Goal: Information Seeking & Learning: Learn about a topic

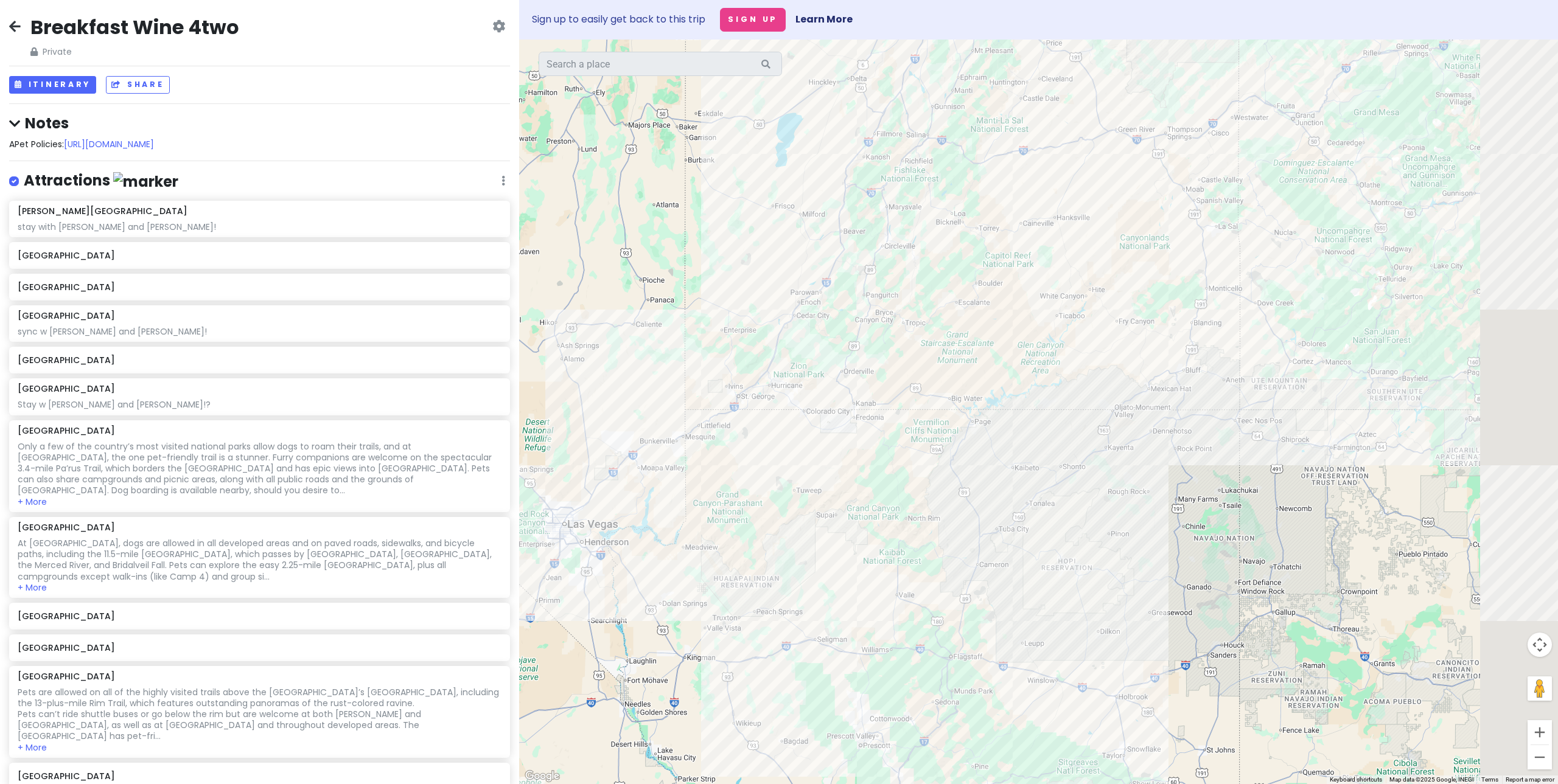
drag, startPoint x: 1192, startPoint y: 324, endPoint x: 806, endPoint y: 439, distance: 402.8
click at [806, 439] on div at bounding box center [1038, 412] width 1039 height 744
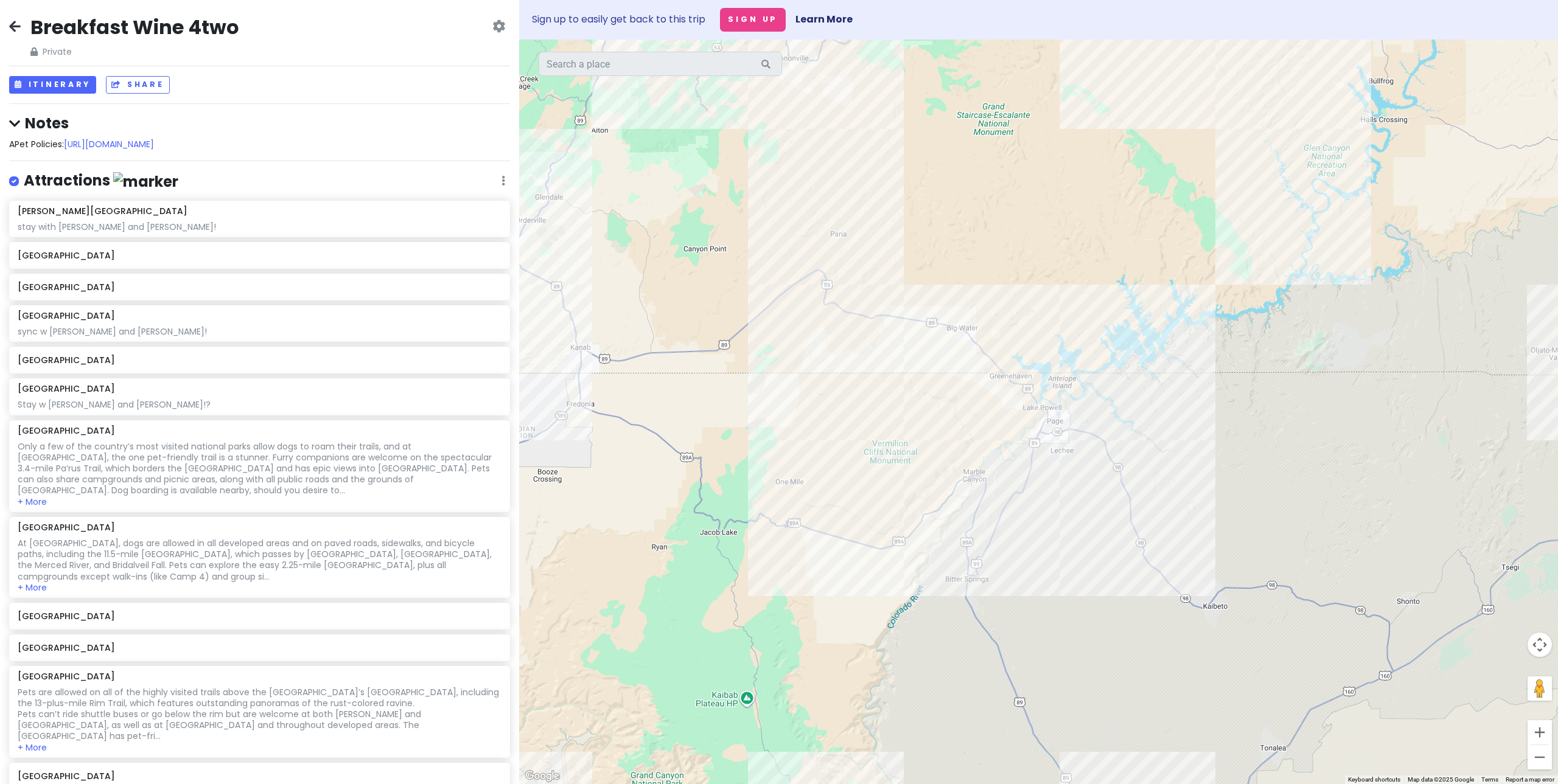
click at [1044, 391] on div at bounding box center [1038, 412] width 1039 height 744
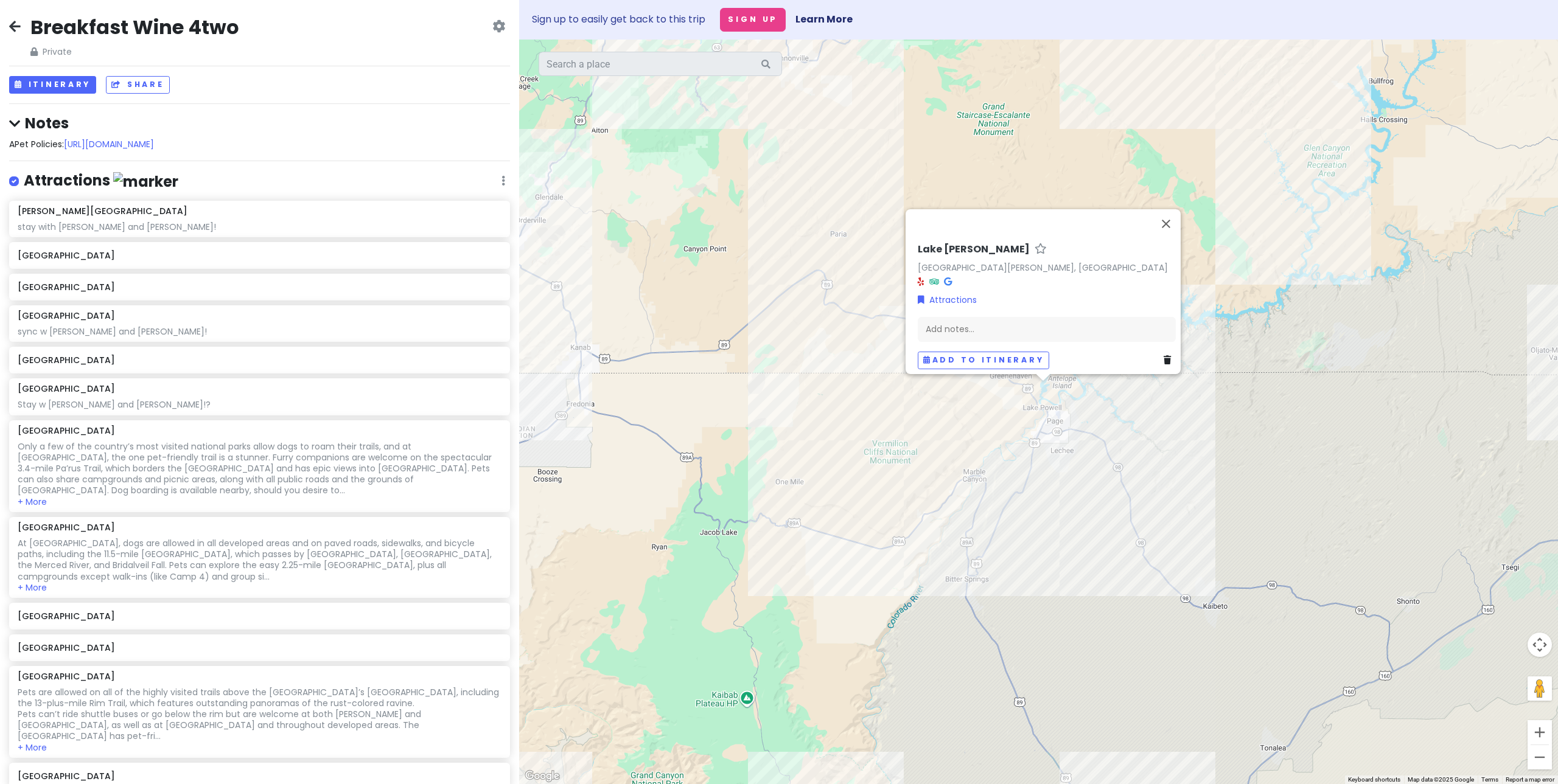
click at [1028, 424] on div "[GEOGRAPHIC_DATA][PERSON_NAME][PERSON_NAME], [GEOGRAPHIC_DATA] Attractions Add …" at bounding box center [1038, 412] width 1039 height 744
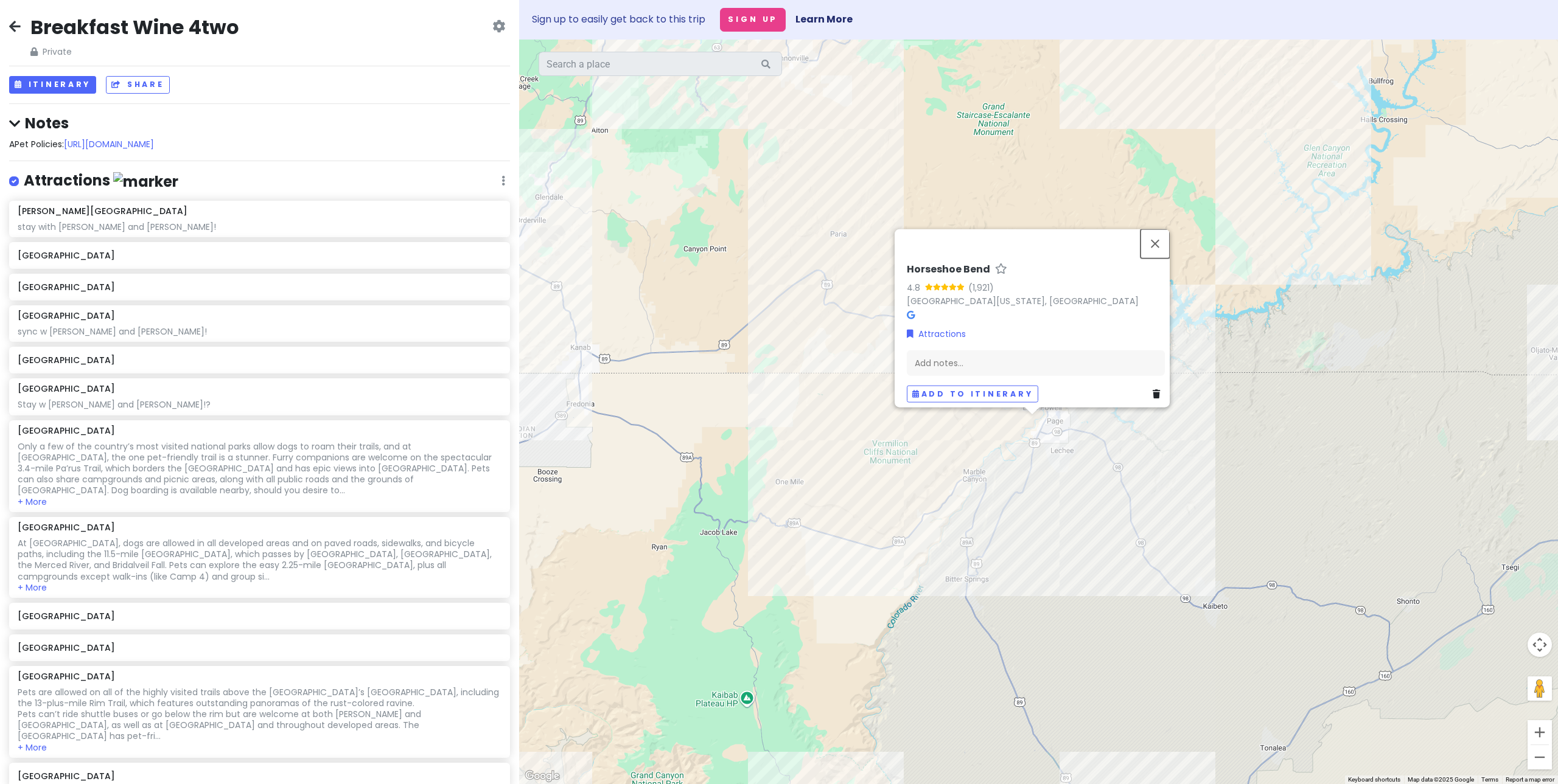
drag, startPoint x: 1157, startPoint y: 237, endPoint x: 1093, endPoint y: 387, distance: 163.1
click at [1157, 237] on button "Close" at bounding box center [1155, 244] width 29 height 29
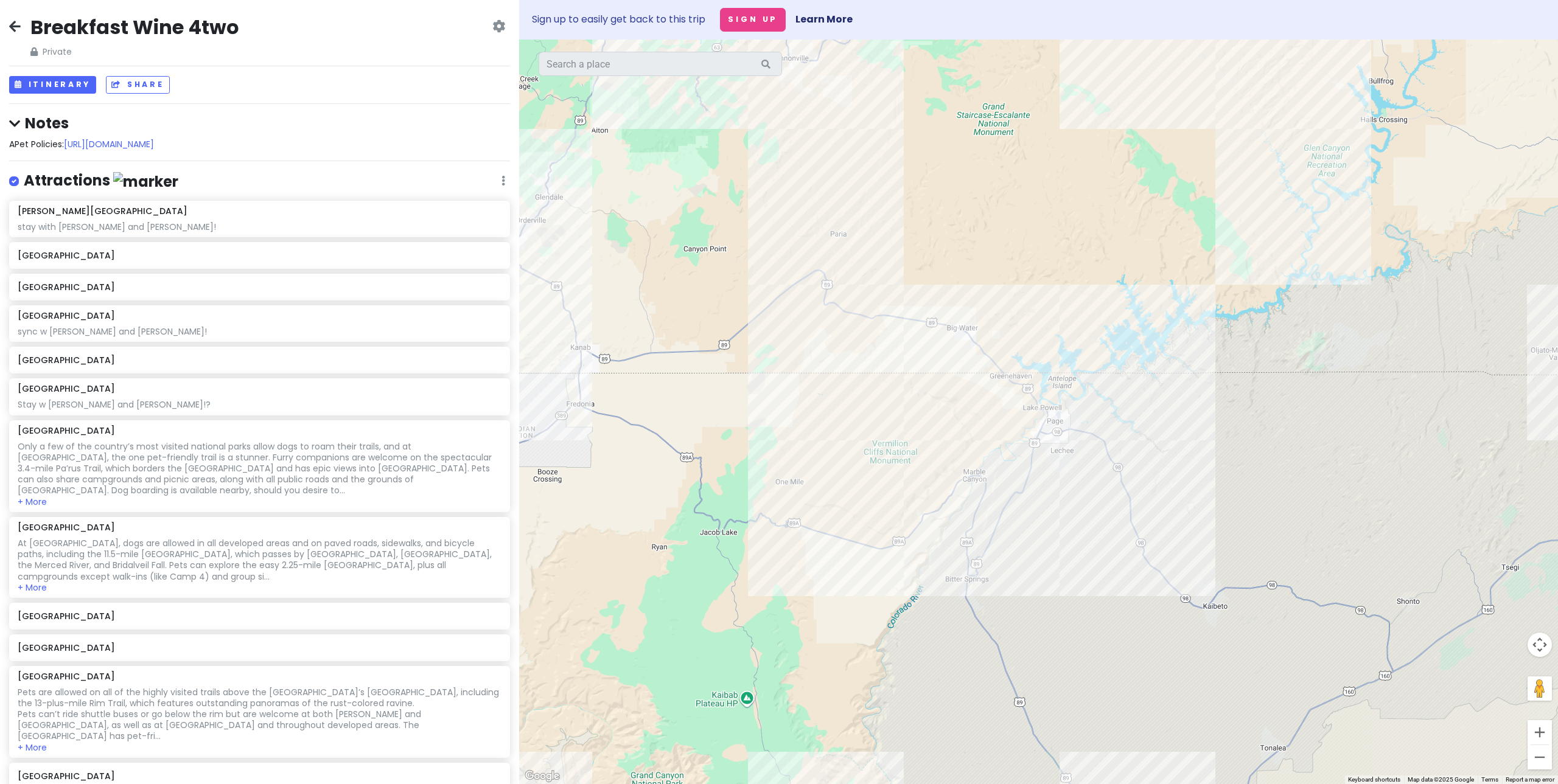
click at [1295, 268] on div at bounding box center [1038, 412] width 1039 height 744
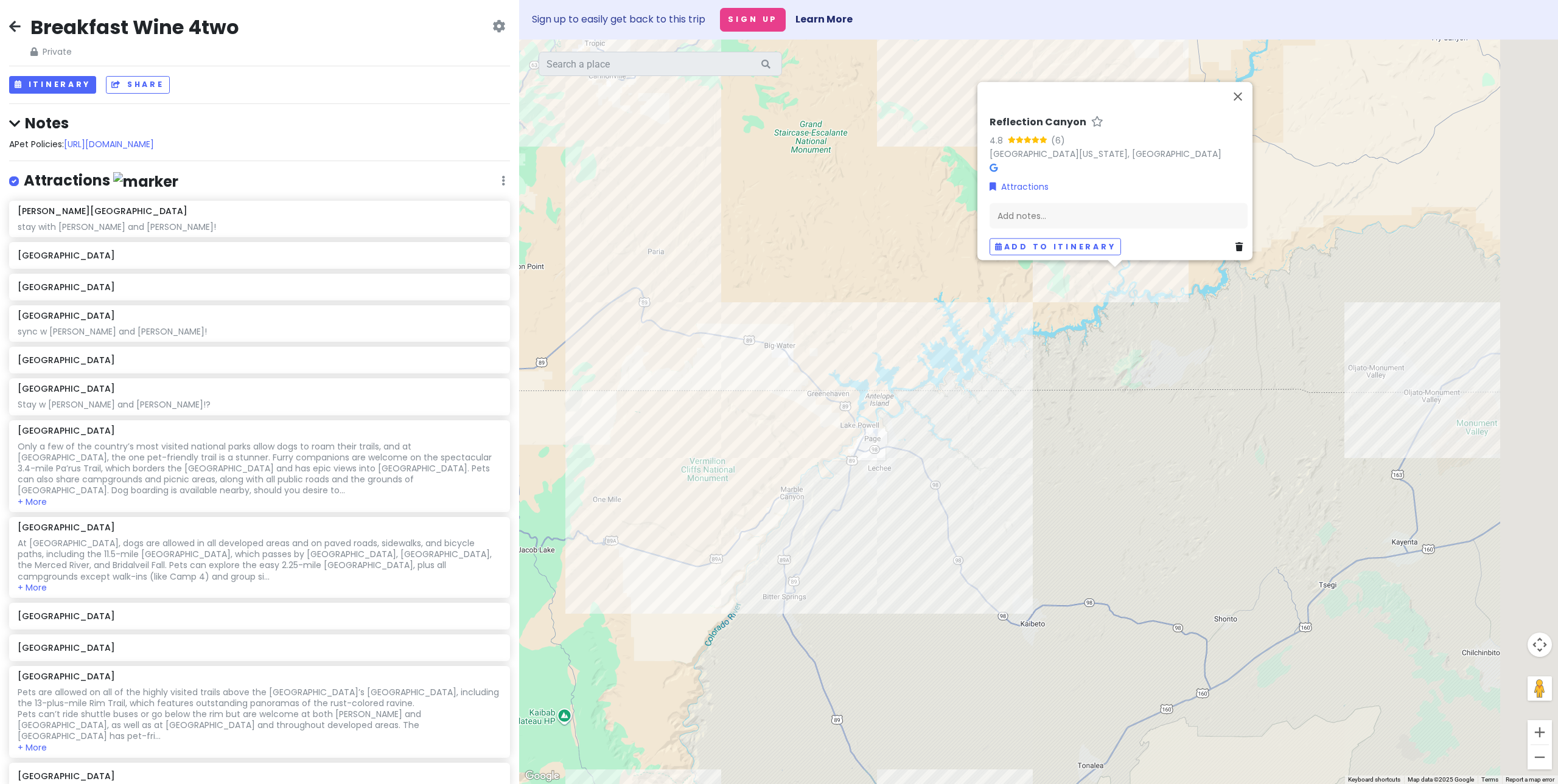
drag, startPoint x: 1107, startPoint y: 283, endPoint x: 903, endPoint y: 283, distance: 204.0
click at [903, 283] on div "Reflection Canyon 4.8 (6) [GEOGRAPHIC_DATA][US_STATE], [GEOGRAPHIC_DATA] Attrac…" at bounding box center [1038, 412] width 1039 height 744
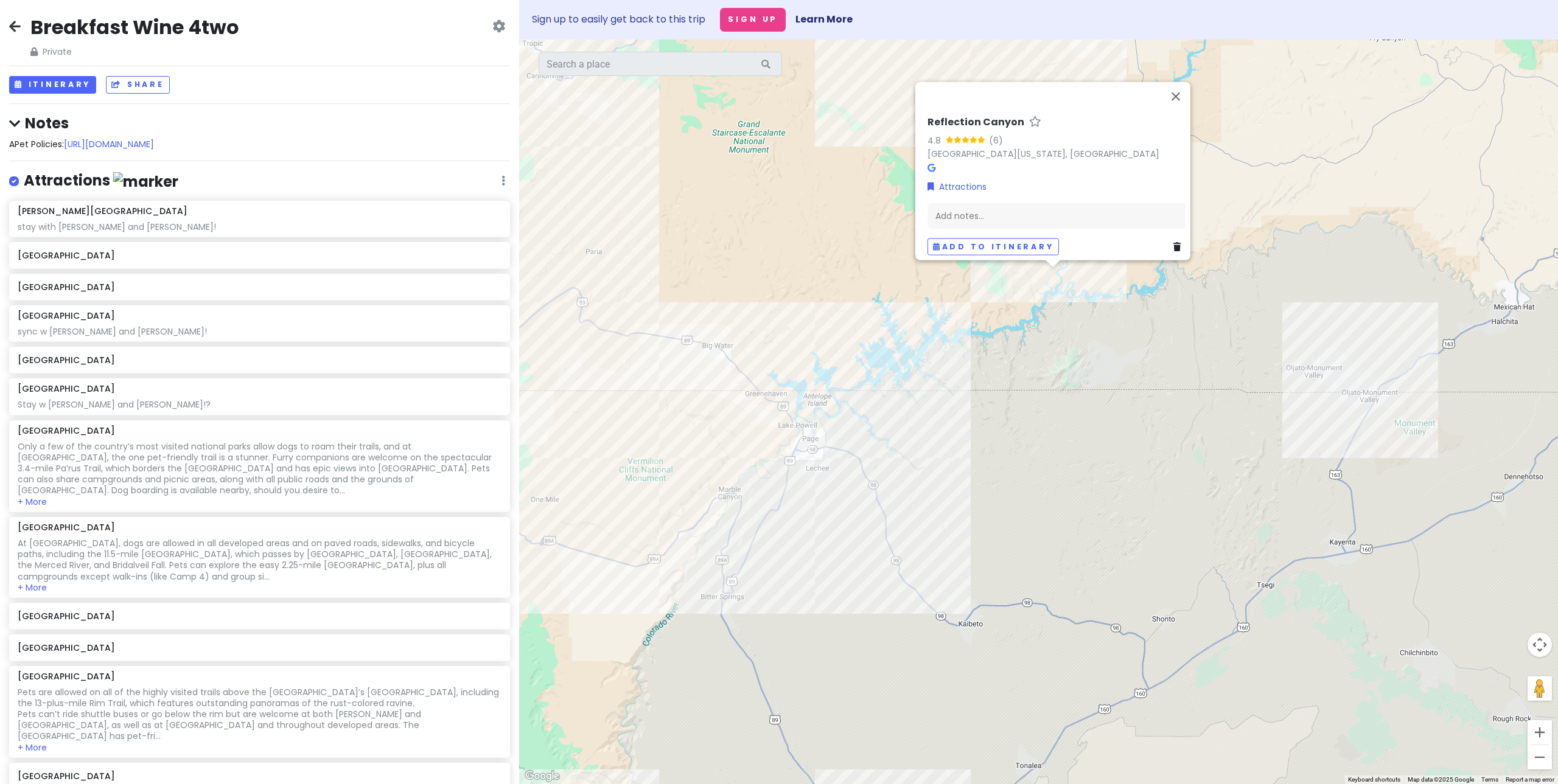
click at [1169, 393] on div "Reflection Canyon 4.8 (6) [GEOGRAPHIC_DATA][US_STATE], [GEOGRAPHIC_DATA] Attrac…" at bounding box center [1038, 412] width 1039 height 744
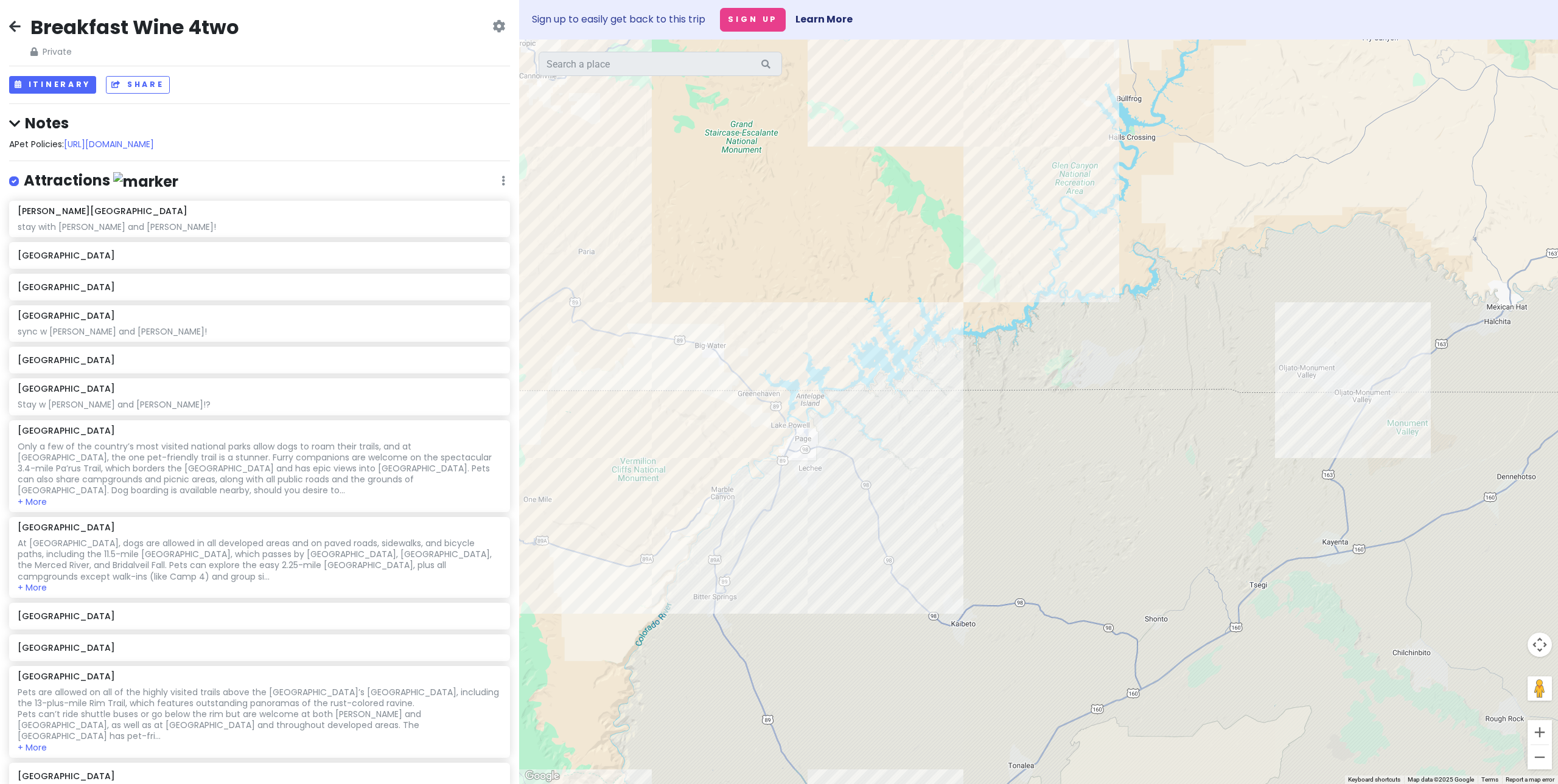
click at [1018, 137] on div at bounding box center [1038, 412] width 1039 height 744
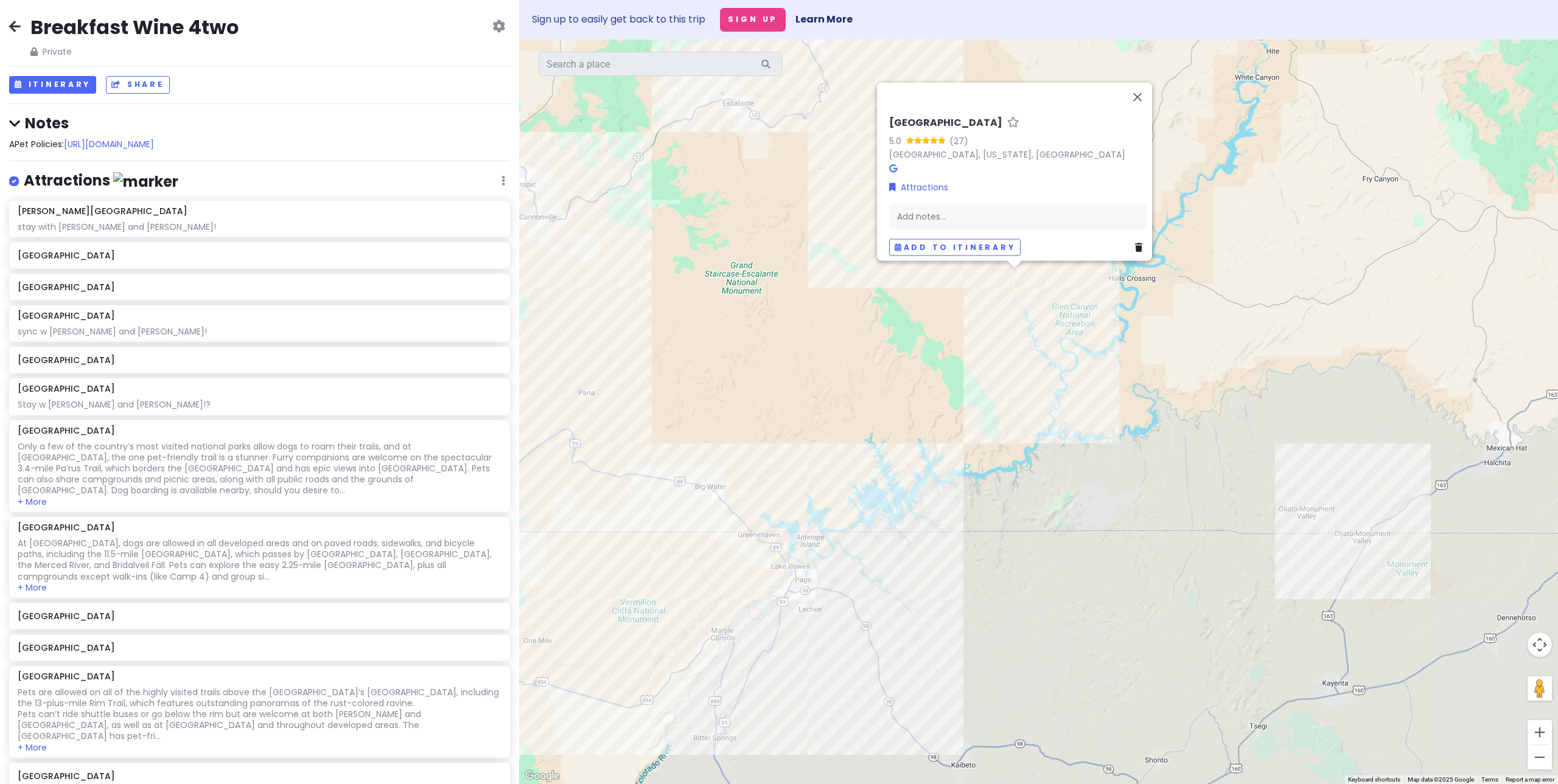
click at [1040, 428] on div "Coyote Gulch 5.0 (27) [GEOGRAPHIC_DATA], [US_STATE], [GEOGRAPHIC_DATA] Attracti…" at bounding box center [1038, 412] width 1039 height 744
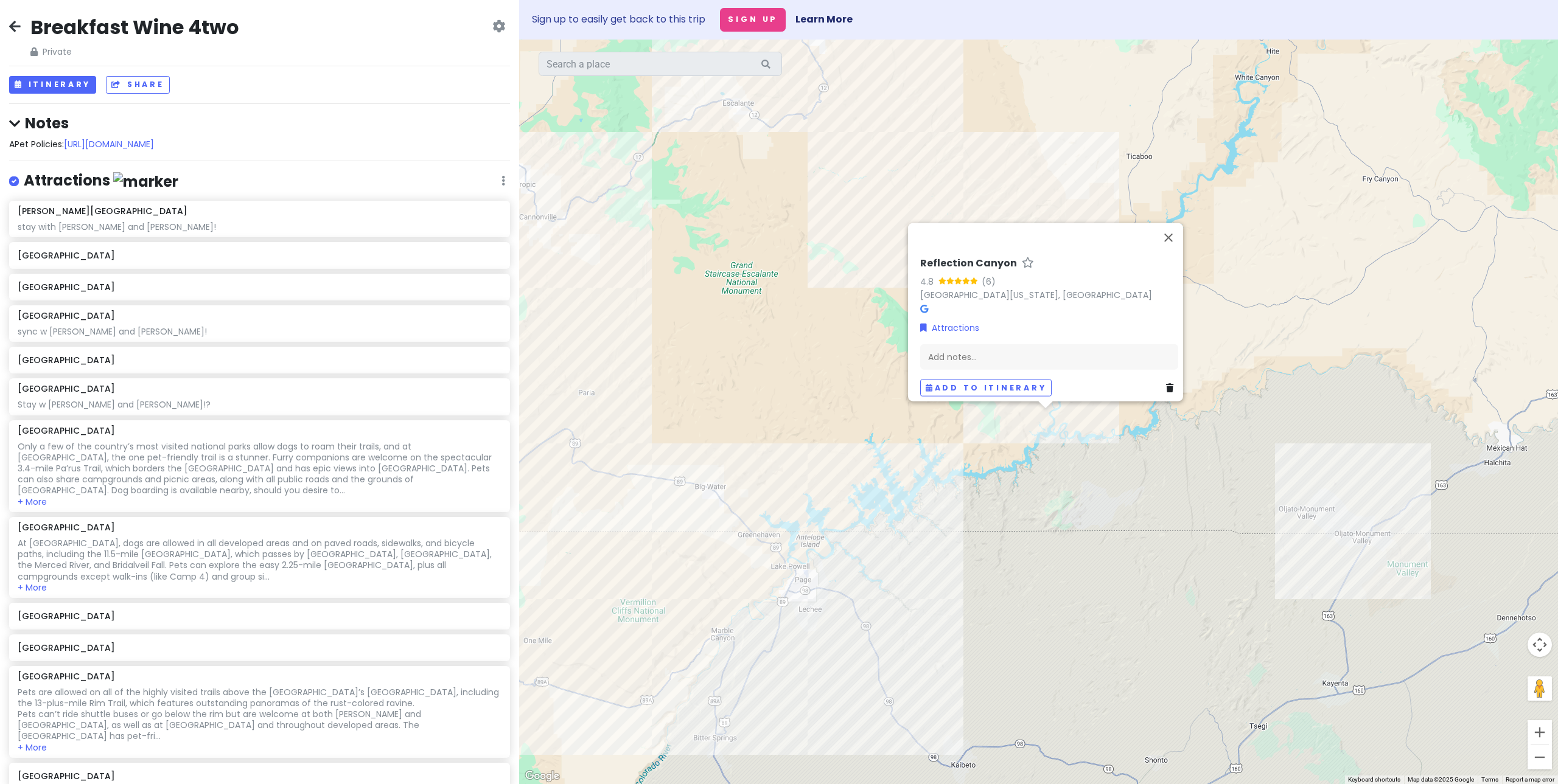
click at [1086, 479] on div "Reflection Canyon 4.8 (6) [GEOGRAPHIC_DATA][US_STATE], [GEOGRAPHIC_DATA] Attrac…" at bounding box center [1038, 412] width 1039 height 744
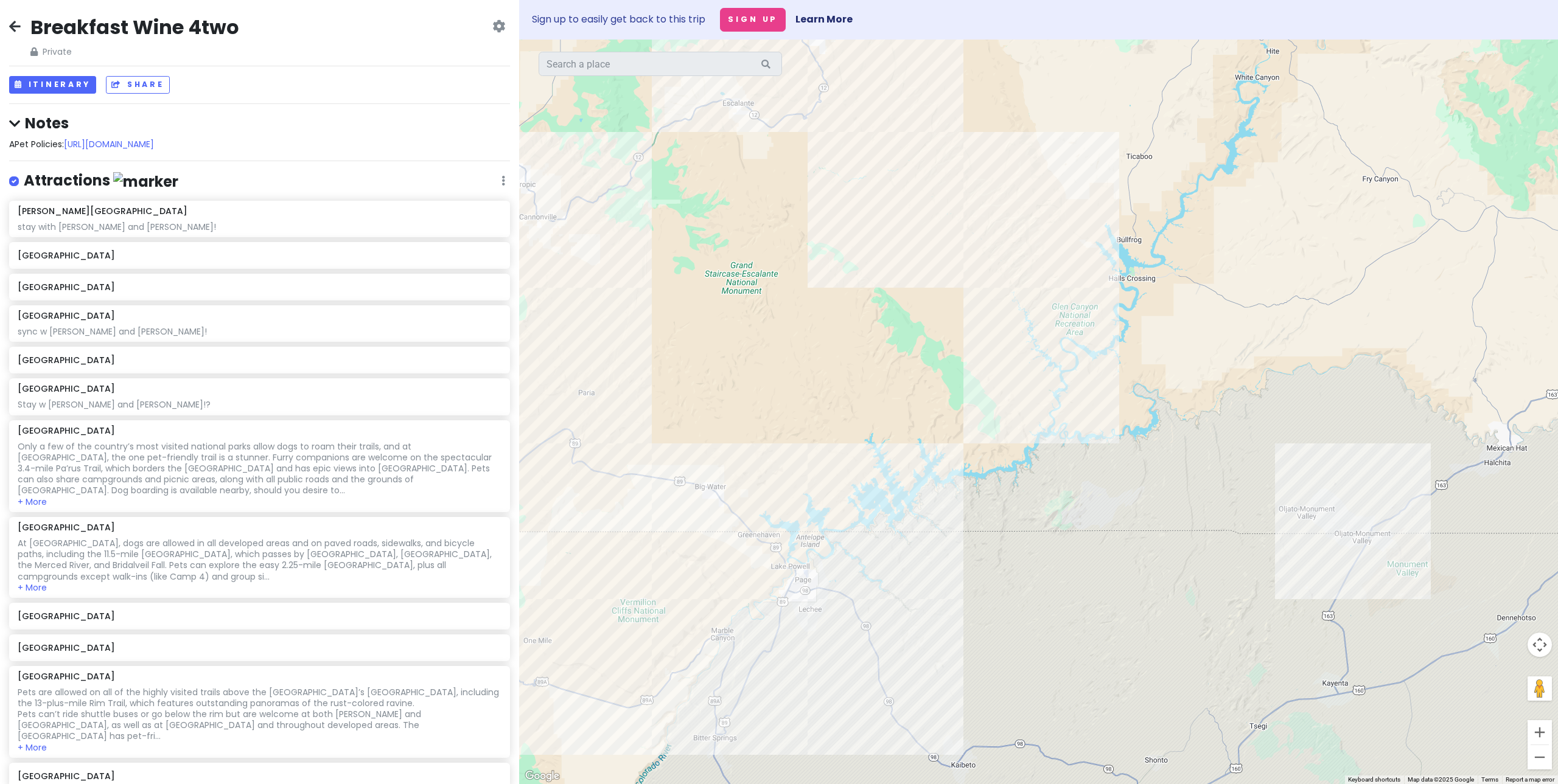
click at [1042, 423] on div at bounding box center [1038, 412] width 1039 height 744
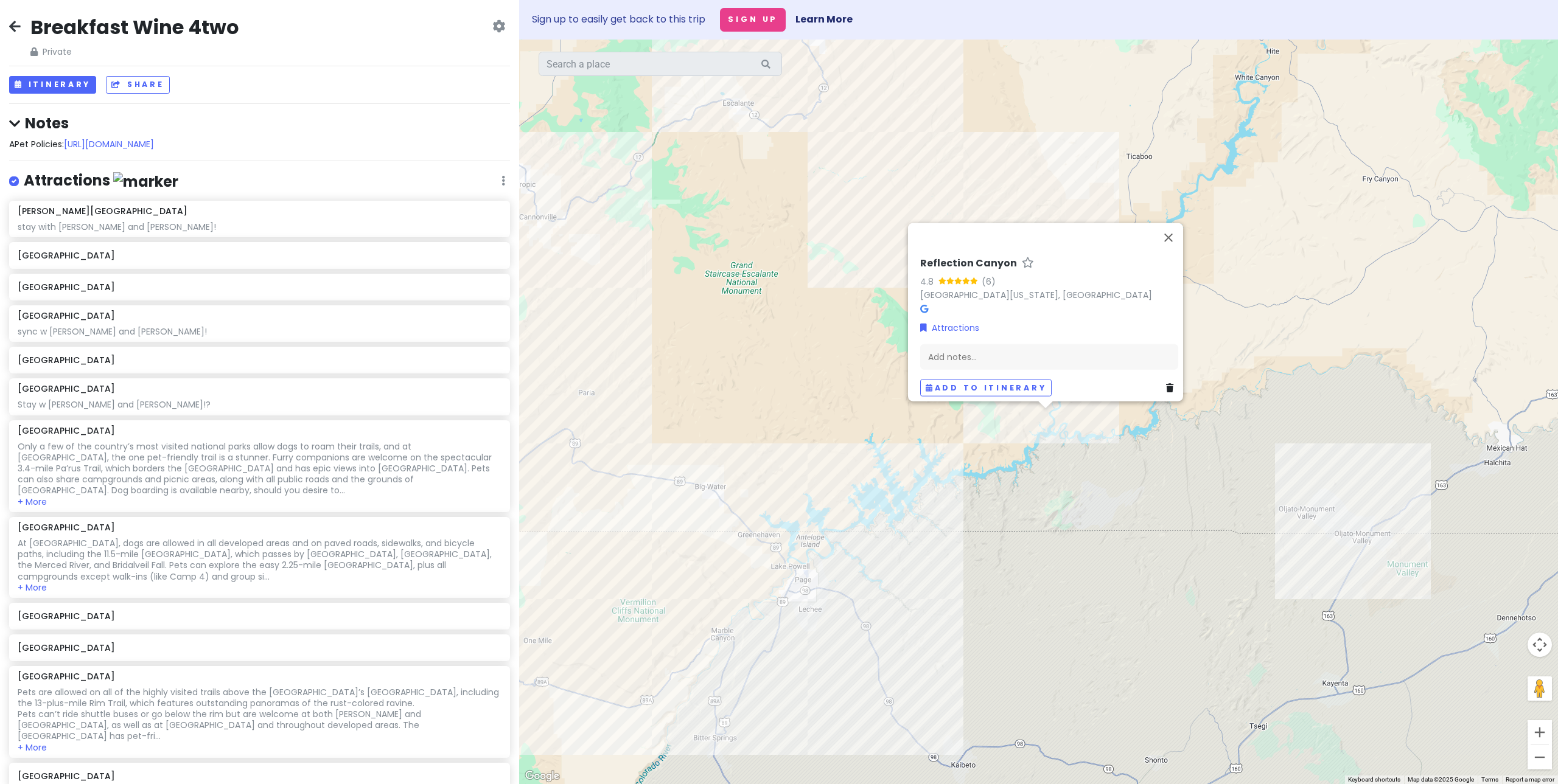
click at [777, 475] on div "Reflection Canyon 4.8 (6) [GEOGRAPHIC_DATA][US_STATE], [GEOGRAPHIC_DATA] Attrac…" at bounding box center [1038, 412] width 1039 height 744
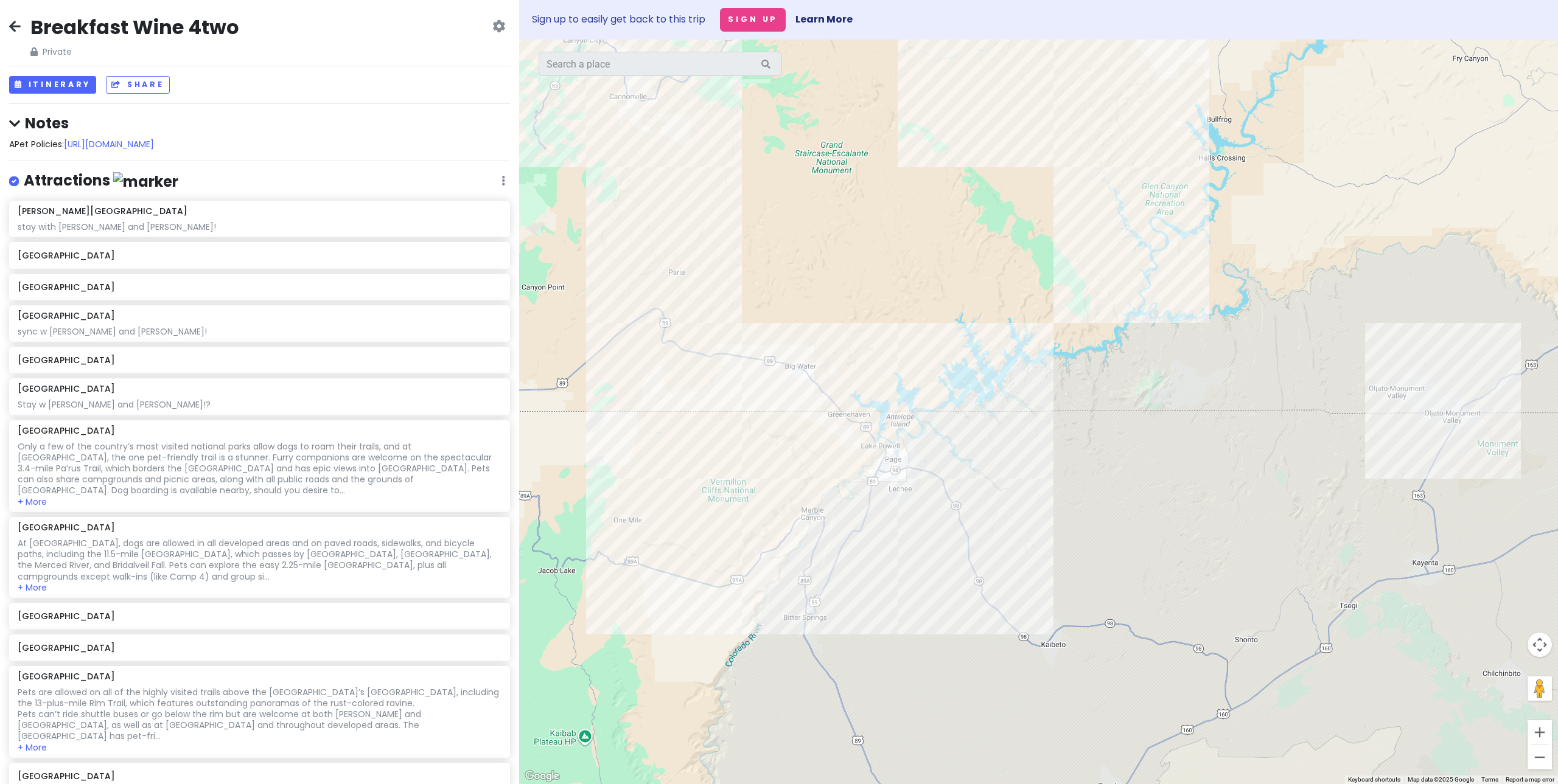
drag, startPoint x: 838, startPoint y: 438, endPoint x: 930, endPoint y: 316, distance: 152.8
click at [930, 316] on div at bounding box center [1038, 412] width 1039 height 744
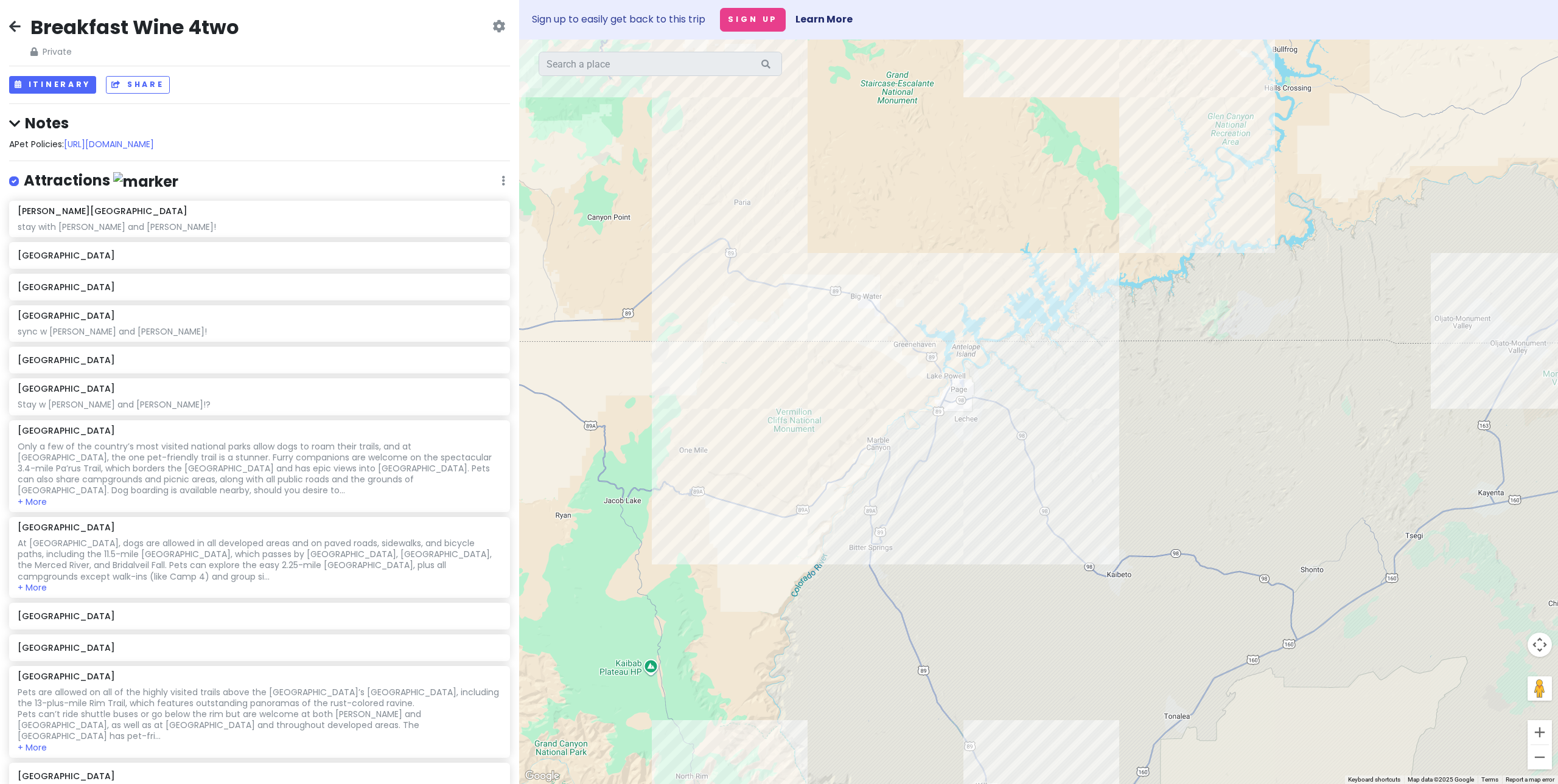
drag, startPoint x: 802, startPoint y: 487, endPoint x: 869, endPoint y: 414, distance: 99.1
click at [869, 414] on div at bounding box center [1038, 412] width 1039 height 744
click at [799, 409] on div at bounding box center [1038, 412] width 1039 height 744
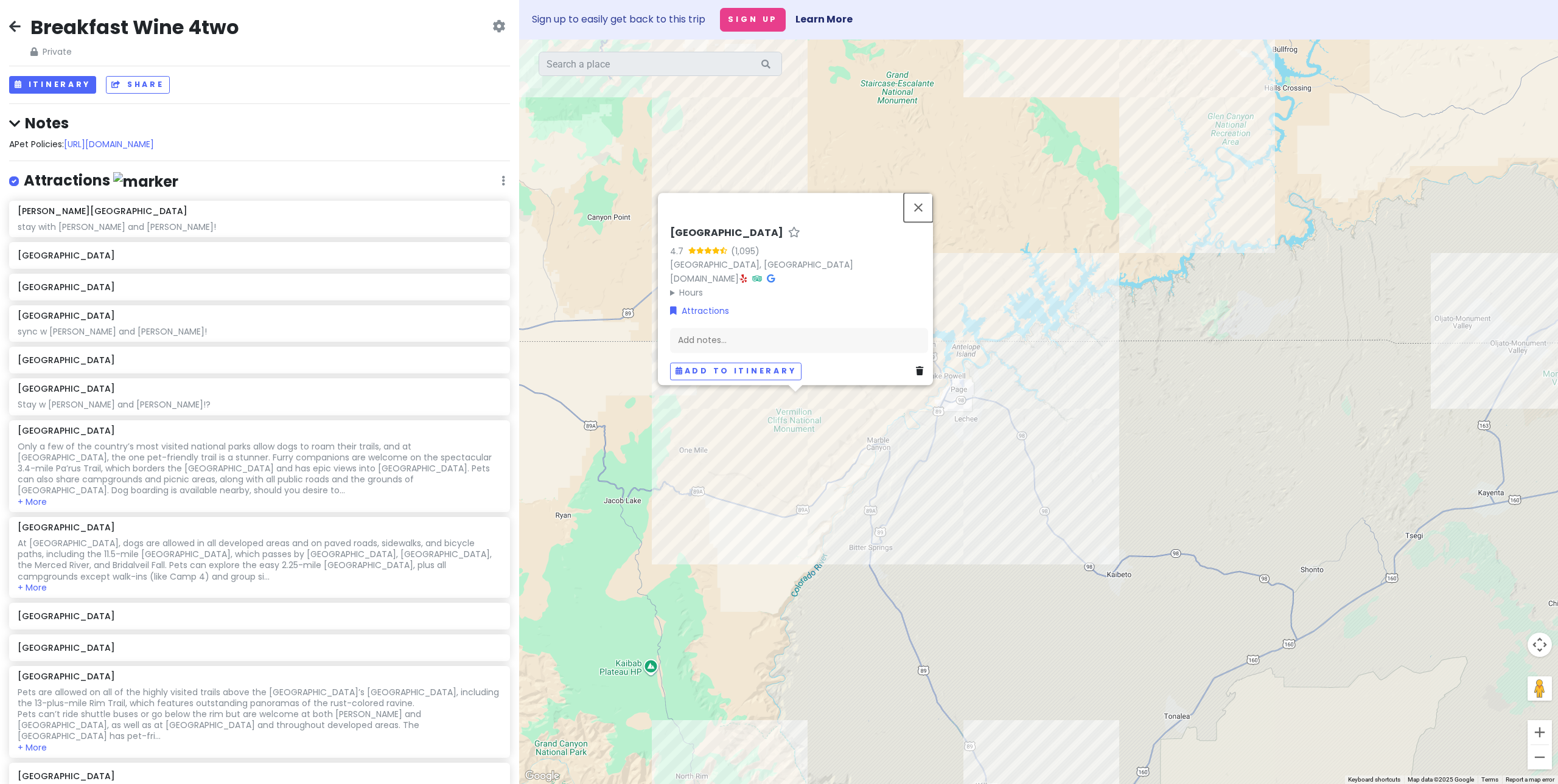
drag, startPoint x: 926, startPoint y: 197, endPoint x: 955, endPoint y: 333, distance: 139.1
click at [926, 197] on button "Close" at bounding box center [918, 207] width 29 height 29
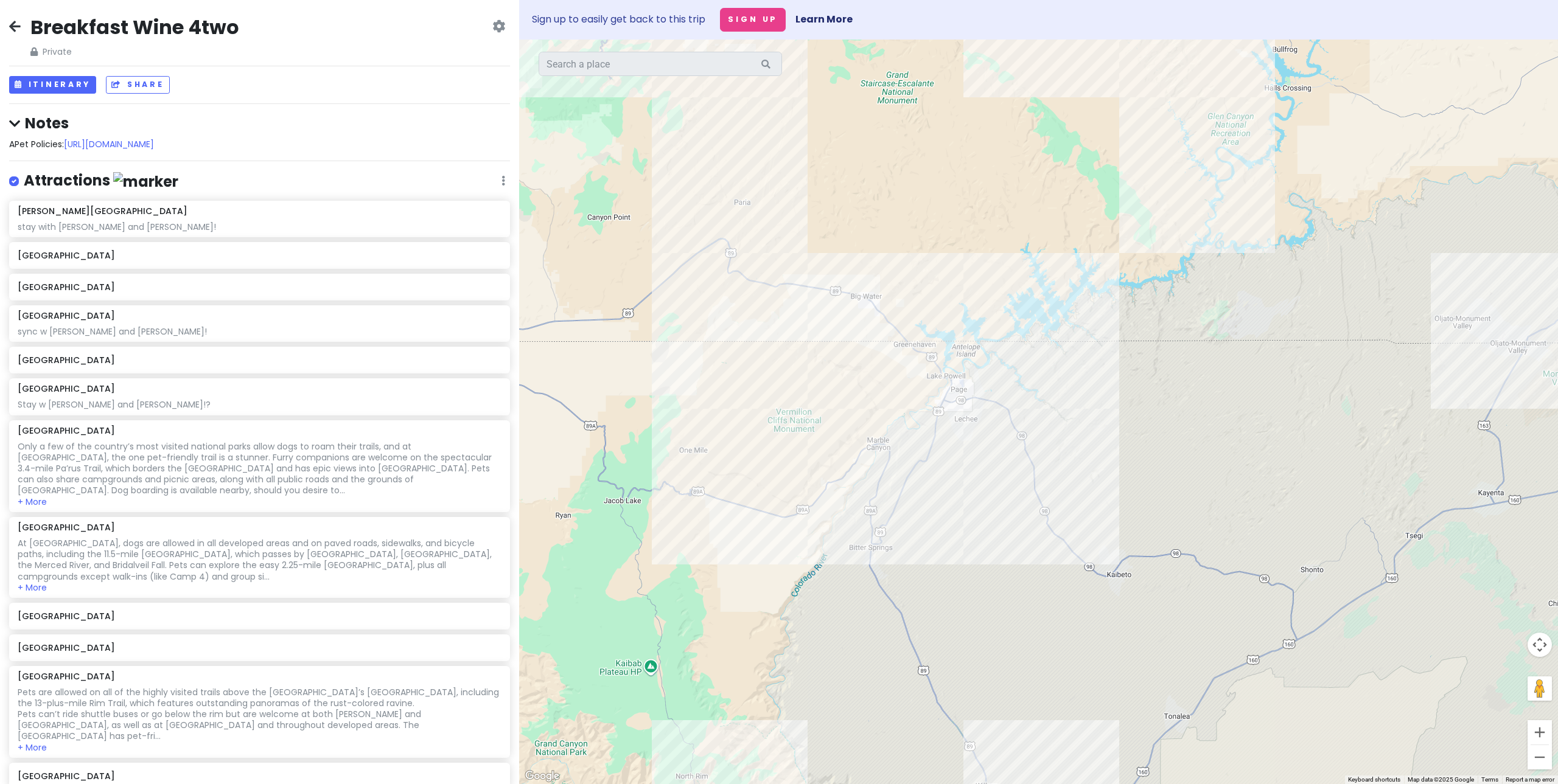
click at [764, 349] on div at bounding box center [1038, 412] width 1039 height 744
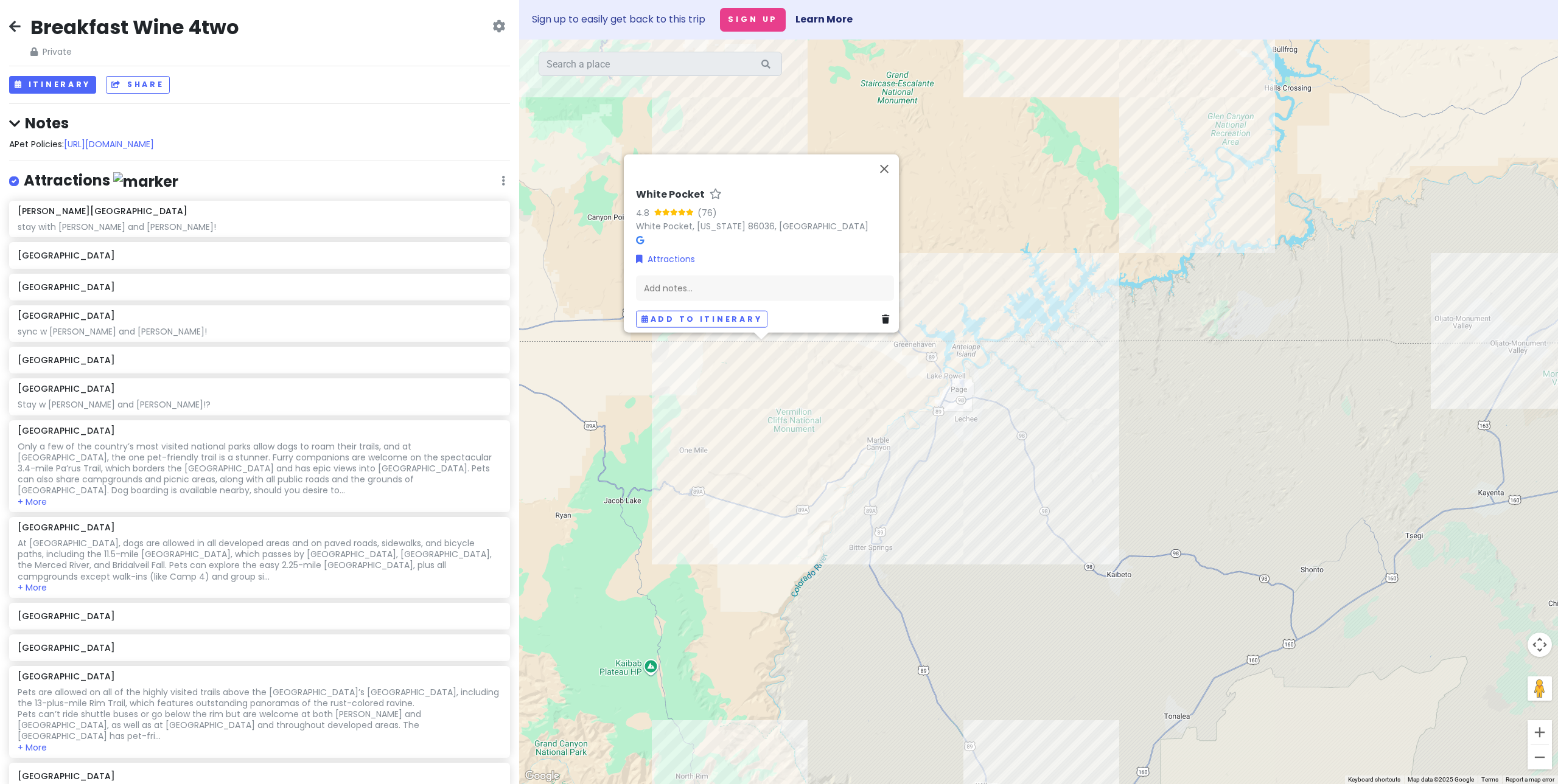
click at [838, 378] on div "White Pocket 4.8 (76) White Pocket, [US_STATE] 86036, [GEOGRAPHIC_DATA] Attract…" at bounding box center [1038, 412] width 1039 height 744
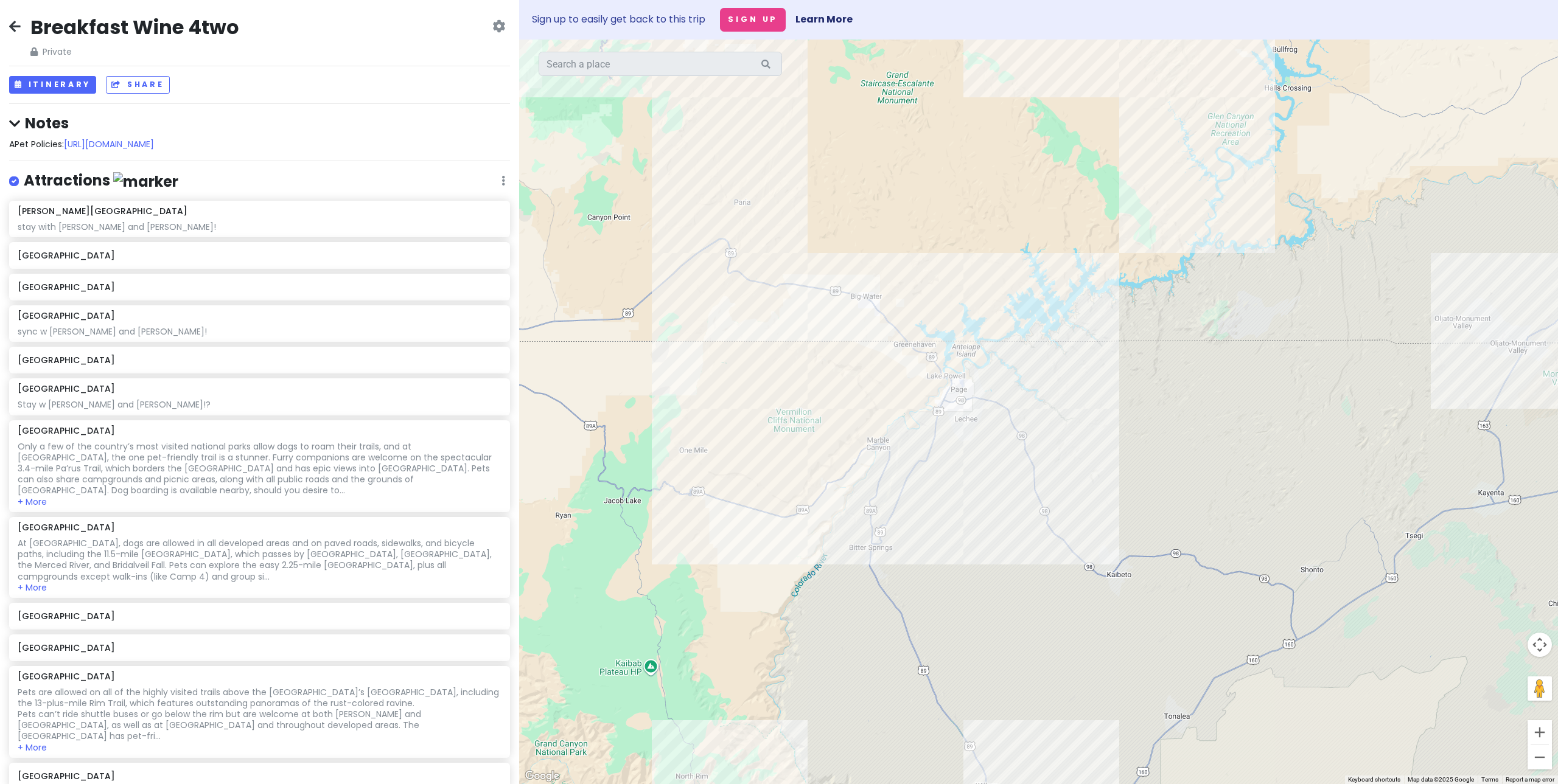
click at [714, 352] on div at bounding box center [1038, 412] width 1039 height 744
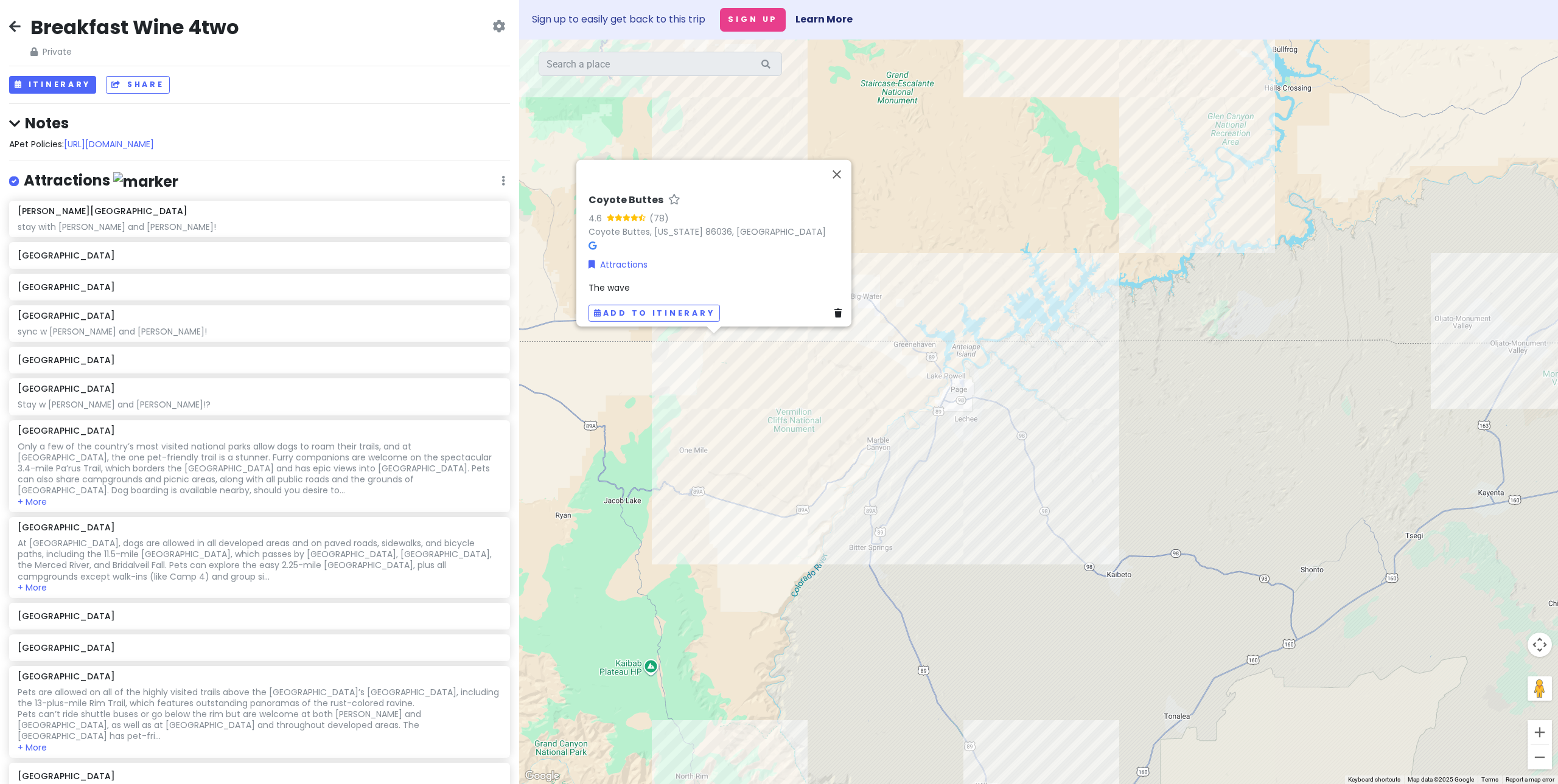
click at [718, 435] on div "Coyote Buttes 4.6 (78) Coyote Buttes, [US_STATE] 86036, [GEOGRAPHIC_DATA] Attra…" at bounding box center [1038, 412] width 1039 height 744
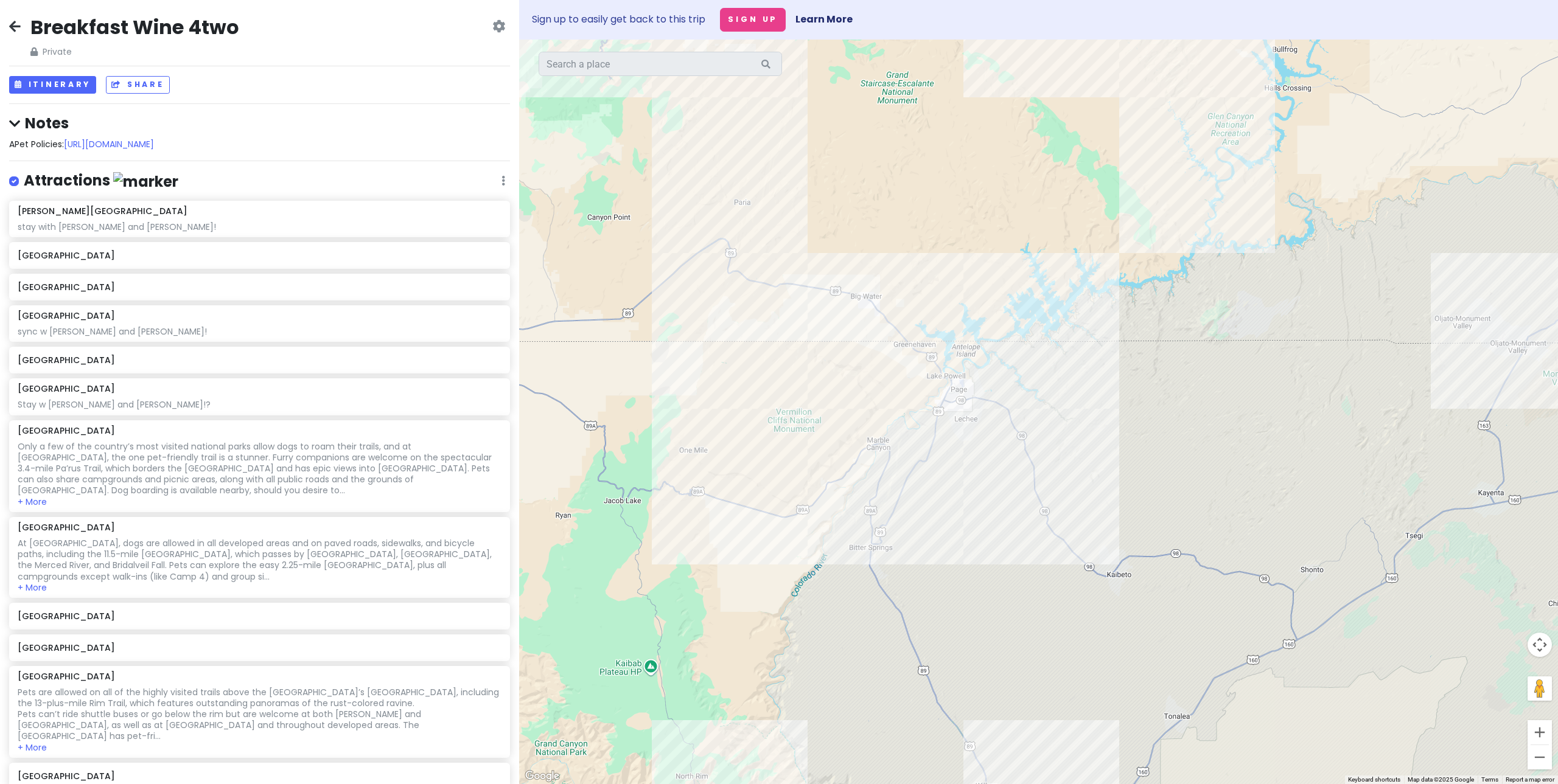
click at [714, 323] on div at bounding box center [1038, 412] width 1039 height 744
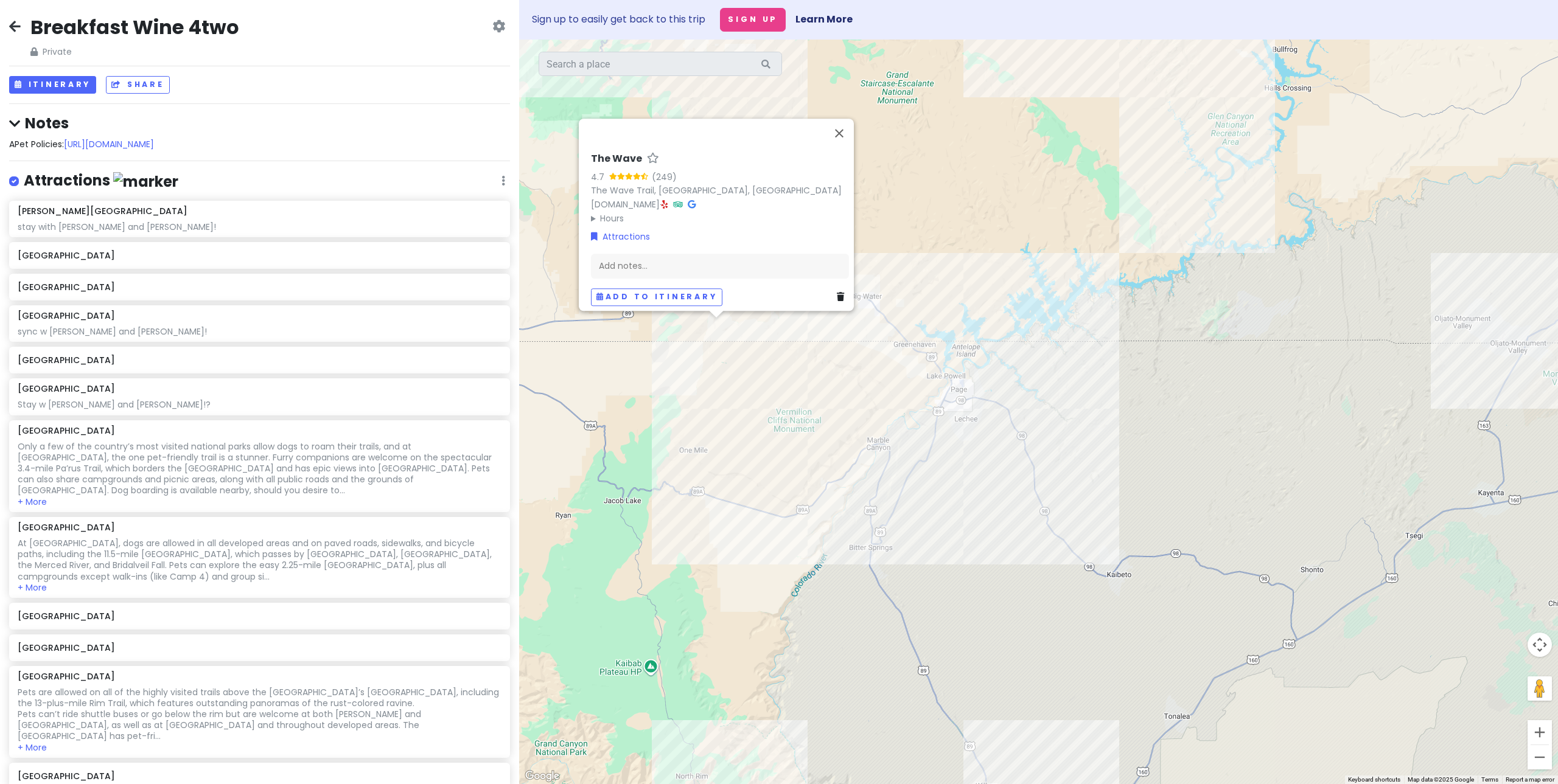
click at [676, 414] on div "The Wave 4.7 (249) The Wave Trail, [GEOGRAPHIC_DATA], [GEOGRAPHIC_DATA] [DOMAIN…" at bounding box center [1038, 412] width 1039 height 744
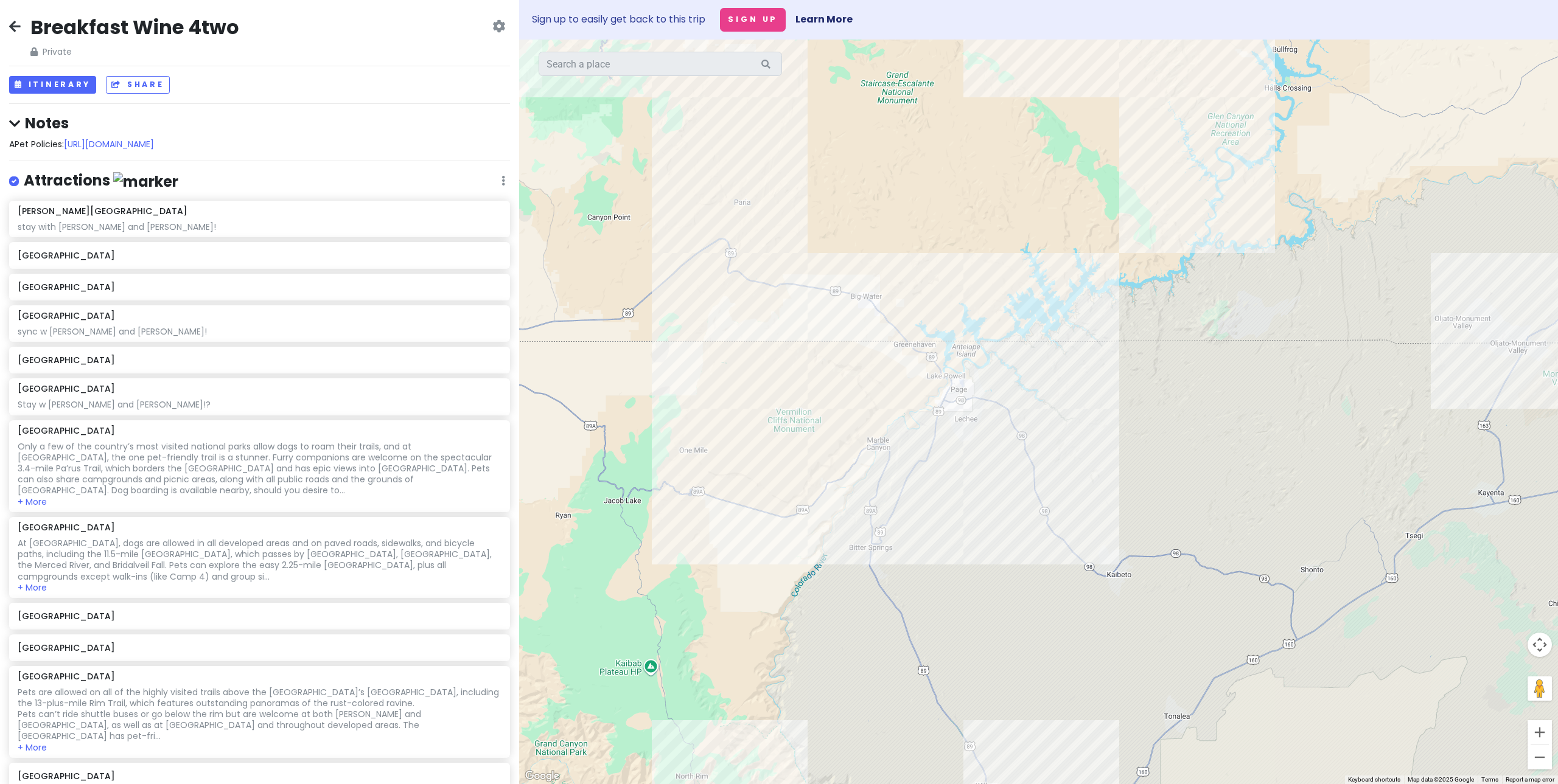
click at [716, 232] on div at bounding box center [1038, 412] width 1039 height 744
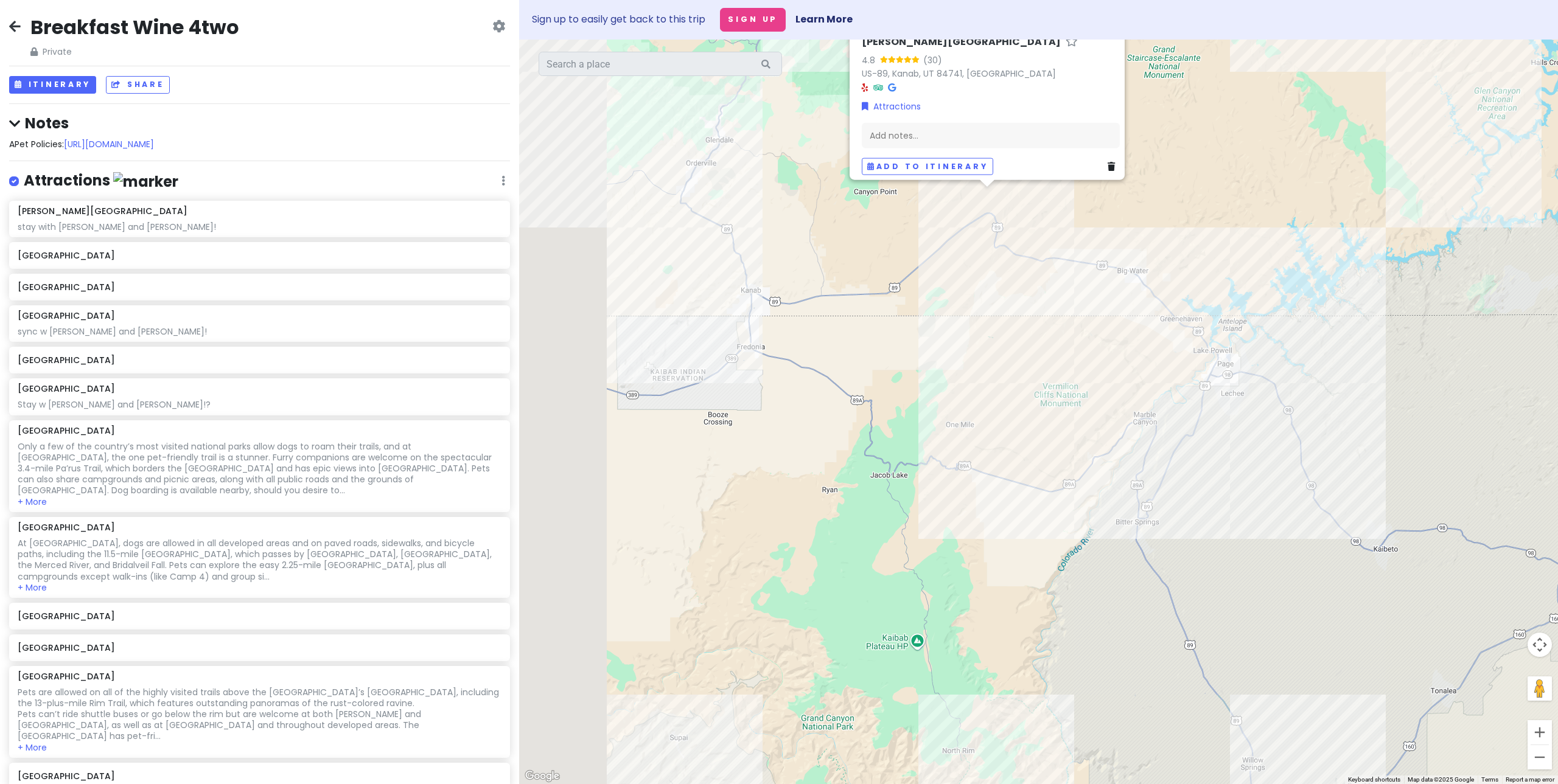
drag, startPoint x: 1062, startPoint y: 223, endPoint x: 882, endPoint y: 237, distance: 180.5
click at [1062, 224] on div "[PERSON_NAME][GEOGRAPHIC_DATA] 4.8 (30) US-89, [GEOGRAPHIC_DATA], [GEOGRAPHIC_D…" at bounding box center [1038, 412] width 1039 height 744
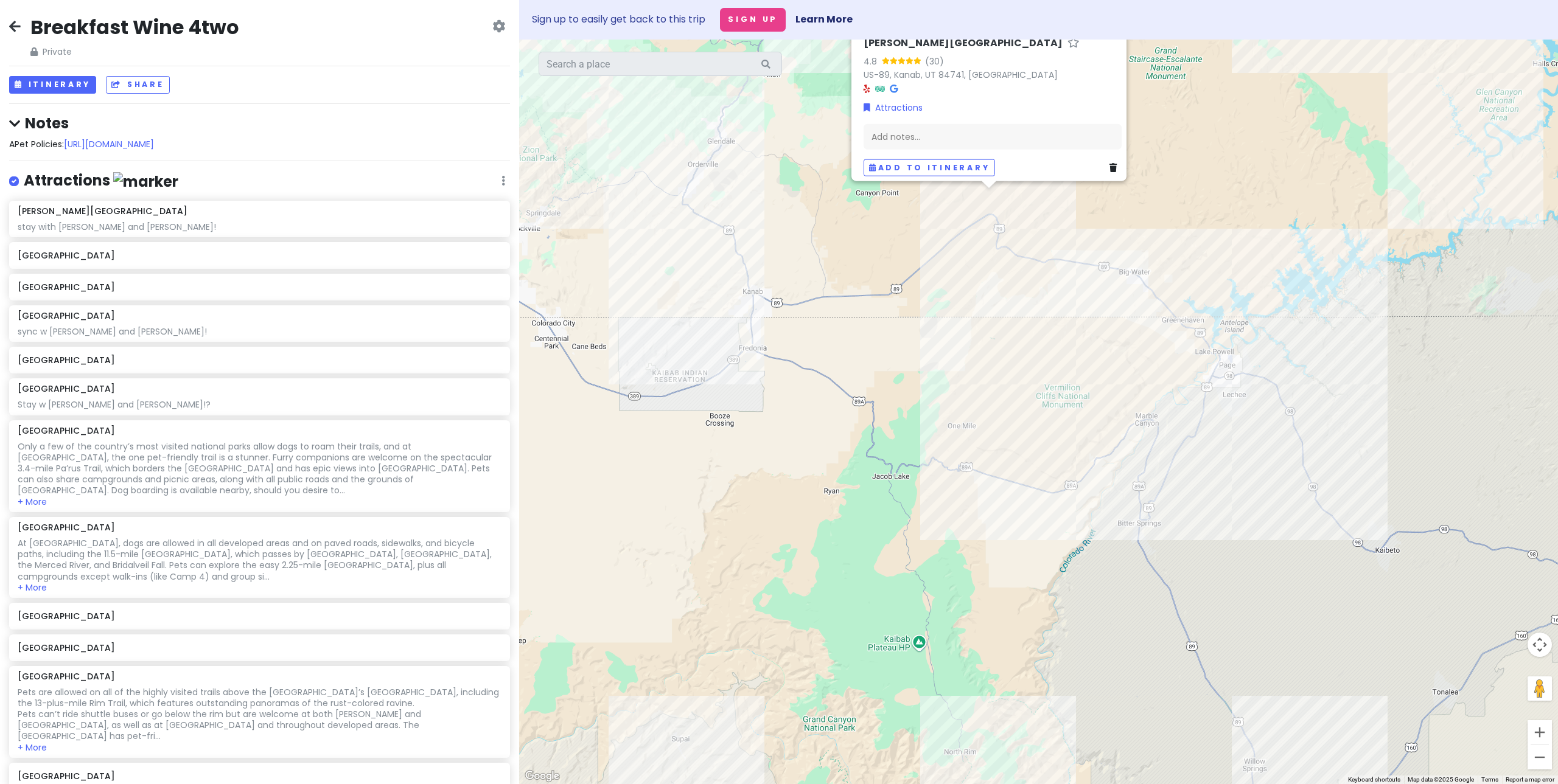
click at [733, 242] on div "[PERSON_NAME][GEOGRAPHIC_DATA] 4.8 (30) US-89, [GEOGRAPHIC_DATA], [GEOGRAPHIC_D…" at bounding box center [1038, 412] width 1039 height 744
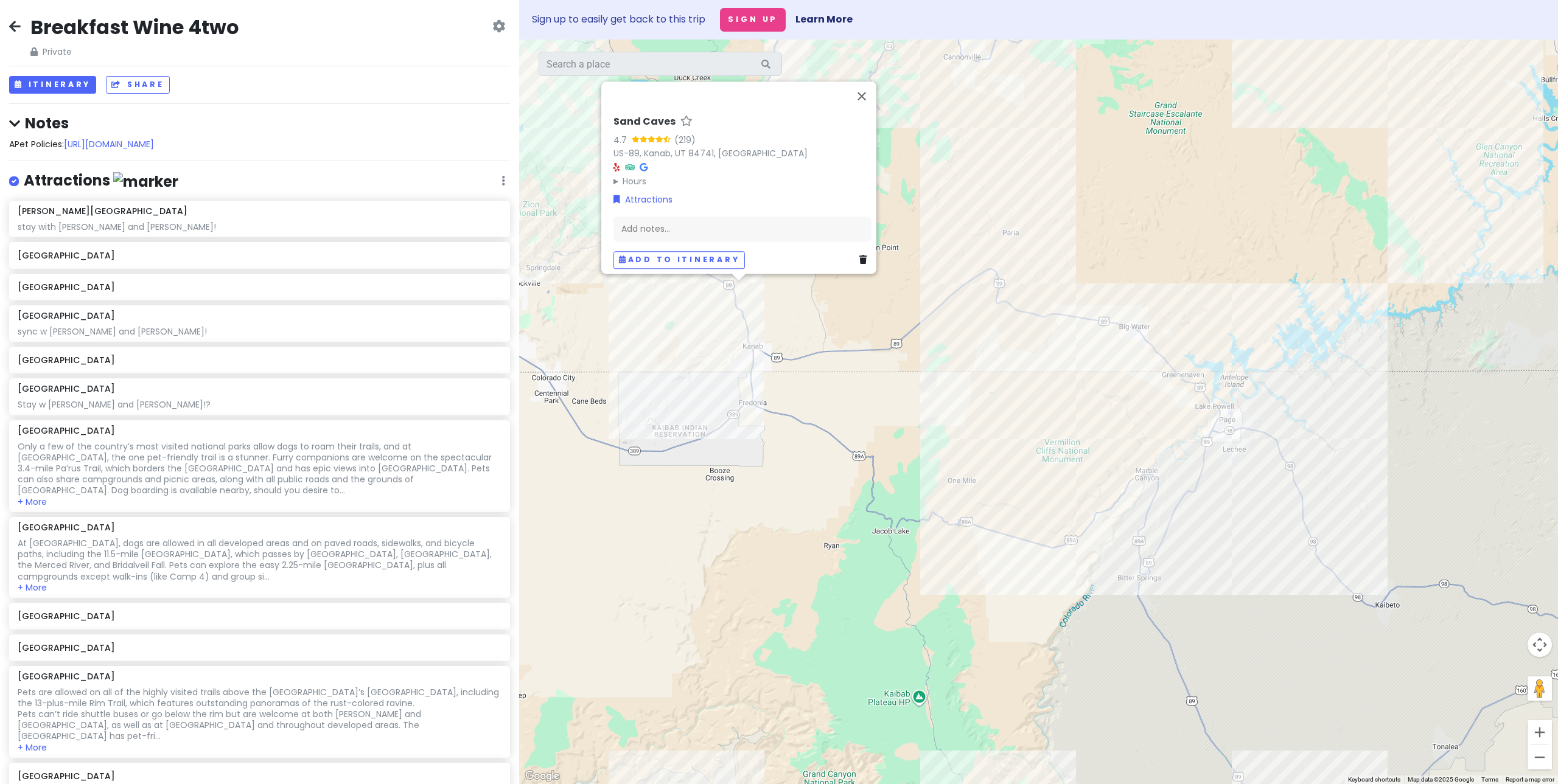
click at [837, 333] on div "Sand Caves 4.7 (219) US-[GEOGRAPHIC_DATA] Hours [DATE] Open 24 hours [DATE] Ope…" at bounding box center [1038, 412] width 1039 height 744
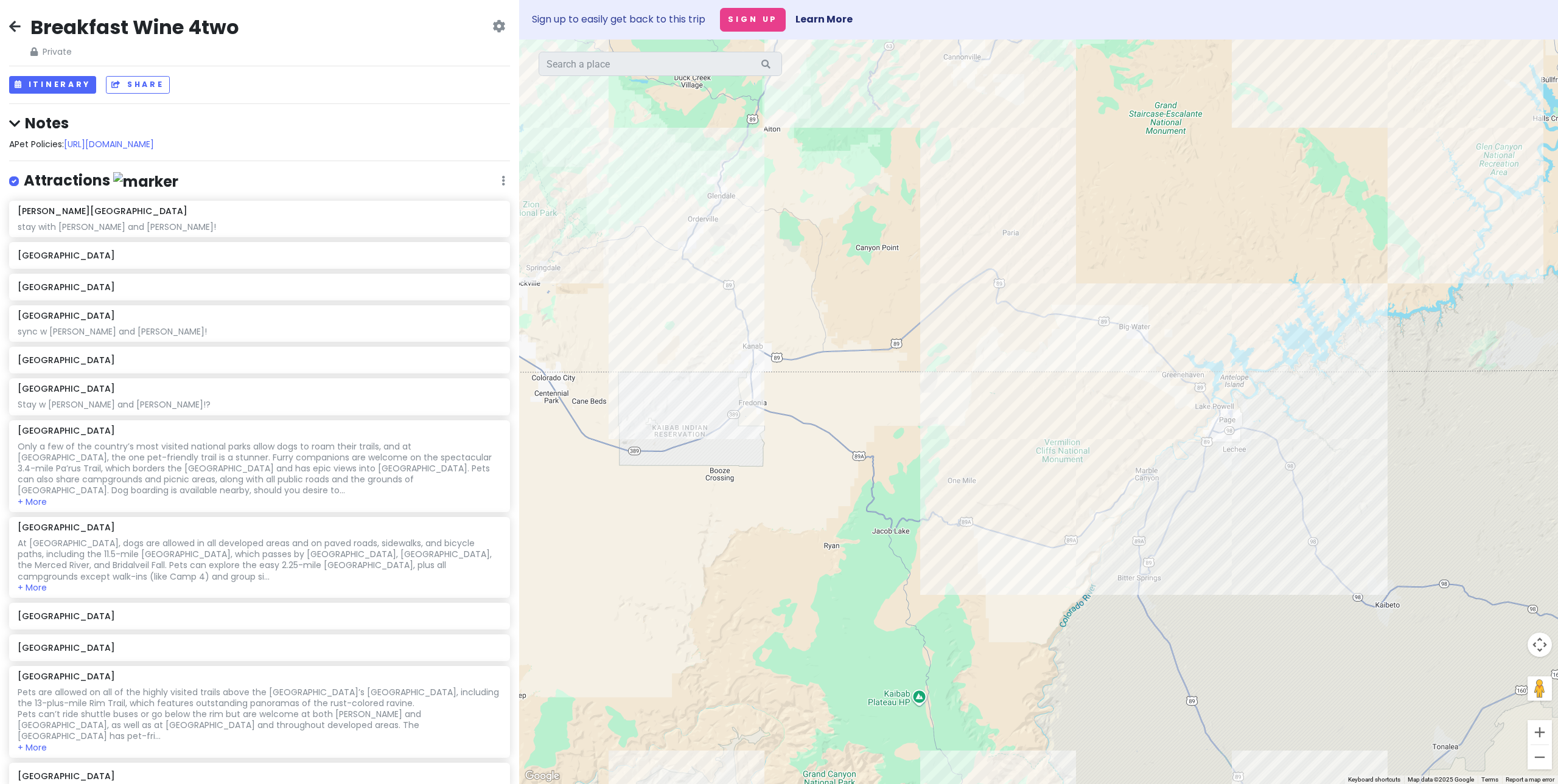
click at [987, 258] on div at bounding box center [1038, 412] width 1039 height 744
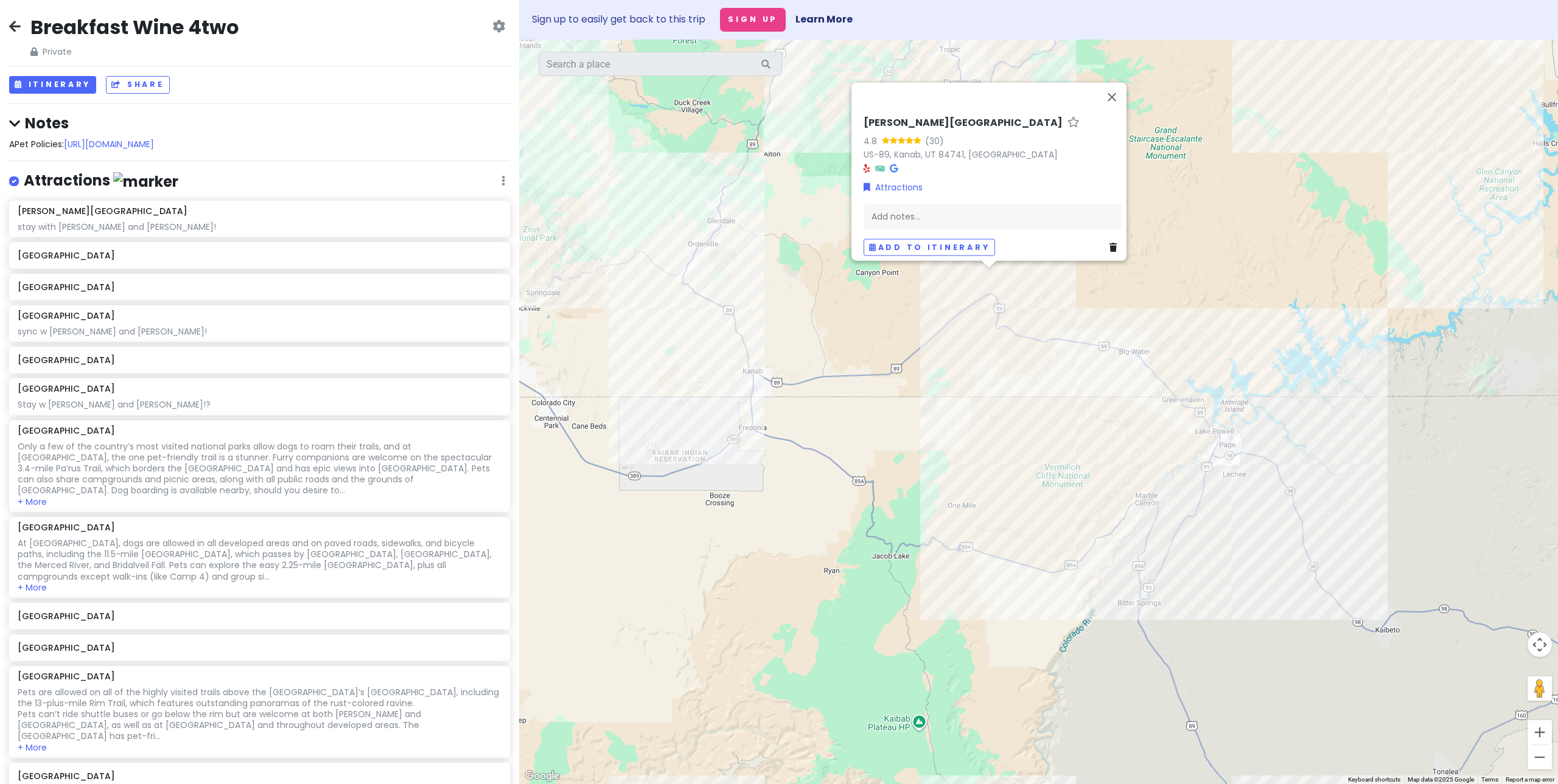
click at [1069, 317] on div "[PERSON_NAME][GEOGRAPHIC_DATA] 4.8 (30) US-89, [GEOGRAPHIC_DATA], [GEOGRAPHIC_D…" at bounding box center [1038, 412] width 1039 height 744
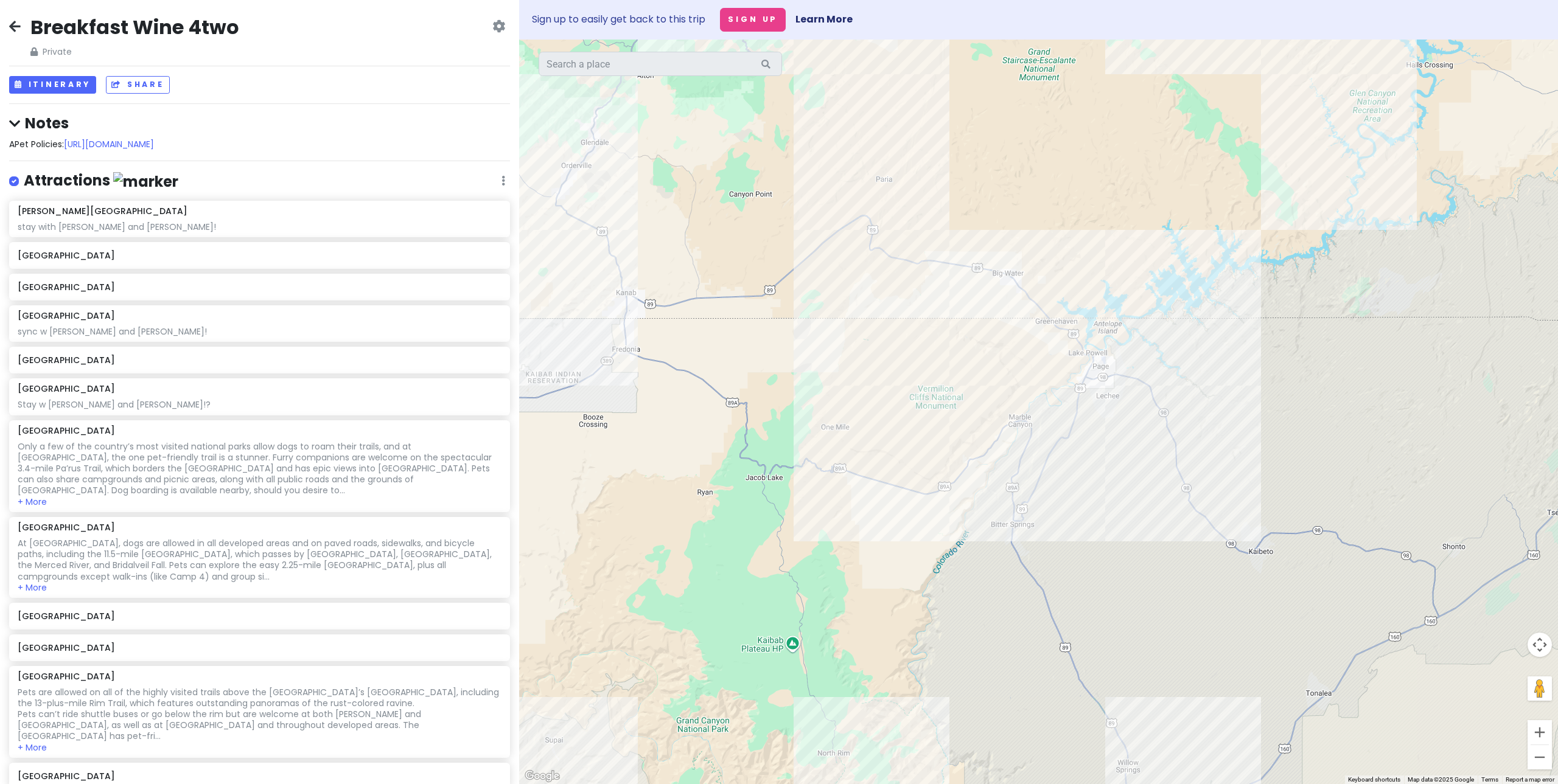
drag, startPoint x: 1083, startPoint y: 329, endPoint x: 975, endPoint y: 308, distance: 110.0
click at [949, 237] on div at bounding box center [1038, 412] width 1039 height 744
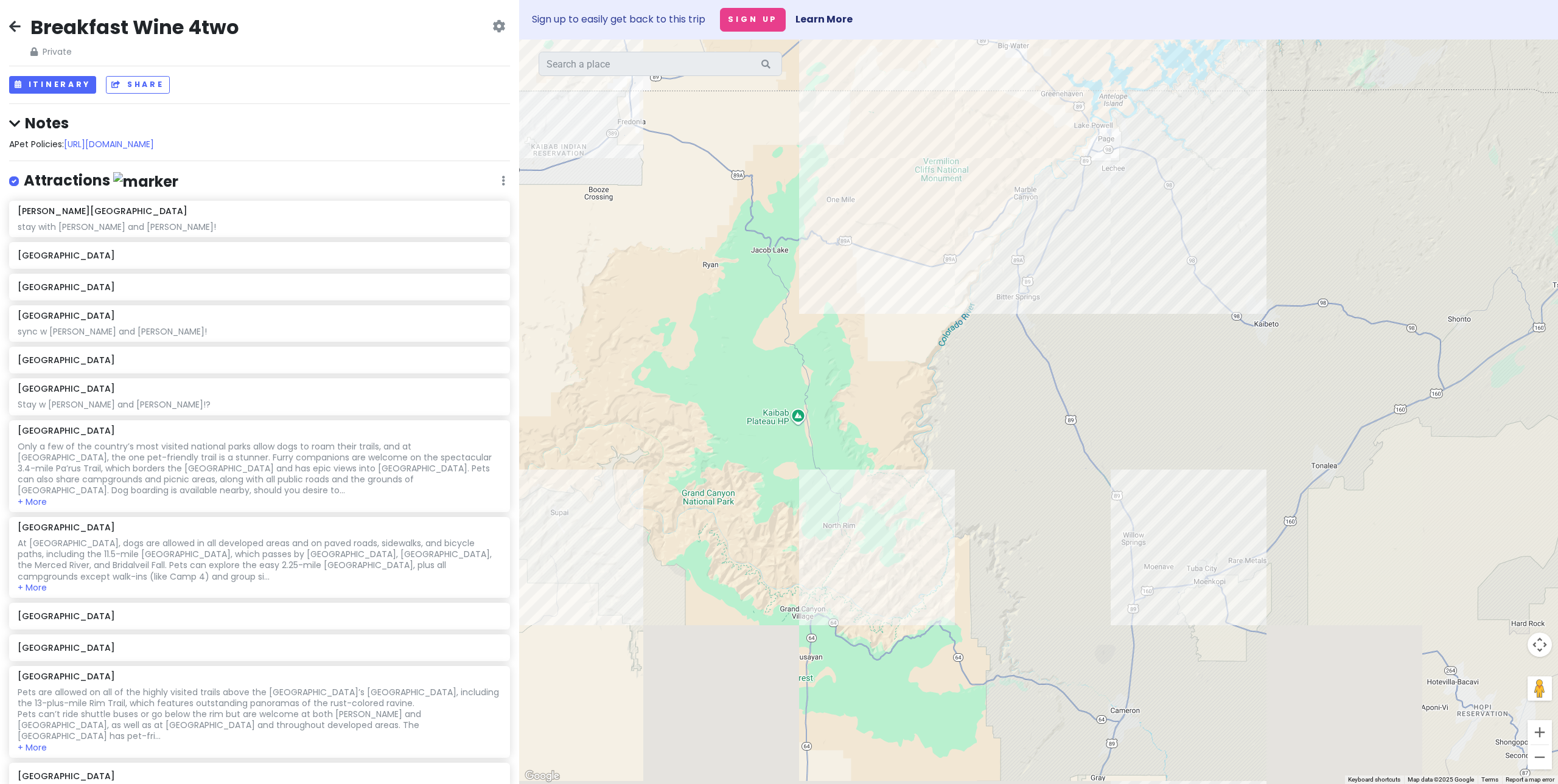
drag, startPoint x: 967, startPoint y: 358, endPoint x: 974, endPoint y: 323, distance: 35.7
click at [974, 323] on div at bounding box center [1038, 412] width 1039 height 744
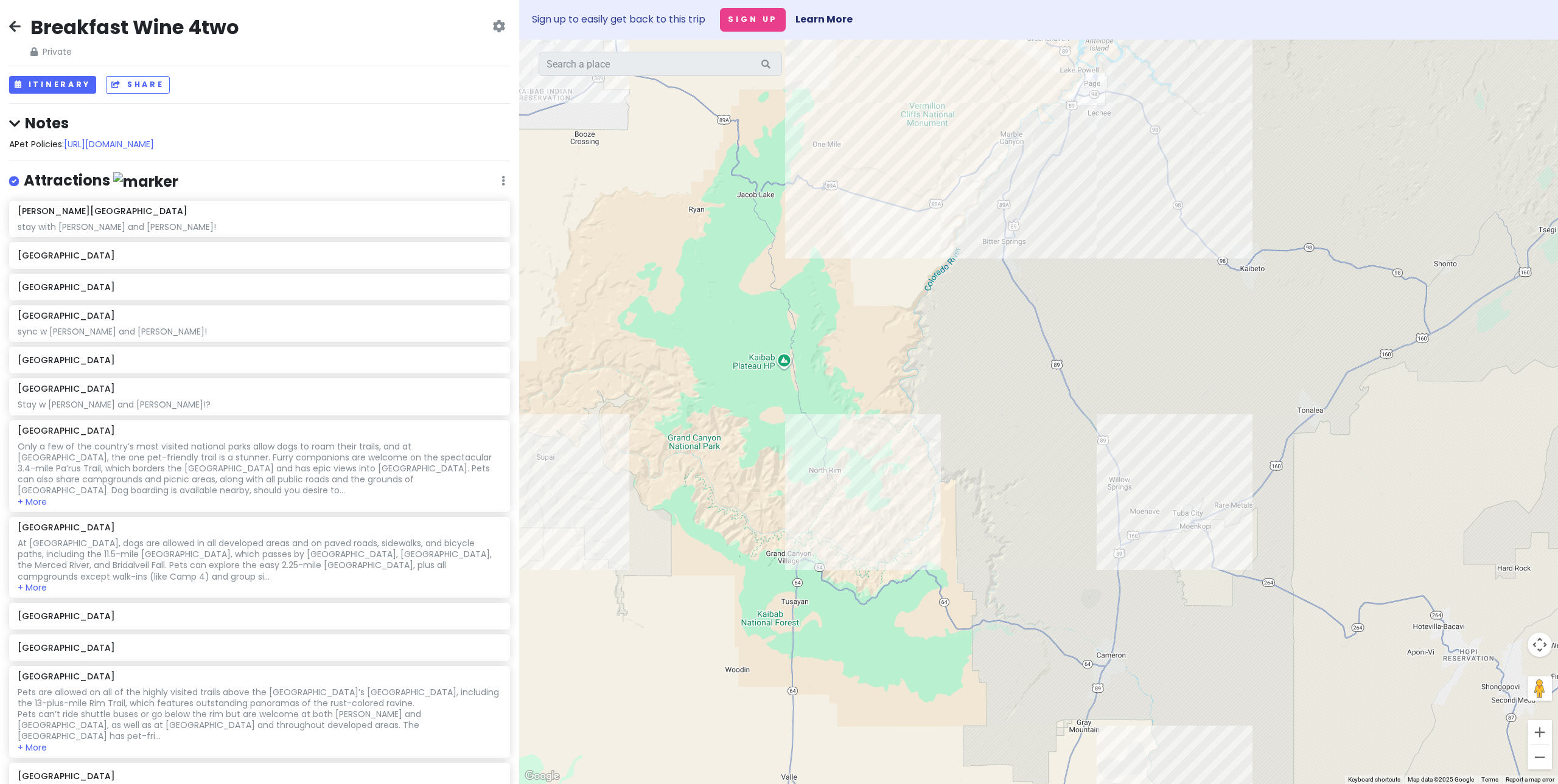
drag, startPoint x: 888, startPoint y: 300, endPoint x: 820, endPoint y: 479, distance: 191.5
click at [874, 245] on div at bounding box center [1038, 412] width 1039 height 744
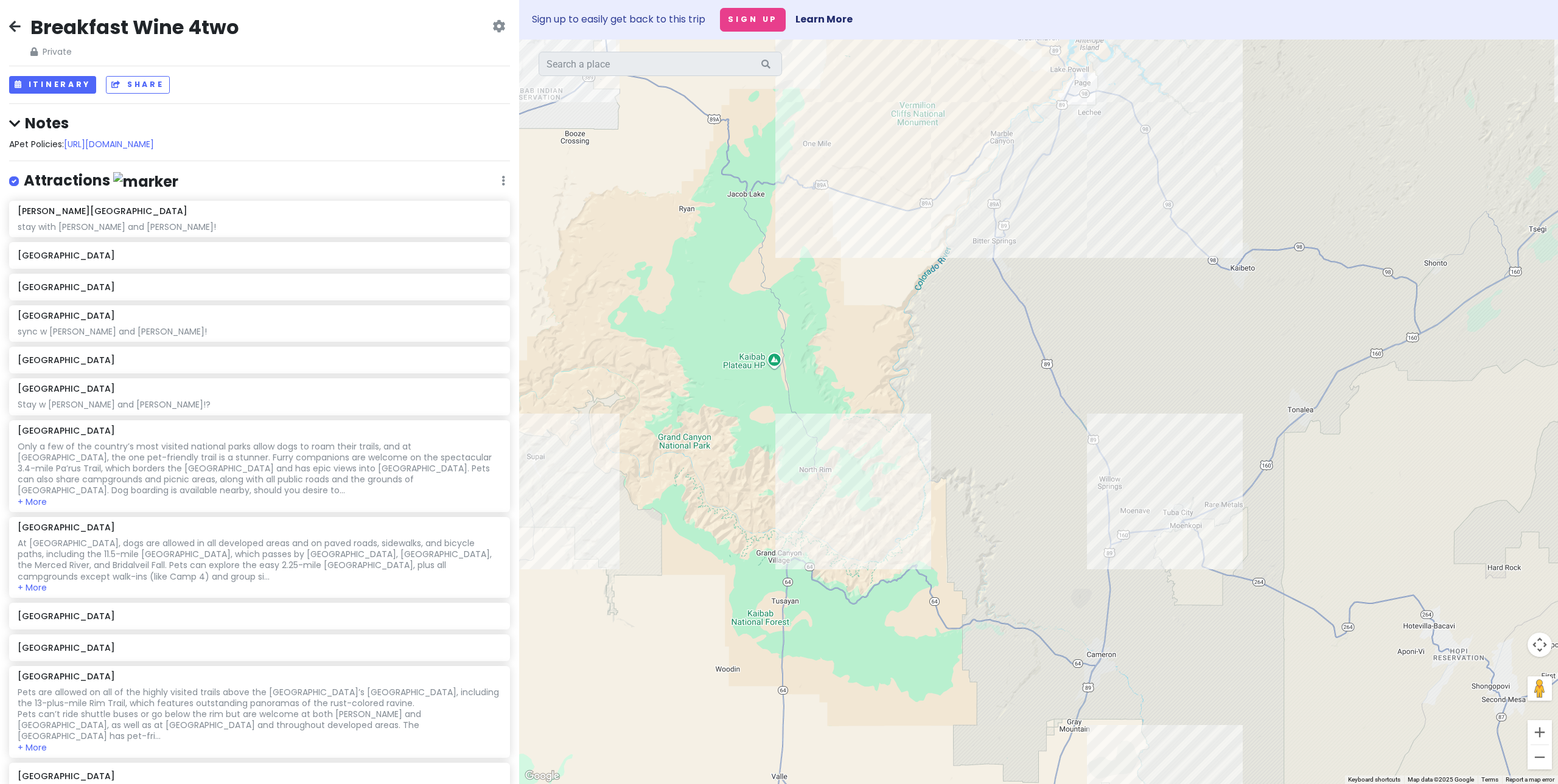
click at [815, 484] on div at bounding box center [1038, 412] width 1039 height 744
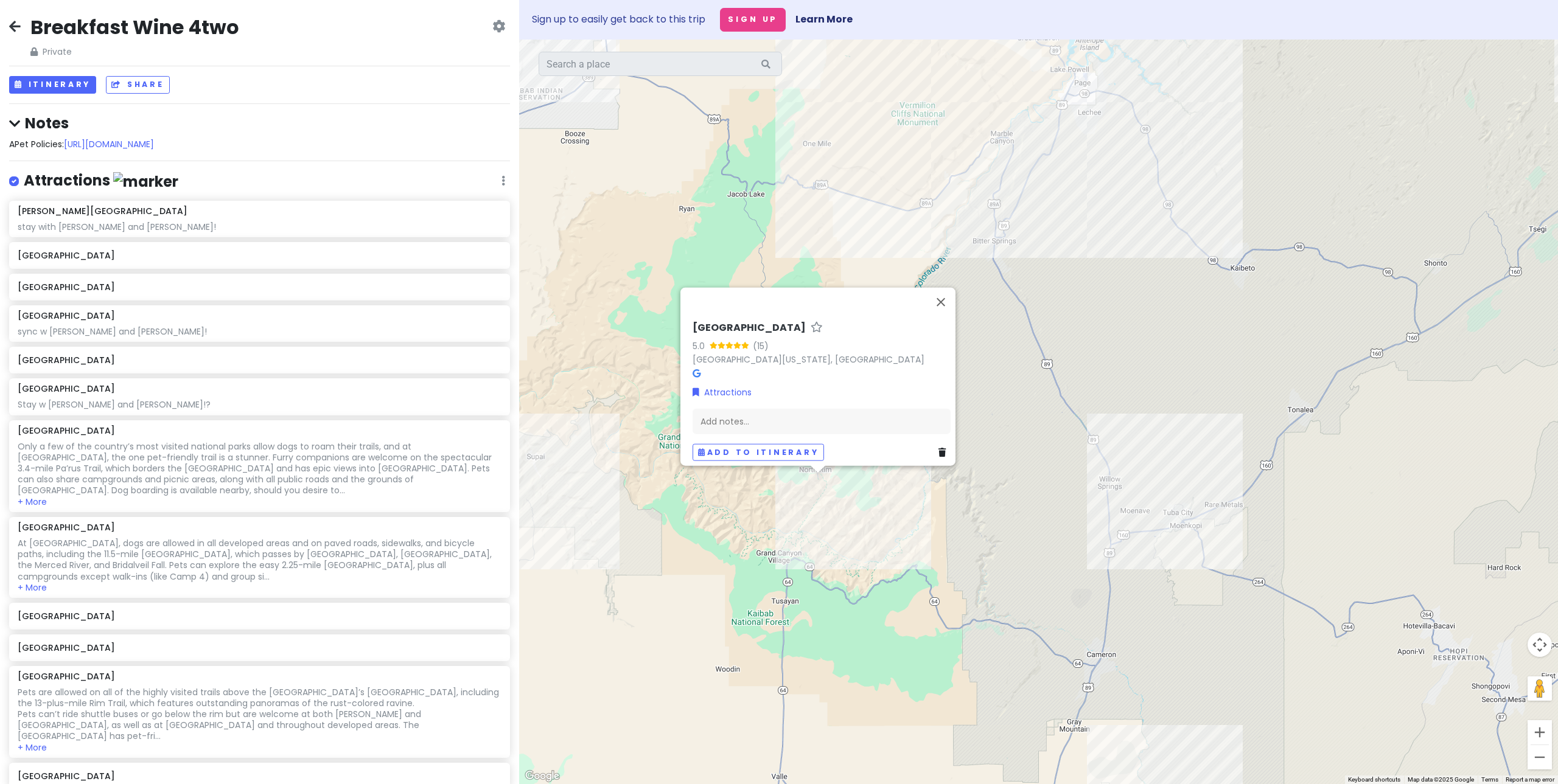
click at [890, 495] on div "Ribbon Falls 5.0 (15) [GEOGRAPHIC_DATA][US_STATE], [GEOGRAPHIC_DATA] Attraction…" at bounding box center [1038, 412] width 1039 height 744
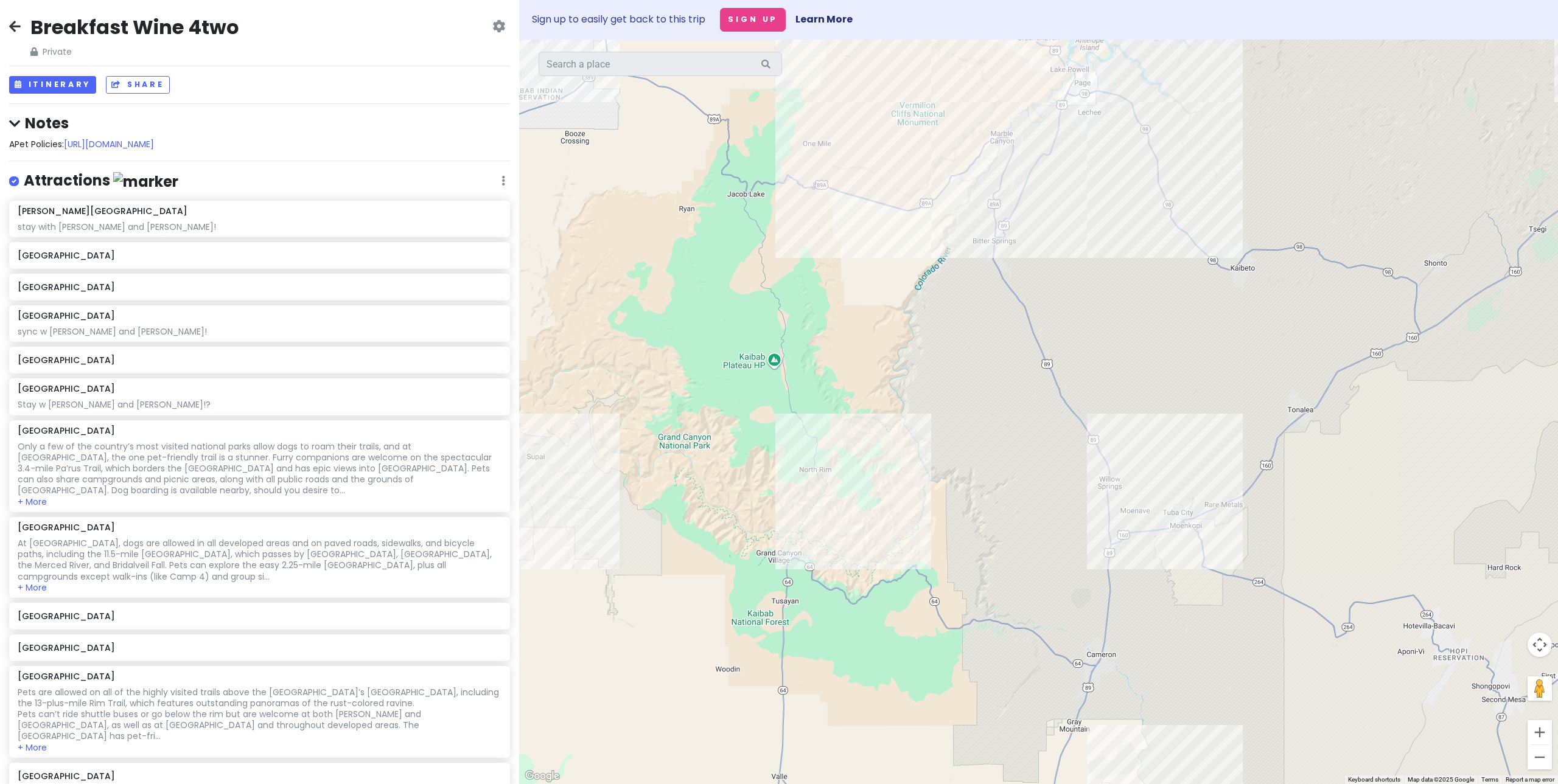
click at [790, 511] on div at bounding box center [1038, 412] width 1039 height 744
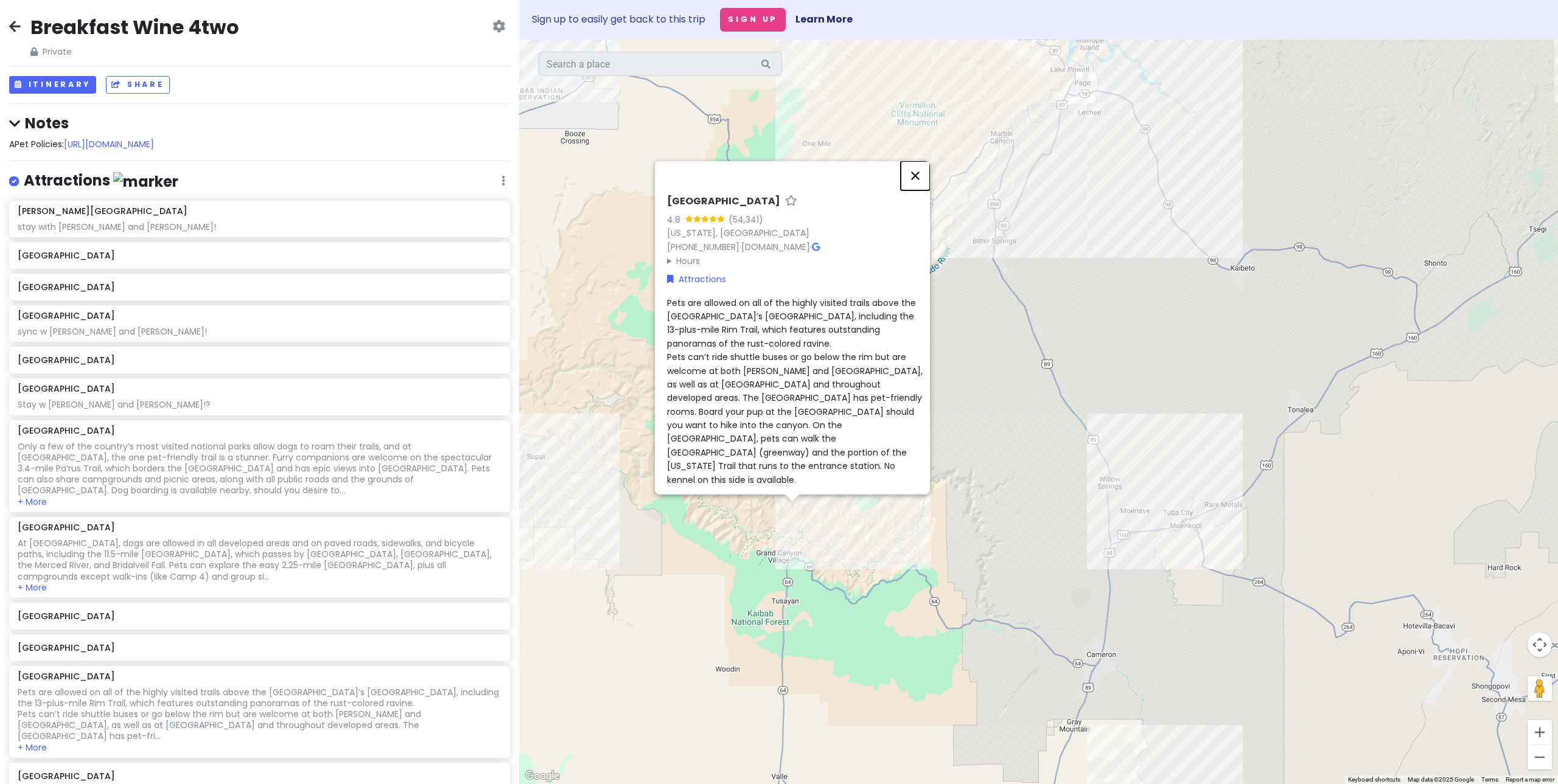
click at [922, 175] on button "Close" at bounding box center [915, 175] width 29 height 29
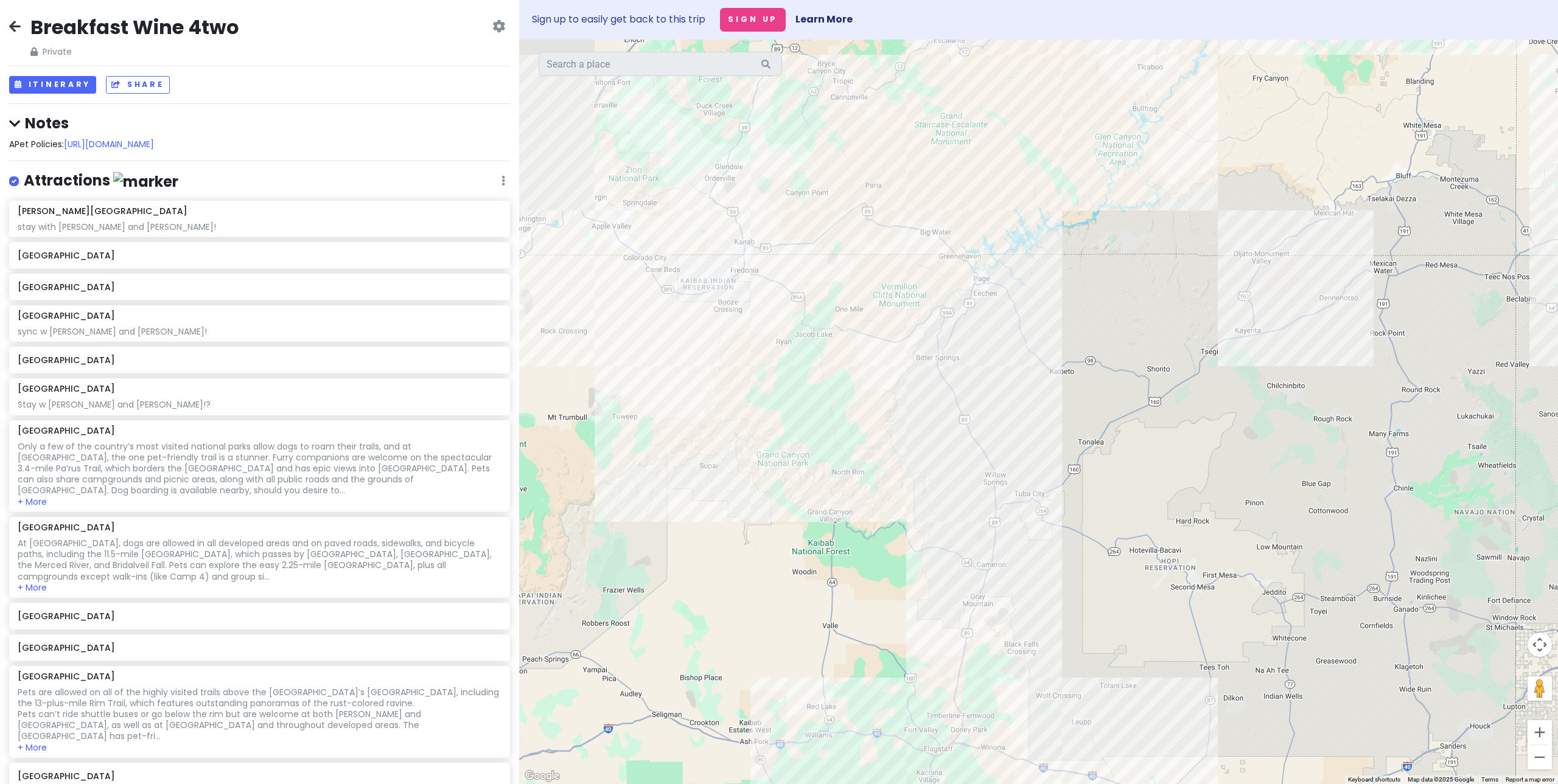
drag, startPoint x: 936, startPoint y: 514, endPoint x: 945, endPoint y: 487, distance: 28.5
click at [945, 487] on div at bounding box center [1038, 412] width 1039 height 744
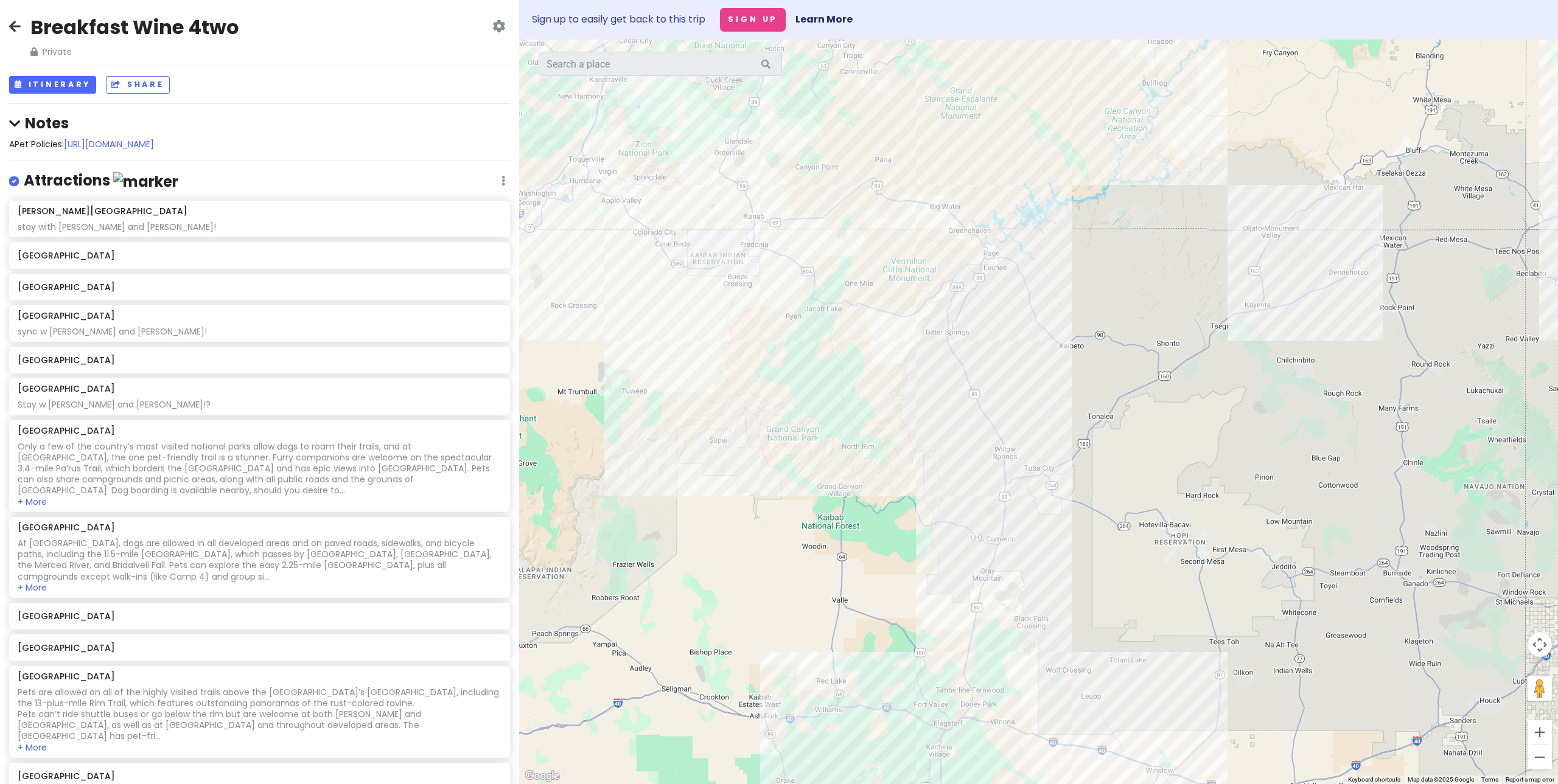
click at [1038, 457] on div at bounding box center [1038, 412] width 1039 height 744
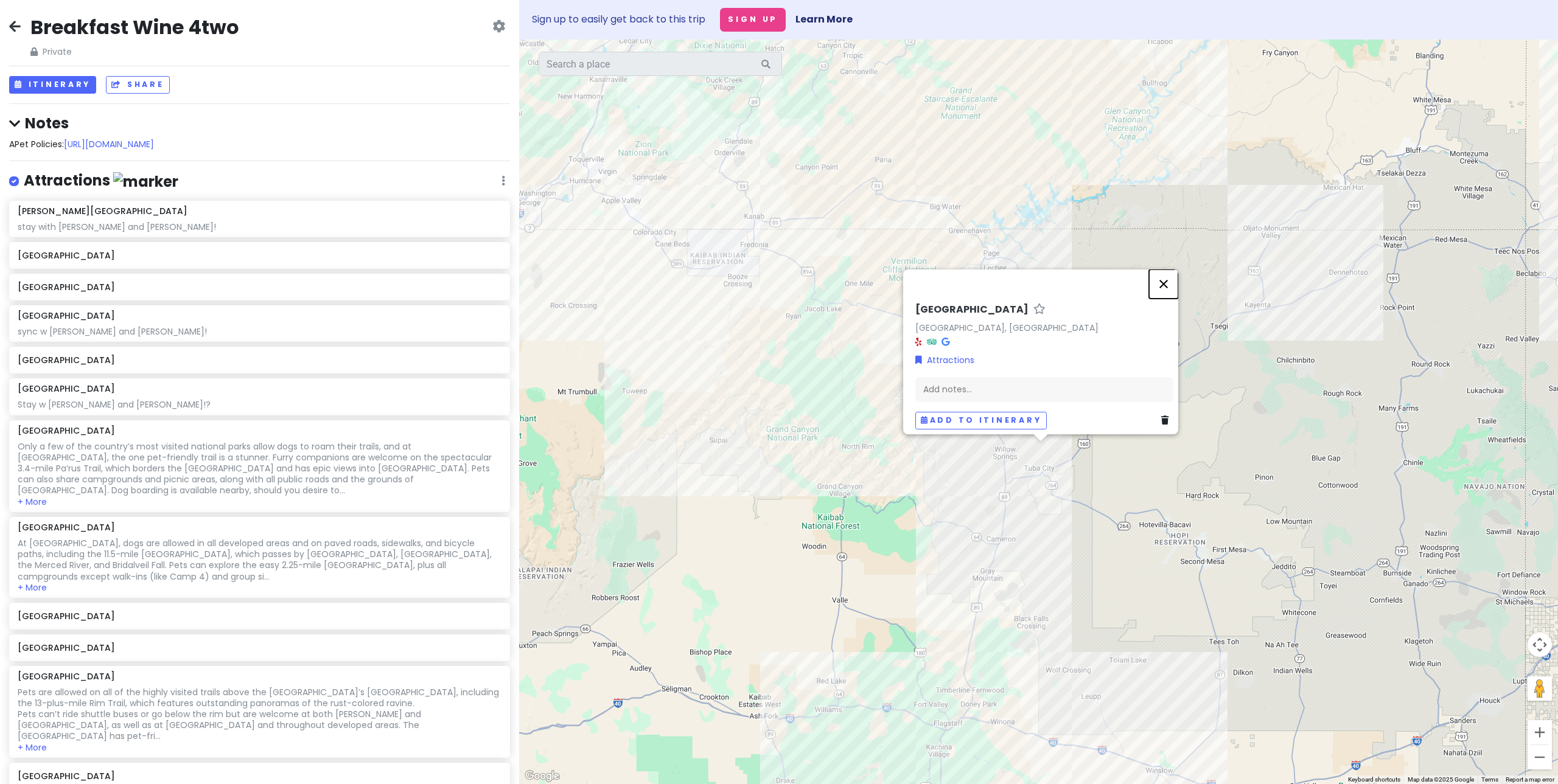
click at [1172, 278] on button "Close" at bounding box center [1164, 284] width 29 height 29
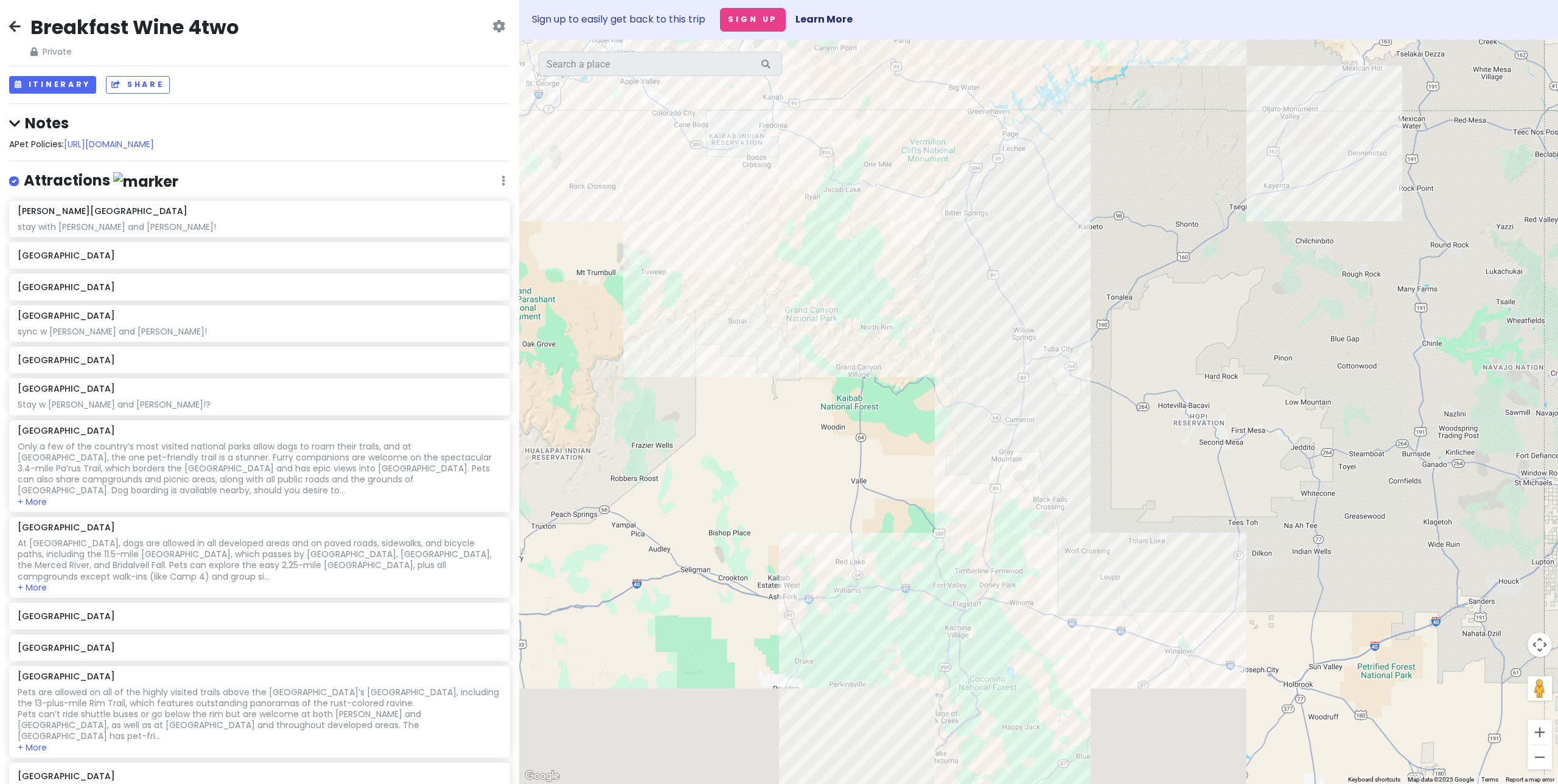
drag, startPoint x: 1007, startPoint y: 588, endPoint x: 1026, endPoint y: 466, distance: 123.5
click at [1026, 466] on div at bounding box center [1038, 412] width 1039 height 744
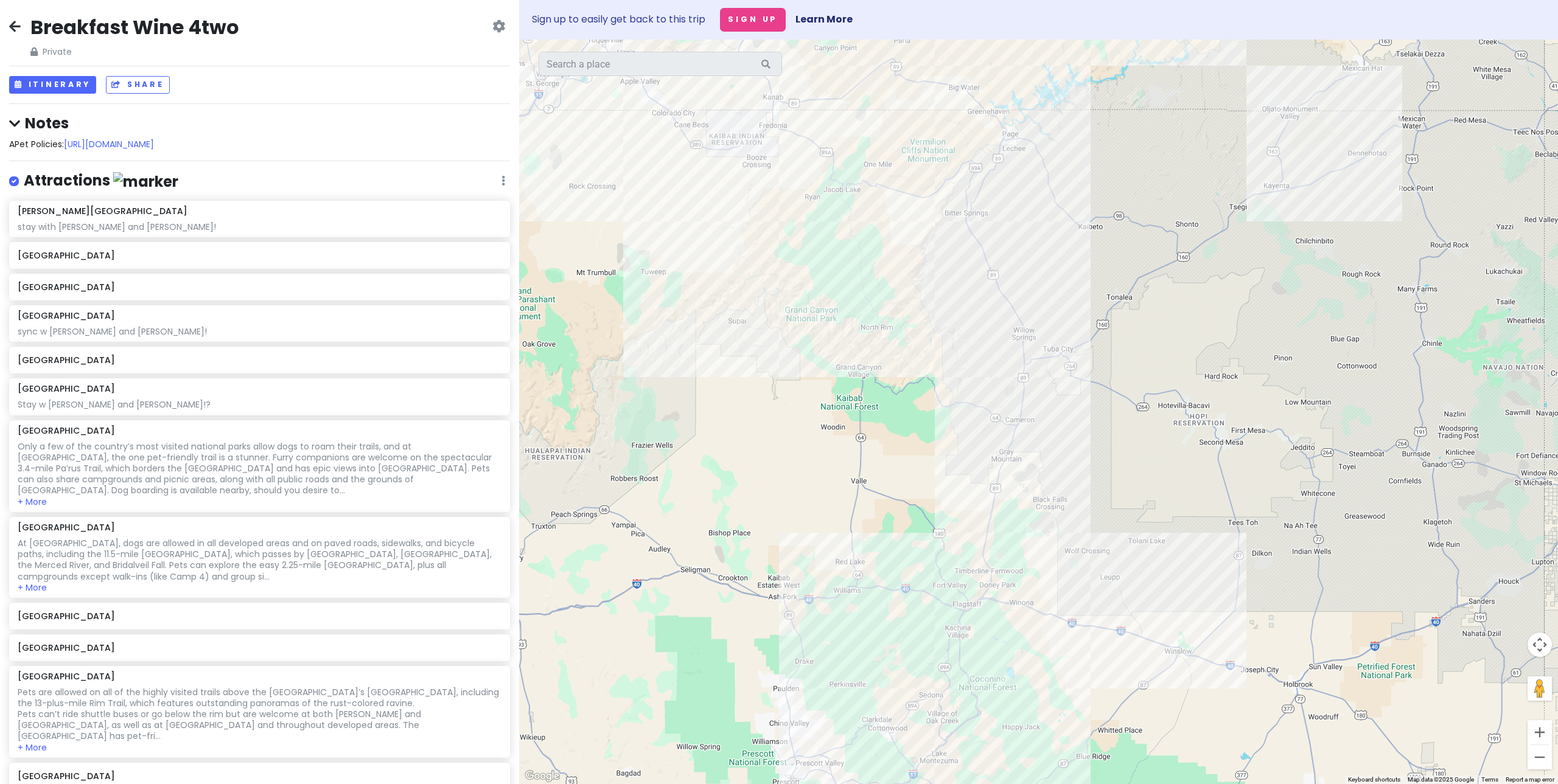
click at [876, 334] on div at bounding box center [1038, 412] width 1039 height 744
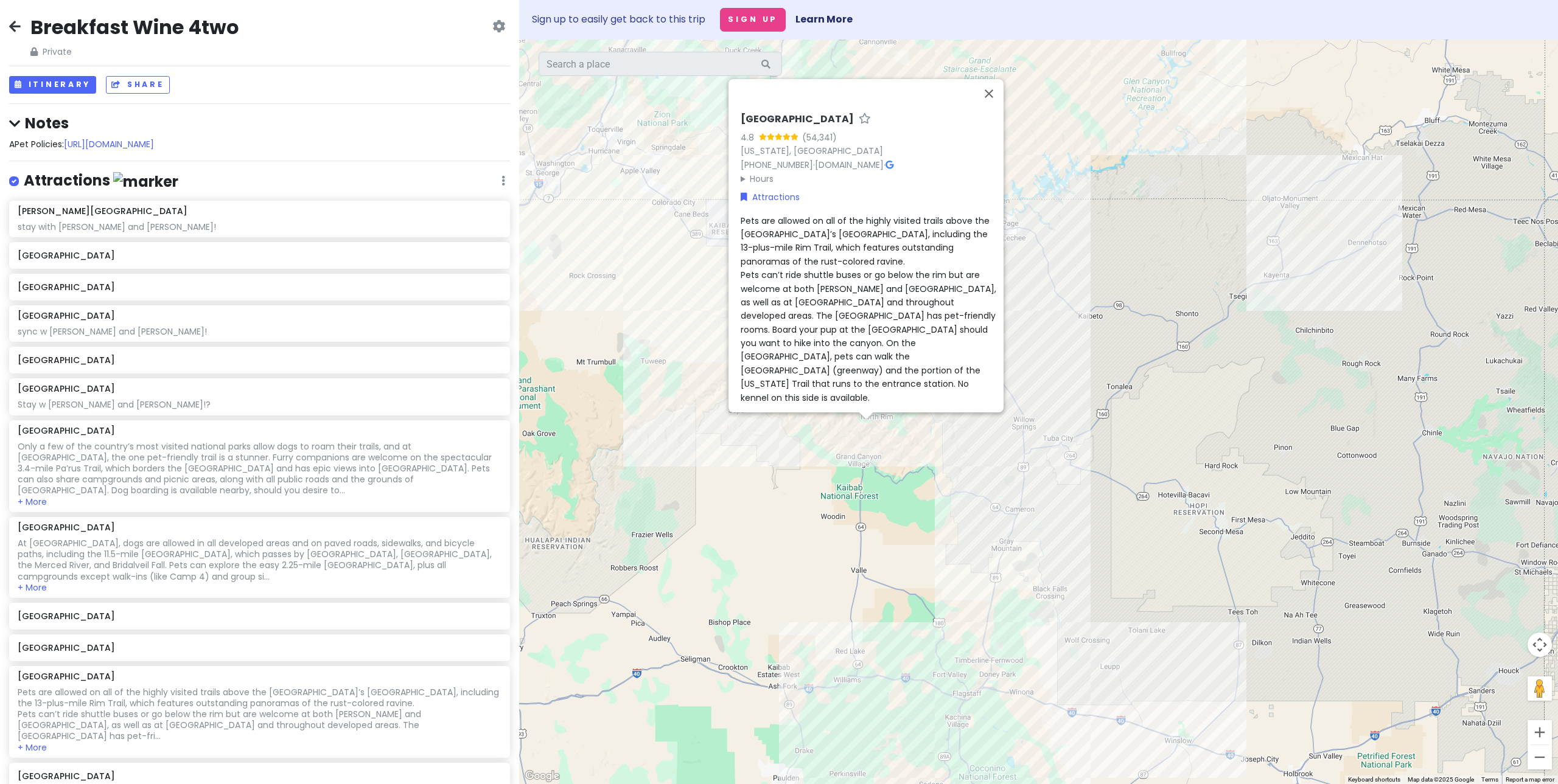
click at [996, 481] on div "[GEOGRAPHIC_DATA] 4.8 (54,341) [US_STATE], [GEOGRAPHIC_DATA] [PHONE_NUMBER] · […" at bounding box center [1038, 412] width 1039 height 744
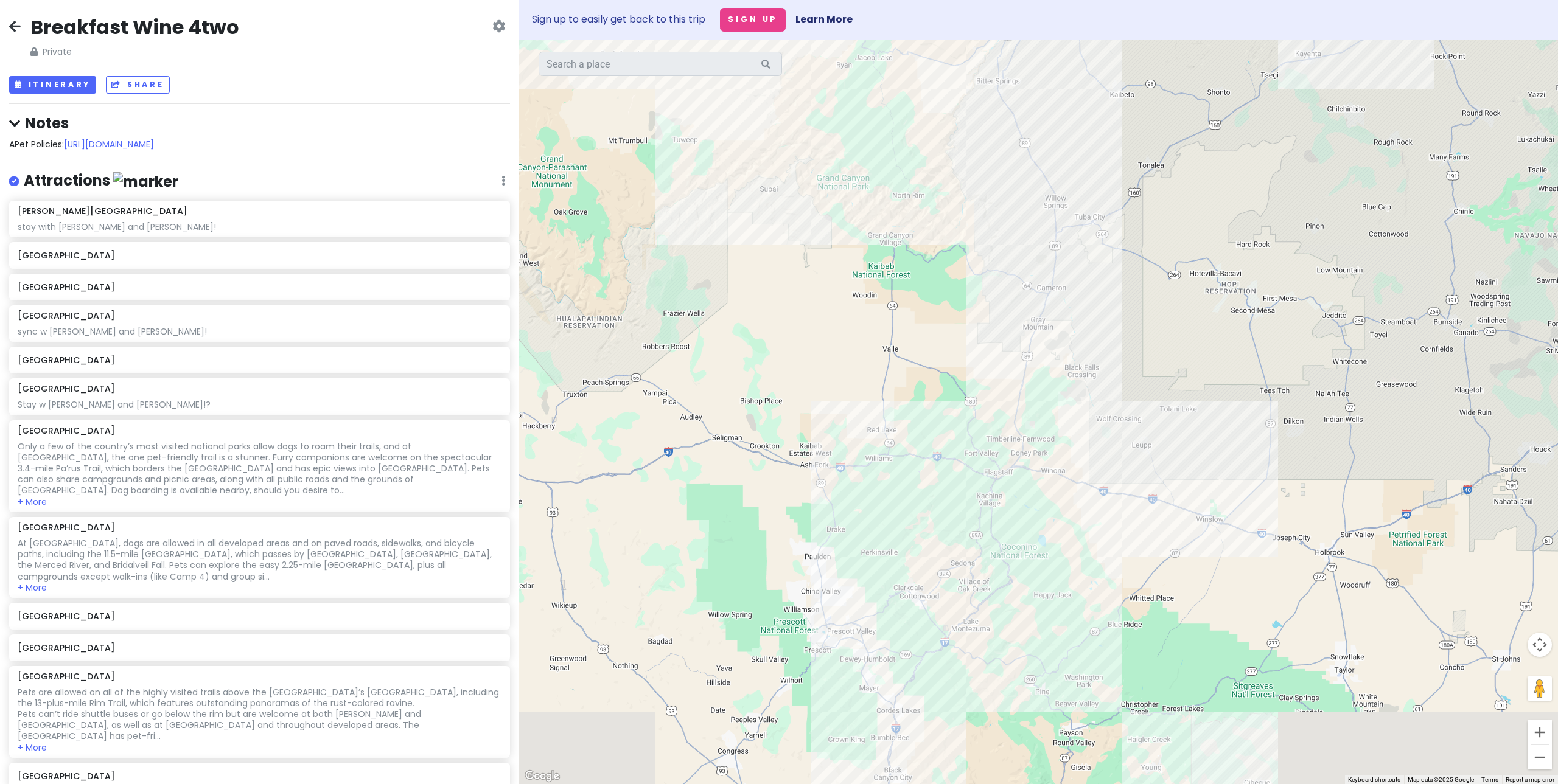
drag, startPoint x: 983, startPoint y: 571, endPoint x: 1016, endPoint y: 349, distance: 224.4
click at [1016, 349] on div at bounding box center [1038, 412] width 1039 height 744
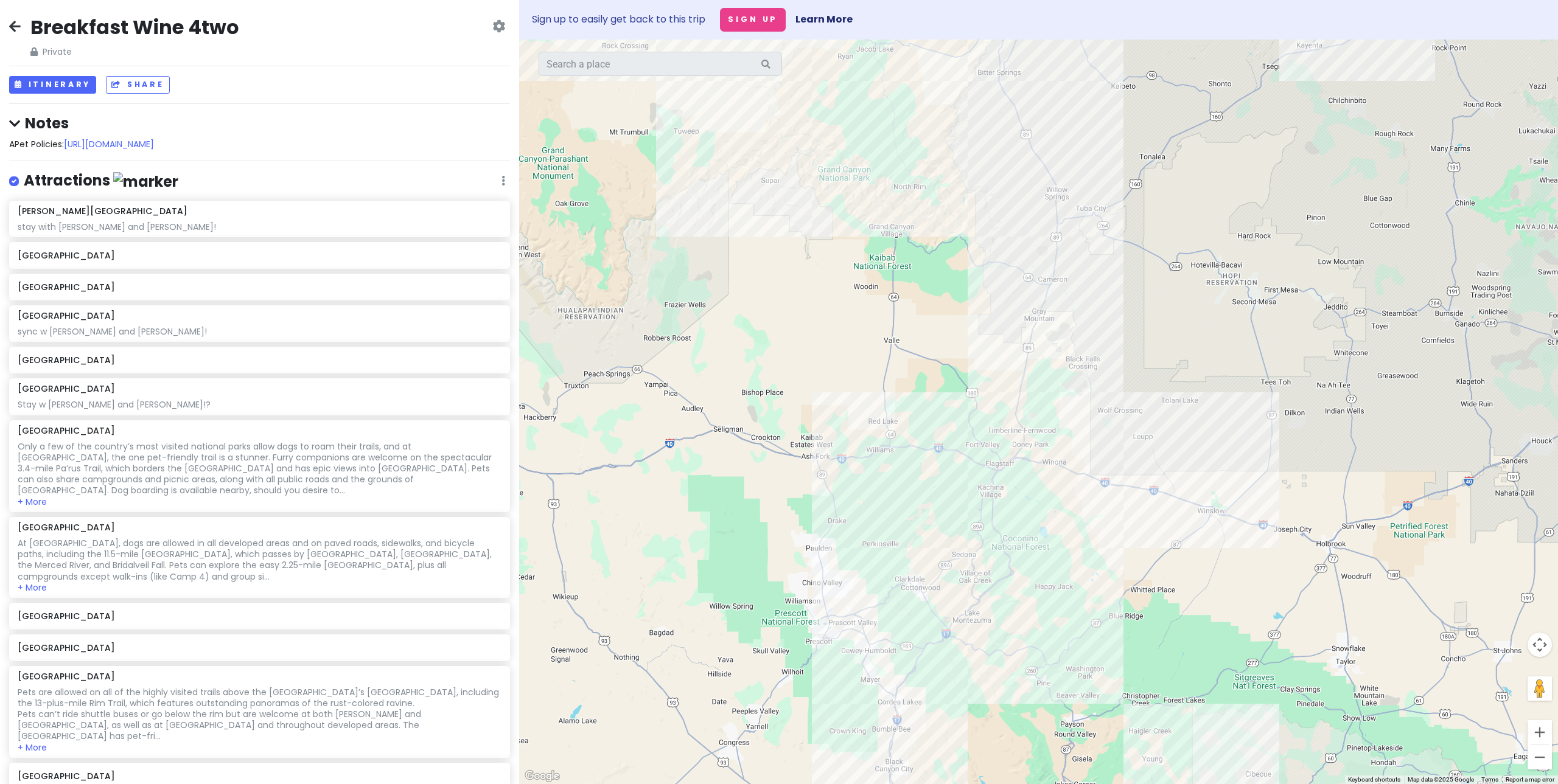
click at [1095, 392] on div at bounding box center [1038, 412] width 1039 height 744
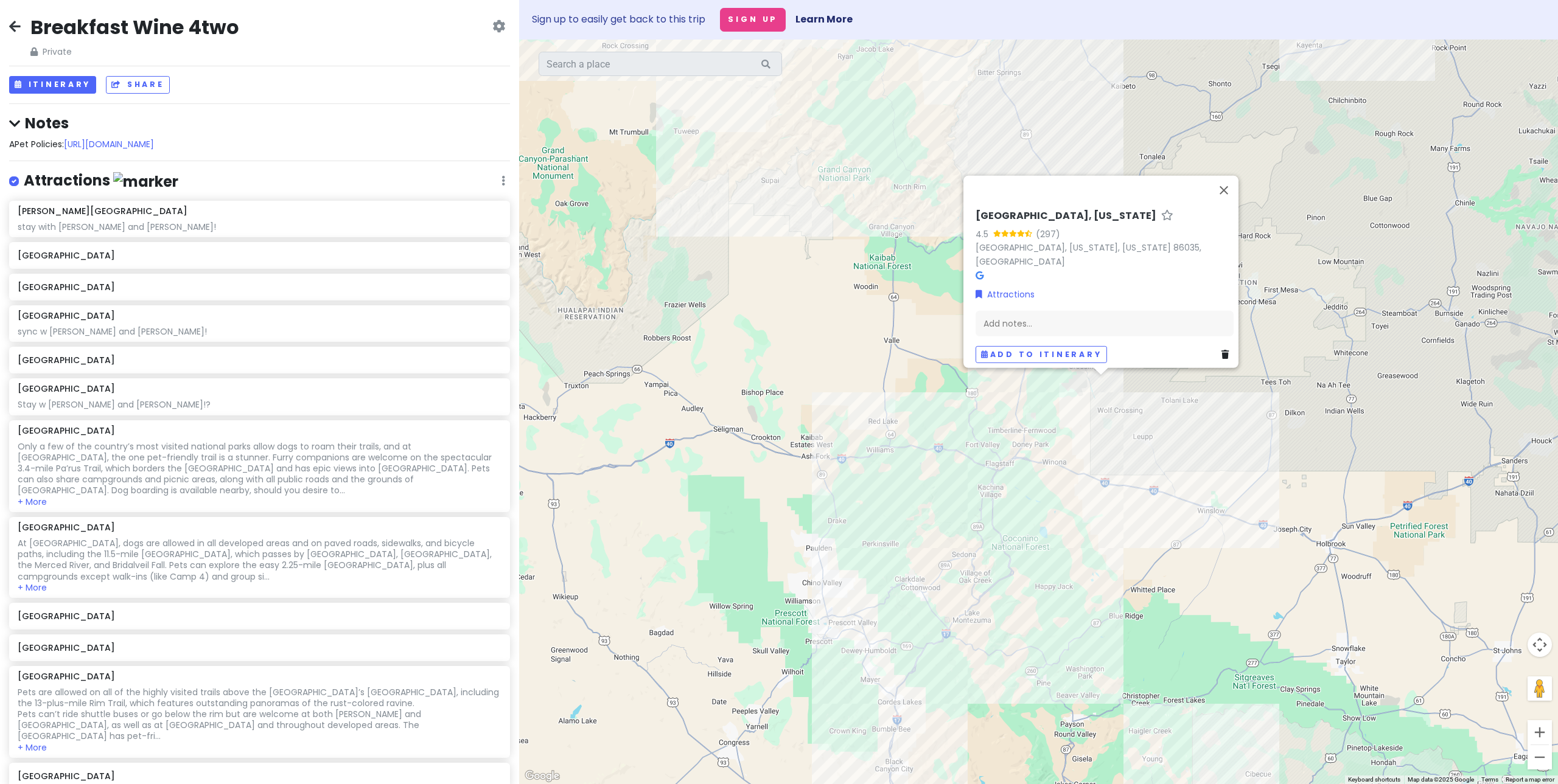
click at [1177, 417] on div "[GEOGRAPHIC_DATA], [US_STATE] 4.5 (297) [GEOGRAPHIC_DATA], [US_STATE], [US_STAT…" at bounding box center [1038, 412] width 1039 height 744
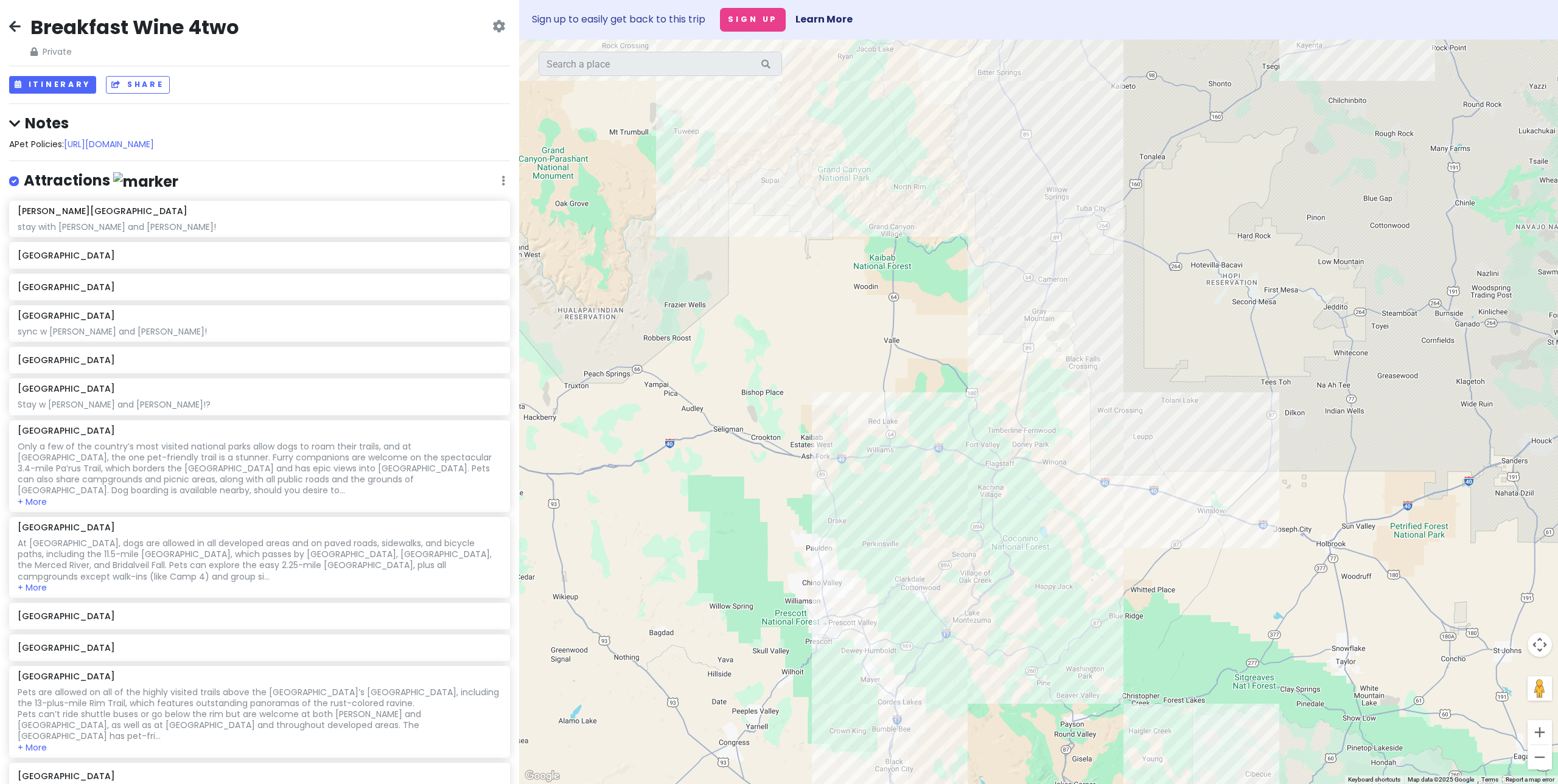
click at [1138, 498] on div at bounding box center [1038, 412] width 1039 height 744
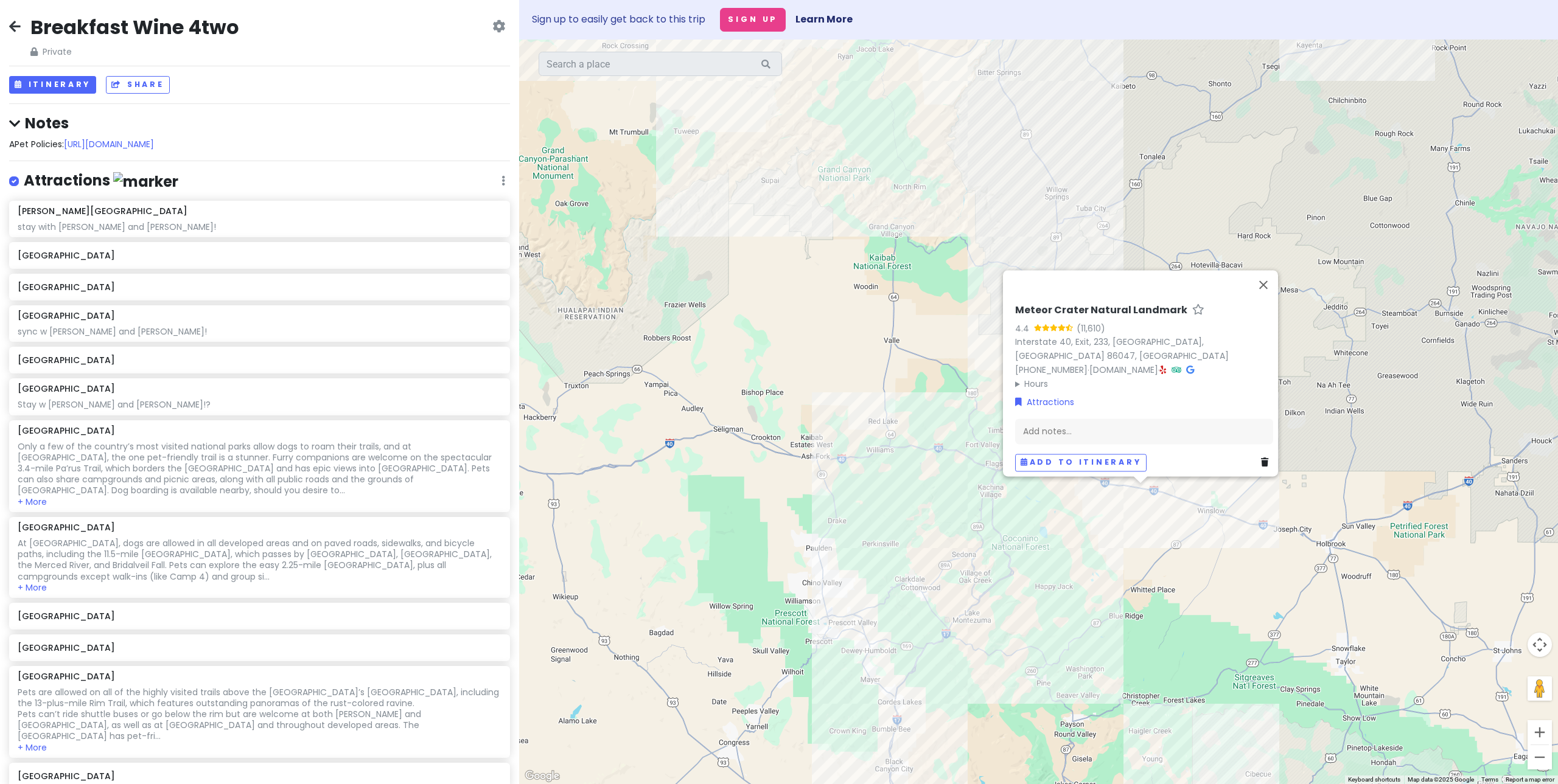
click at [1182, 570] on div "Meteor Crater Natural Landmark 4.4 (11,610) Interstate 40, Exit, [GEOGRAPHIC_DA…" at bounding box center [1038, 412] width 1039 height 744
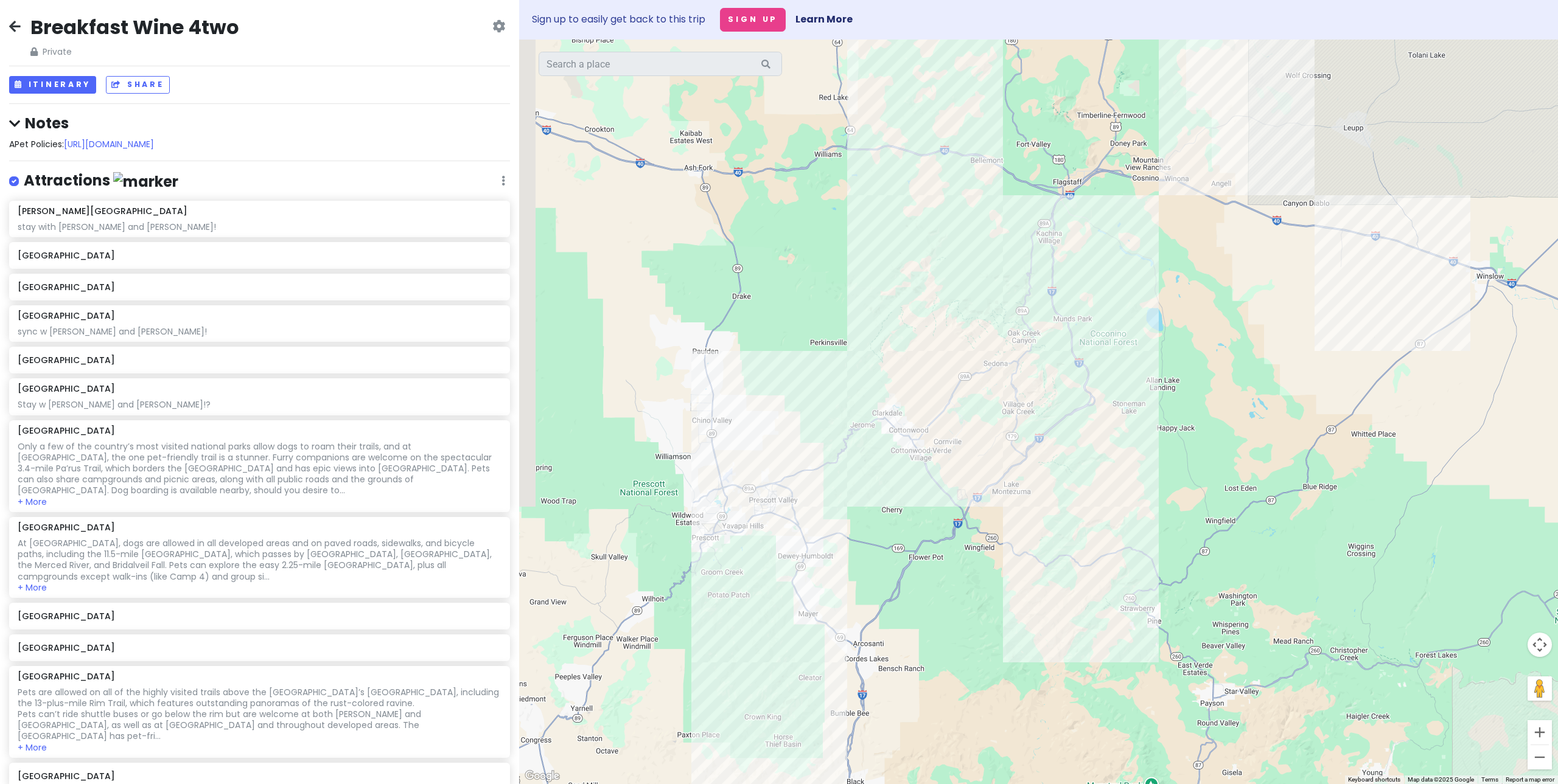
drag, startPoint x: 1103, startPoint y: 555, endPoint x: 1142, endPoint y: 368, distance: 191.0
click at [1142, 368] on div at bounding box center [1038, 412] width 1039 height 744
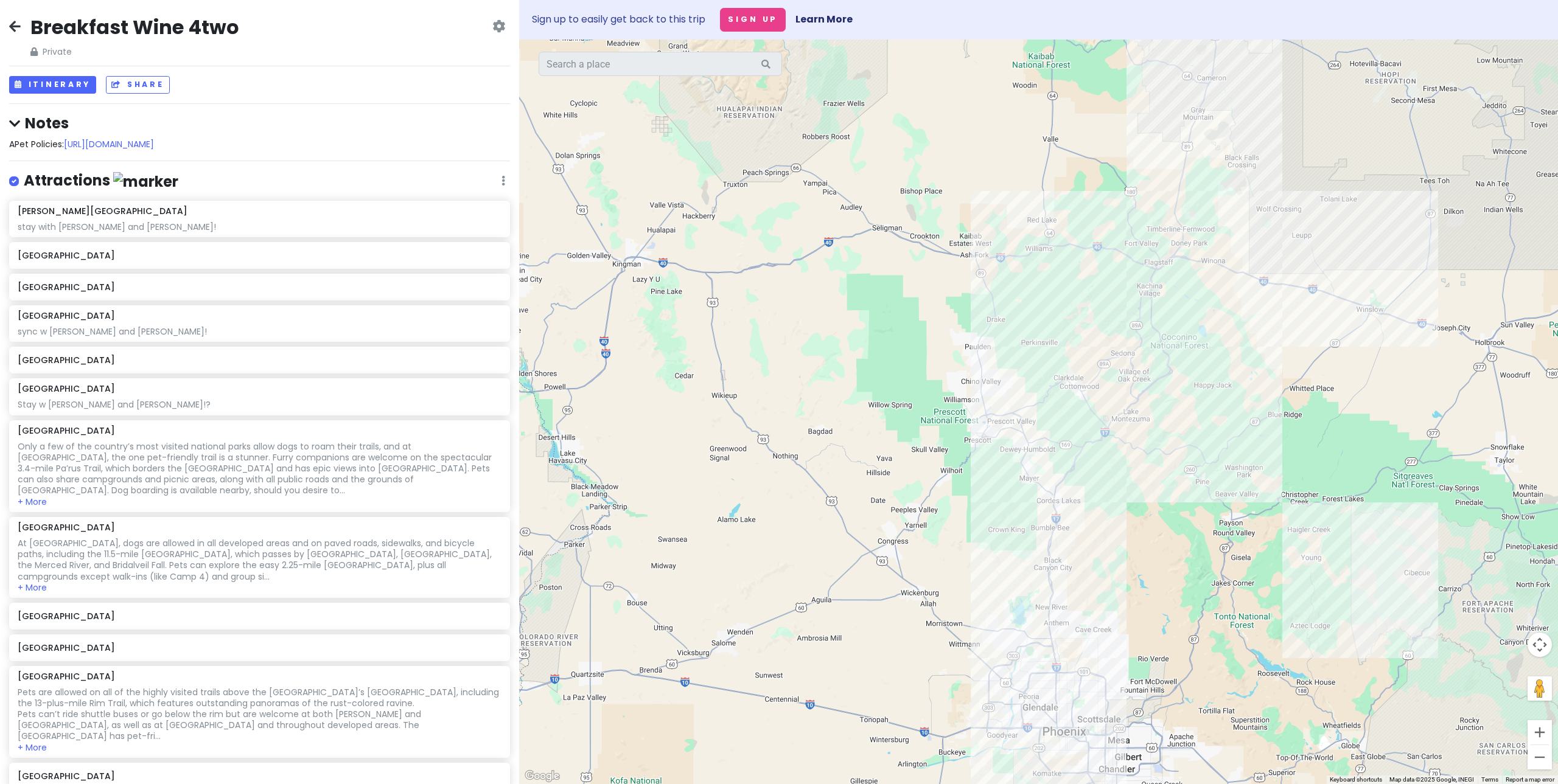
drag, startPoint x: 1125, startPoint y: 298, endPoint x: 1182, endPoint y: 292, distance: 57.3
click at [1182, 292] on div at bounding box center [1038, 412] width 1039 height 744
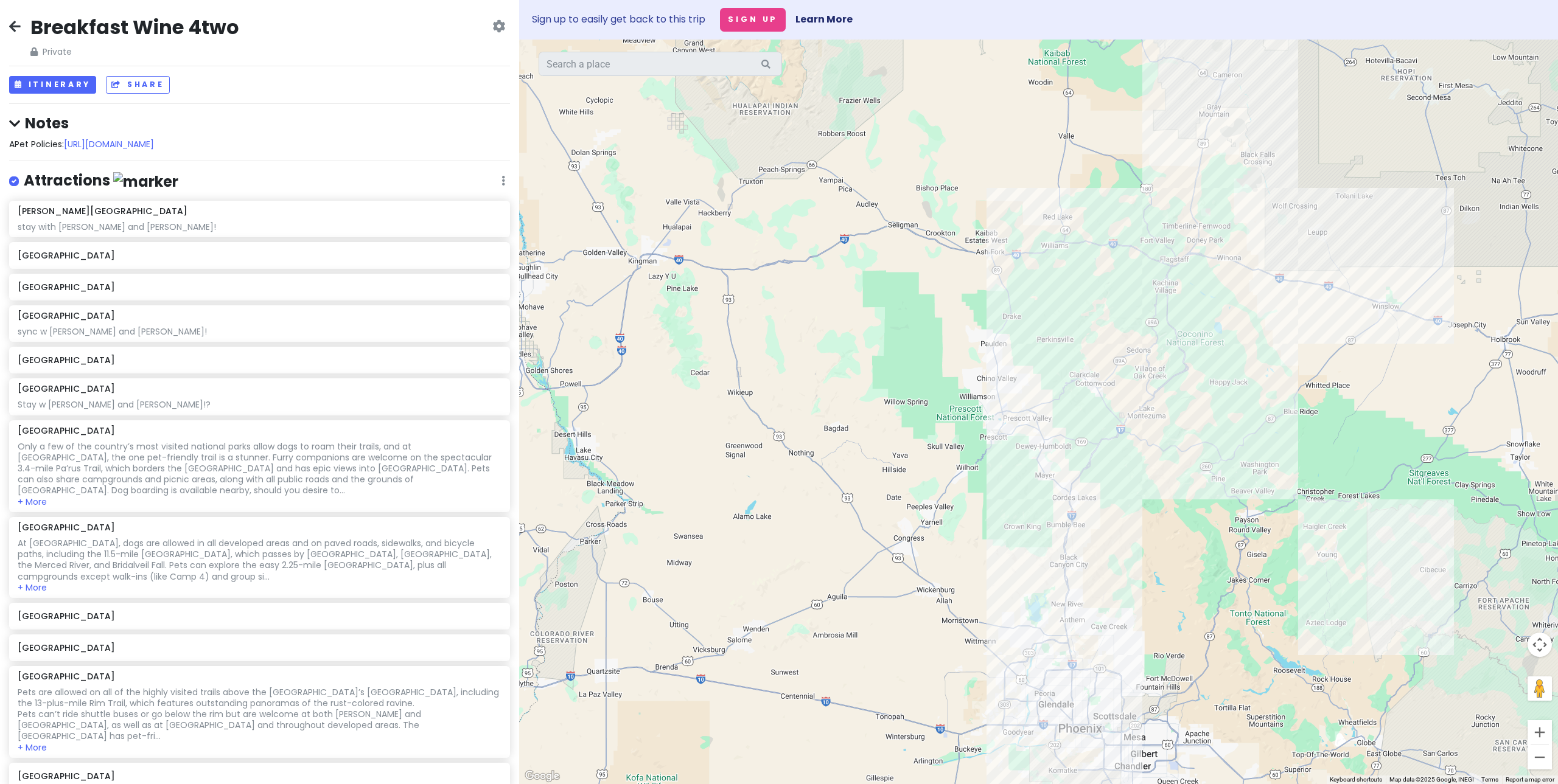
click at [1004, 412] on div at bounding box center [1038, 412] width 1039 height 744
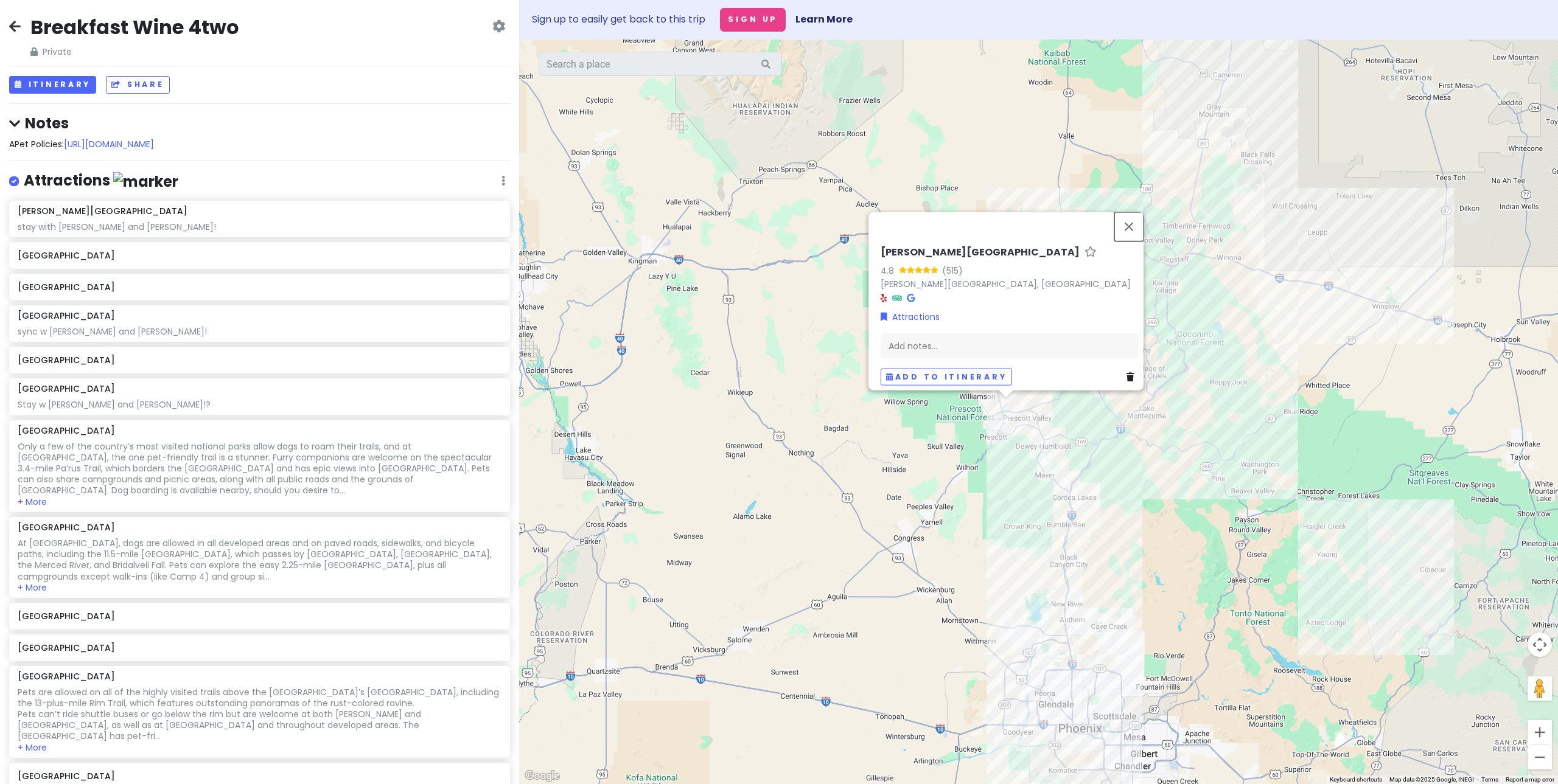
drag, startPoint x: 1139, startPoint y: 221, endPoint x: 1116, endPoint y: 356, distance: 136.9
click at [1139, 221] on button "Close" at bounding box center [1129, 226] width 29 height 29
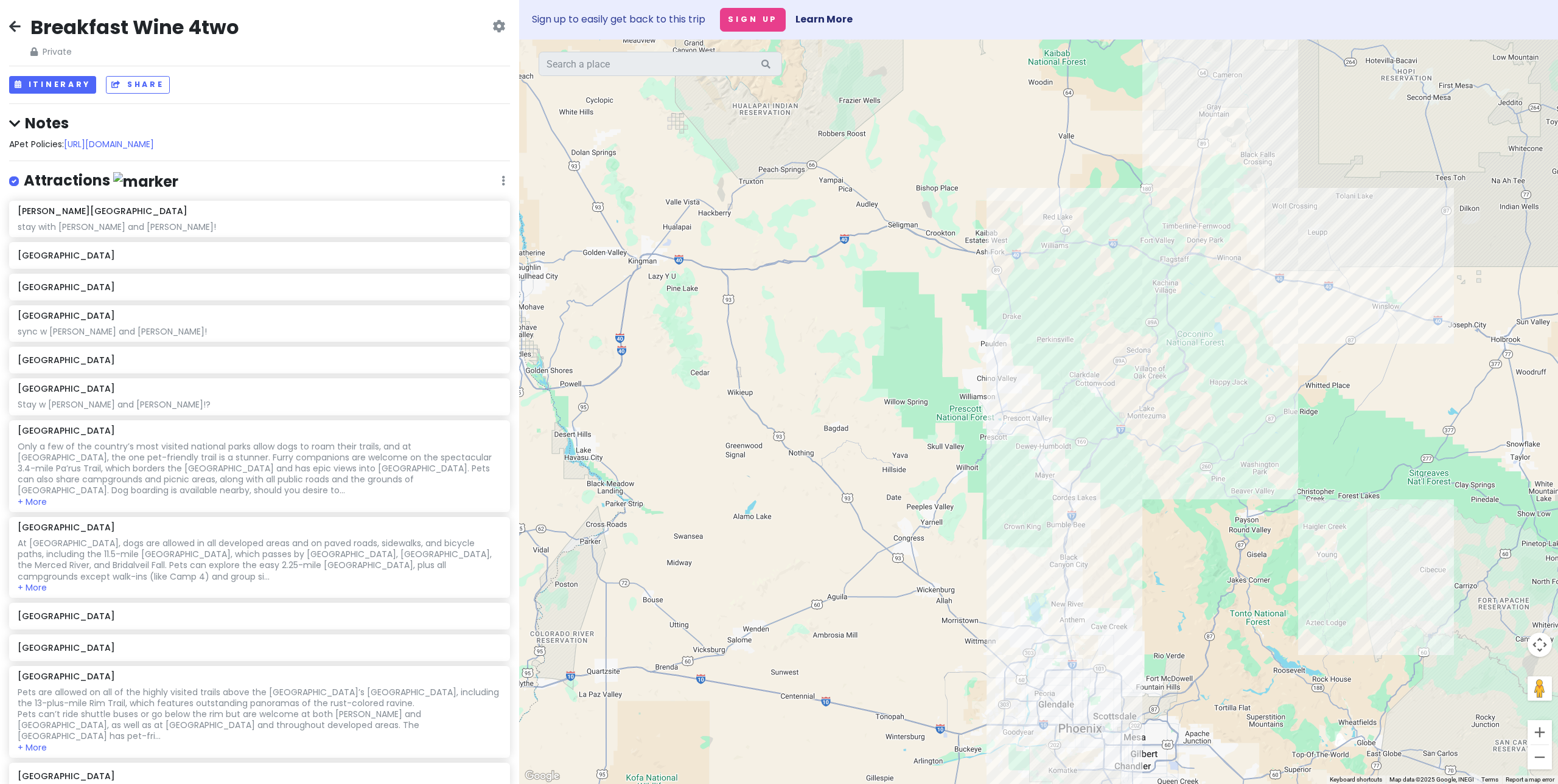
click at [1204, 422] on div at bounding box center [1038, 412] width 1039 height 744
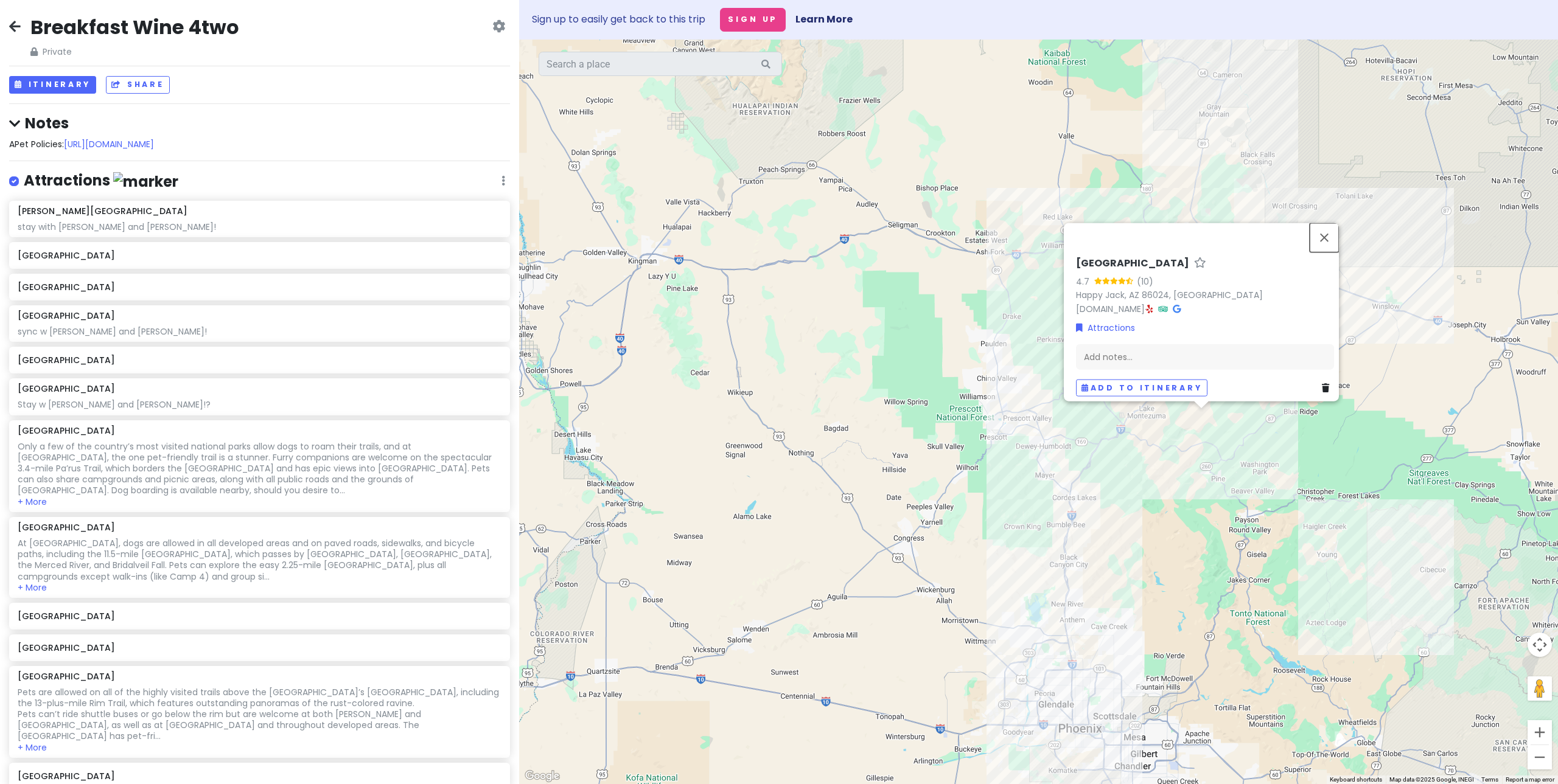
drag, startPoint x: 1329, startPoint y: 226, endPoint x: 1323, endPoint y: 273, distance: 47.4
click at [1329, 226] on button "Close" at bounding box center [1324, 238] width 29 height 29
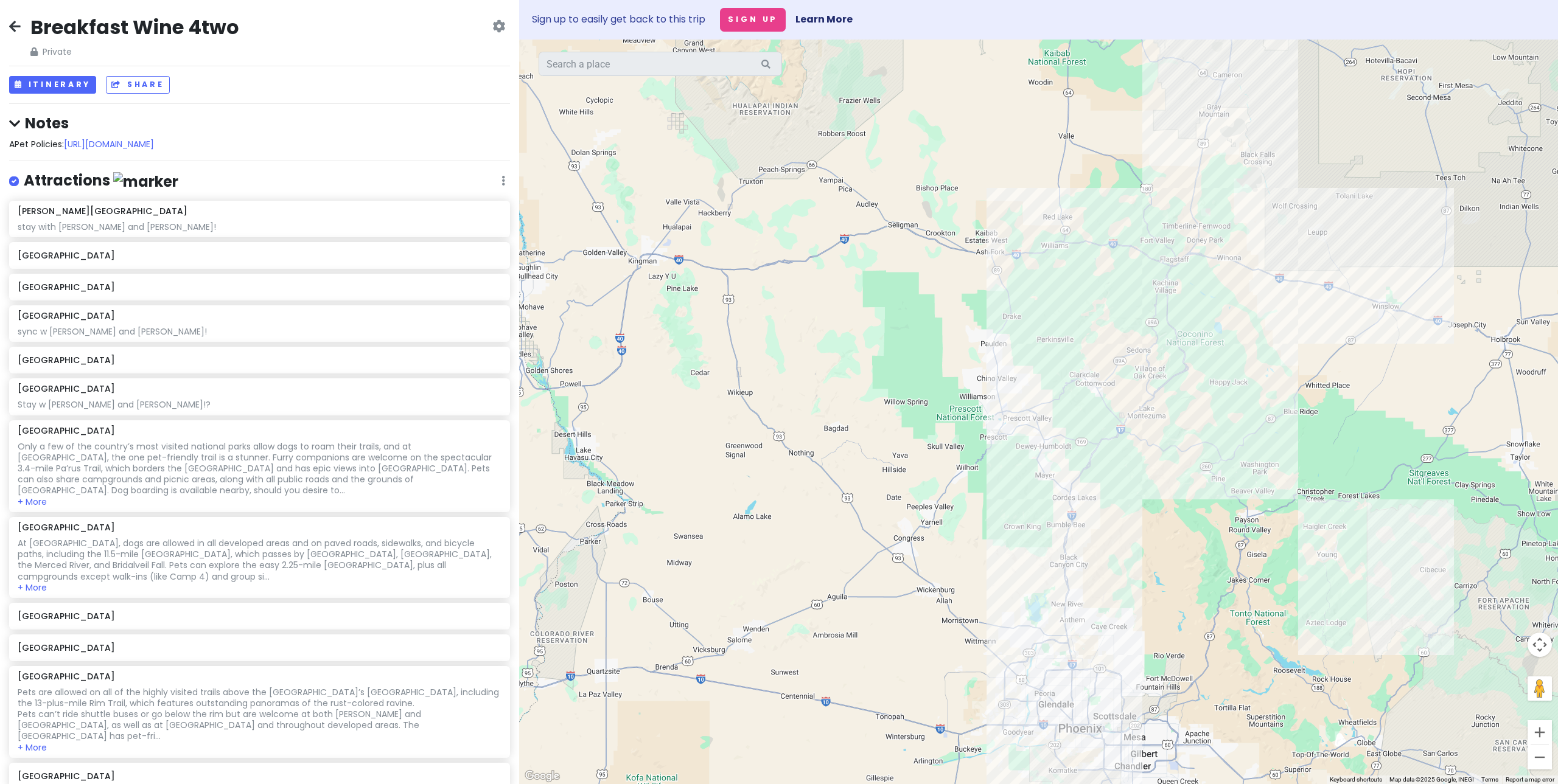
click at [1198, 417] on div at bounding box center [1038, 412] width 1039 height 744
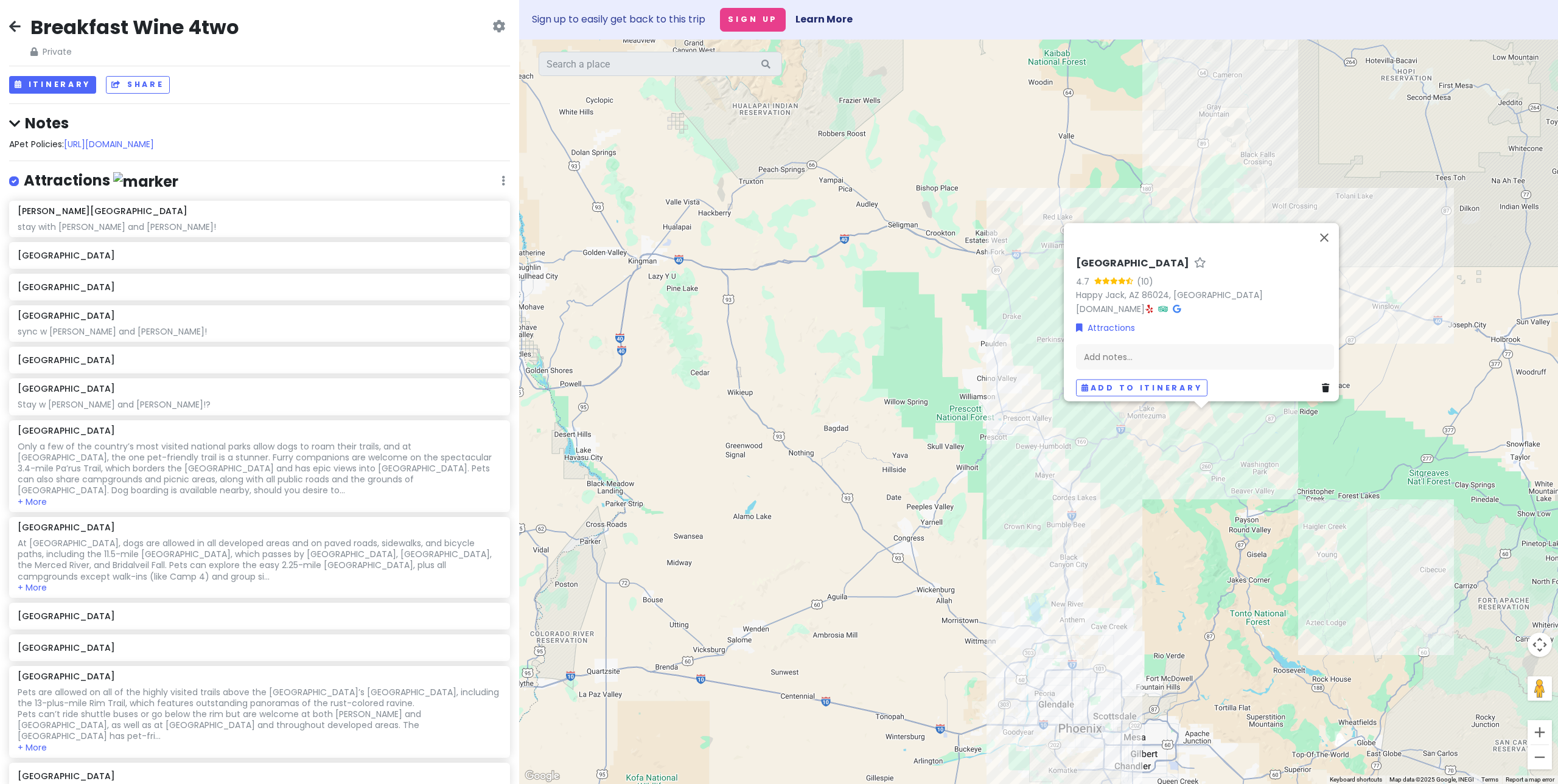
click at [1159, 472] on div "[GEOGRAPHIC_DATA] 4.7 (10) [GEOGRAPHIC_DATA], [GEOGRAPHIC_DATA] [DOMAIN_NAME] ·…" at bounding box center [1038, 412] width 1039 height 744
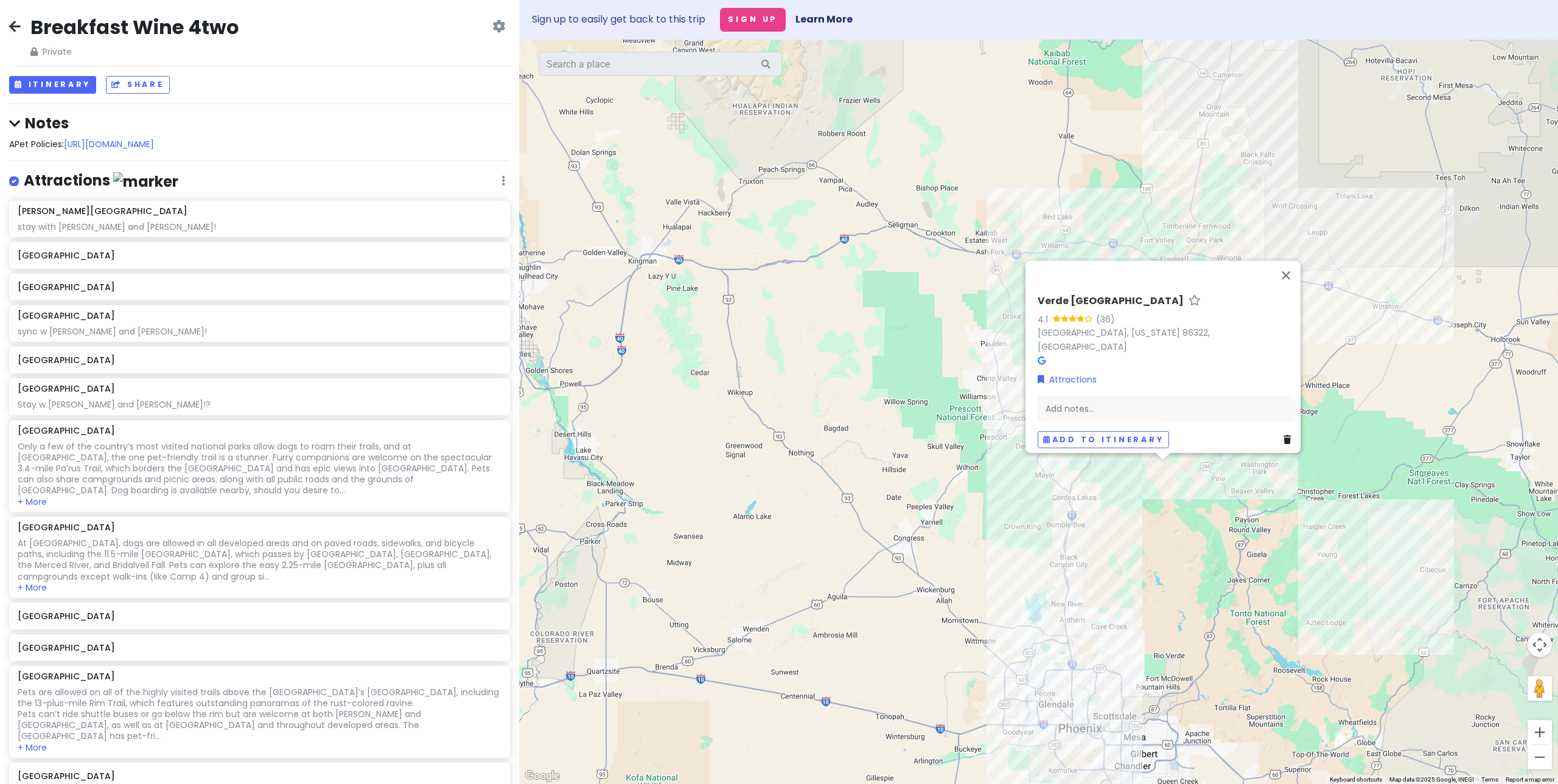
click at [909, 423] on div "Verde Hot Springs 4.1 (36) [GEOGRAPHIC_DATA], [US_STATE] 86322, [GEOGRAPHIC_DAT…" at bounding box center [1038, 412] width 1039 height 744
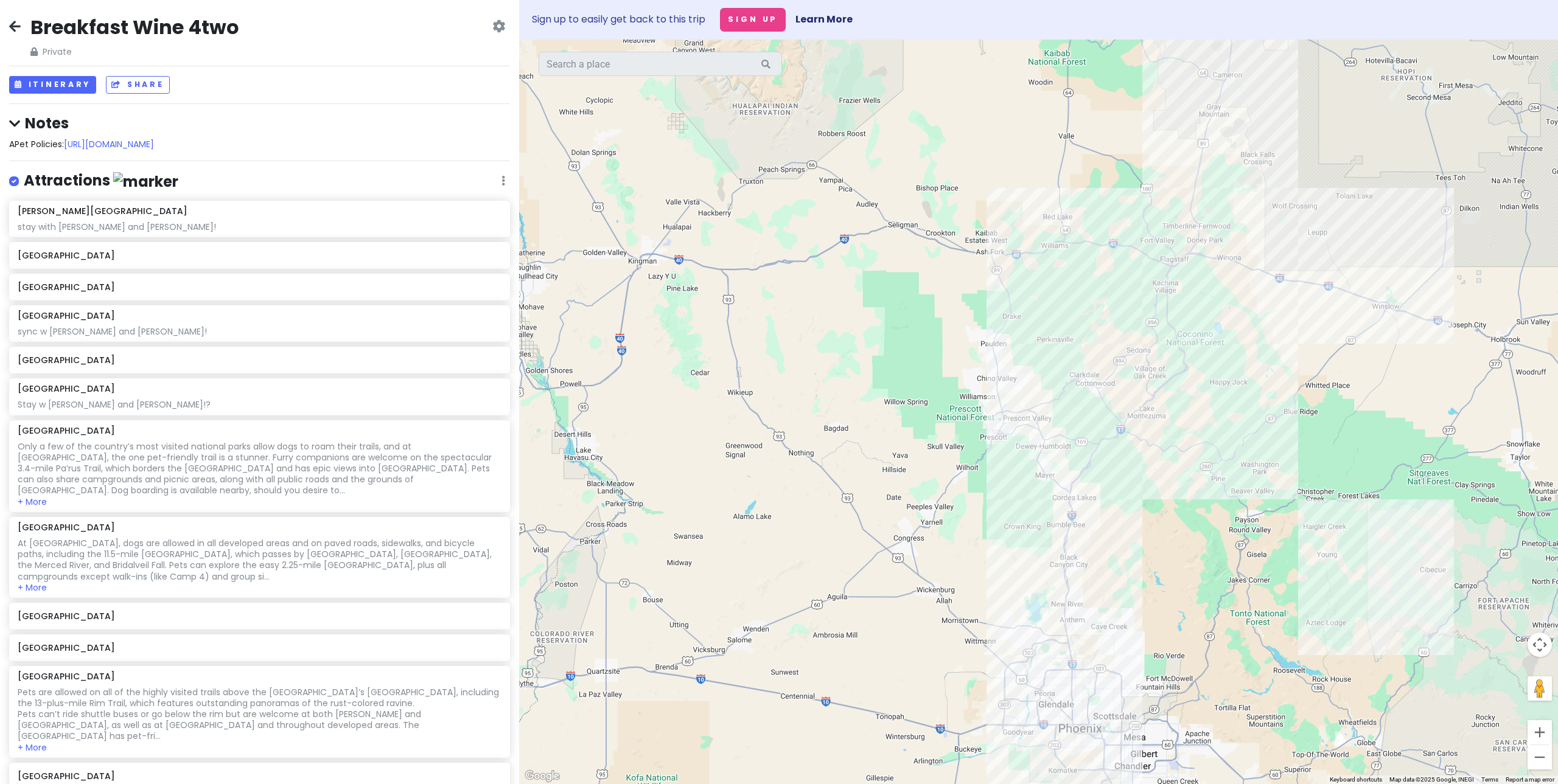
click at [1014, 572] on div at bounding box center [1038, 412] width 1039 height 744
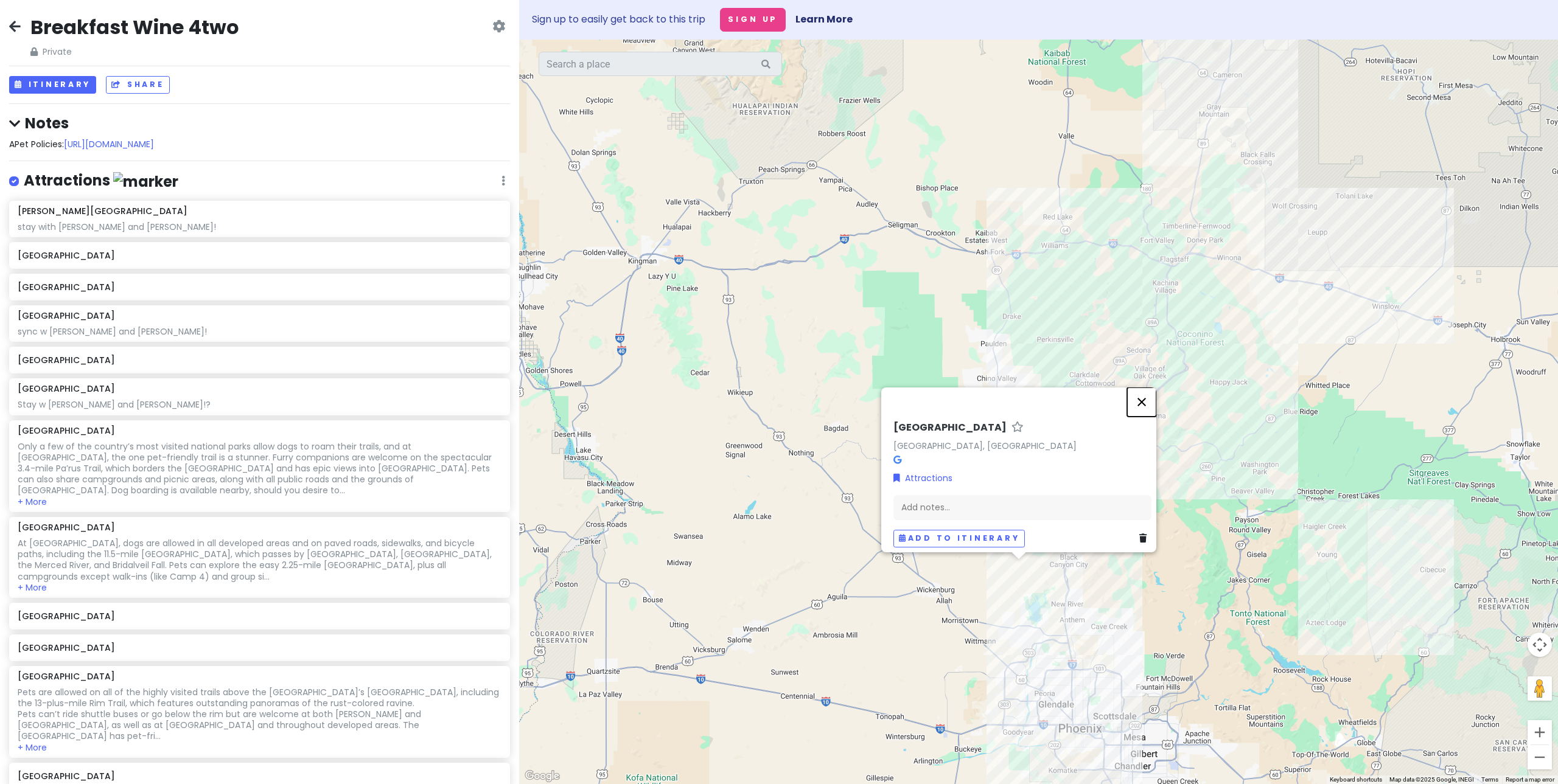
click at [1151, 406] on button "Close" at bounding box center [1142, 402] width 29 height 29
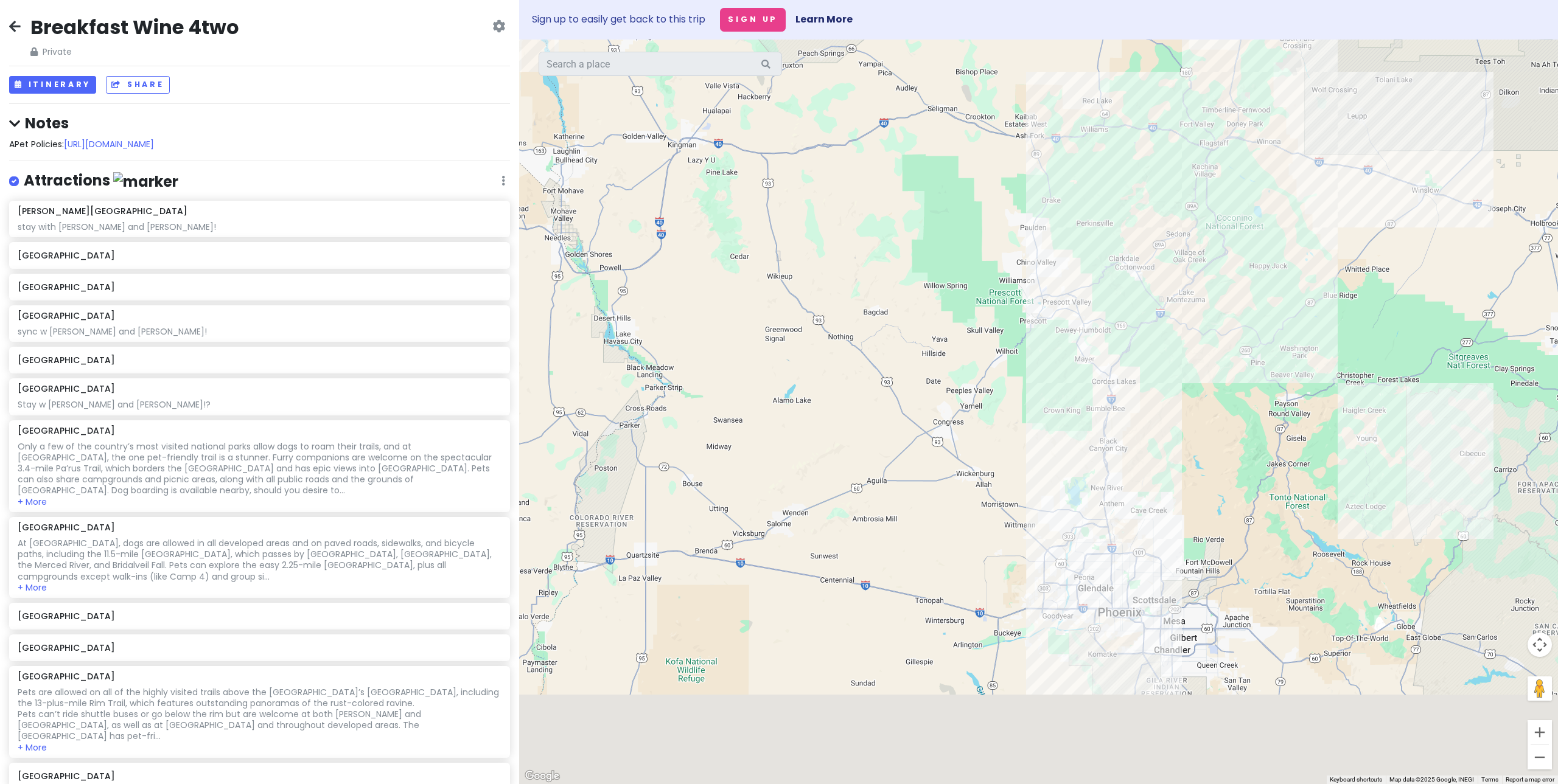
drag, startPoint x: 1210, startPoint y: 488, endPoint x: 1205, endPoint y: 463, distance: 25.5
click at [1205, 463] on div at bounding box center [1038, 412] width 1039 height 744
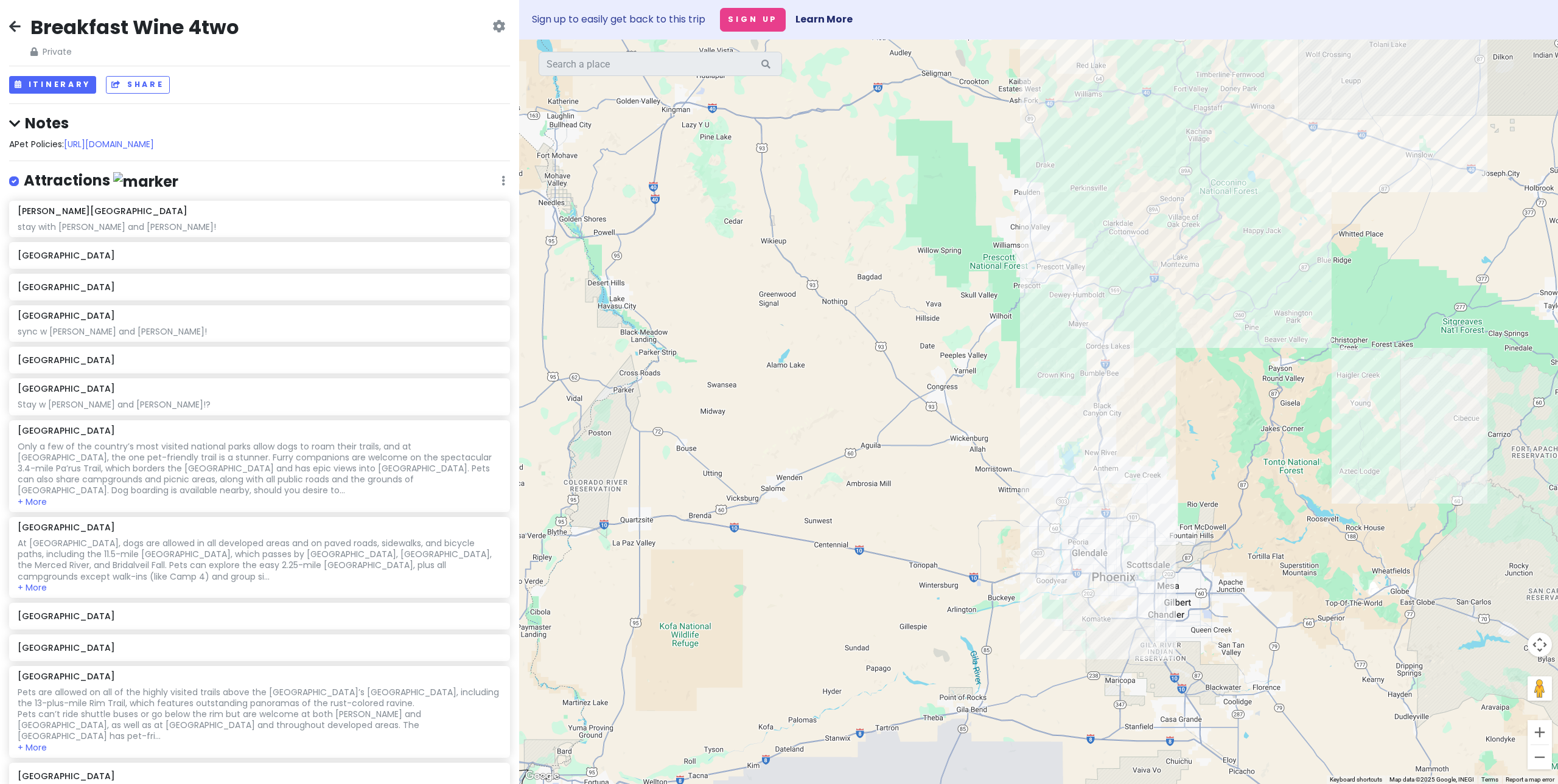
drag, startPoint x: 1230, startPoint y: 533, endPoint x: 1196, endPoint y: 509, distance: 41.6
click at [1196, 509] on div at bounding box center [1038, 412] width 1039 height 744
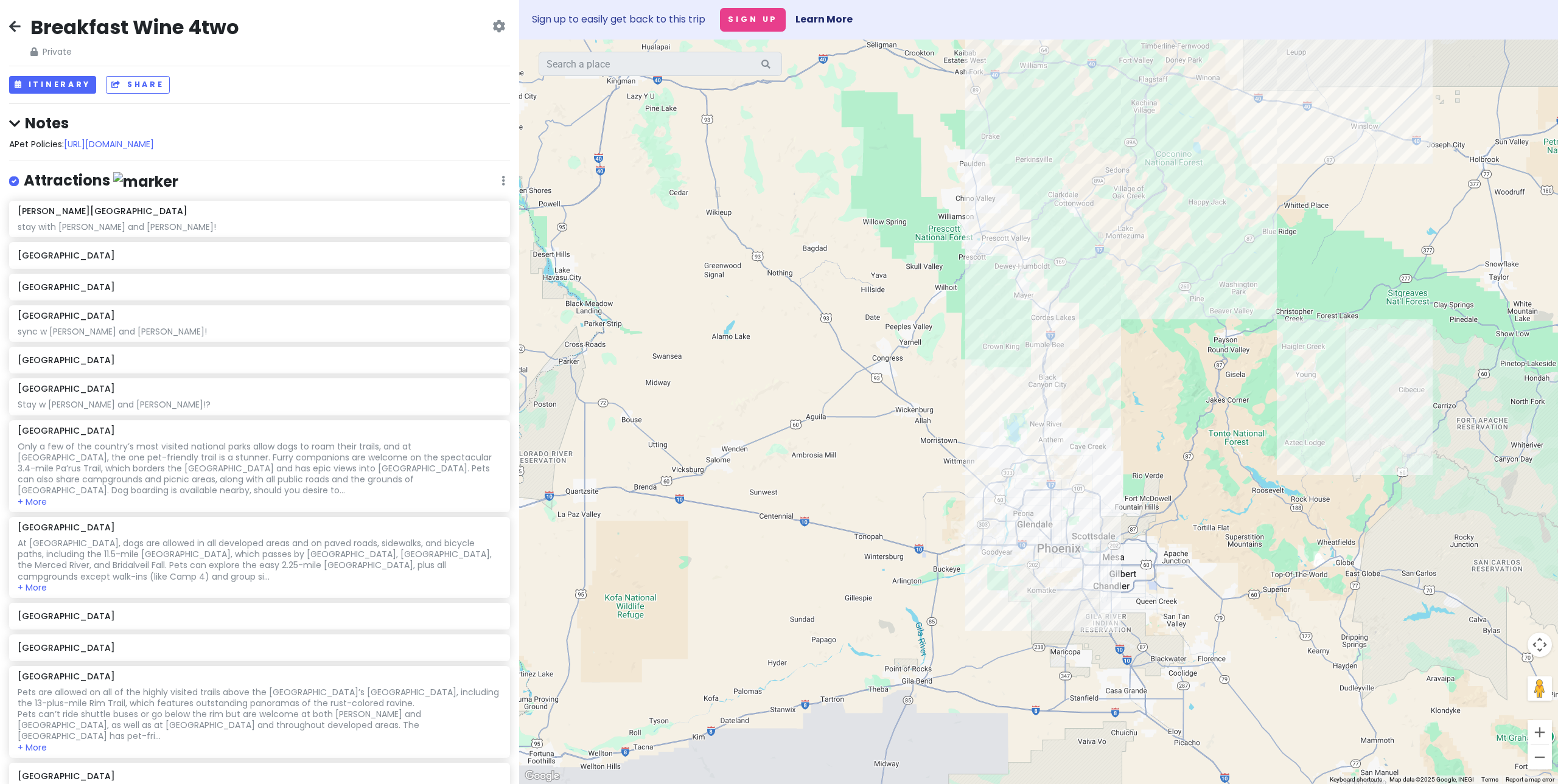
click at [996, 387] on div at bounding box center [1038, 412] width 1039 height 744
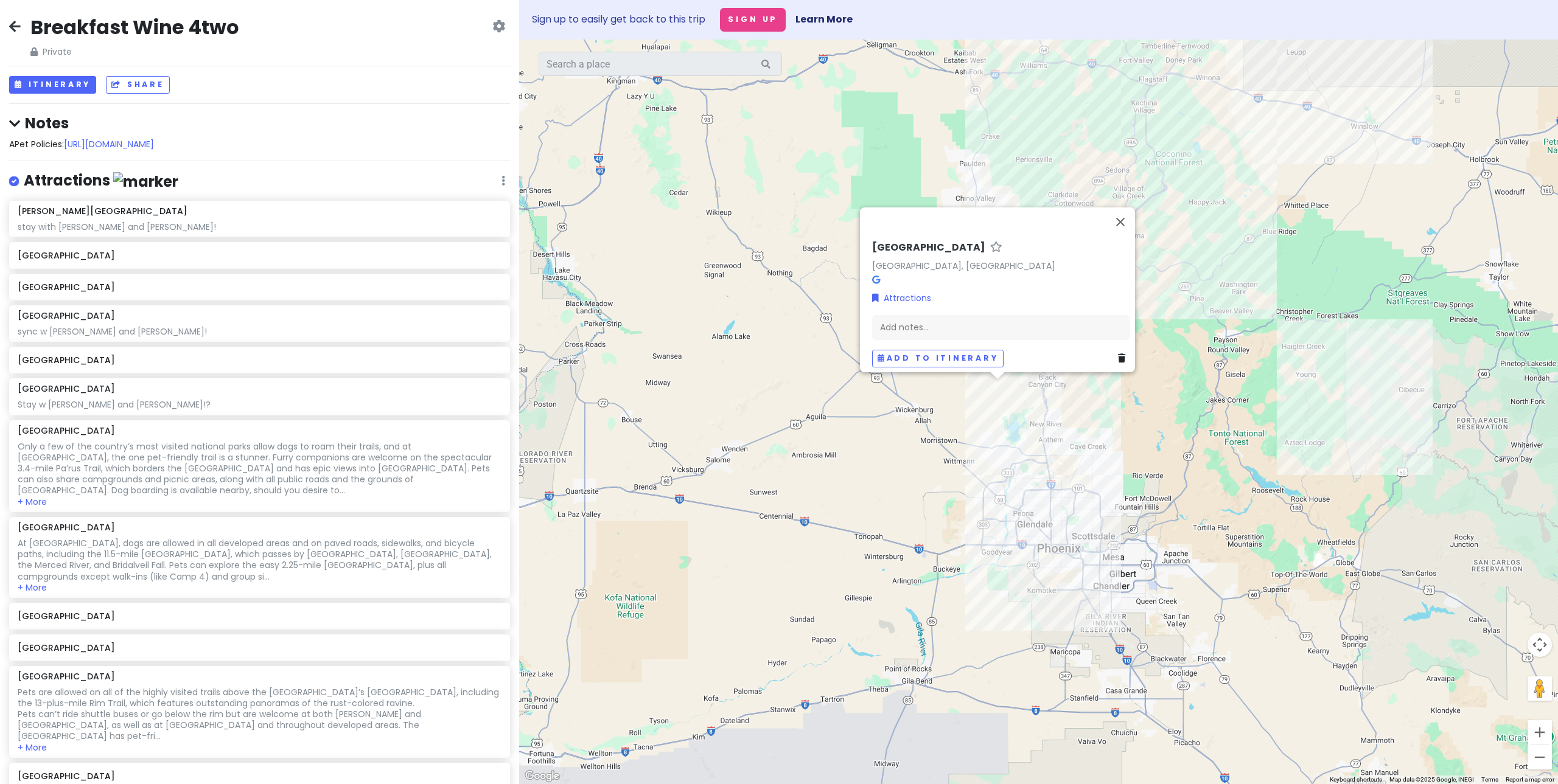
click at [1166, 428] on div "[GEOGRAPHIC_DATA], [GEOGRAPHIC_DATA] Attractions Add notes... Add to itinerary" at bounding box center [1038, 412] width 1039 height 744
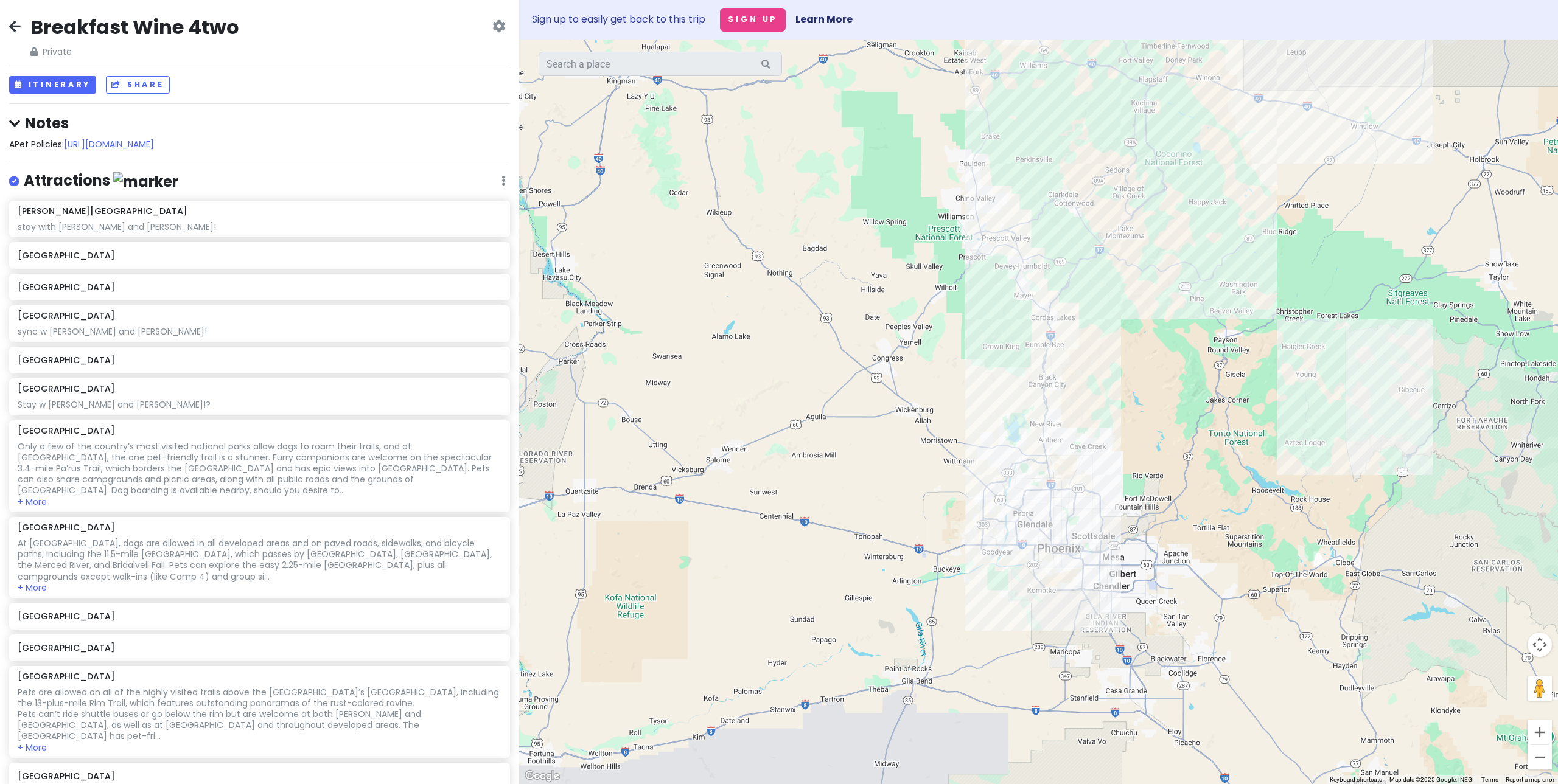
click at [1085, 478] on div at bounding box center [1038, 412] width 1039 height 744
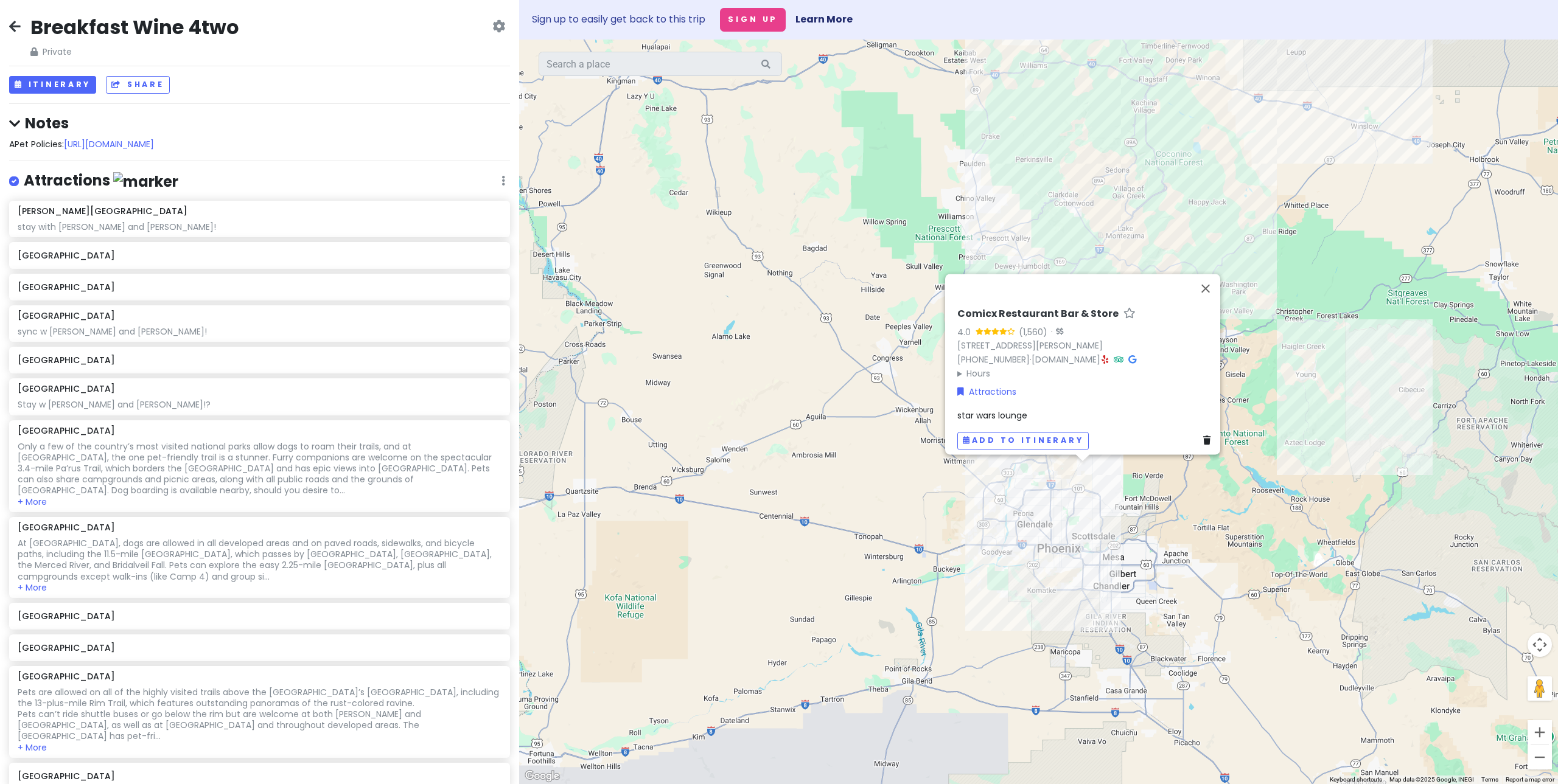
click at [1195, 501] on div "Comicx Restaurant Bar & Store 4.0 (1,560) · [STREET_ADDRESS][PERSON_NAME] [PHON…" at bounding box center [1038, 412] width 1039 height 744
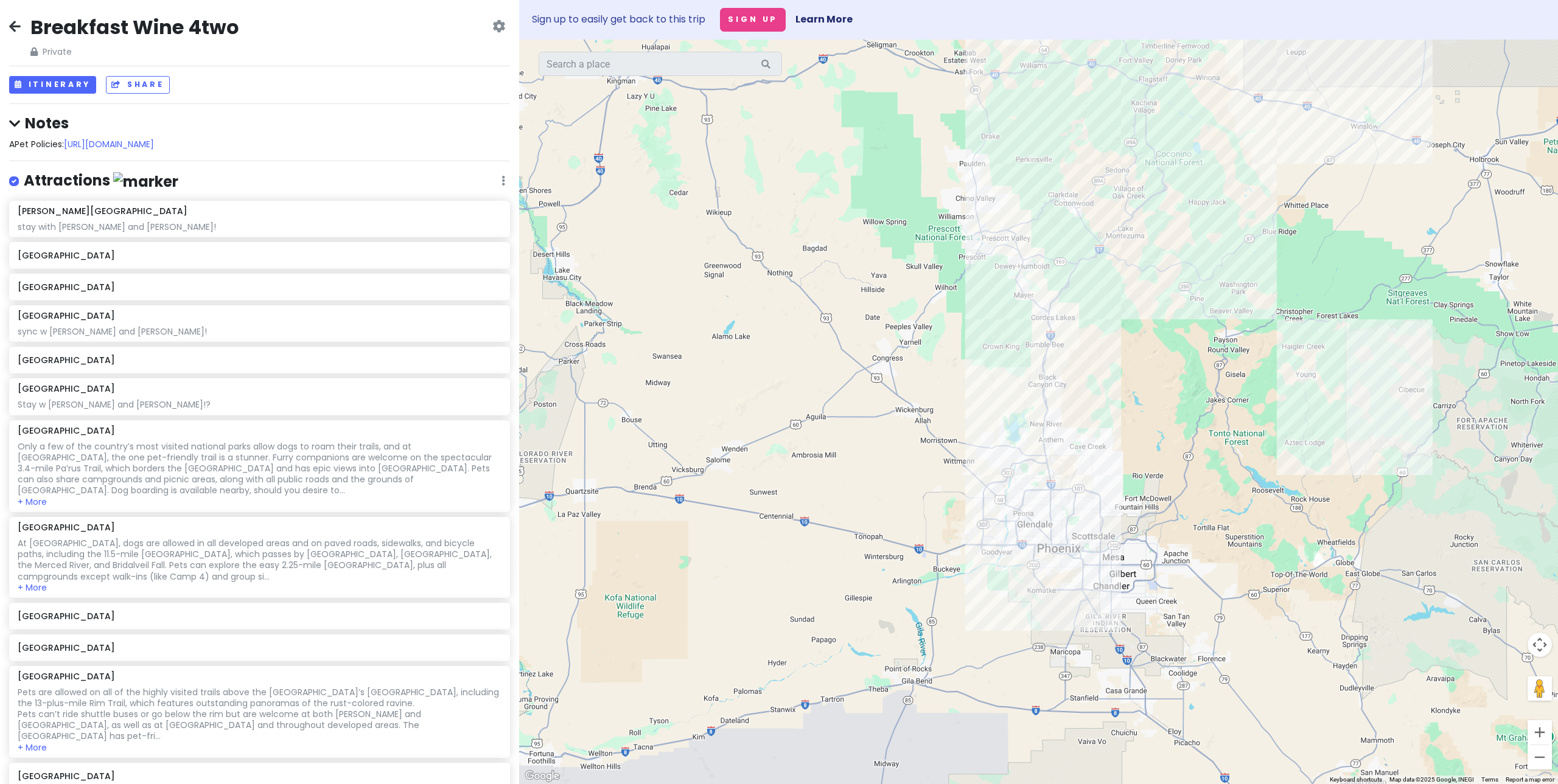
click at [1068, 520] on div at bounding box center [1038, 412] width 1039 height 744
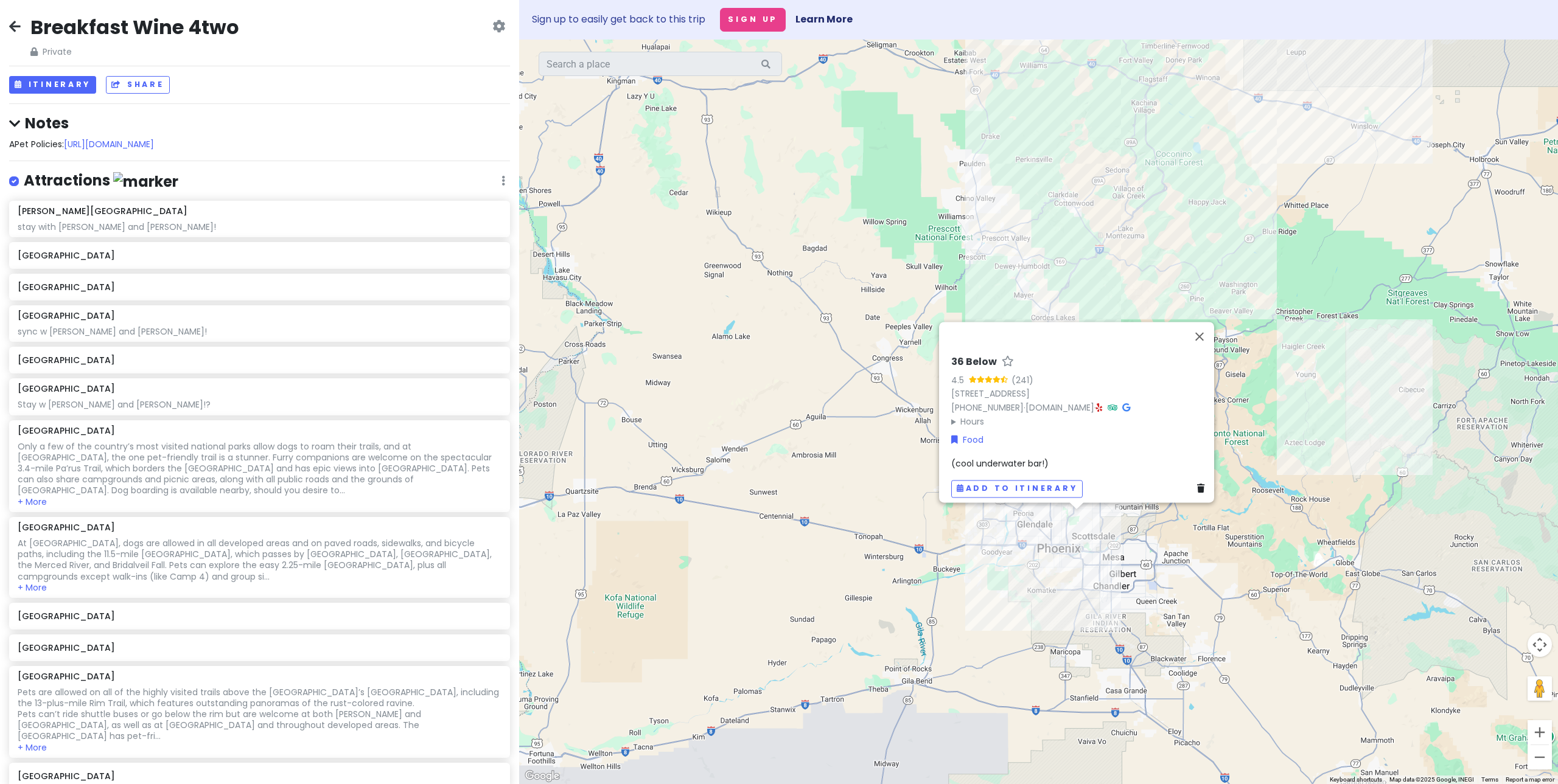
click at [1148, 567] on div "36 Below 4.5 (241) [STREET_ADDRESS] [PHONE_NUMBER] · [DOMAIN_NAME] · Hours [DAT…" at bounding box center [1038, 412] width 1039 height 744
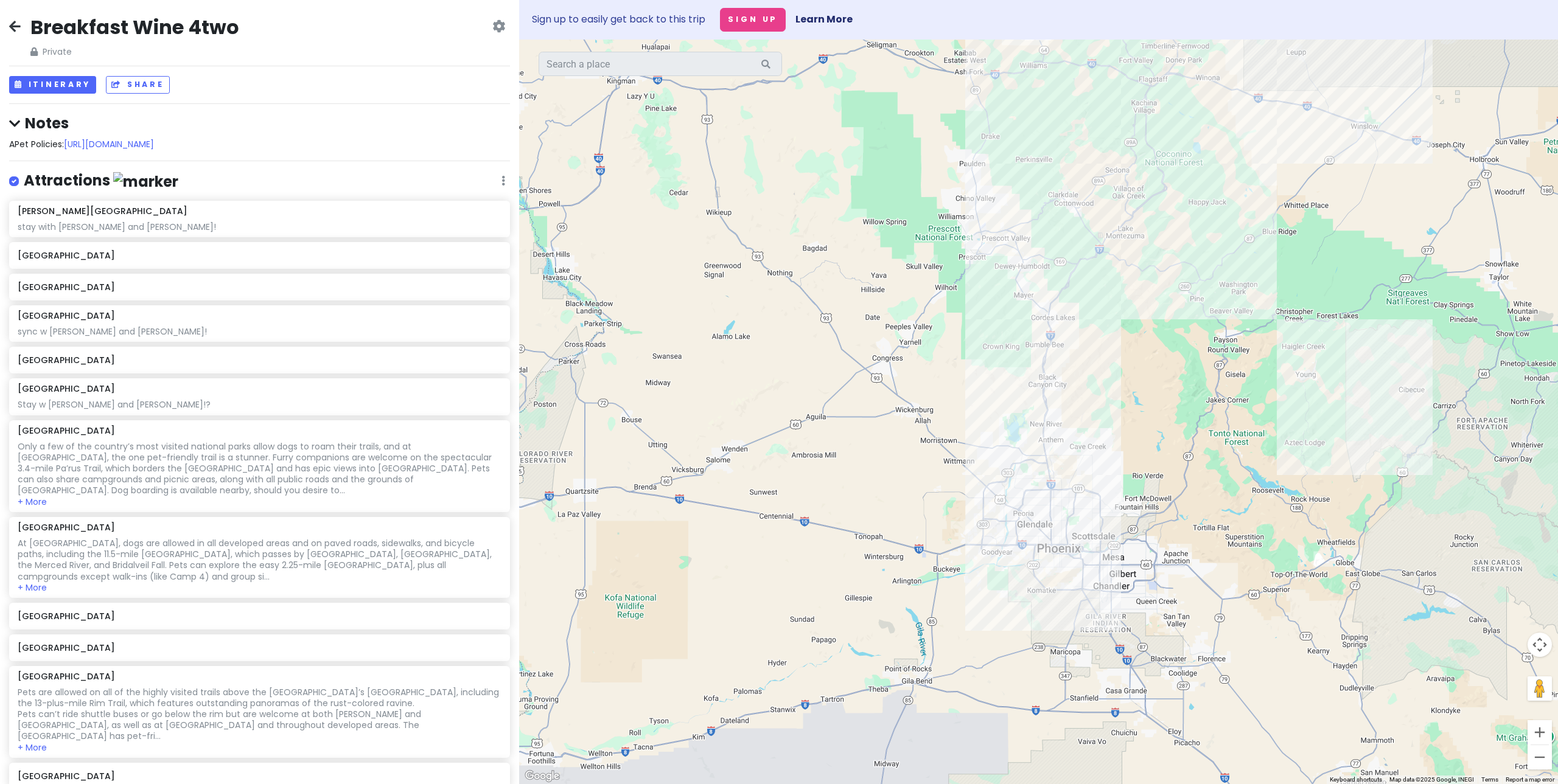
click at [1080, 525] on div at bounding box center [1038, 412] width 1039 height 744
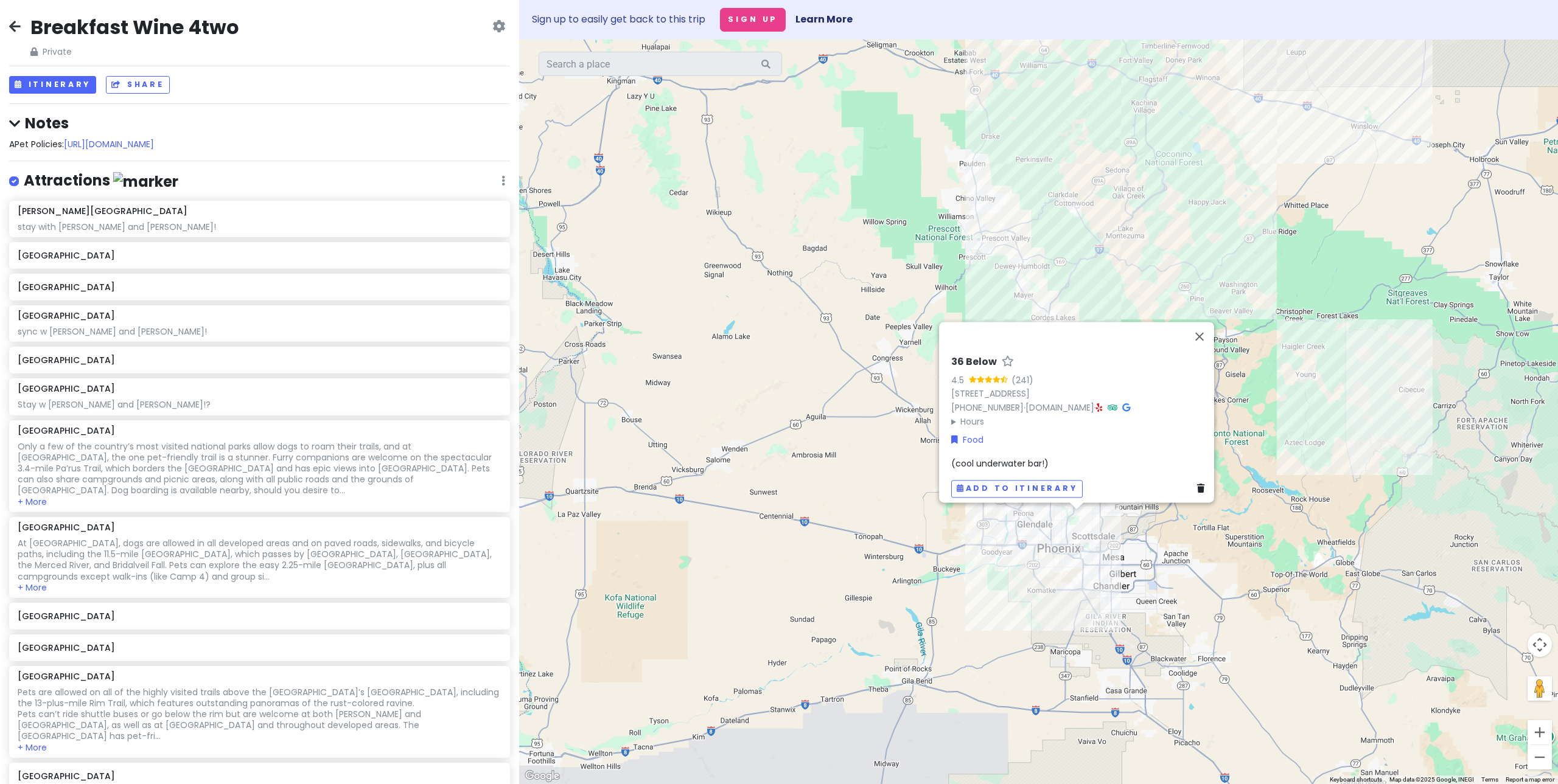
click at [1167, 564] on div "36 Below 4.5 (241) [STREET_ADDRESS] [PHONE_NUMBER] · [DOMAIN_NAME] · Hours [DAT…" at bounding box center [1038, 412] width 1039 height 744
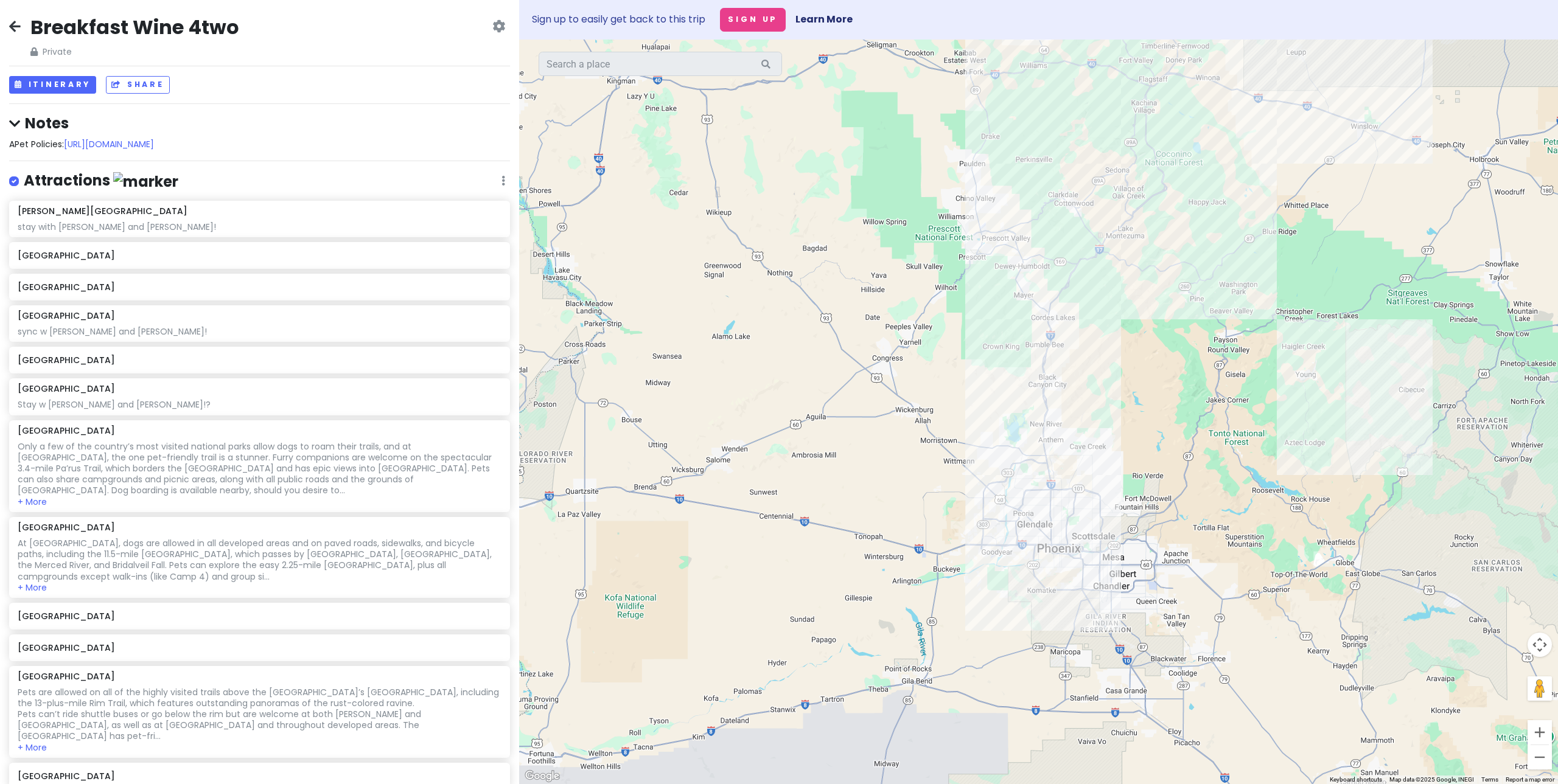
click at [1083, 482] on div at bounding box center [1038, 412] width 1039 height 744
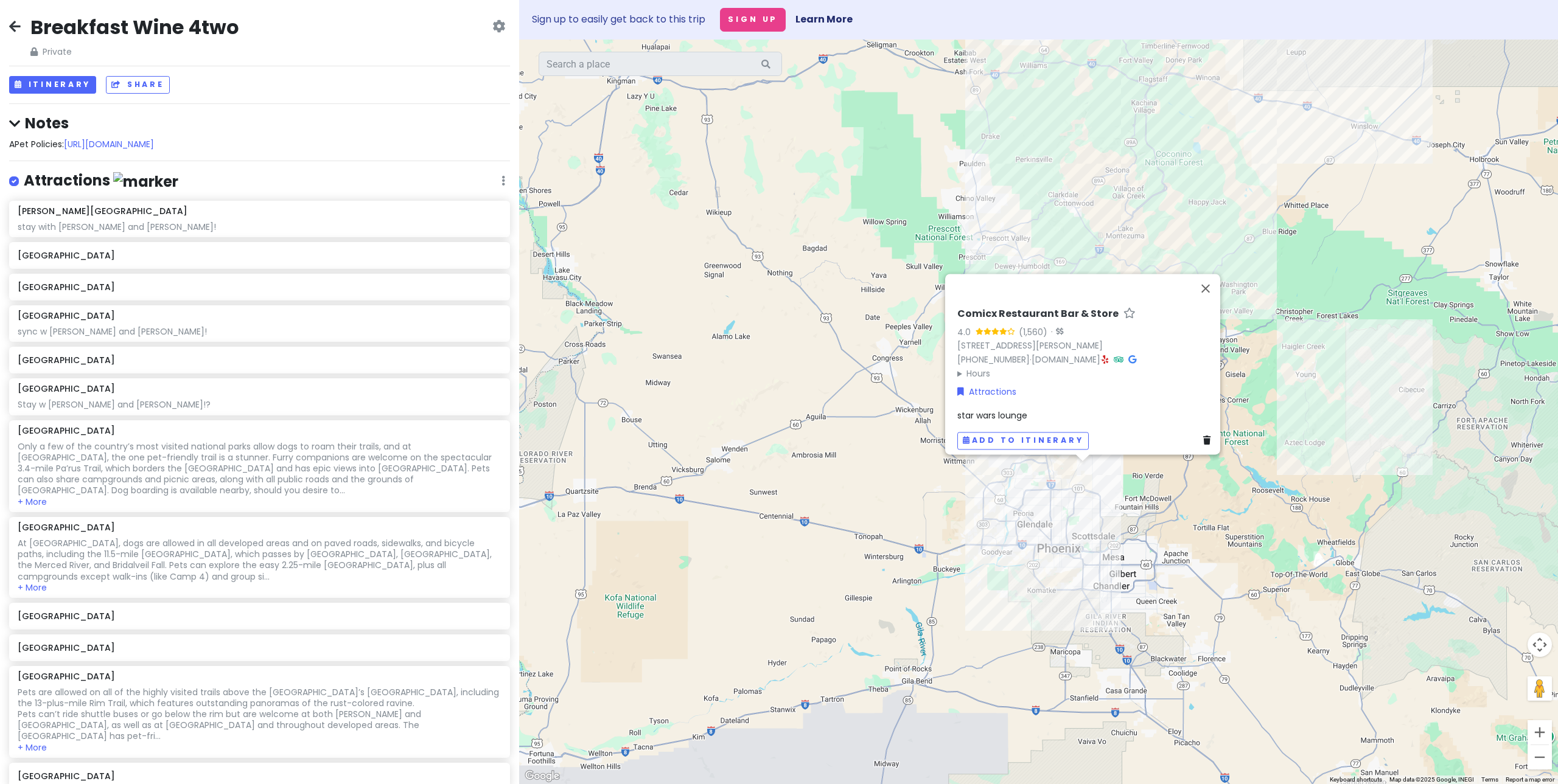
click at [1151, 516] on div "Comicx Restaurant Bar & Store 4.0 (1,560) · [STREET_ADDRESS][PERSON_NAME] [PHON…" at bounding box center [1038, 412] width 1039 height 744
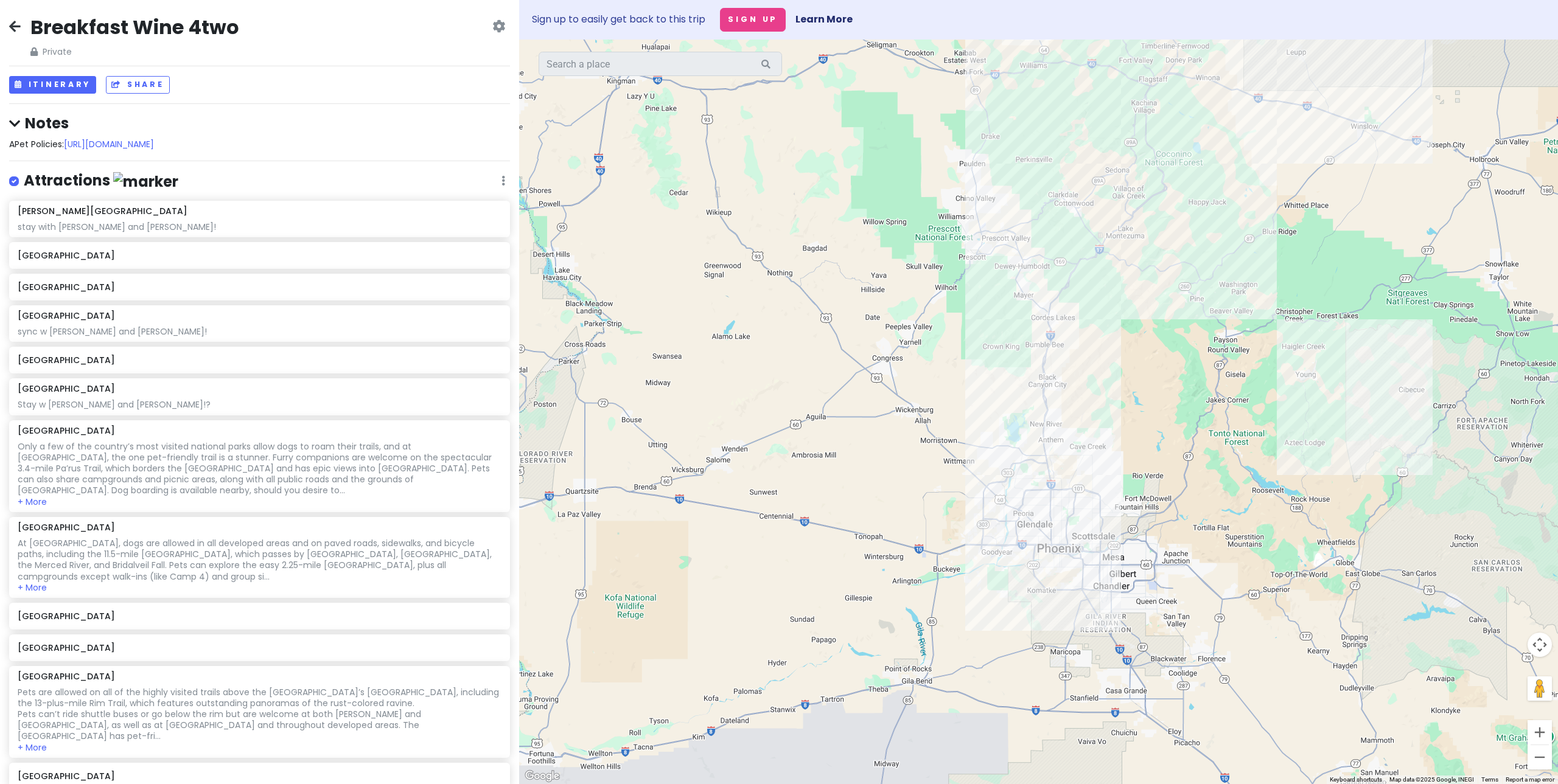
click at [1076, 472] on div at bounding box center [1038, 412] width 1039 height 744
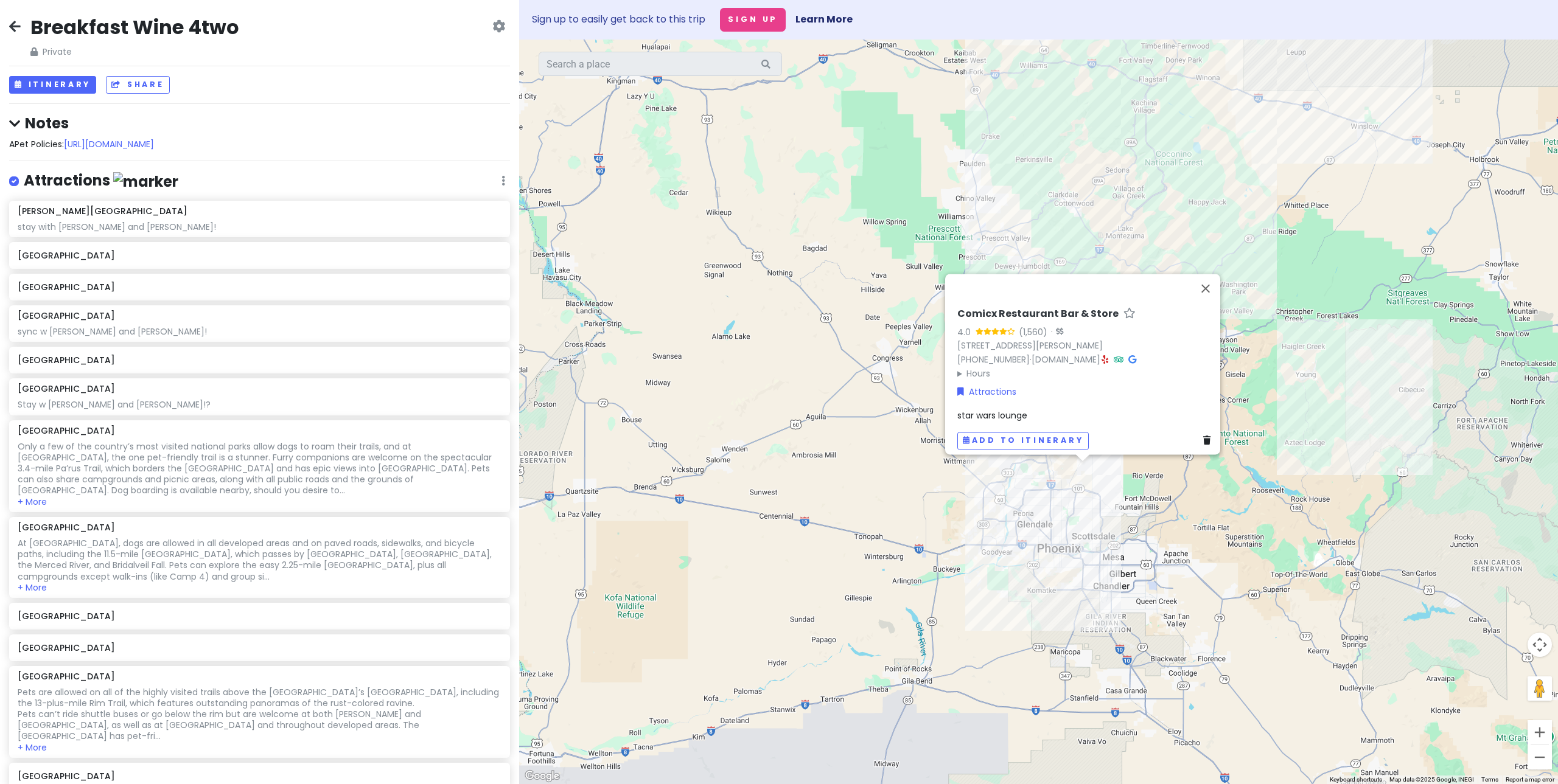
click at [1167, 513] on div "Comicx Restaurant Bar & Store 4.0 (1,560) · [STREET_ADDRESS][PERSON_NAME] [PHON…" at bounding box center [1038, 412] width 1039 height 744
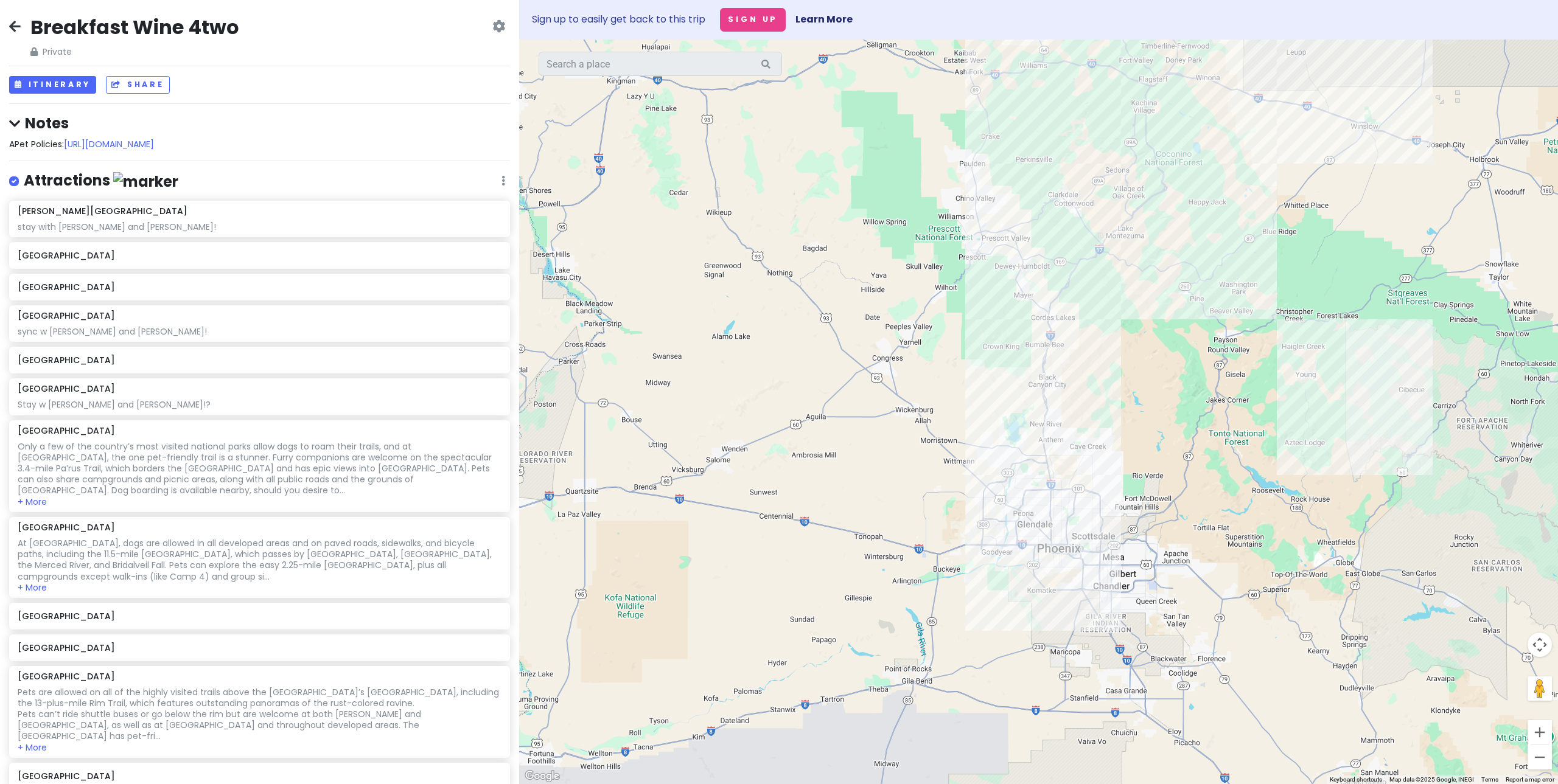
click at [990, 391] on div at bounding box center [1038, 412] width 1039 height 744
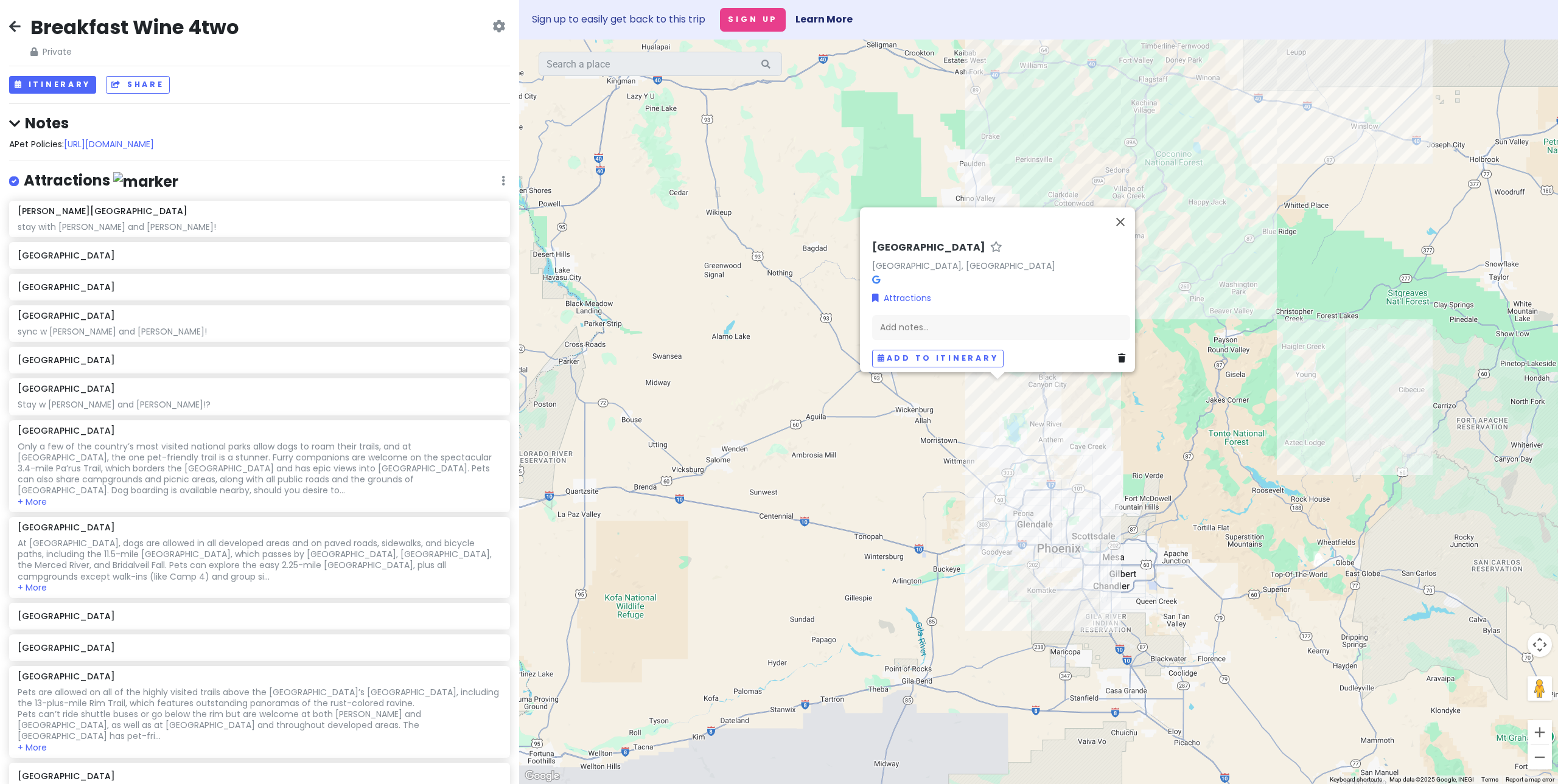
click at [1142, 414] on div "[GEOGRAPHIC_DATA], [GEOGRAPHIC_DATA] Attractions Add notes... Add to itinerary" at bounding box center [1038, 412] width 1039 height 744
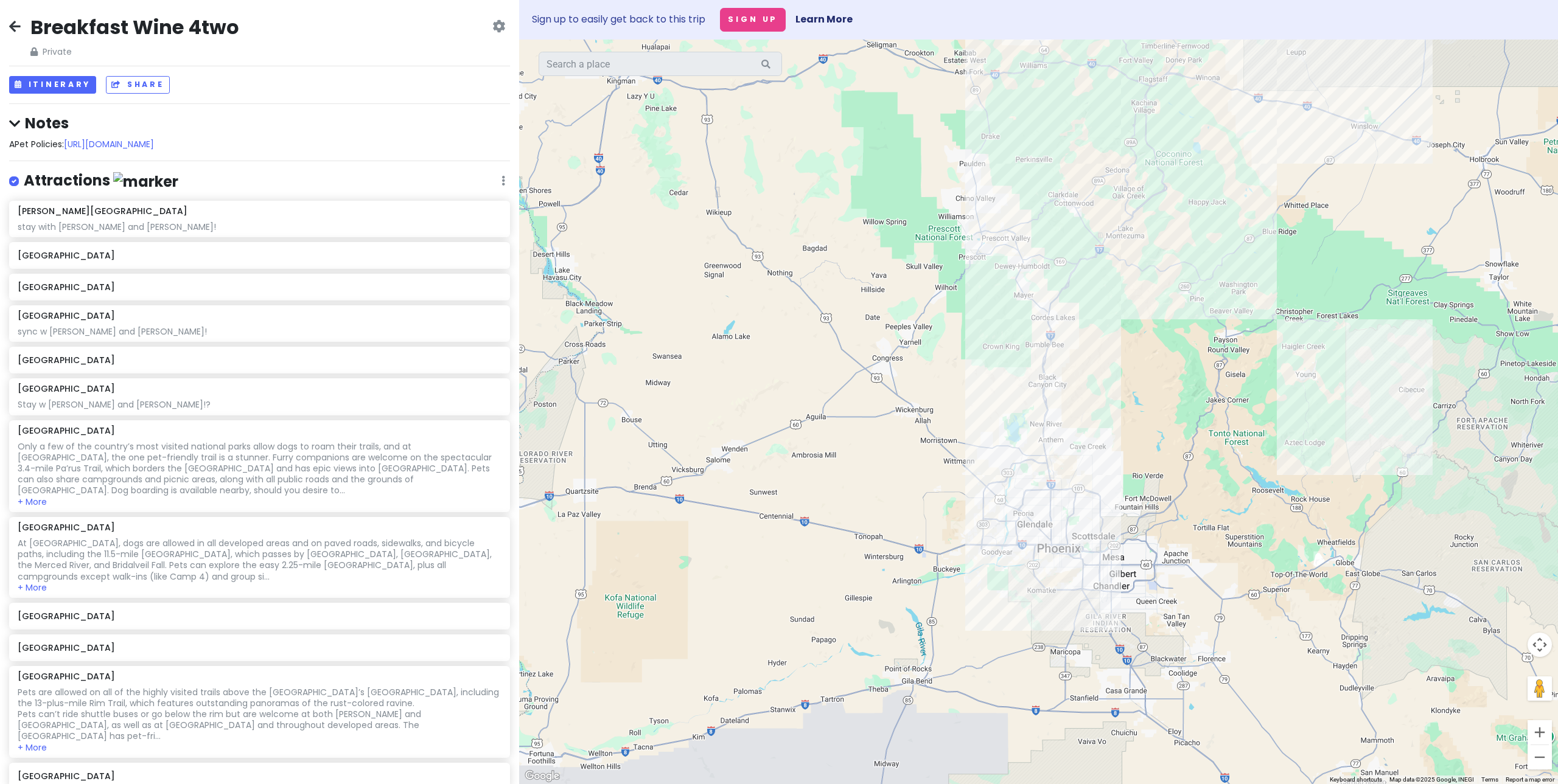
click at [1402, 423] on div at bounding box center [1038, 412] width 1039 height 744
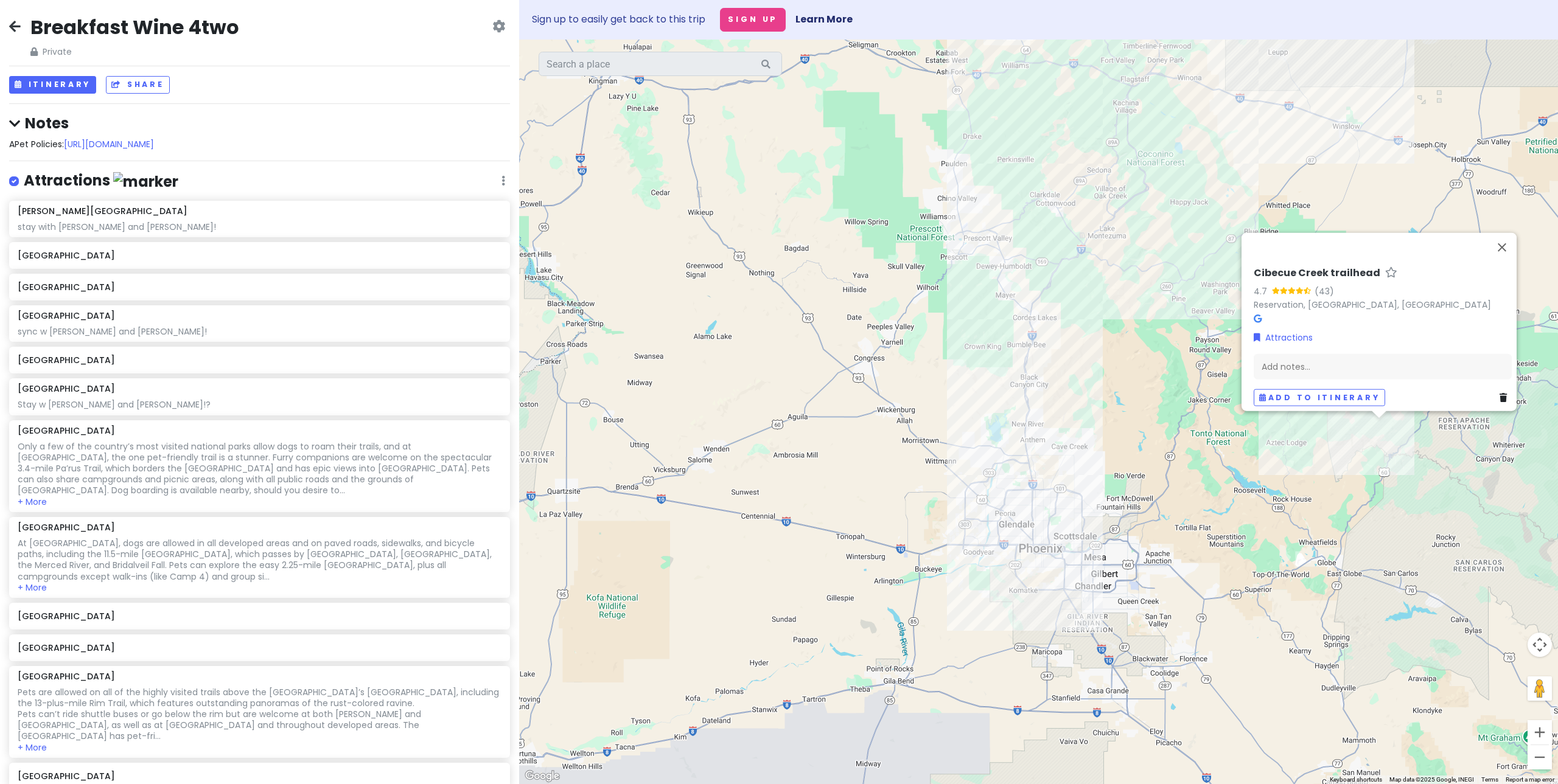
click at [1044, 477] on div "Cibecue Creek trailhead 4.7 (43) Reservation, [GEOGRAPHIC_DATA], [GEOGRAPHIC_DA…" at bounding box center [1038, 412] width 1039 height 744
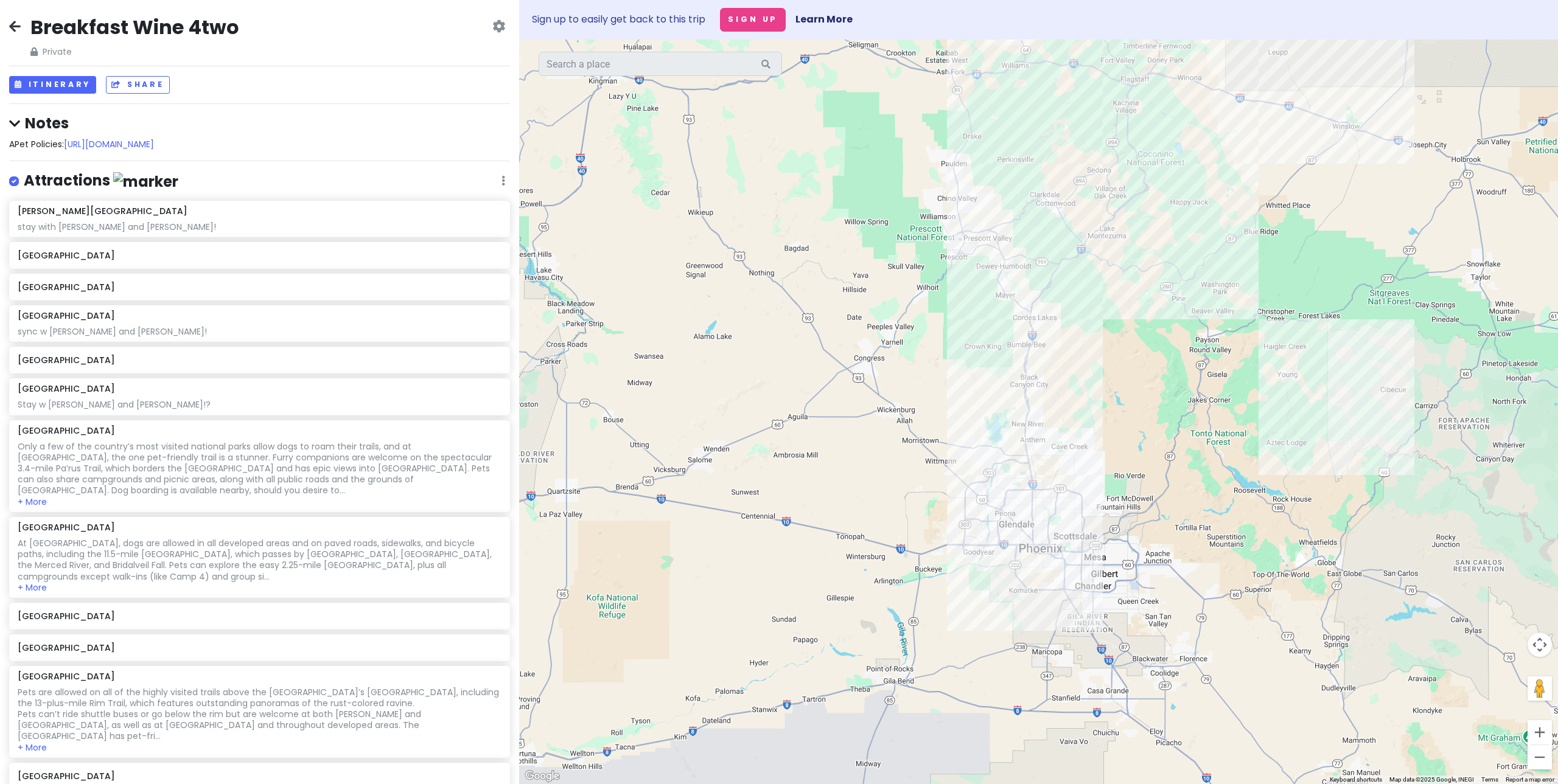
click at [1067, 479] on div at bounding box center [1038, 412] width 1039 height 744
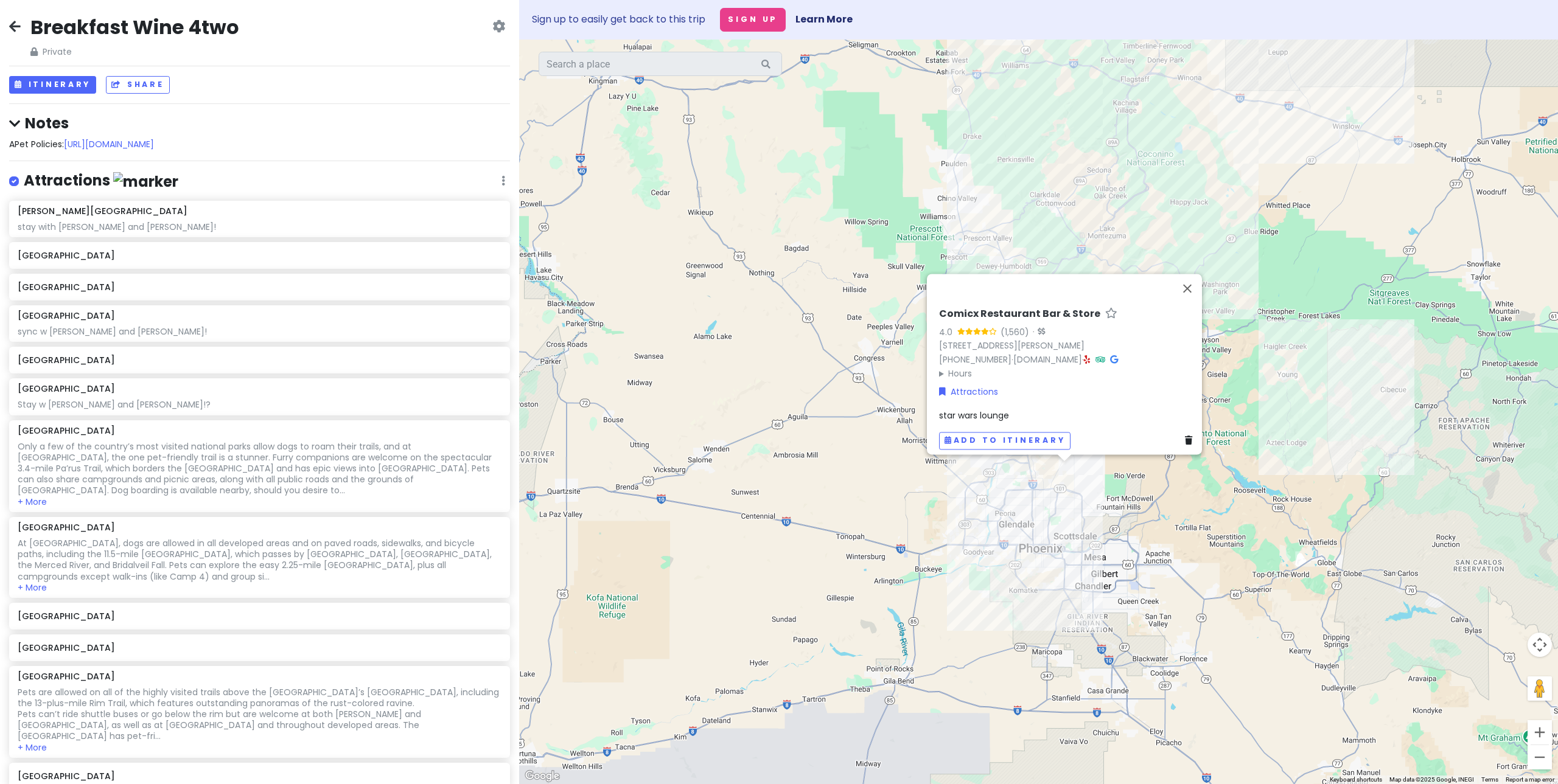
click at [1221, 526] on div "Comicx Restaurant Bar & Store 4.0 (1,560) · [STREET_ADDRESS][PERSON_NAME] [PHON…" at bounding box center [1038, 412] width 1039 height 744
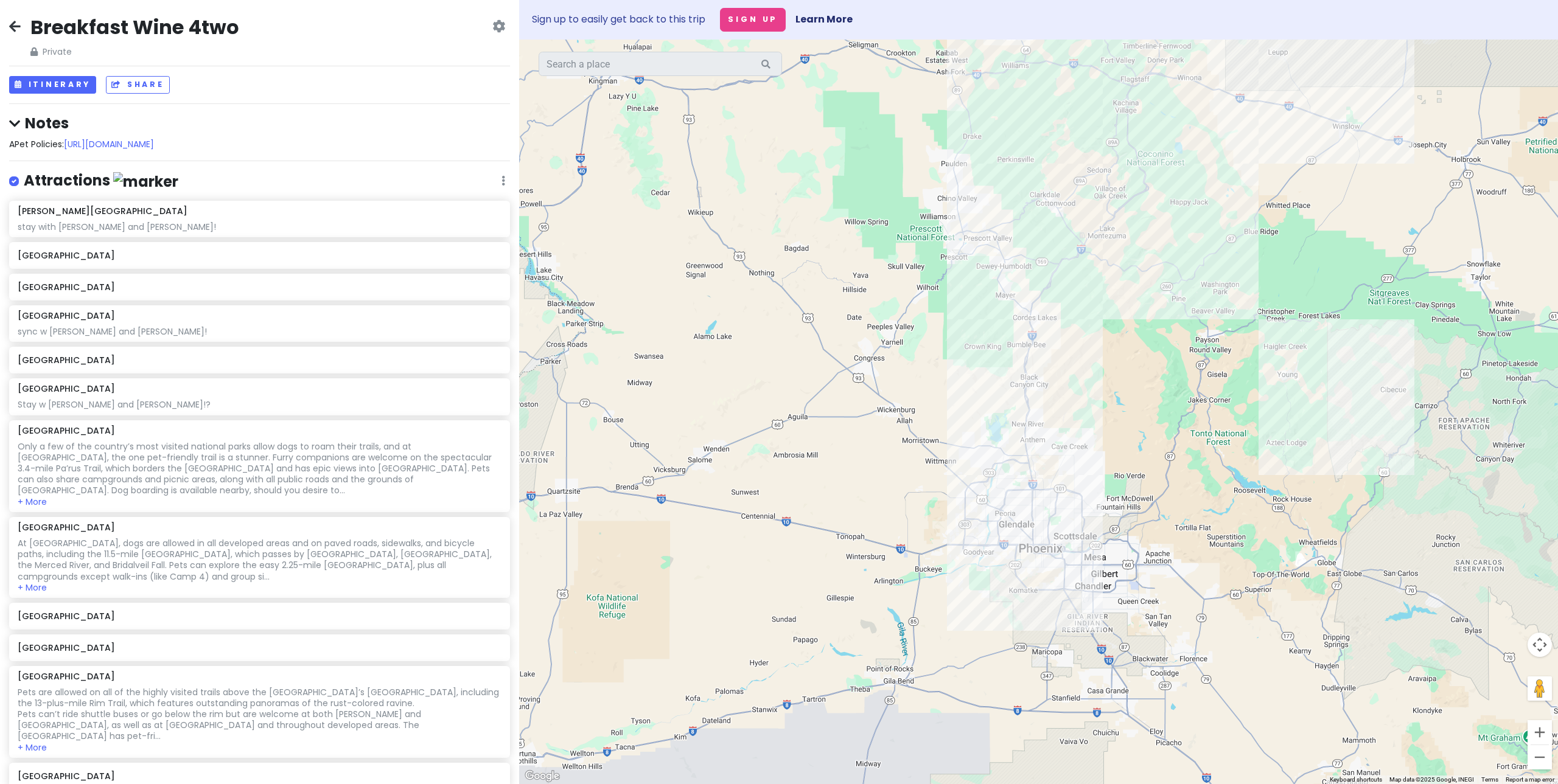
click at [981, 387] on div at bounding box center [1038, 412] width 1039 height 744
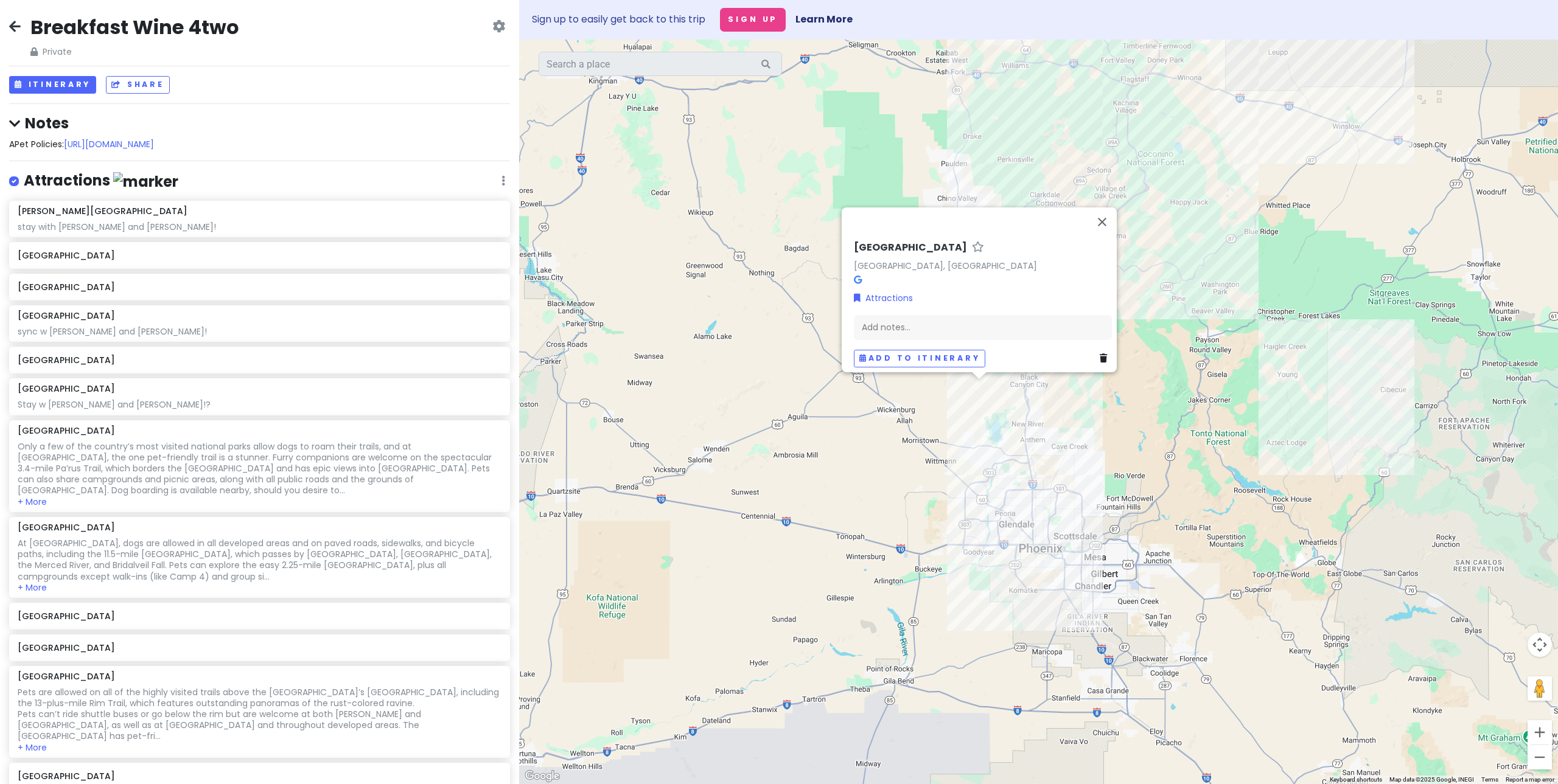
click at [1129, 420] on div "[GEOGRAPHIC_DATA], [GEOGRAPHIC_DATA] Attractions Add notes... Add to itinerary" at bounding box center [1038, 412] width 1039 height 744
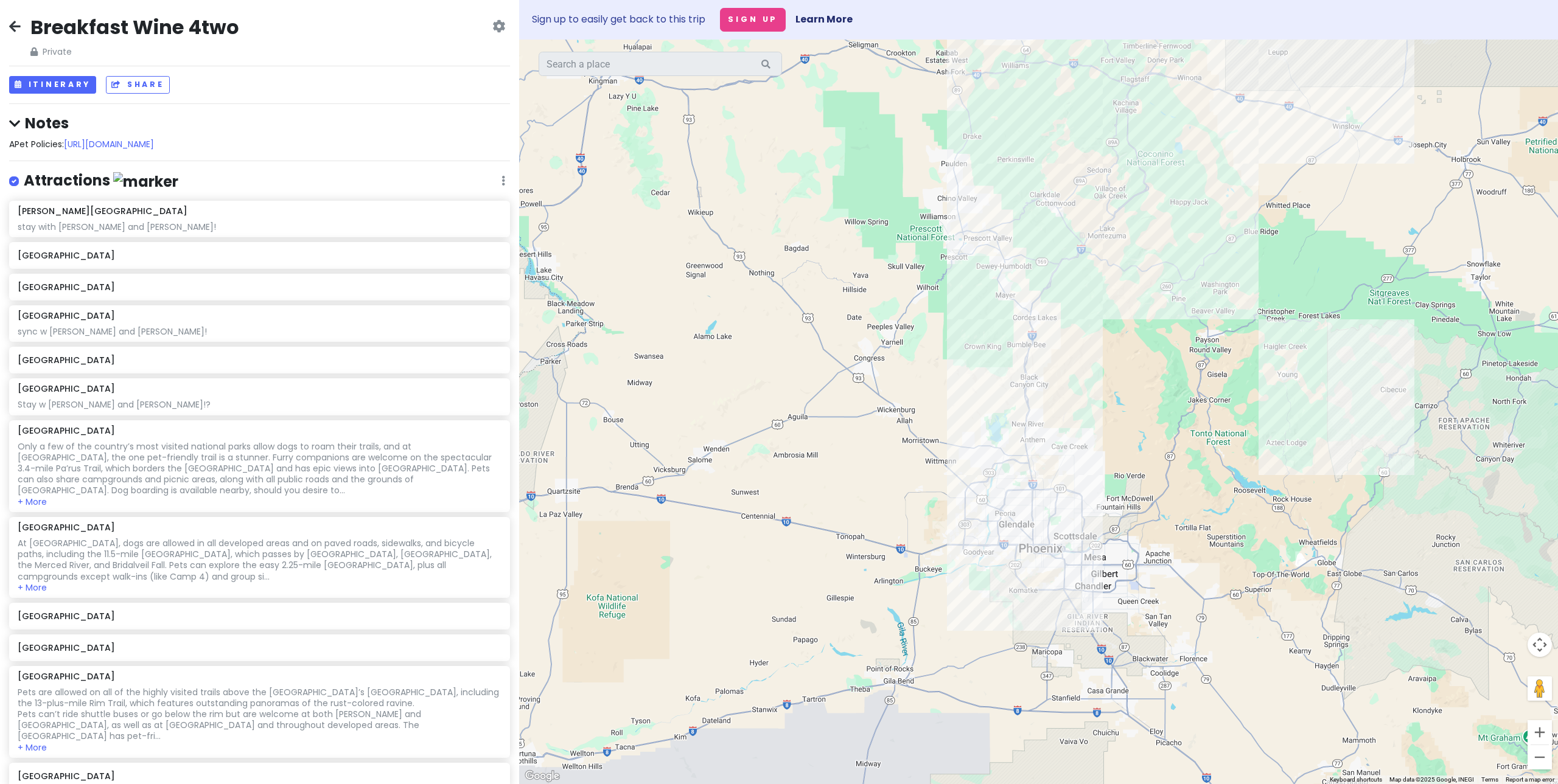
click at [961, 232] on div at bounding box center [1038, 412] width 1039 height 744
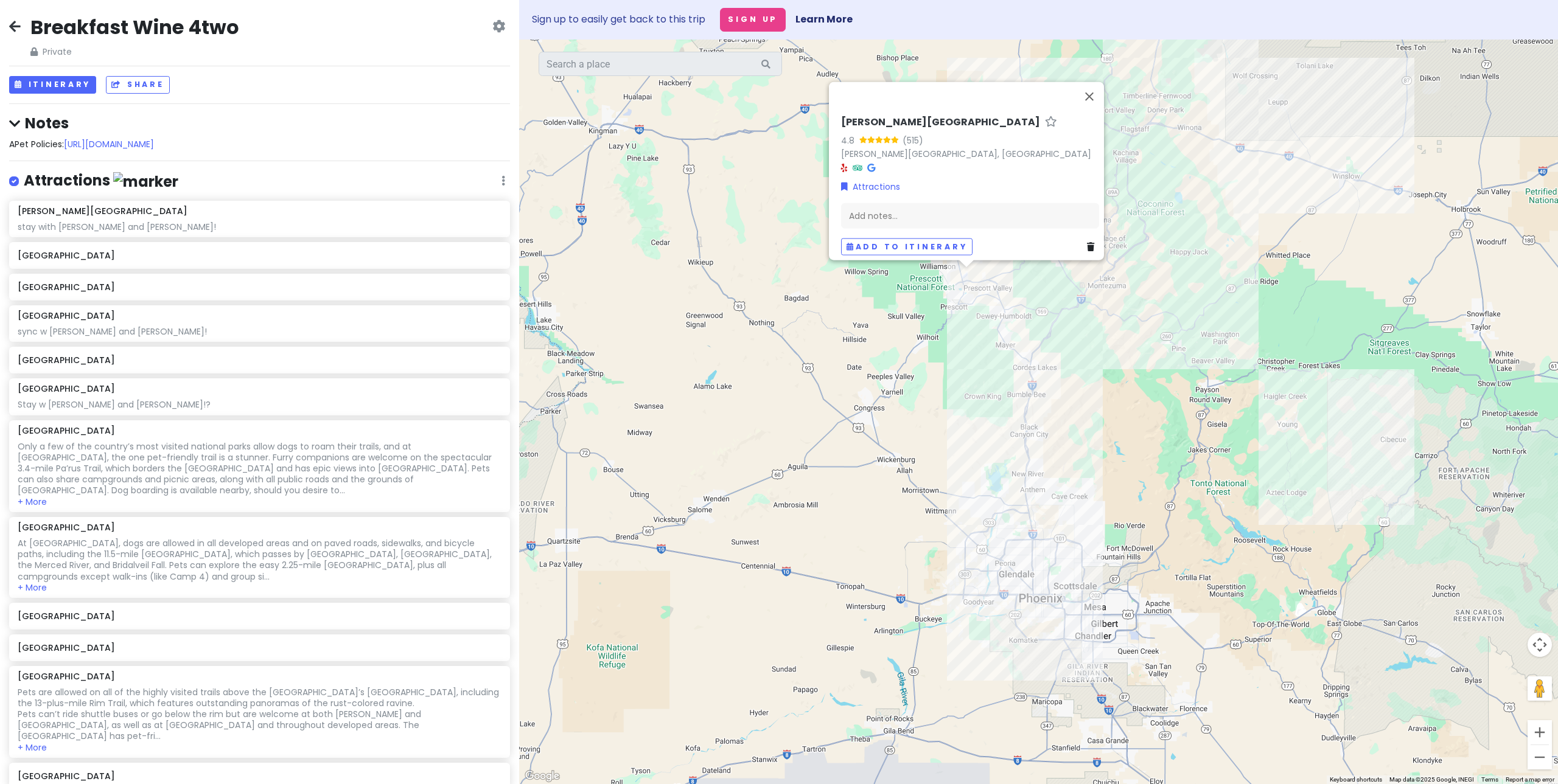
click at [1114, 343] on div "[PERSON_NAME] Lake 4.8 (515) [PERSON_NAME][GEOGRAPHIC_DATA], [GEOGRAPHIC_DATA] …" at bounding box center [1038, 412] width 1039 height 744
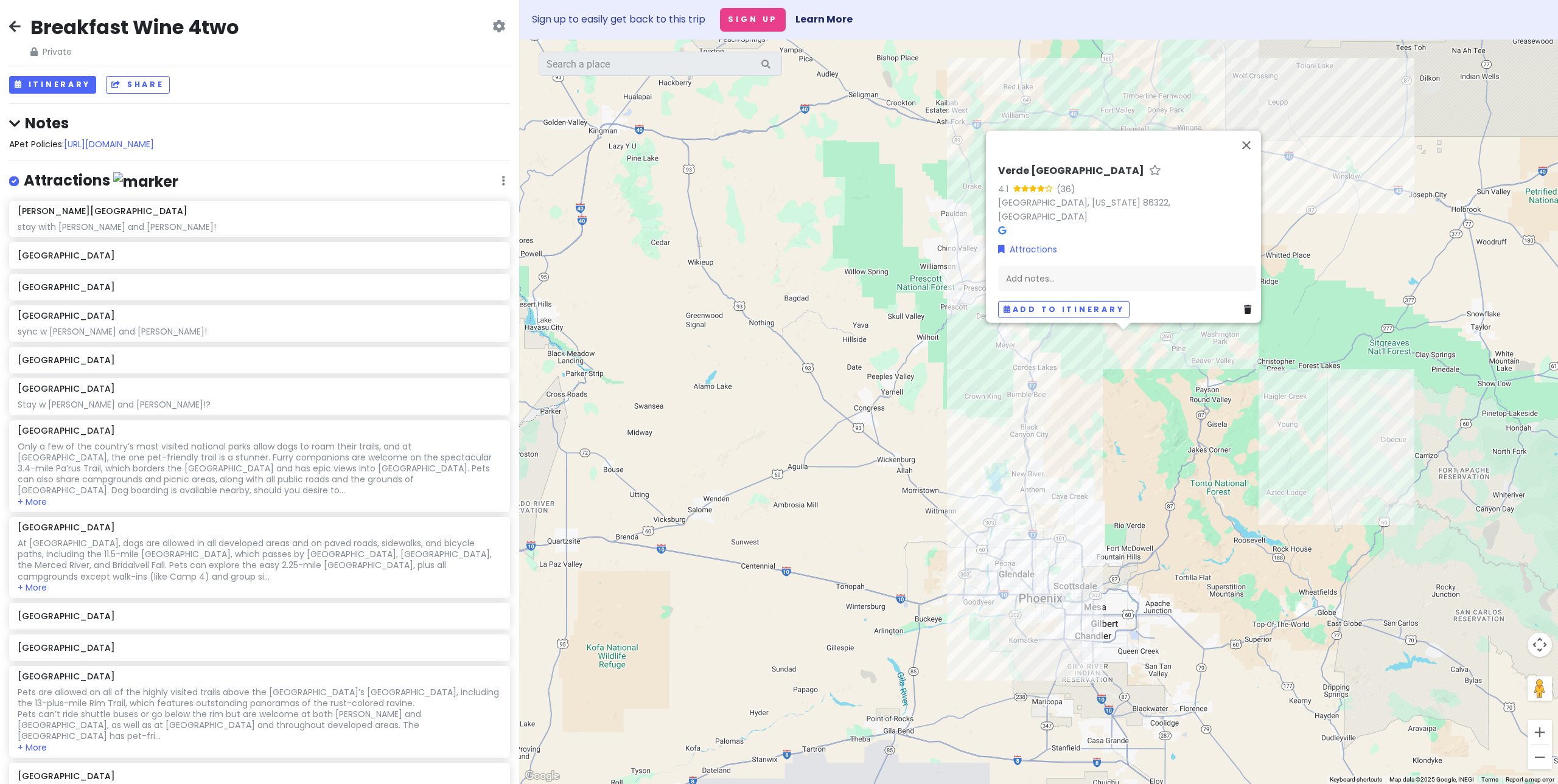
click at [1138, 434] on div "Verde Hot Springs 4.1 (36) [GEOGRAPHIC_DATA], [US_STATE] 86322, [GEOGRAPHIC_DAT…" at bounding box center [1038, 412] width 1039 height 744
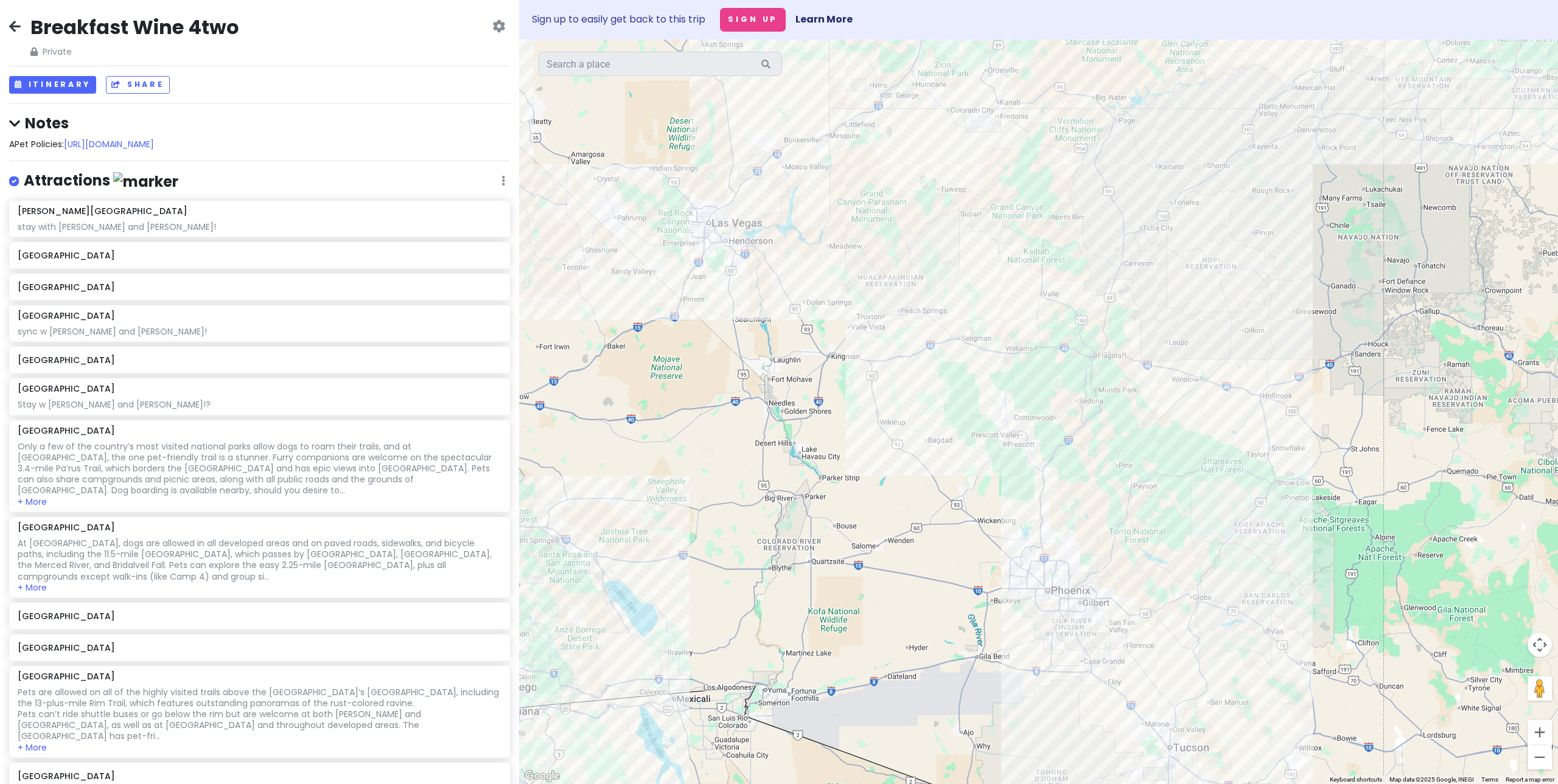
click at [1014, 504] on div at bounding box center [1038, 412] width 1039 height 744
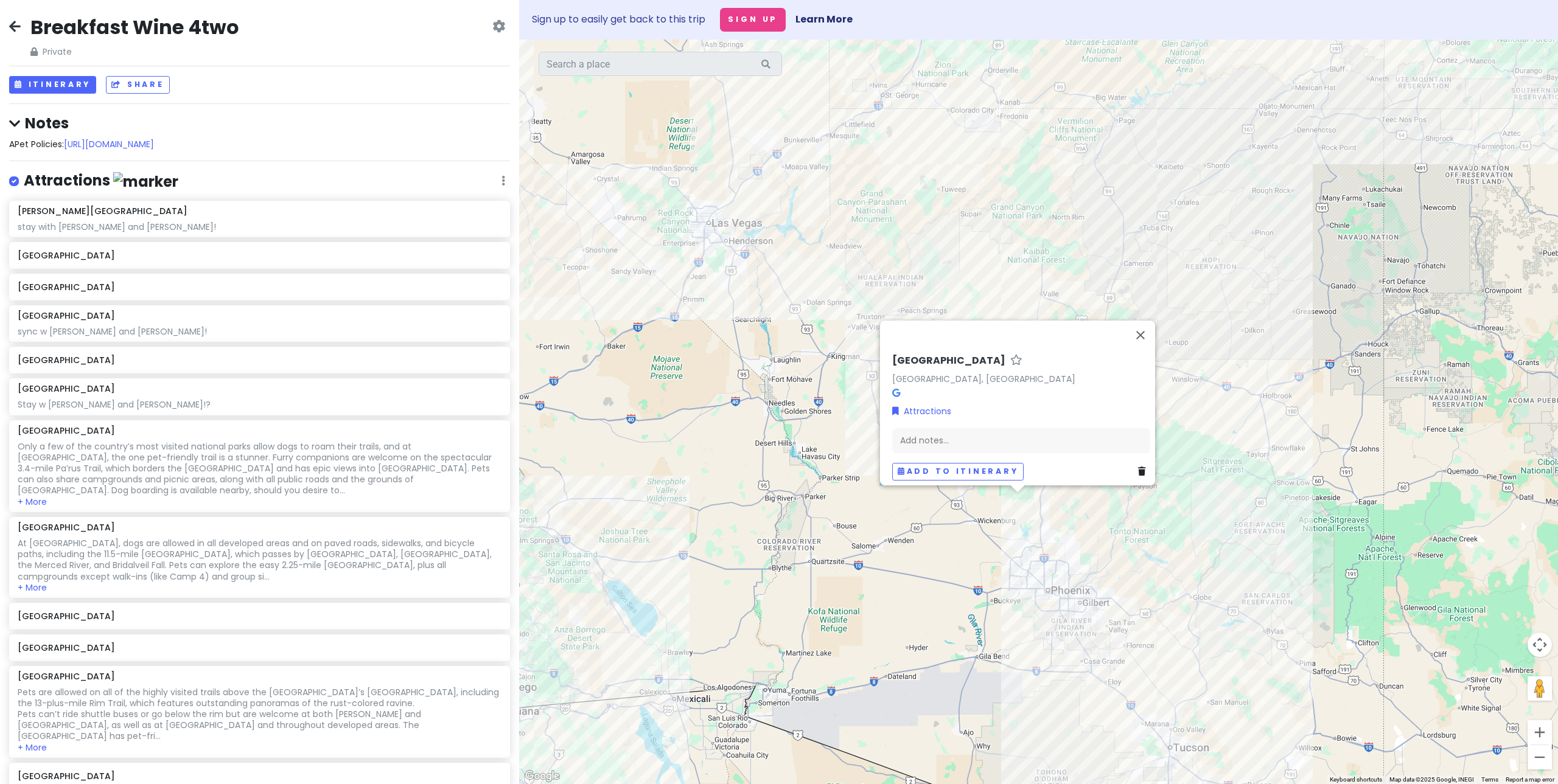
click at [1080, 515] on div "[GEOGRAPHIC_DATA], [GEOGRAPHIC_DATA] Attractions Add notes... Add to itinerary" at bounding box center [1038, 412] width 1039 height 744
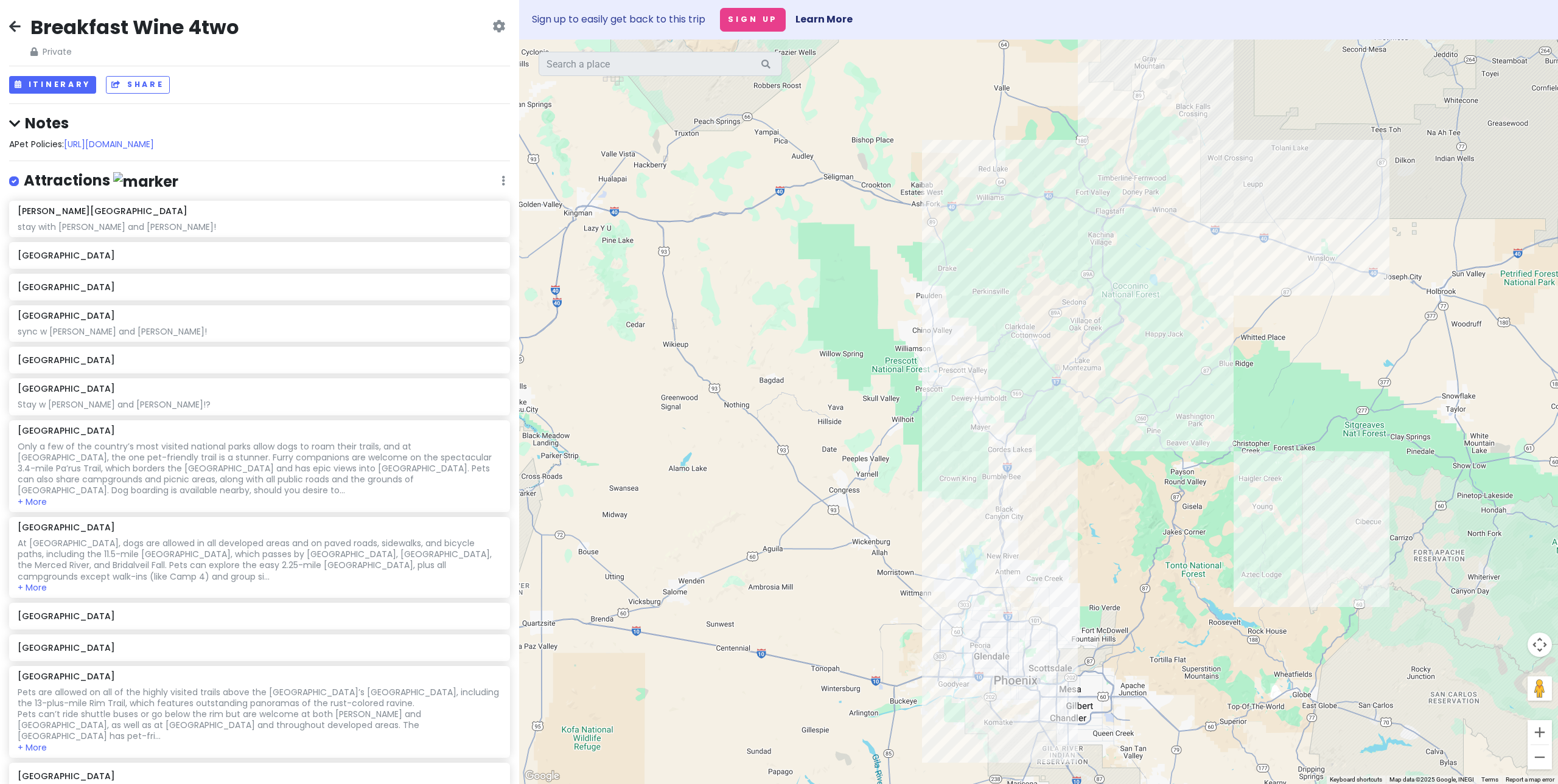
click at [944, 365] on div at bounding box center [1038, 412] width 1039 height 744
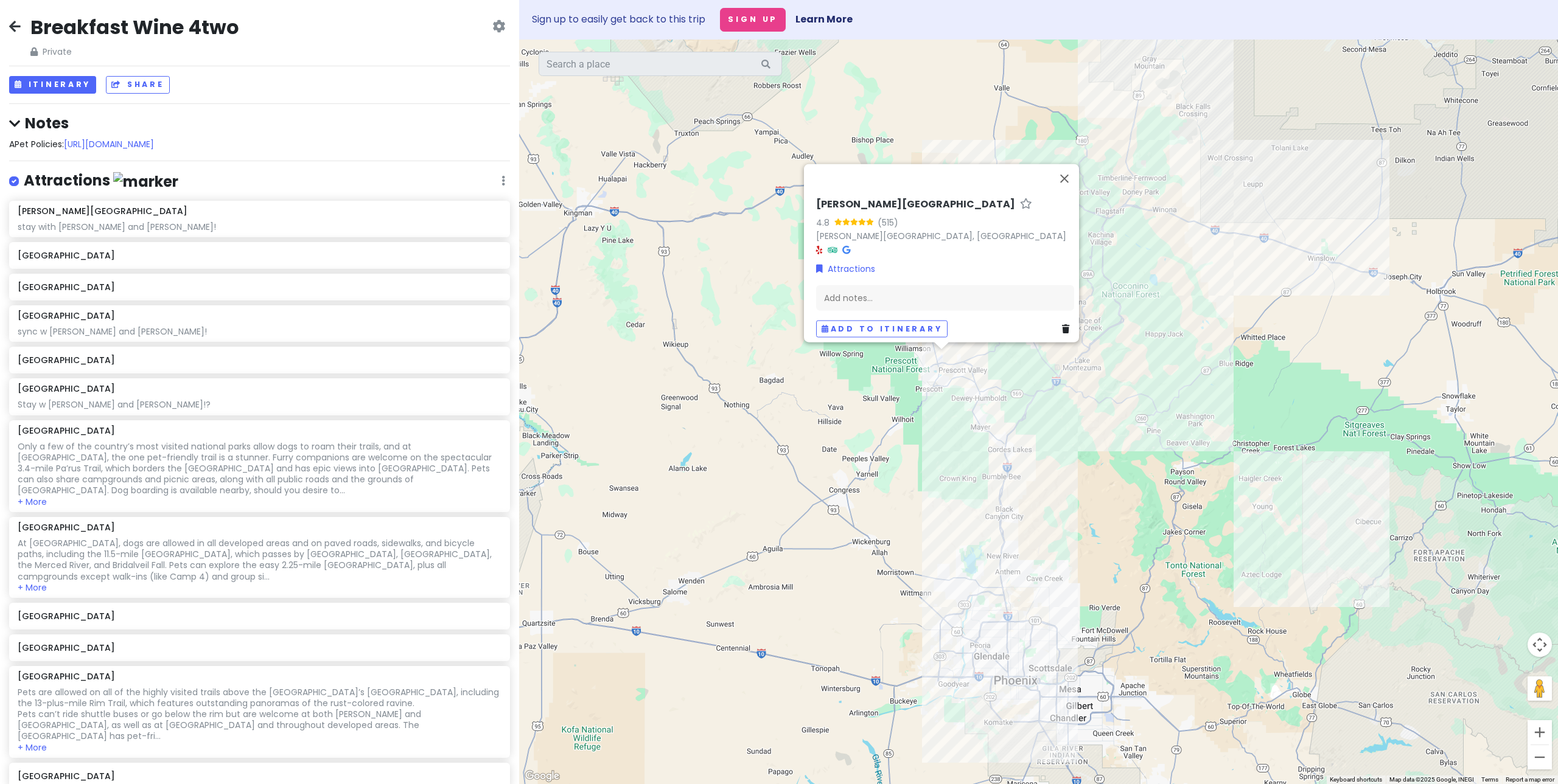
click at [1094, 429] on div "[PERSON_NAME] Lake 4.8 (515) [PERSON_NAME][GEOGRAPHIC_DATA], [GEOGRAPHIC_DATA] …" at bounding box center [1038, 412] width 1039 height 744
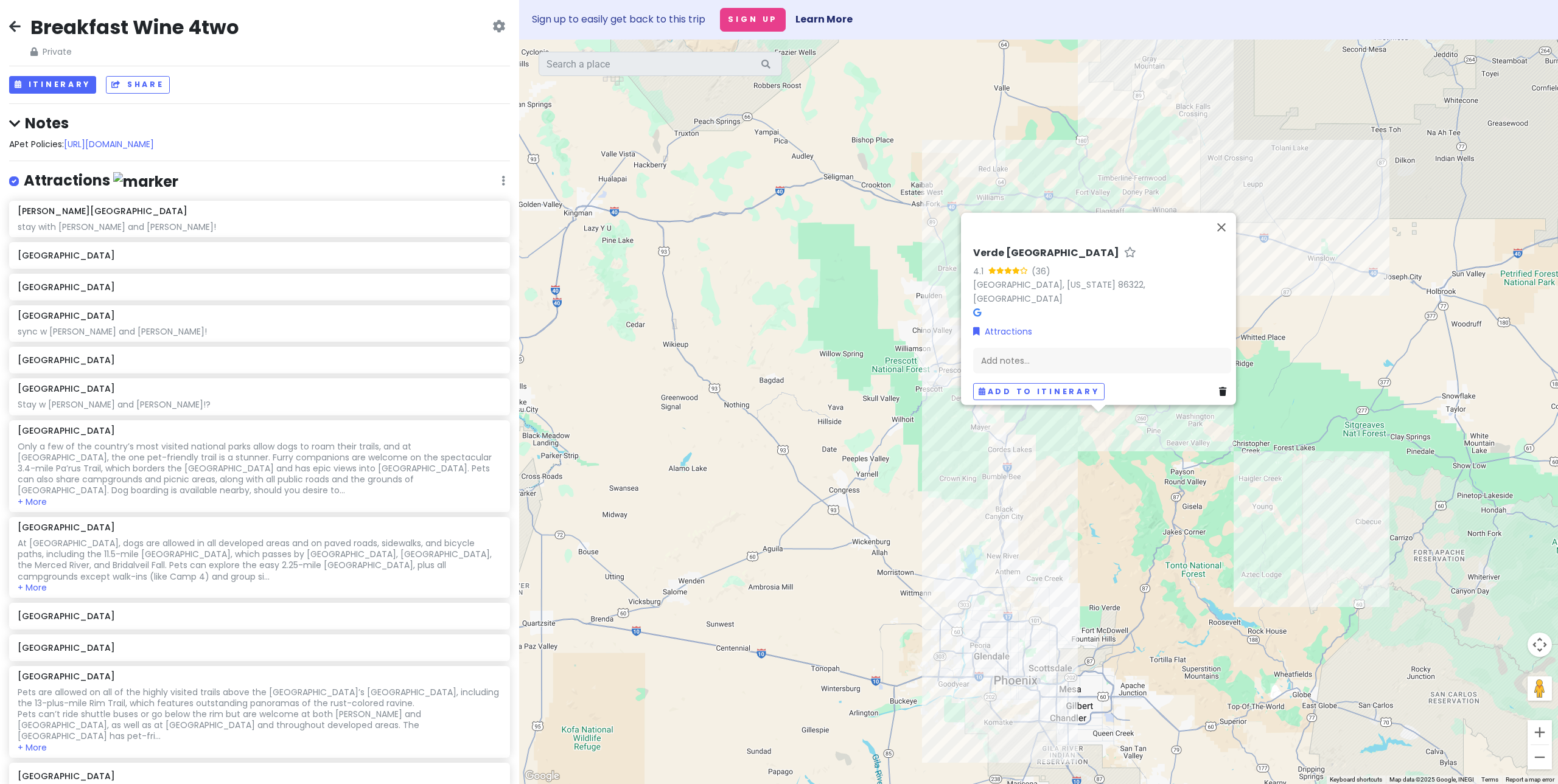
click at [1163, 547] on div "Verde Hot Springs 4.1 (36) [GEOGRAPHIC_DATA], [US_STATE] 86322, [GEOGRAPHIC_DAT…" at bounding box center [1038, 412] width 1039 height 744
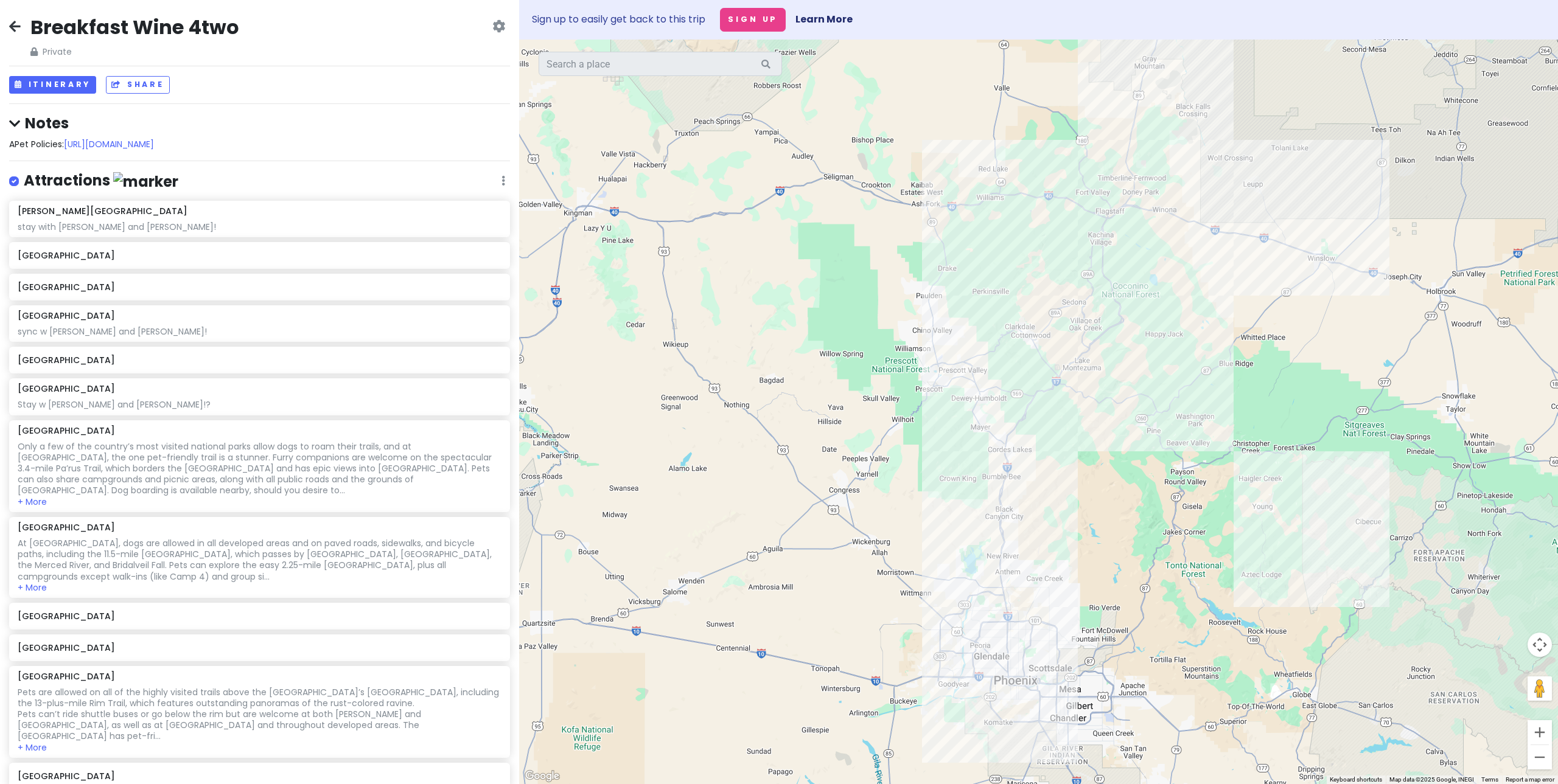
click at [1135, 374] on div at bounding box center [1038, 412] width 1039 height 744
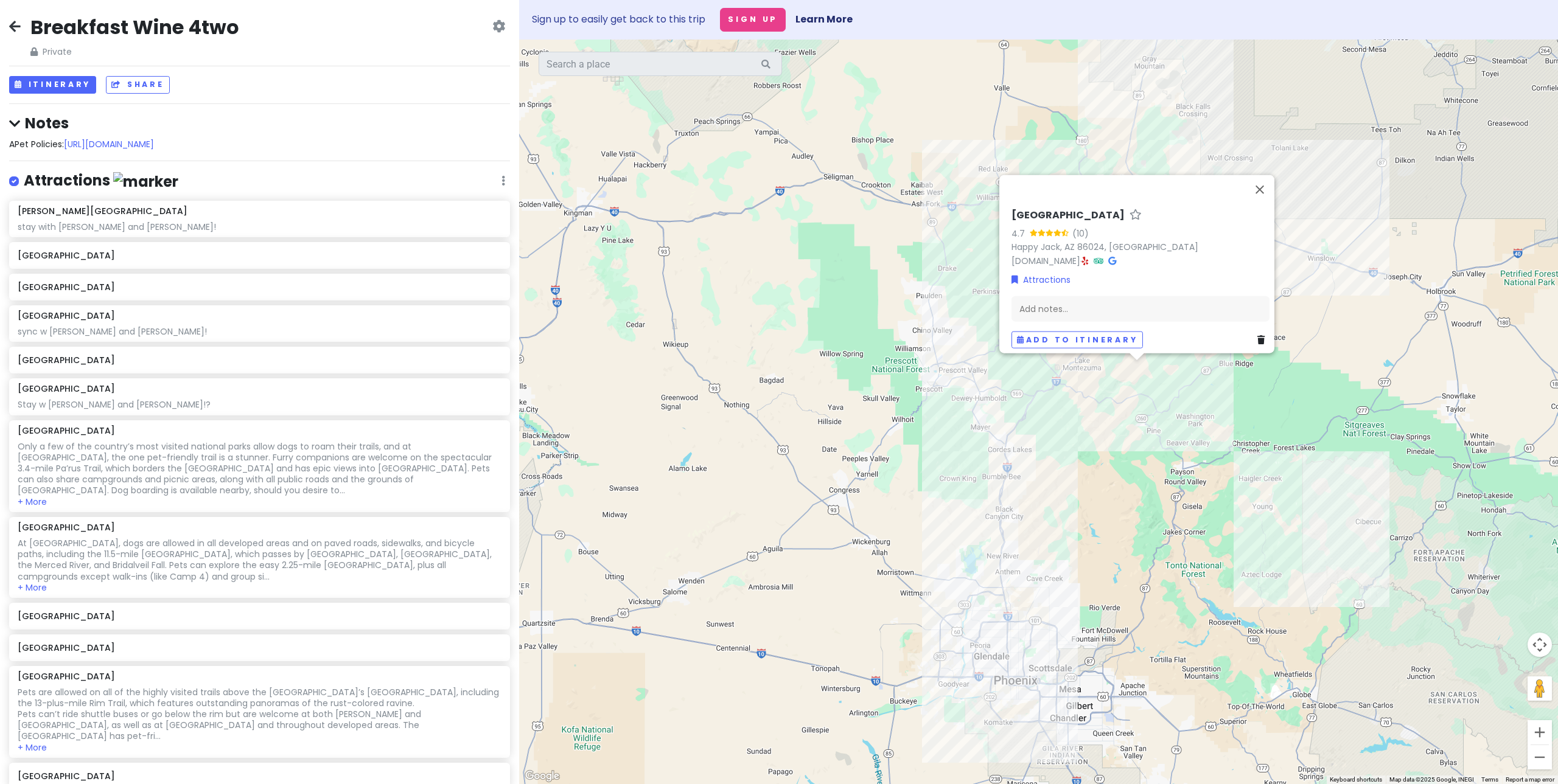
click at [1352, 565] on div "[GEOGRAPHIC_DATA] 4.7 (10) [GEOGRAPHIC_DATA], [GEOGRAPHIC_DATA] [DOMAIN_NAME] ·…" at bounding box center [1038, 412] width 1039 height 744
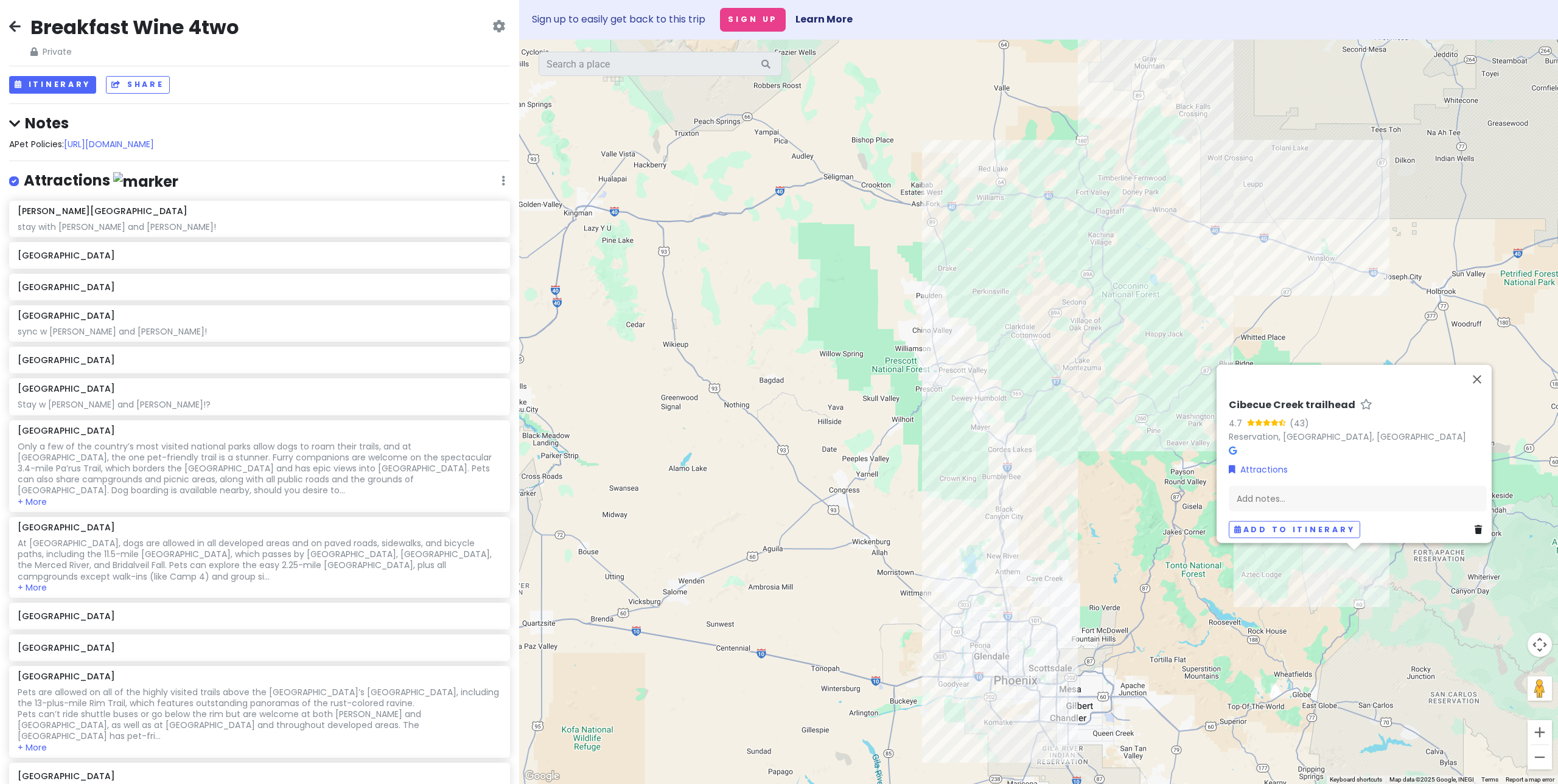
click at [1248, 246] on div "Cibecue Creek trailhead 4.7 (43) Reservation, [GEOGRAPHIC_DATA], [GEOGRAPHIC_DA…" at bounding box center [1038, 412] width 1039 height 744
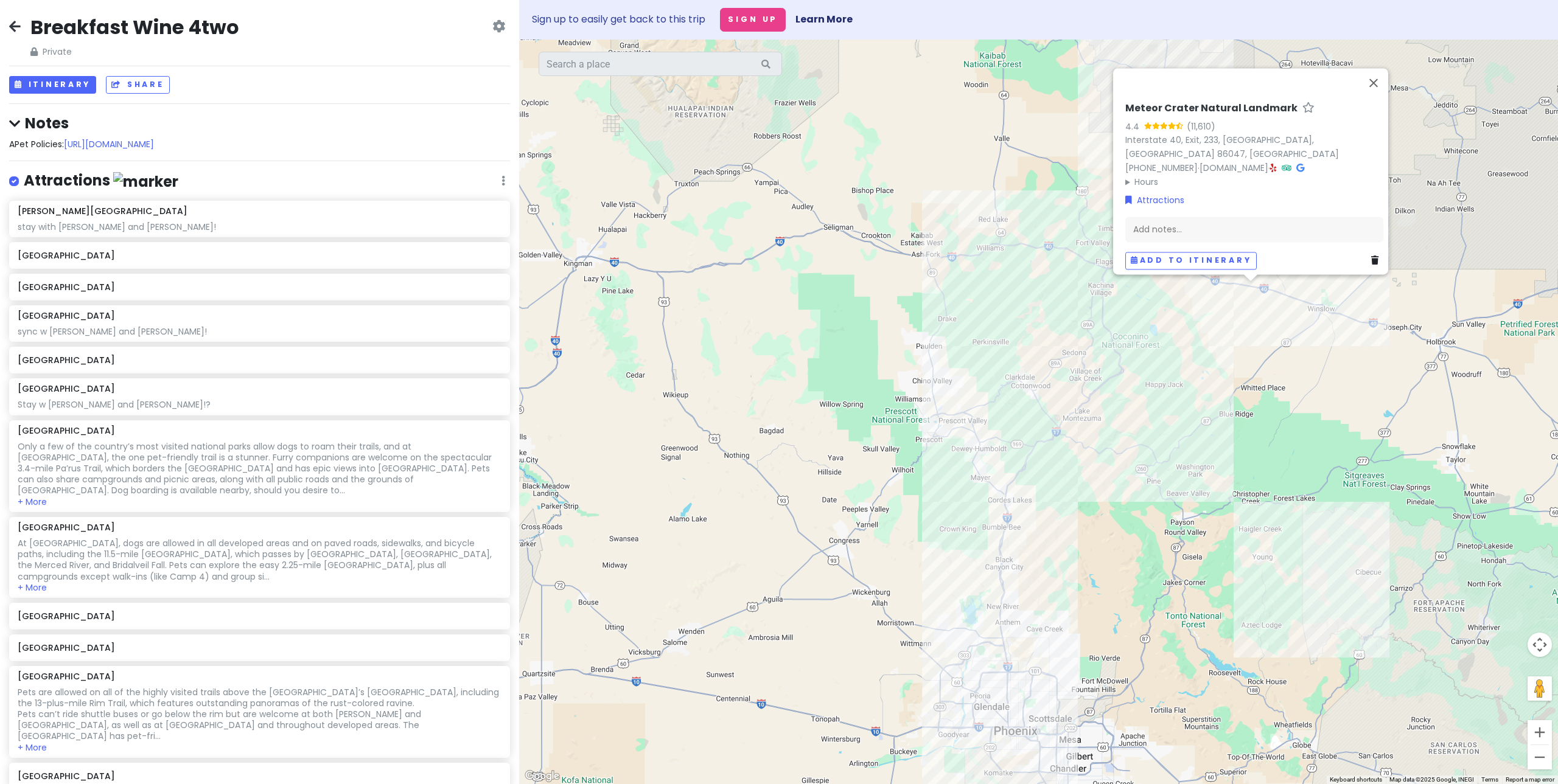
click at [1349, 609] on div "Meteor Crater Natural Landmark 4.4 (11,610) Interstate 40, Exit, [GEOGRAPHIC_DA…" at bounding box center [1038, 412] width 1039 height 744
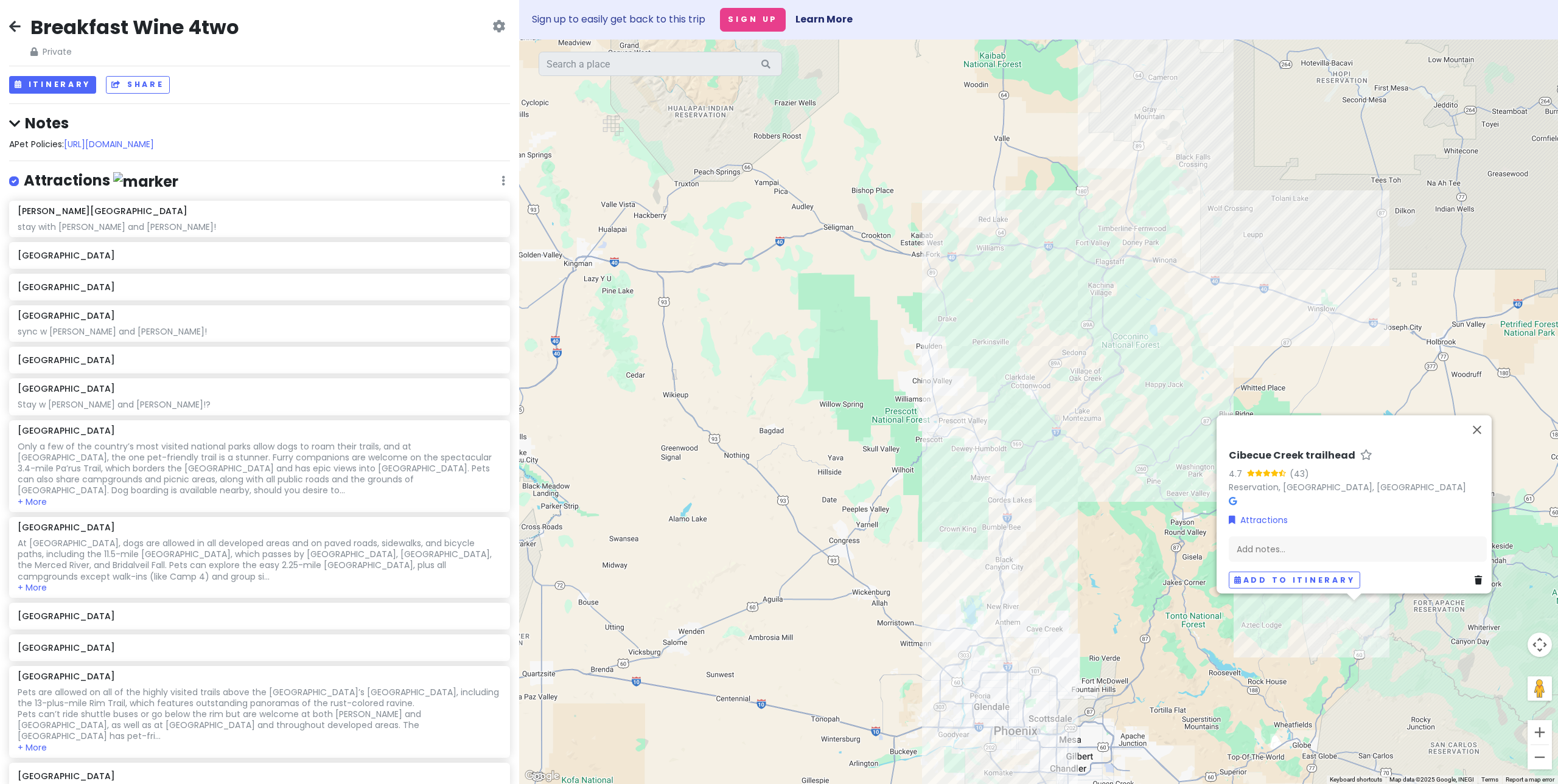
click at [1240, 292] on div "Cibecue Creek trailhead 4.7 (43) Reservation, [GEOGRAPHIC_DATA], [GEOGRAPHIC_DA…" at bounding box center [1038, 412] width 1039 height 744
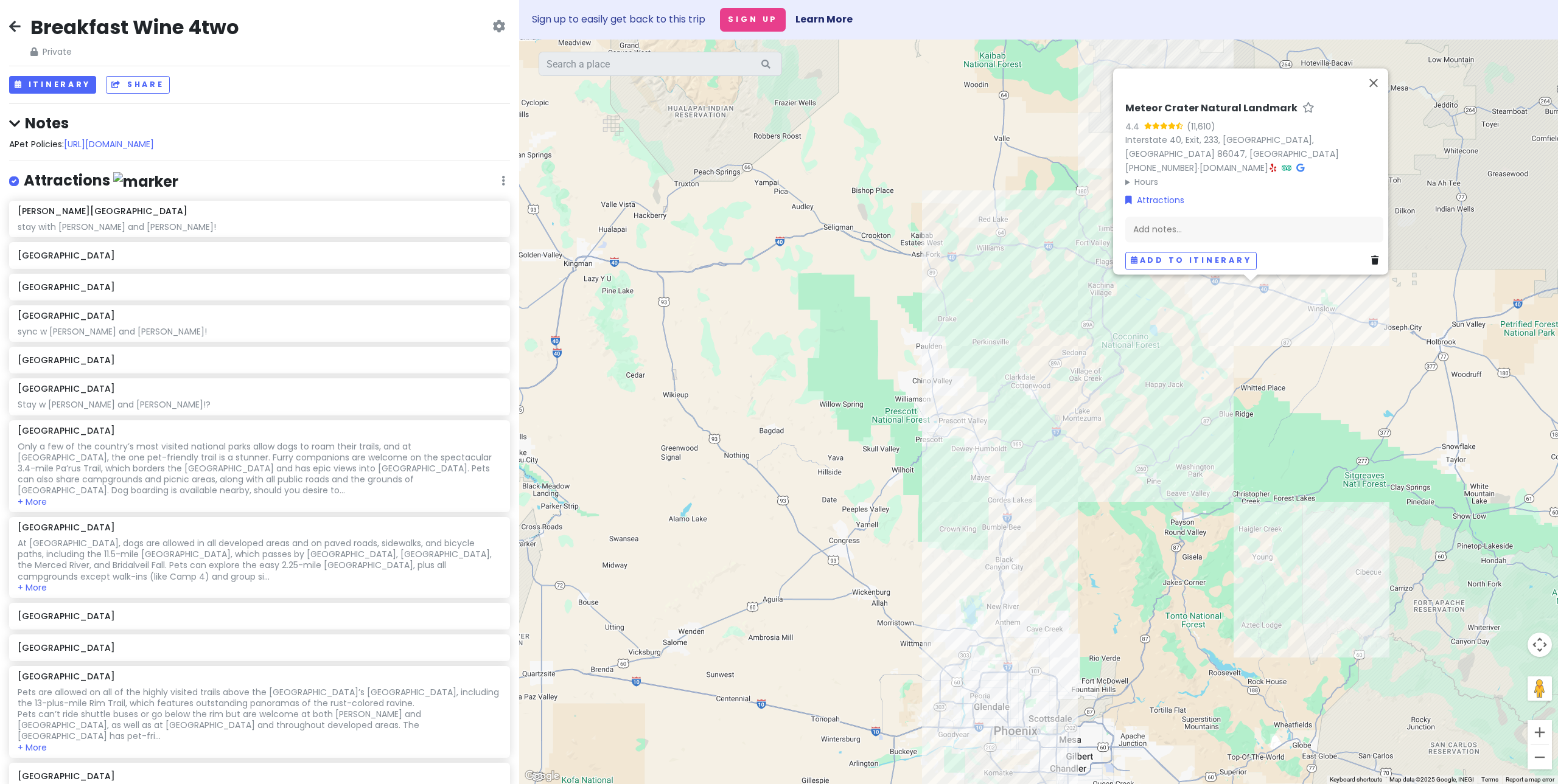
click at [1028, 267] on div "Meteor Crater Natural Landmark 4.4 (11,610) Interstate 40, Exit, [GEOGRAPHIC_DA…" at bounding box center [1038, 412] width 1039 height 744
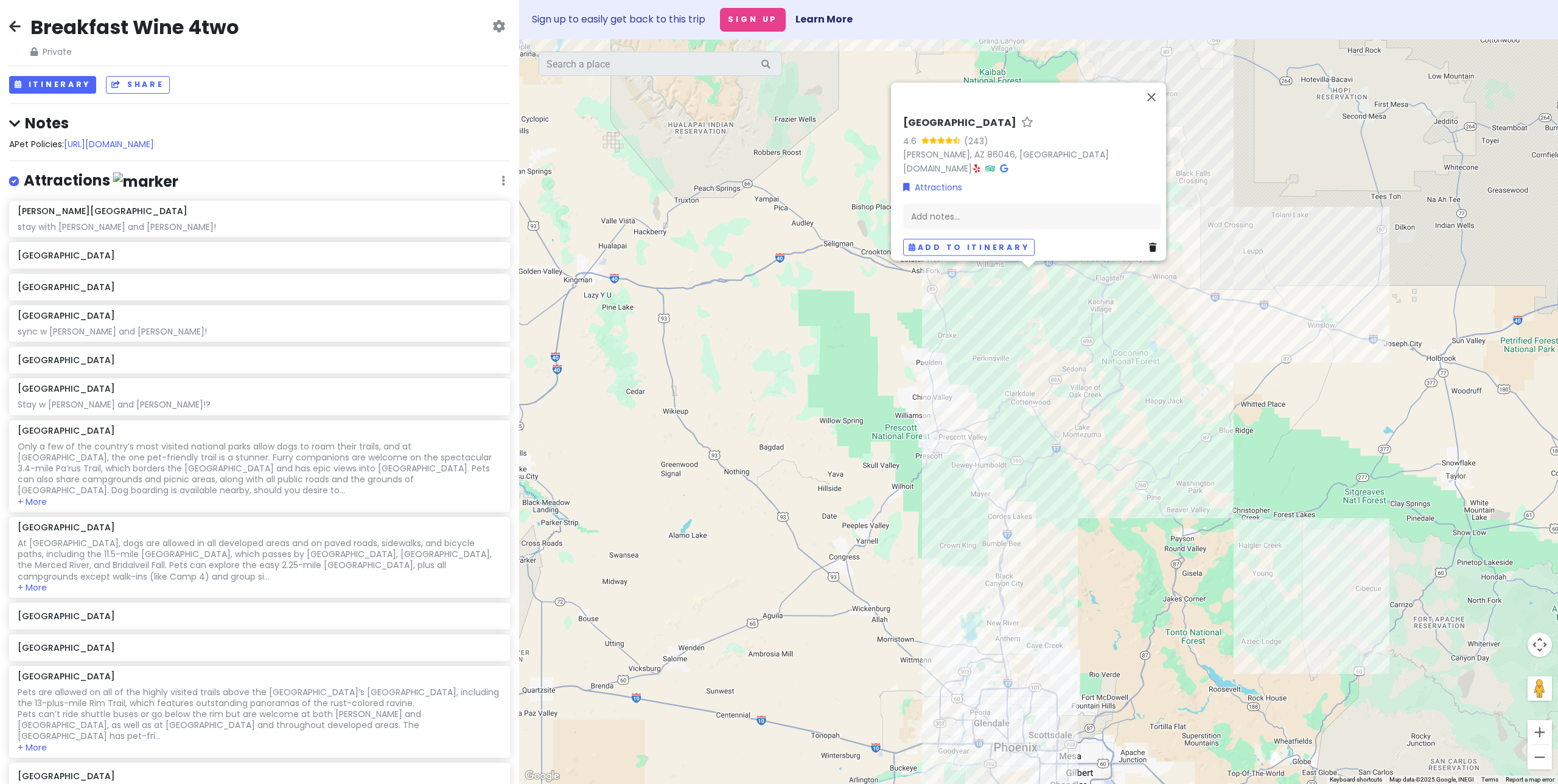
click at [1208, 197] on div "Sycamore Falls 4.6 (243) [PERSON_NAME][GEOGRAPHIC_DATA], [GEOGRAPHIC_DATA] [DOM…" at bounding box center [1038, 412] width 1039 height 744
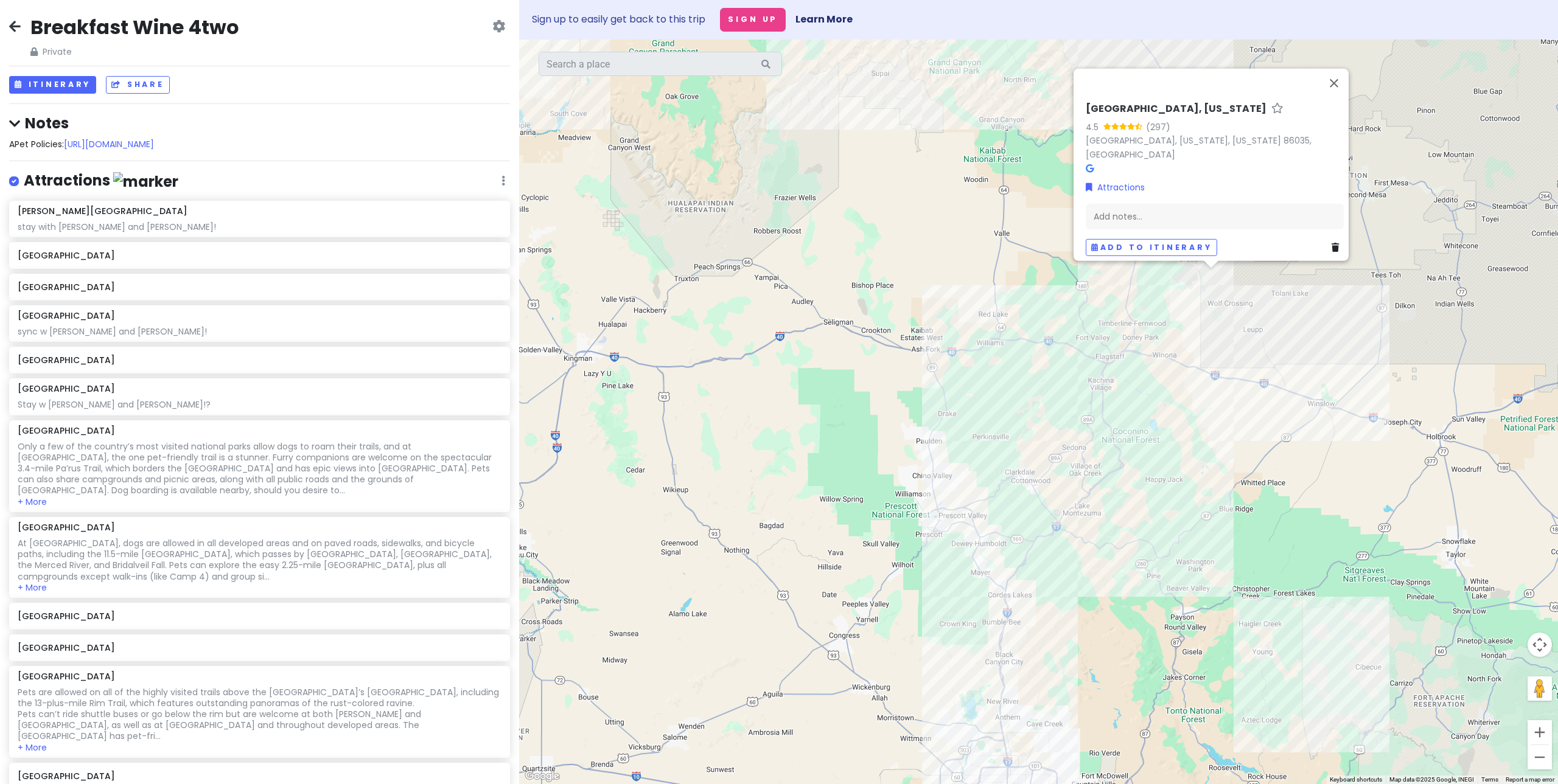
click at [1152, 471] on div "[GEOGRAPHIC_DATA], [US_STATE] 4.5 (297) [GEOGRAPHIC_DATA], [US_STATE], [US_STAT…" at bounding box center [1038, 412] width 1039 height 744
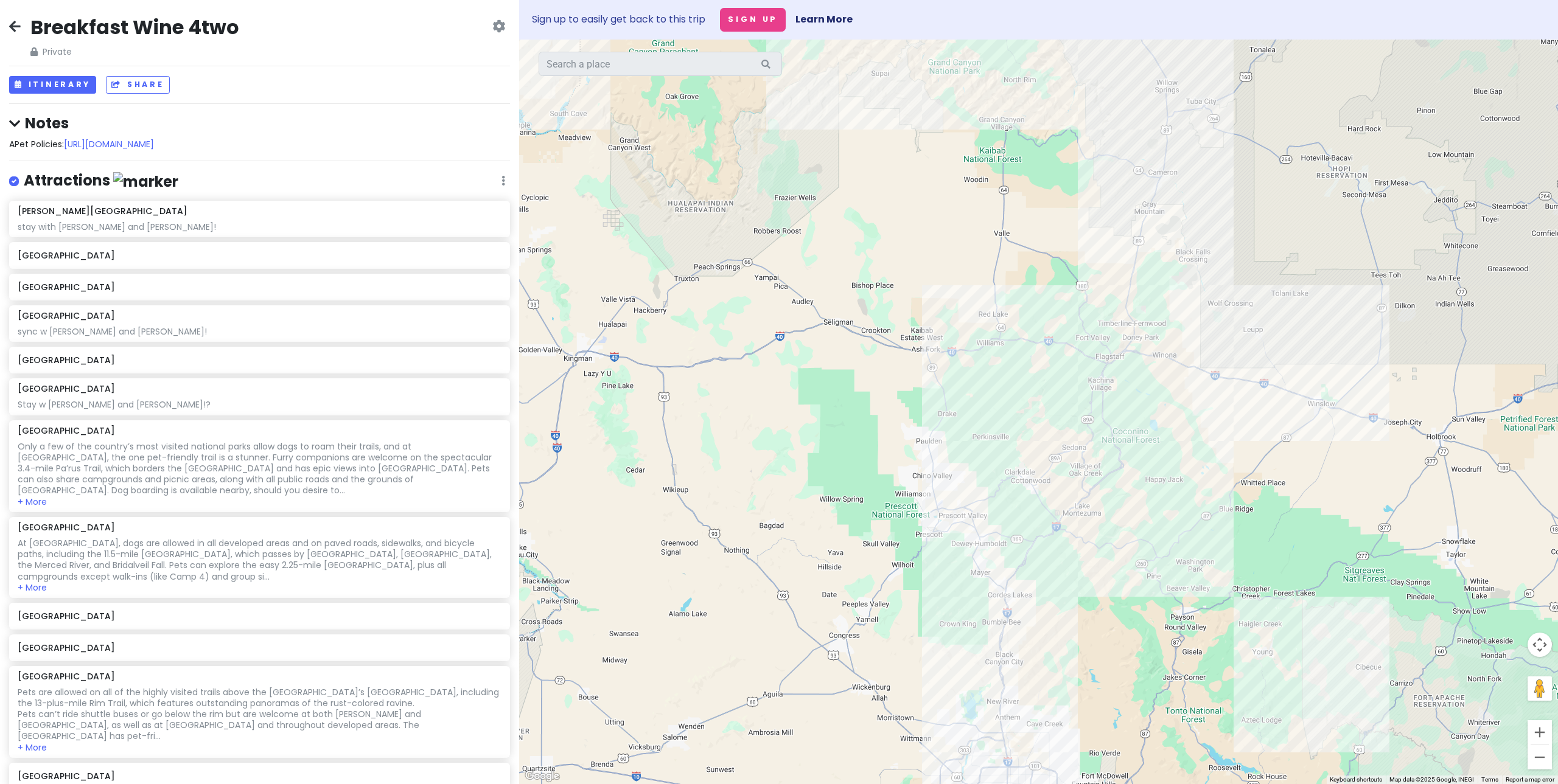
click at [939, 511] on div at bounding box center [1038, 412] width 1039 height 744
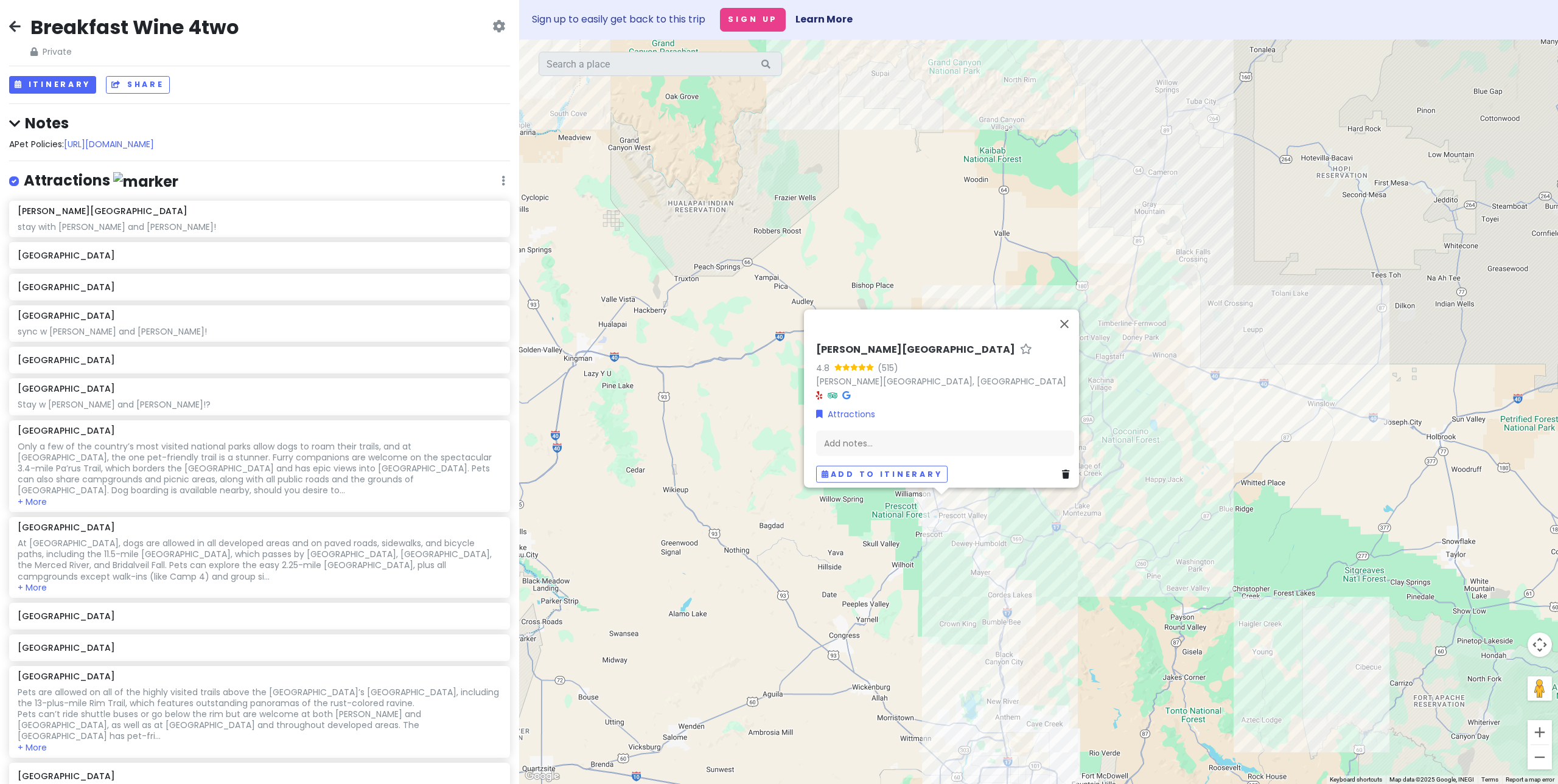
click at [997, 545] on div "[PERSON_NAME] Lake 4.8 (515) [PERSON_NAME][GEOGRAPHIC_DATA], [GEOGRAPHIC_DATA] …" at bounding box center [1038, 412] width 1039 height 744
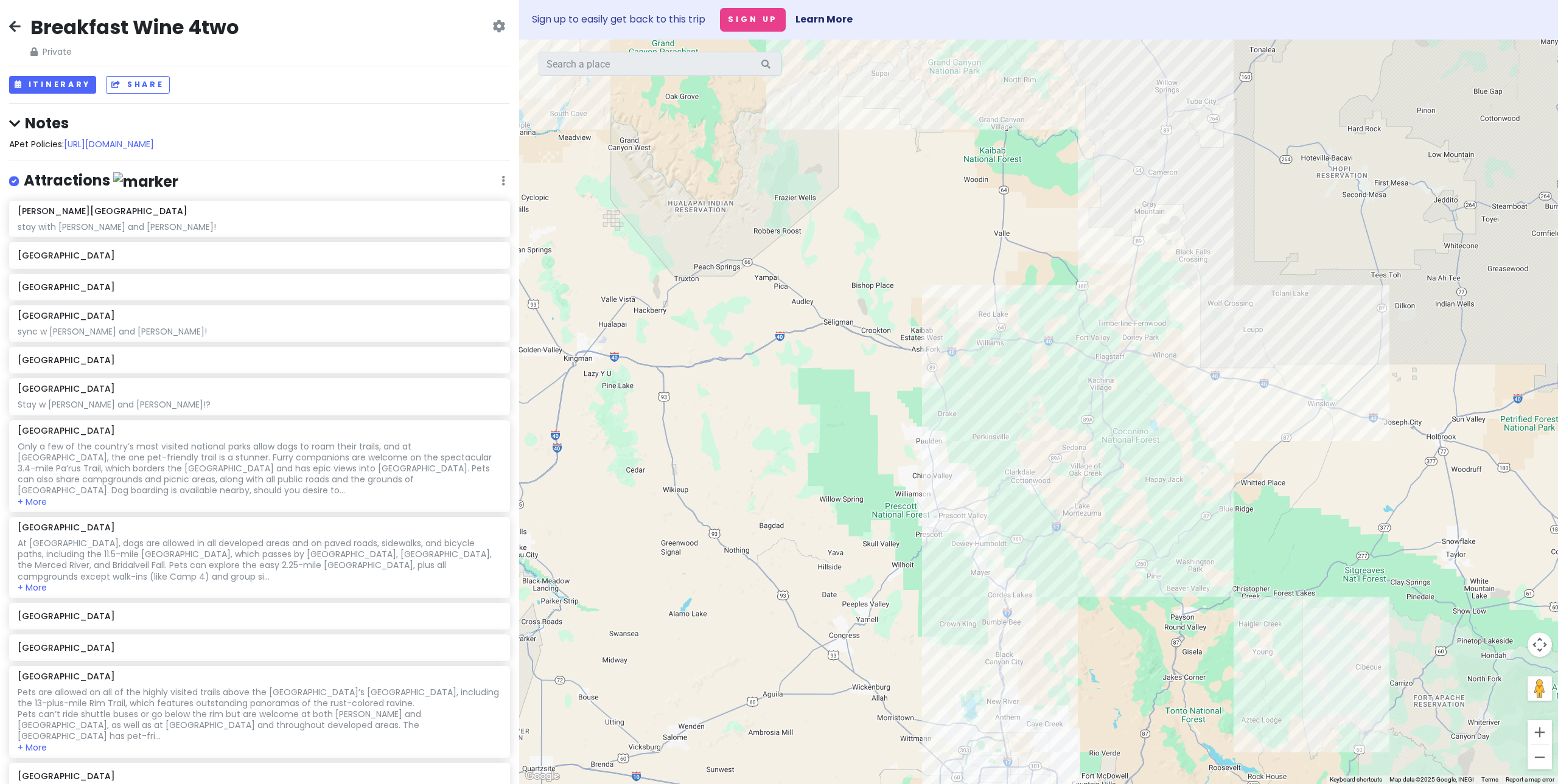
click at [1024, 357] on div at bounding box center [1038, 412] width 1039 height 744
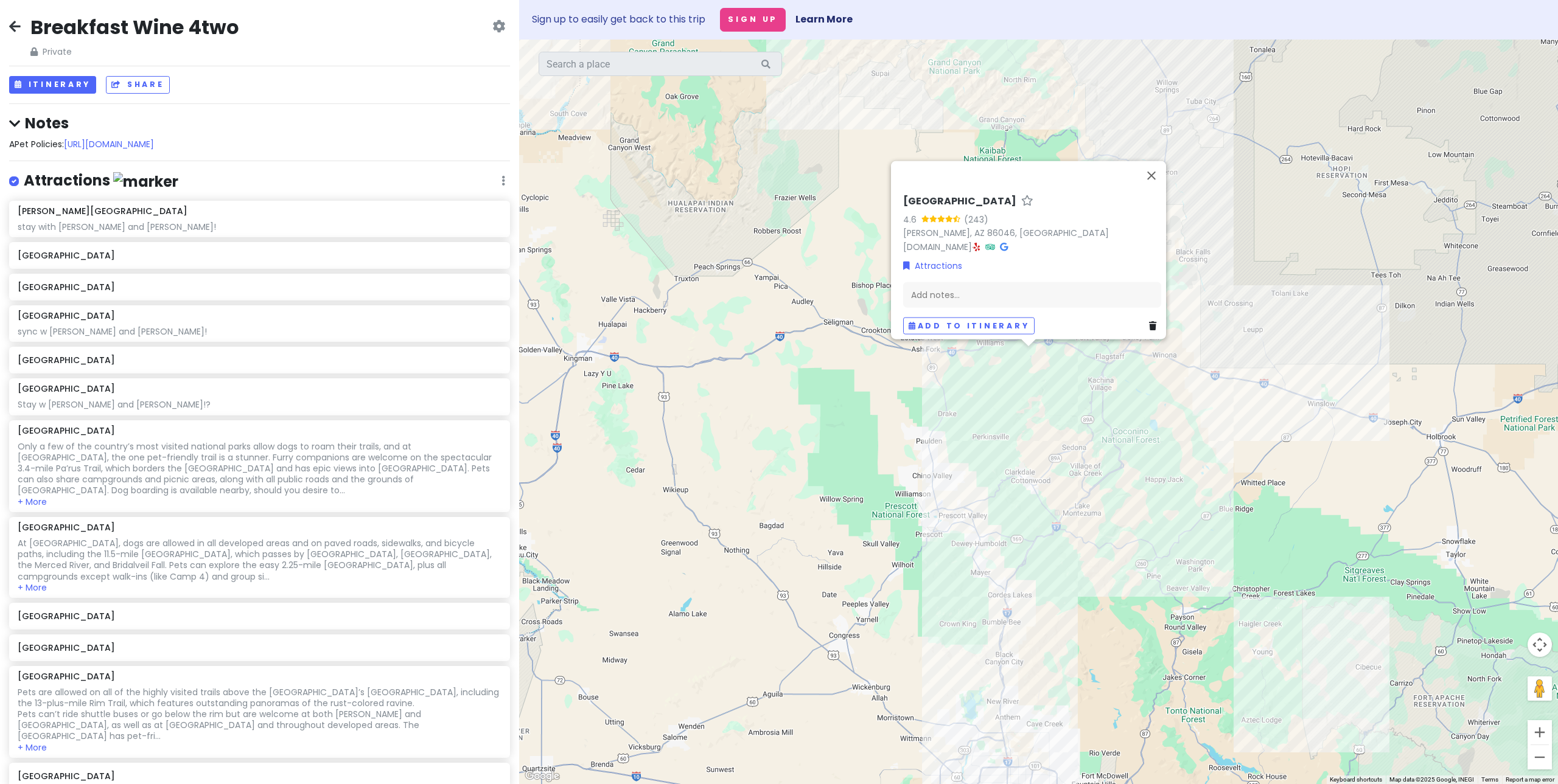
click at [1246, 392] on div "Sycamore Falls 4.6 (243) [PERSON_NAME][GEOGRAPHIC_DATA], [GEOGRAPHIC_DATA] [DOM…" at bounding box center [1038, 412] width 1039 height 744
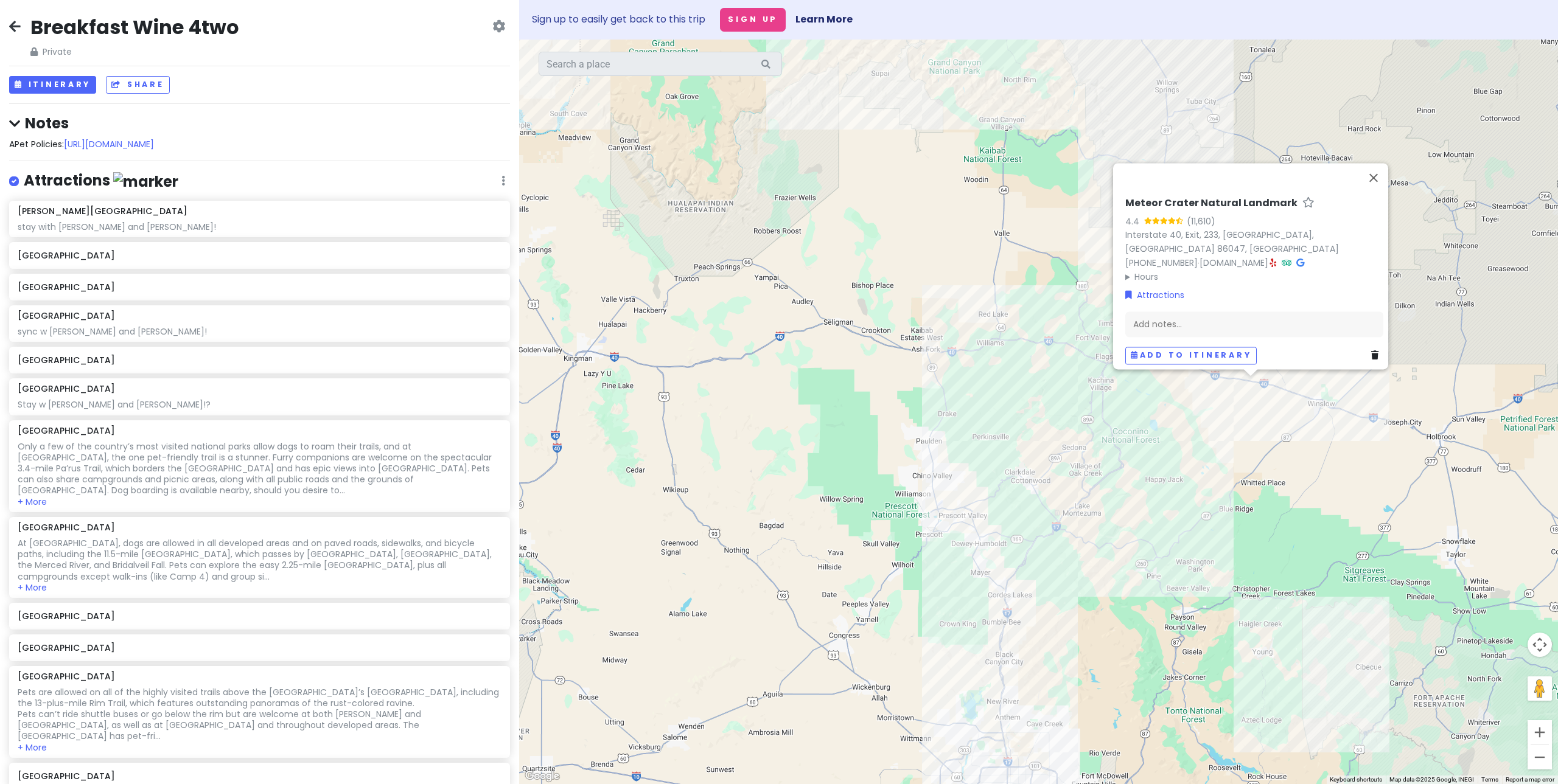
click at [1243, 476] on div "Meteor Crater Natural Landmark 4.4 (11,610) Interstate 40, Exit, [GEOGRAPHIC_DA…" at bounding box center [1038, 412] width 1039 height 744
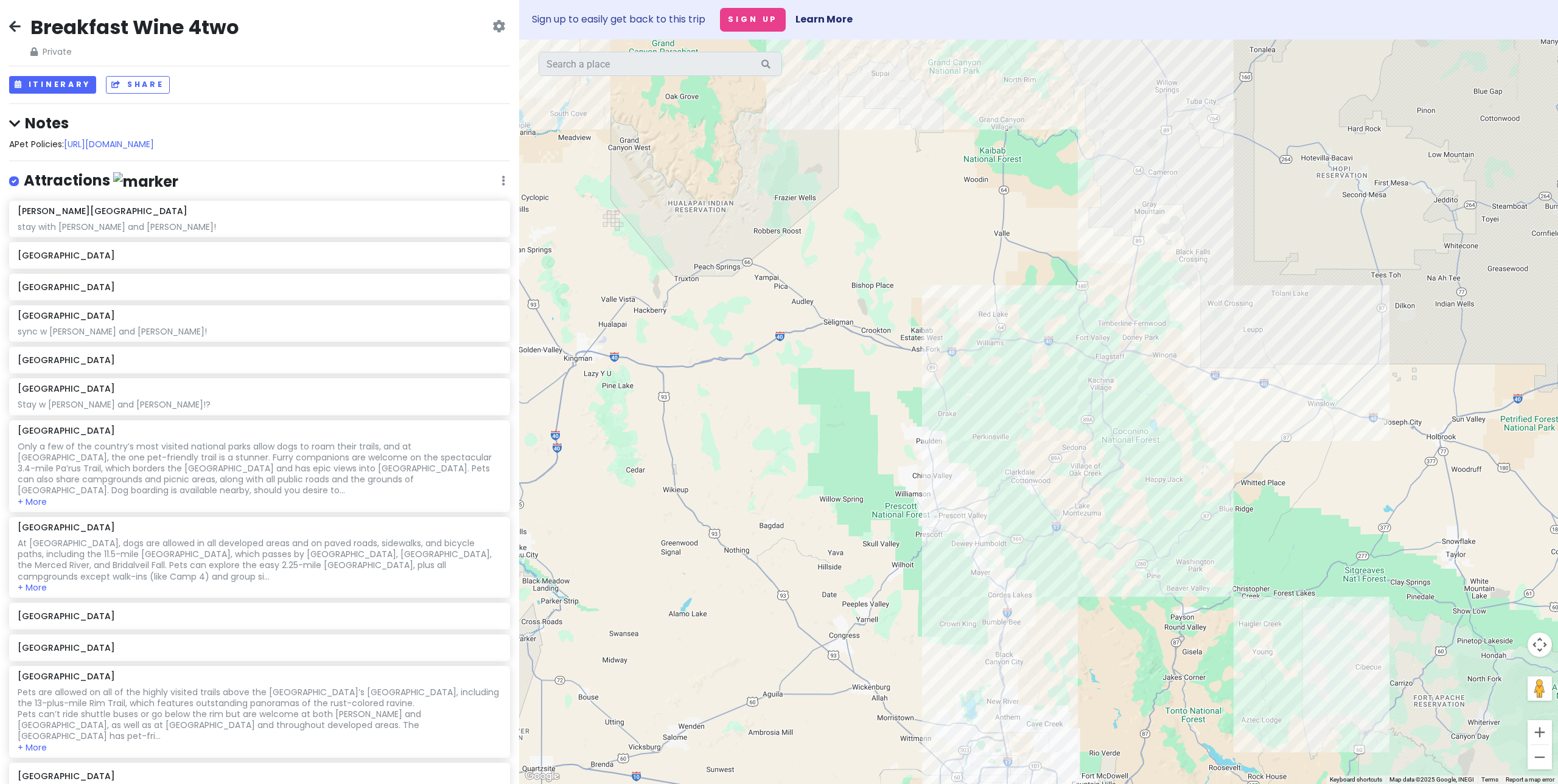
click at [1210, 278] on div at bounding box center [1038, 412] width 1039 height 744
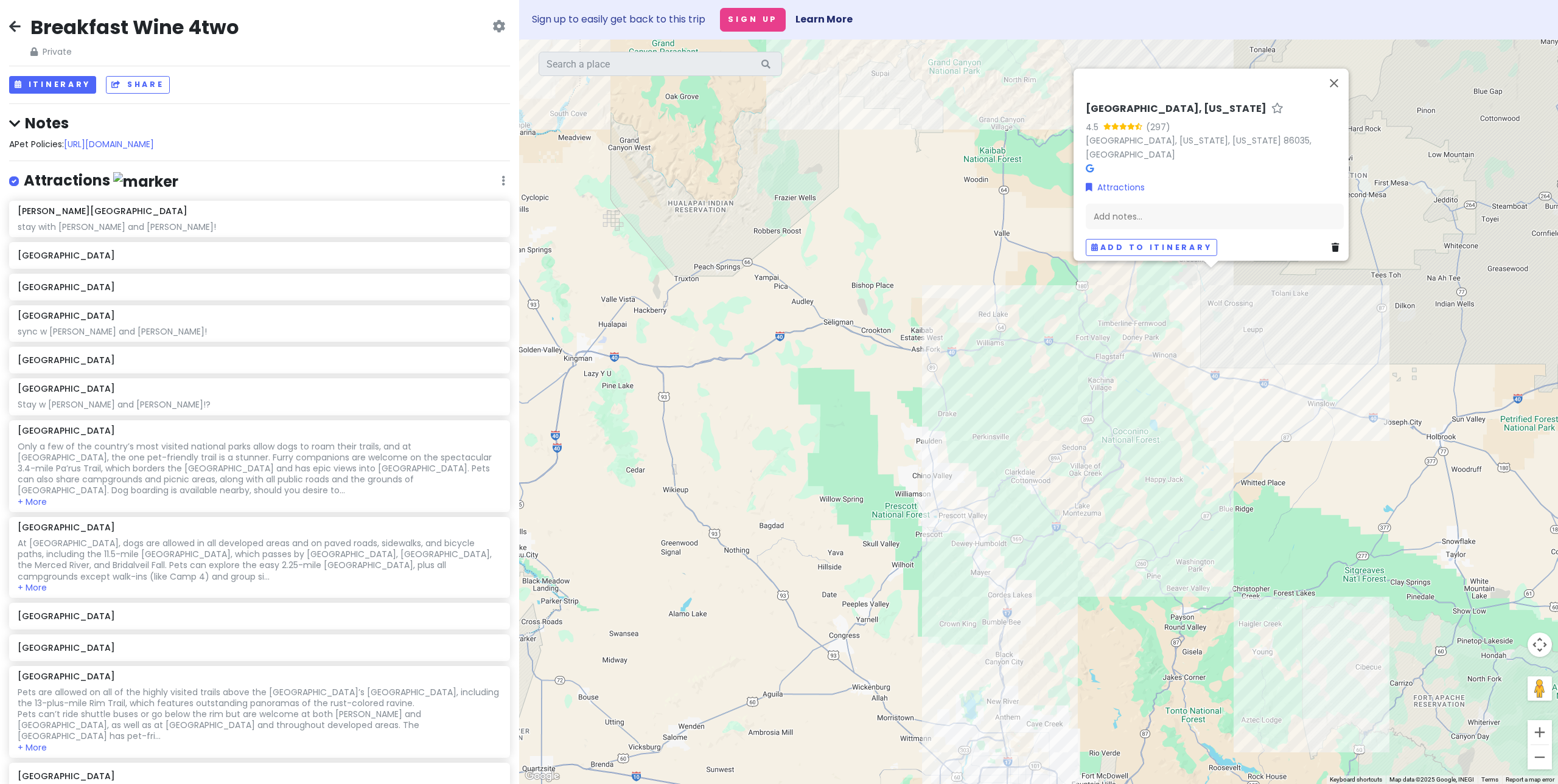
drag, startPoint x: 1132, startPoint y: 325, endPoint x: 1171, endPoint y: 514, distance: 193.0
click at [1171, 514] on div "[GEOGRAPHIC_DATA], [US_STATE] 4.5 (297) [GEOGRAPHIC_DATA], [US_STATE], [US_STAT…" at bounding box center [1038, 412] width 1039 height 744
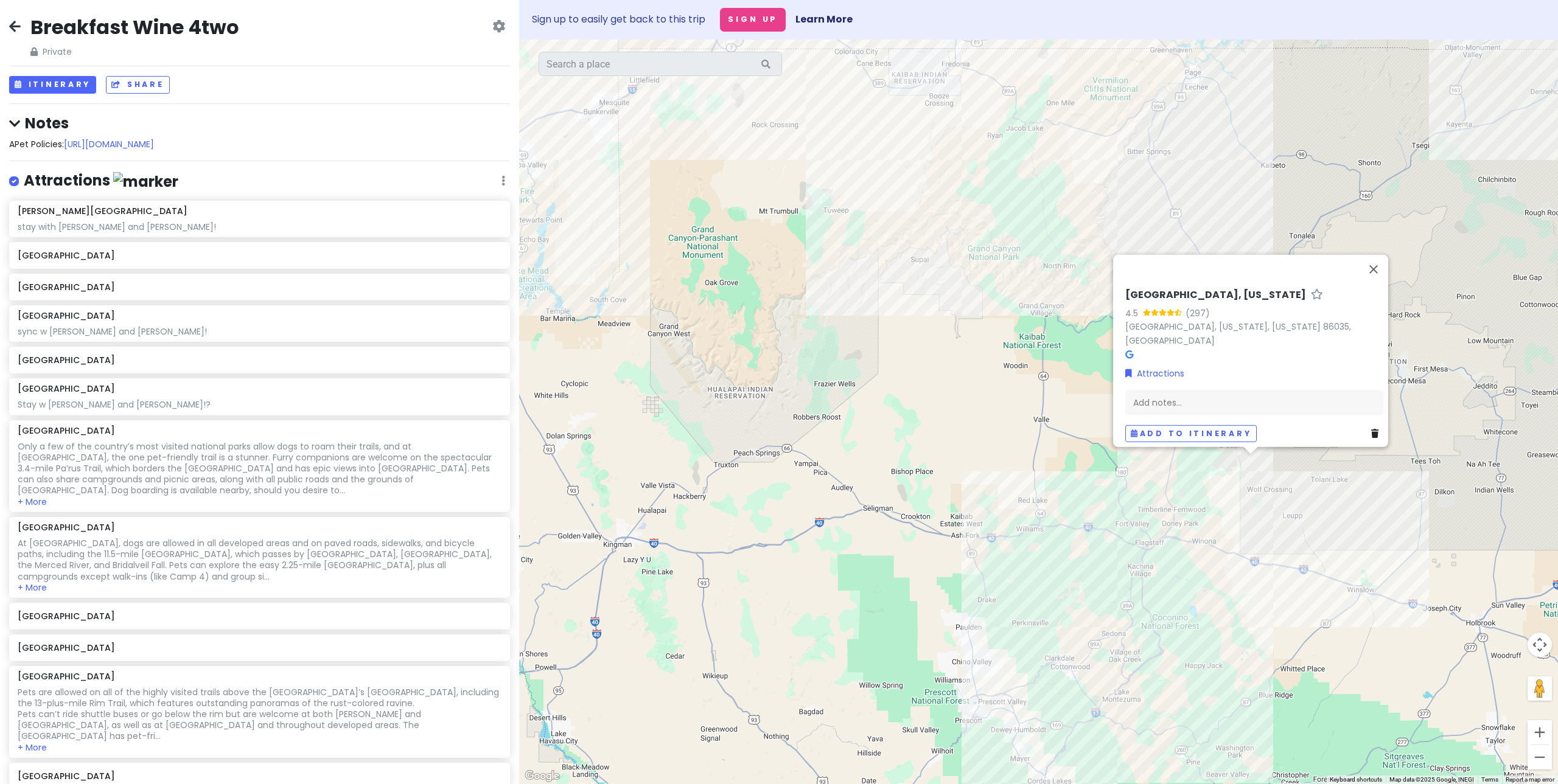
click at [1034, 435] on div "[GEOGRAPHIC_DATA], [US_STATE] 4.5 (297) [GEOGRAPHIC_DATA], [US_STATE], [US_STAT…" at bounding box center [1038, 412] width 1039 height 744
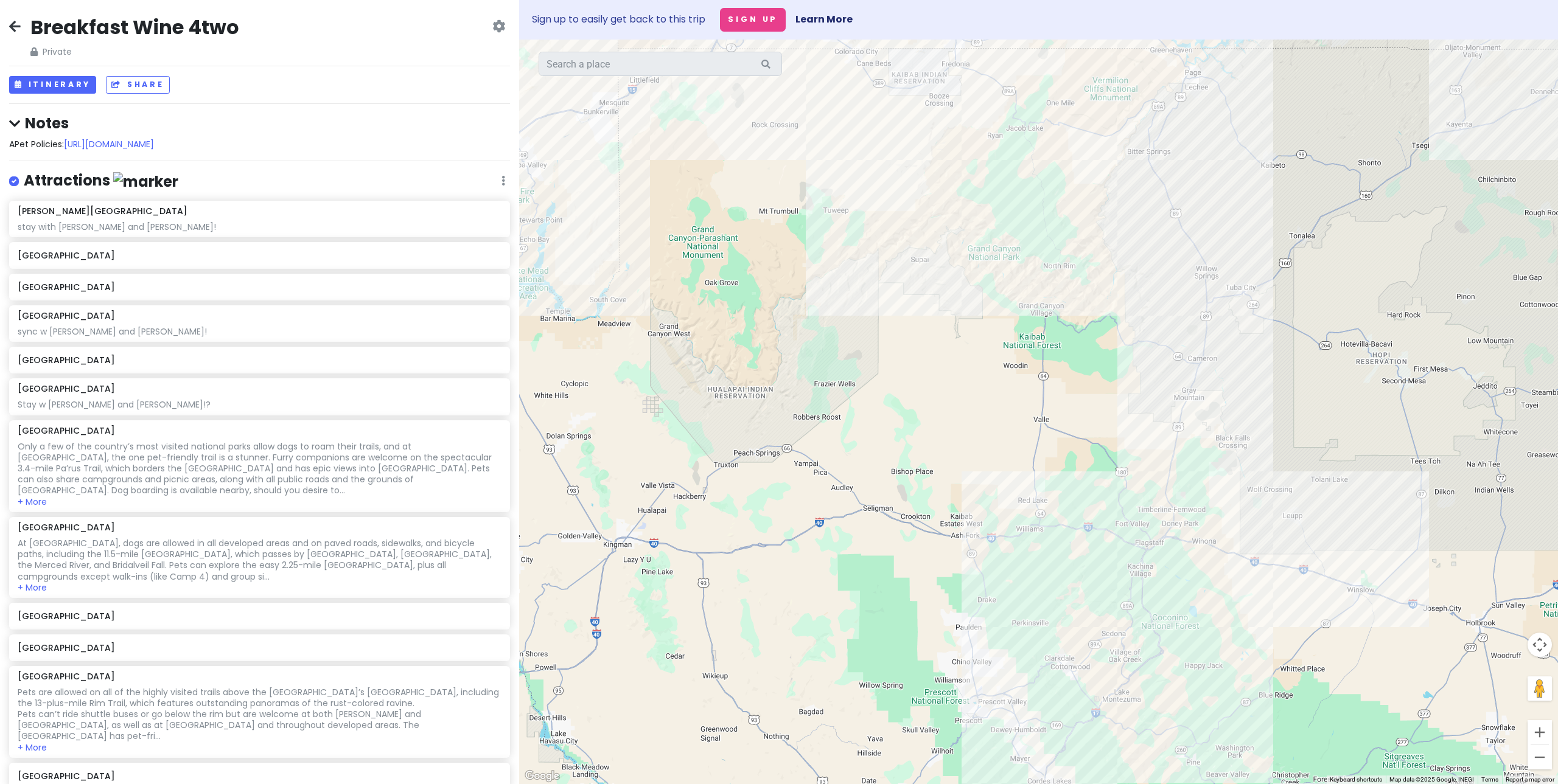
click at [1040, 283] on div at bounding box center [1038, 412] width 1039 height 744
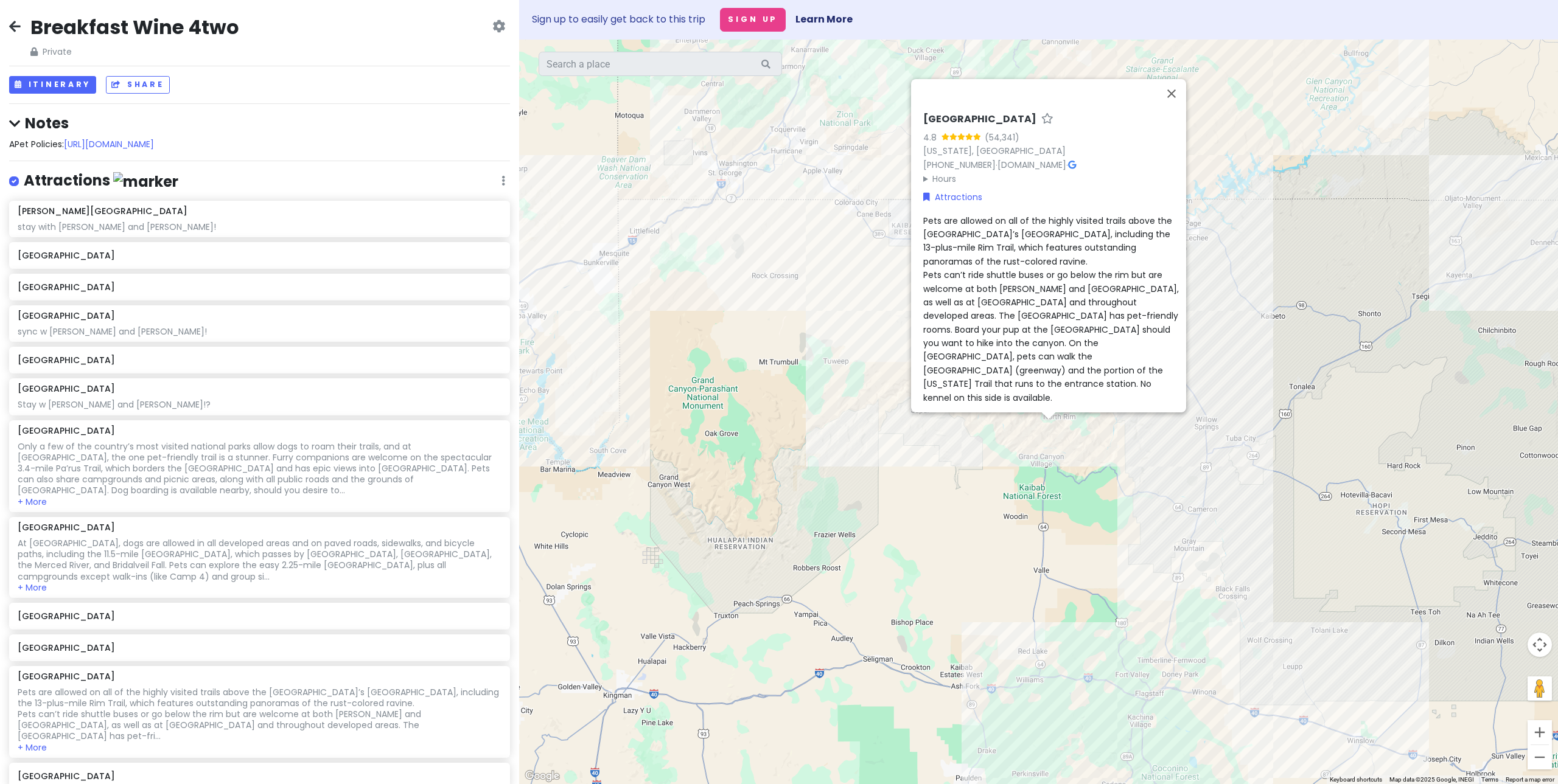
click at [1126, 434] on div "[GEOGRAPHIC_DATA] 4.8 (54,341) [US_STATE], [GEOGRAPHIC_DATA] [PHONE_NUMBER] · […" at bounding box center [1038, 412] width 1039 height 744
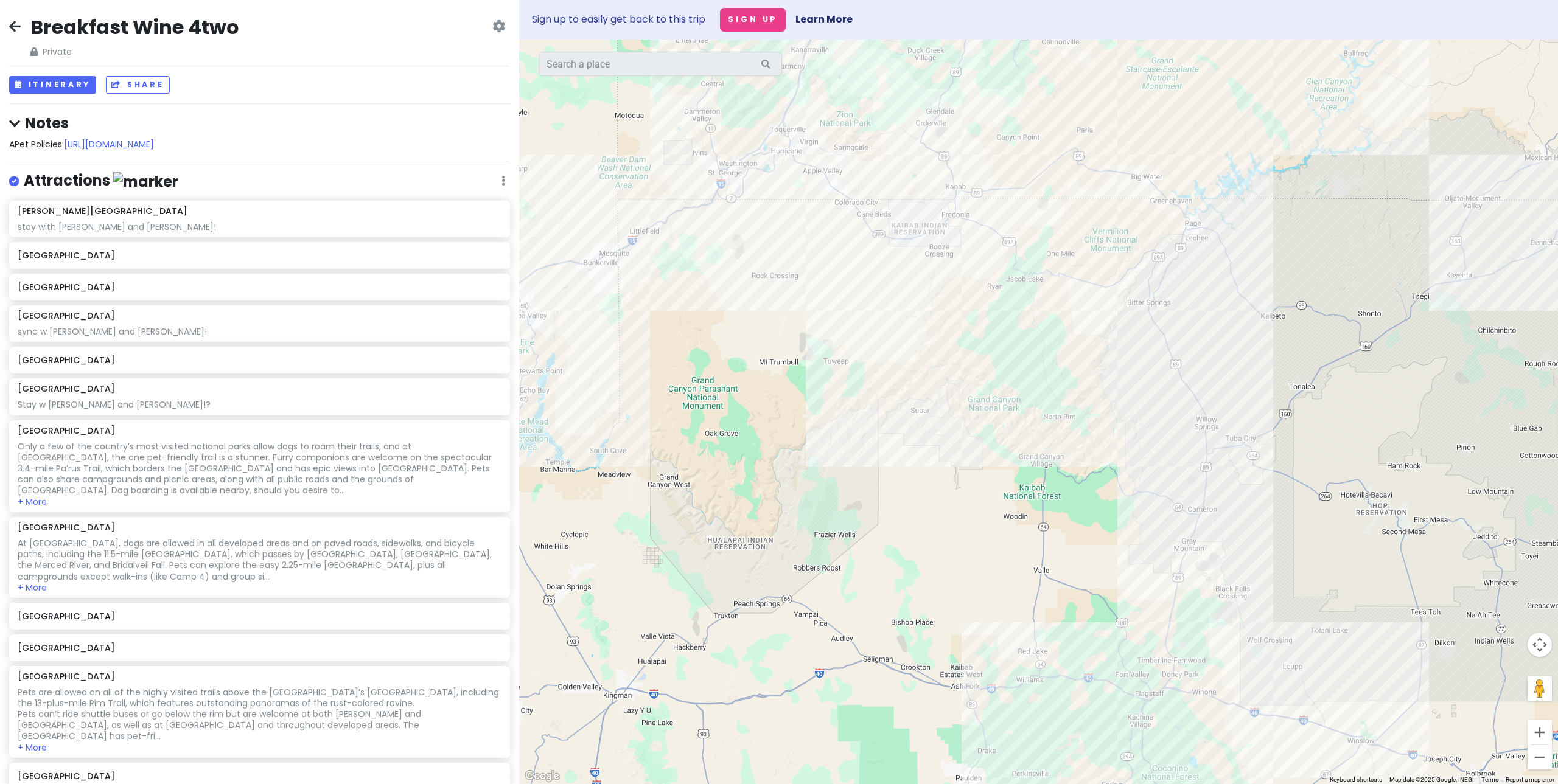
click at [1058, 409] on div at bounding box center [1038, 412] width 1039 height 744
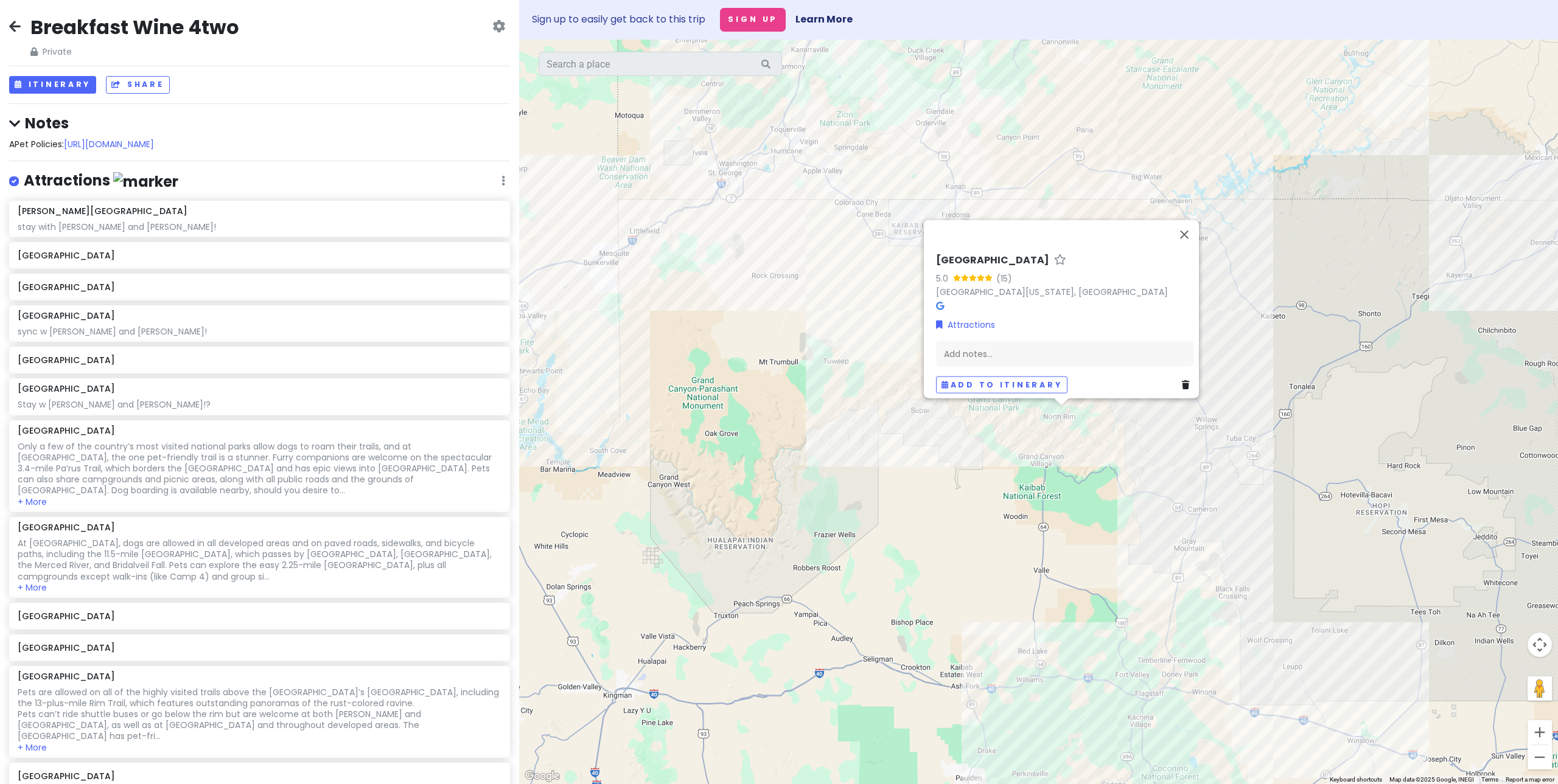
click at [1131, 458] on div "Ribbon Falls 5.0 (15) [GEOGRAPHIC_DATA][US_STATE], [GEOGRAPHIC_DATA] Attraction…" at bounding box center [1038, 412] width 1039 height 744
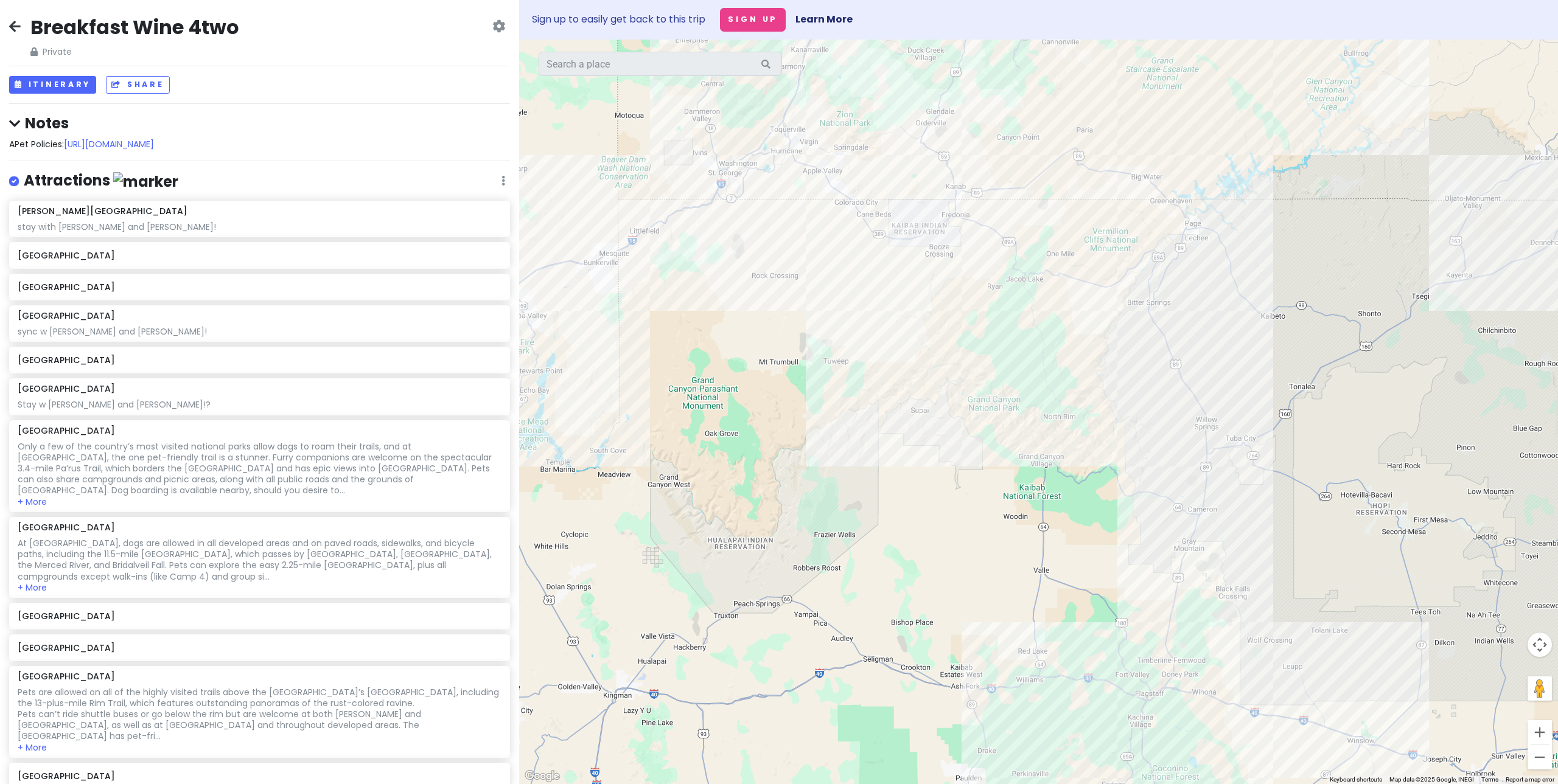
click at [1242, 432] on div at bounding box center [1038, 412] width 1039 height 744
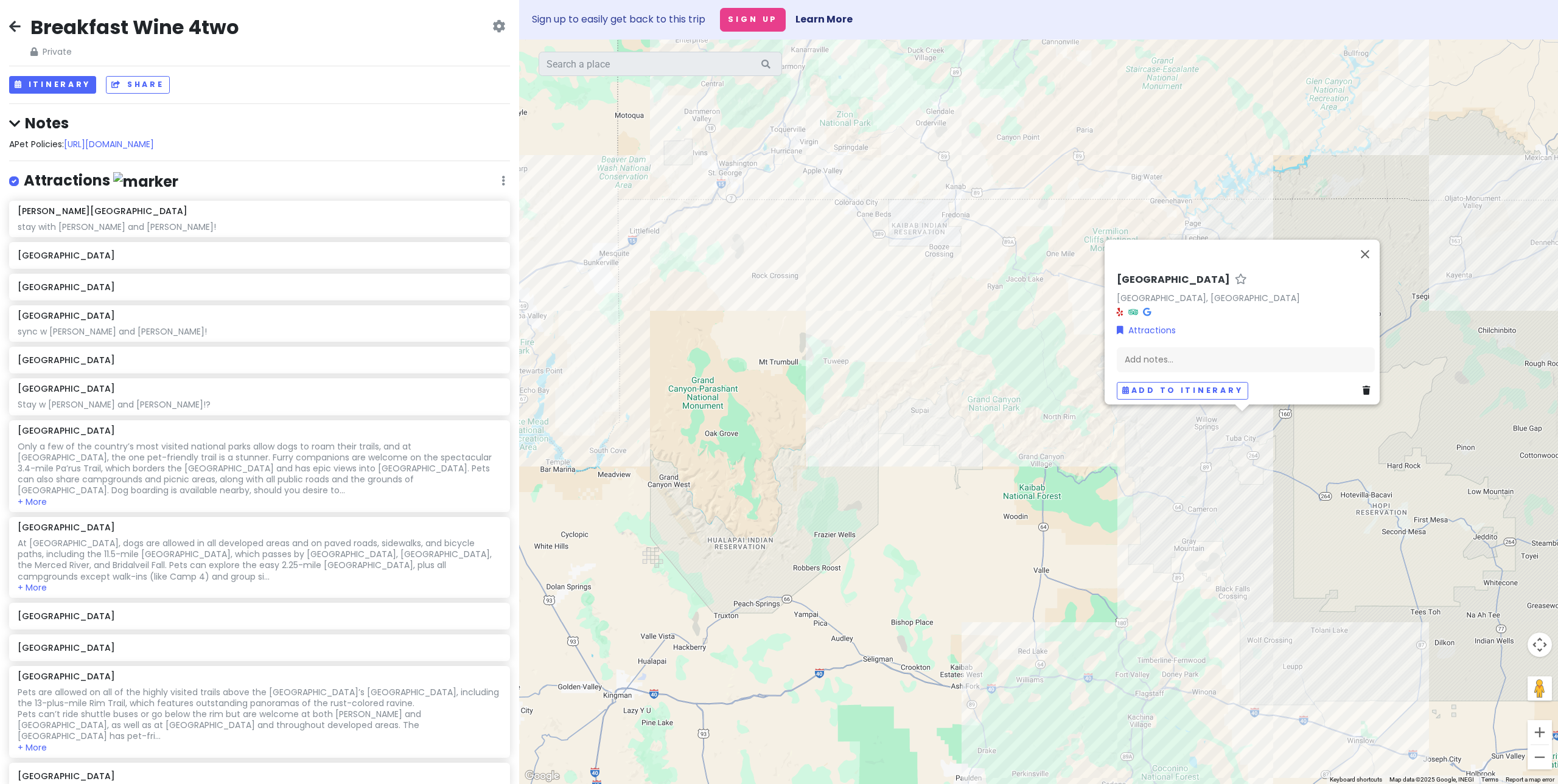
click at [1119, 468] on div "[GEOGRAPHIC_DATA] [GEOGRAPHIC_DATA], [GEOGRAPHIC_DATA] Attractions Add notes...…" at bounding box center [1038, 412] width 1039 height 744
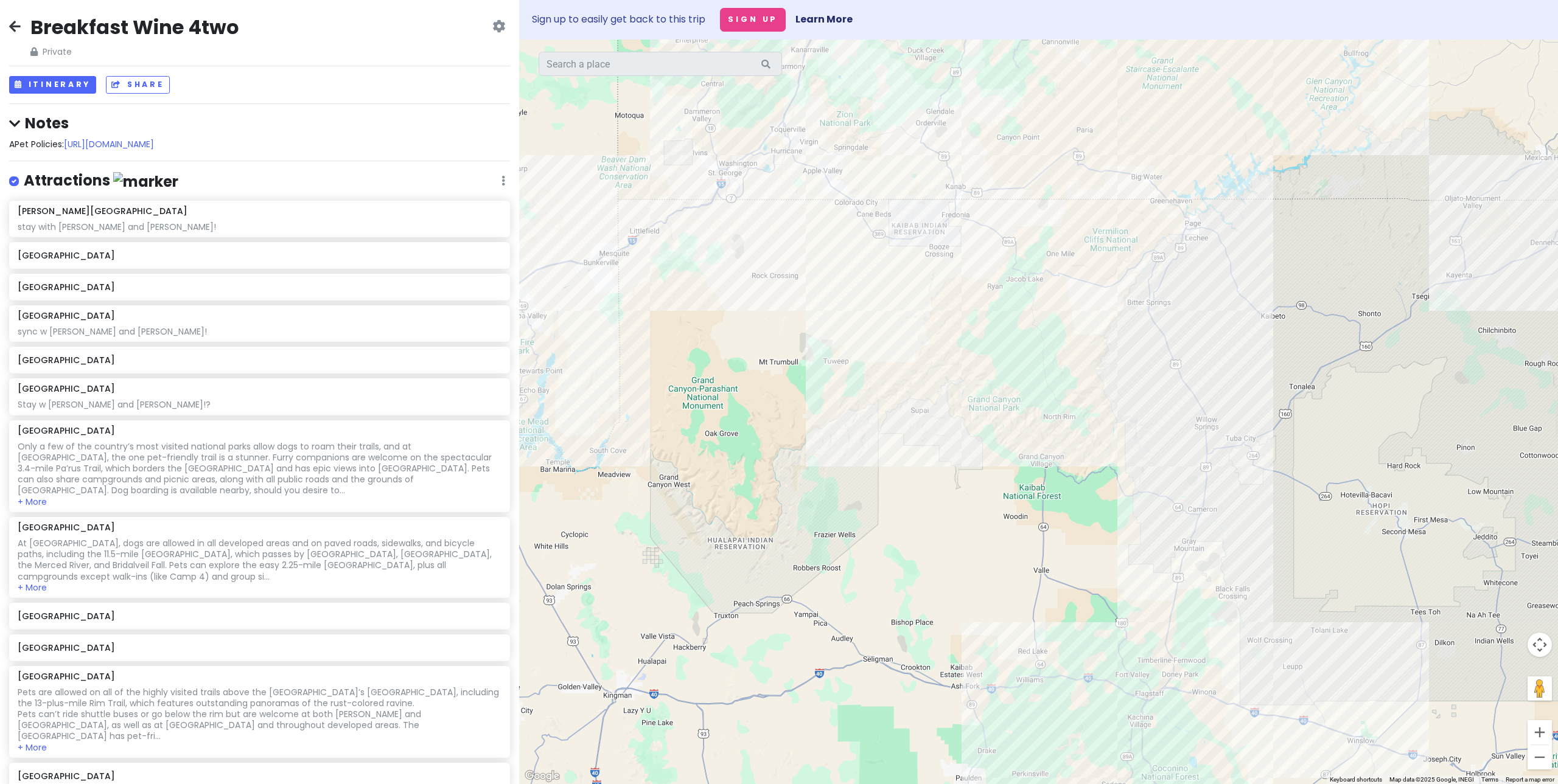
click at [953, 155] on div at bounding box center [1038, 412] width 1039 height 744
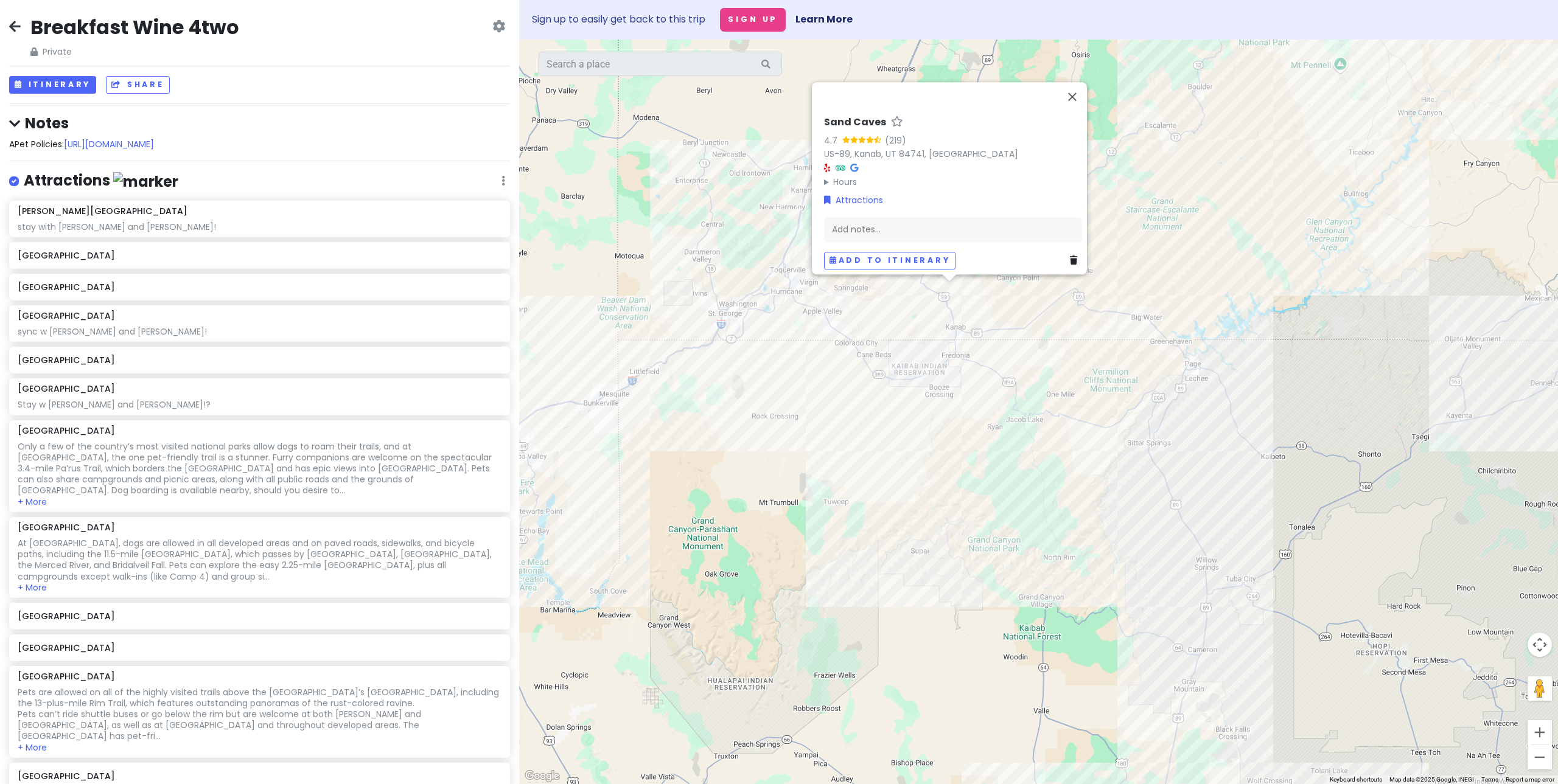
click at [995, 325] on div "Sand Caves 4.7 (219) US-[GEOGRAPHIC_DATA] Hours [DATE] Open 24 hours [DATE] Ope…" at bounding box center [1038, 412] width 1039 height 744
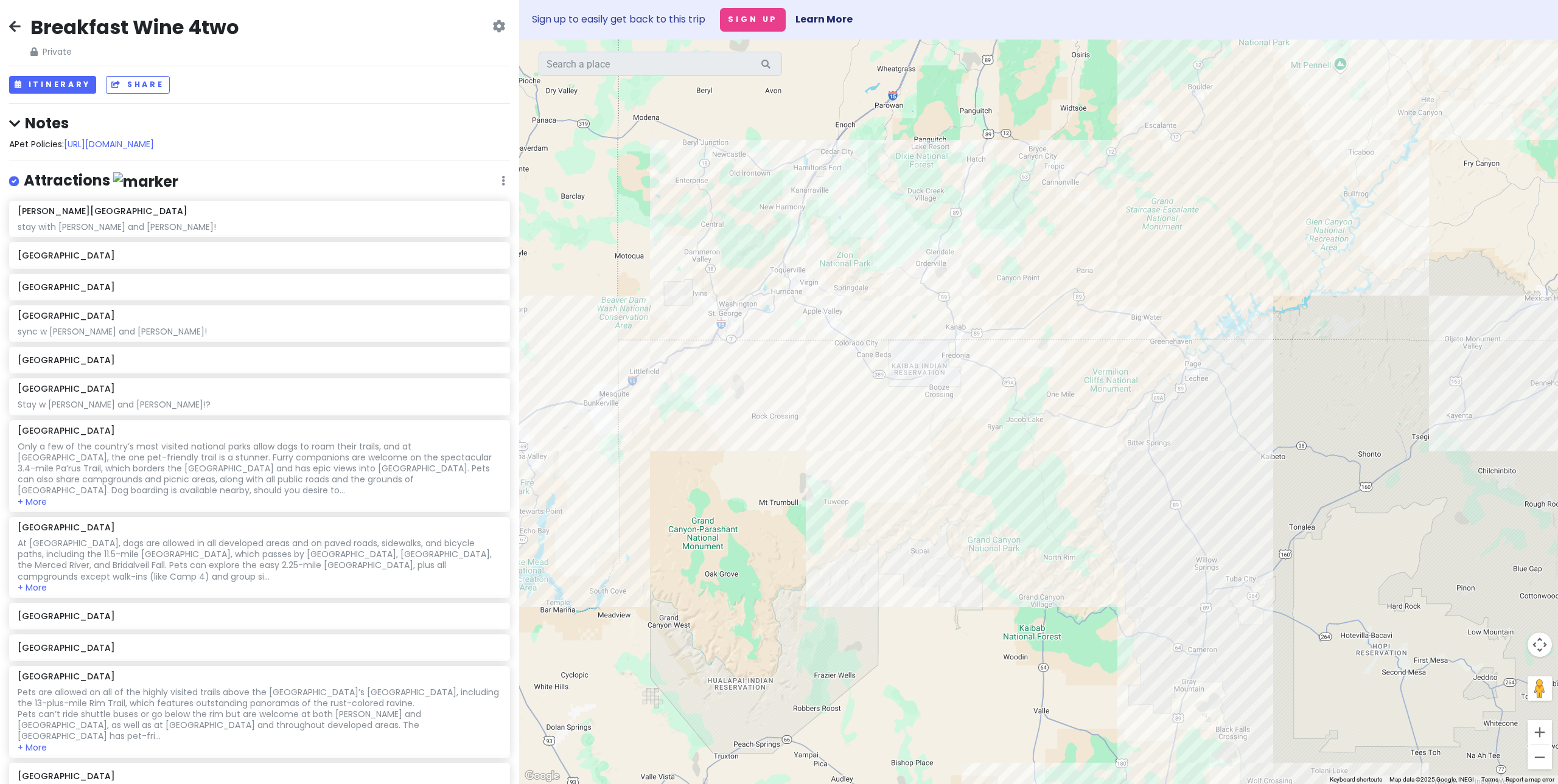
click at [1070, 270] on div at bounding box center [1038, 412] width 1039 height 744
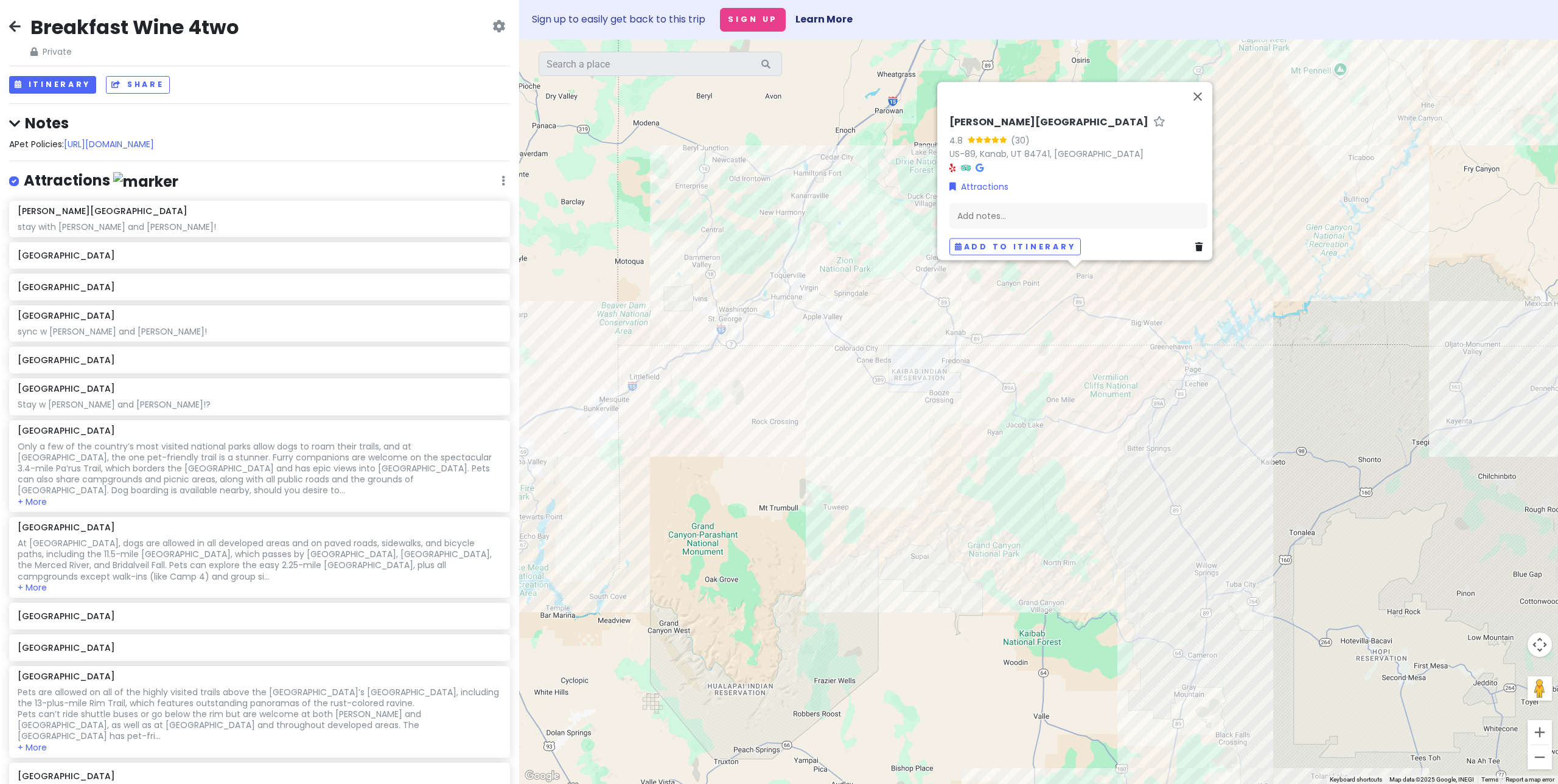
click at [1015, 312] on div "[PERSON_NAME][GEOGRAPHIC_DATA] 4.8 (30) US-89, [GEOGRAPHIC_DATA], [GEOGRAPHIC_D…" at bounding box center [1038, 412] width 1039 height 744
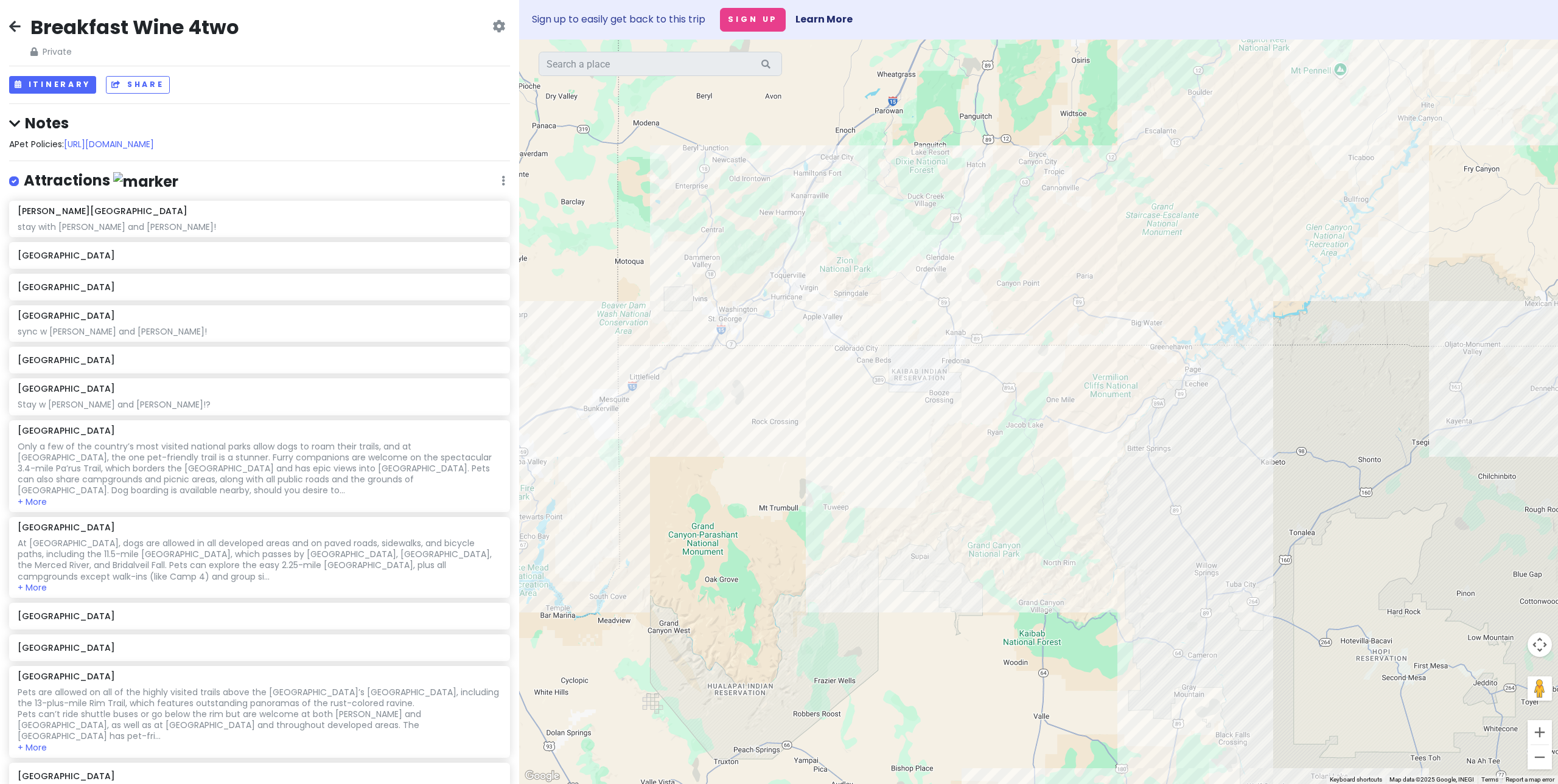
click at [1068, 347] on div at bounding box center [1038, 412] width 1039 height 744
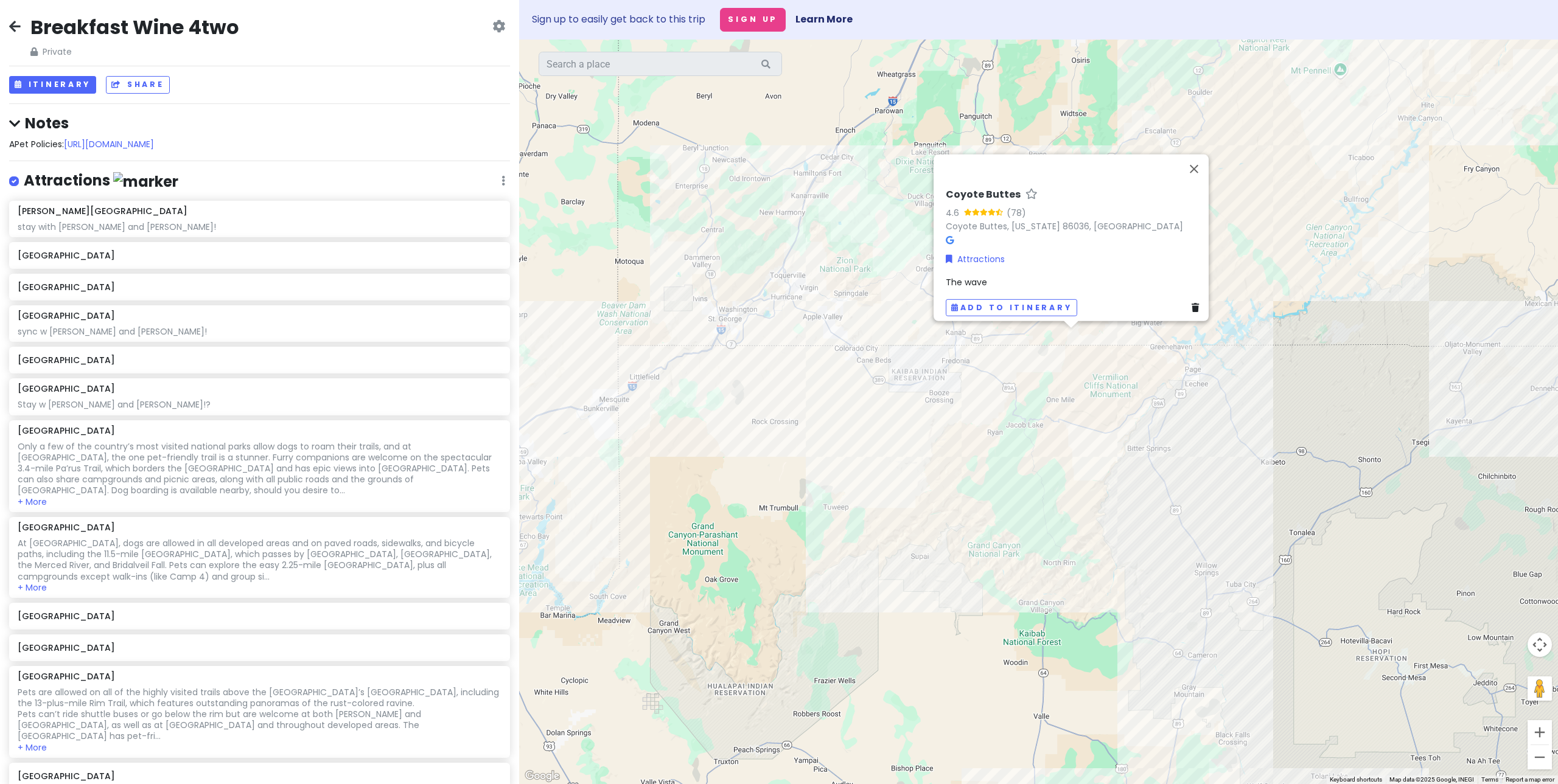
click at [1074, 391] on div "Coyote Buttes 4.6 (78) Coyote Buttes, [US_STATE] 86036, [GEOGRAPHIC_DATA] Attra…" at bounding box center [1038, 412] width 1039 height 744
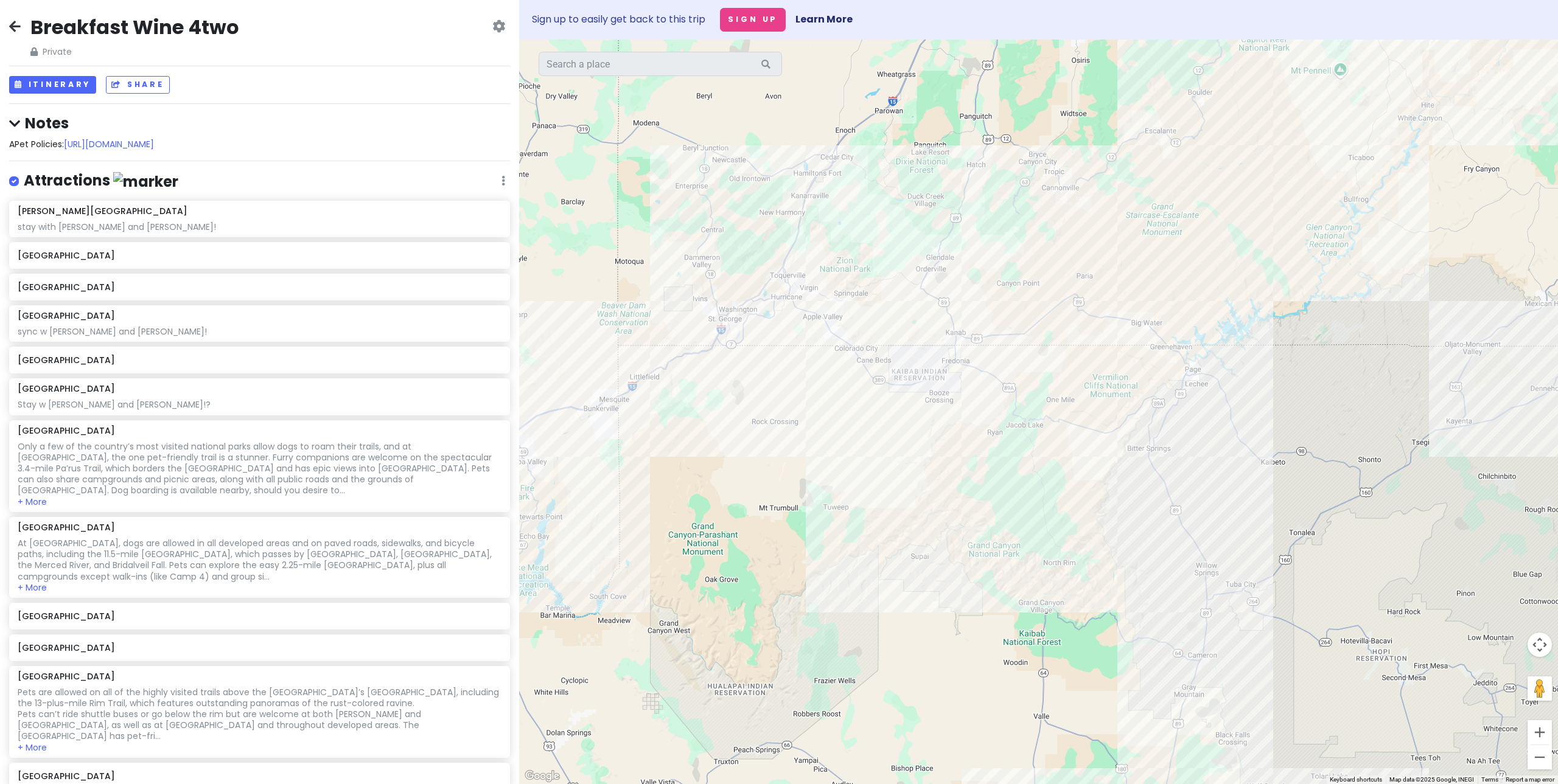
click at [1066, 325] on div at bounding box center [1038, 412] width 1039 height 744
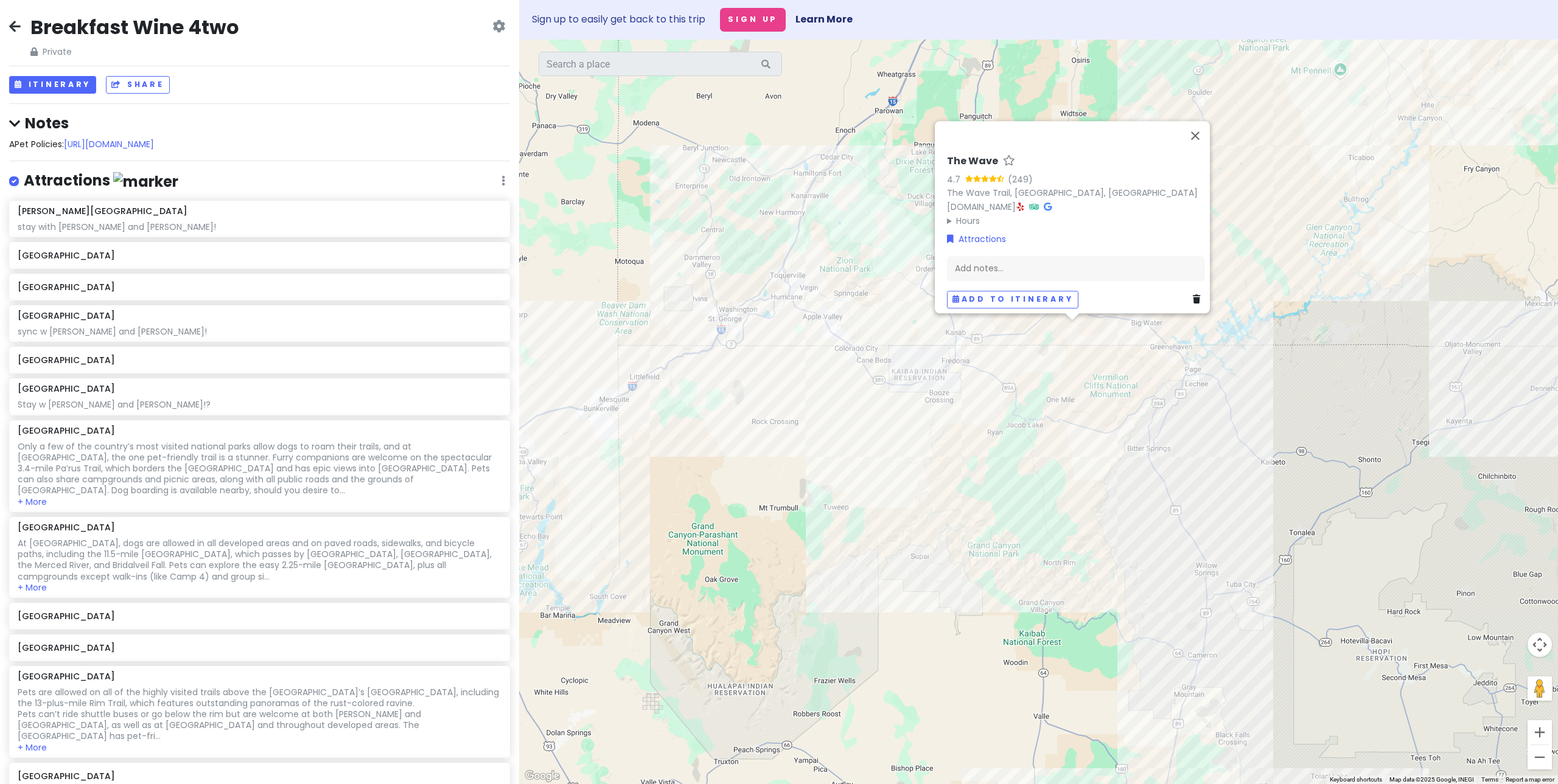
click at [1088, 340] on div "The Wave 4.7 (249) The Wave Trail, [GEOGRAPHIC_DATA], [GEOGRAPHIC_DATA] [DOMAIN…" at bounding box center [1038, 412] width 1039 height 744
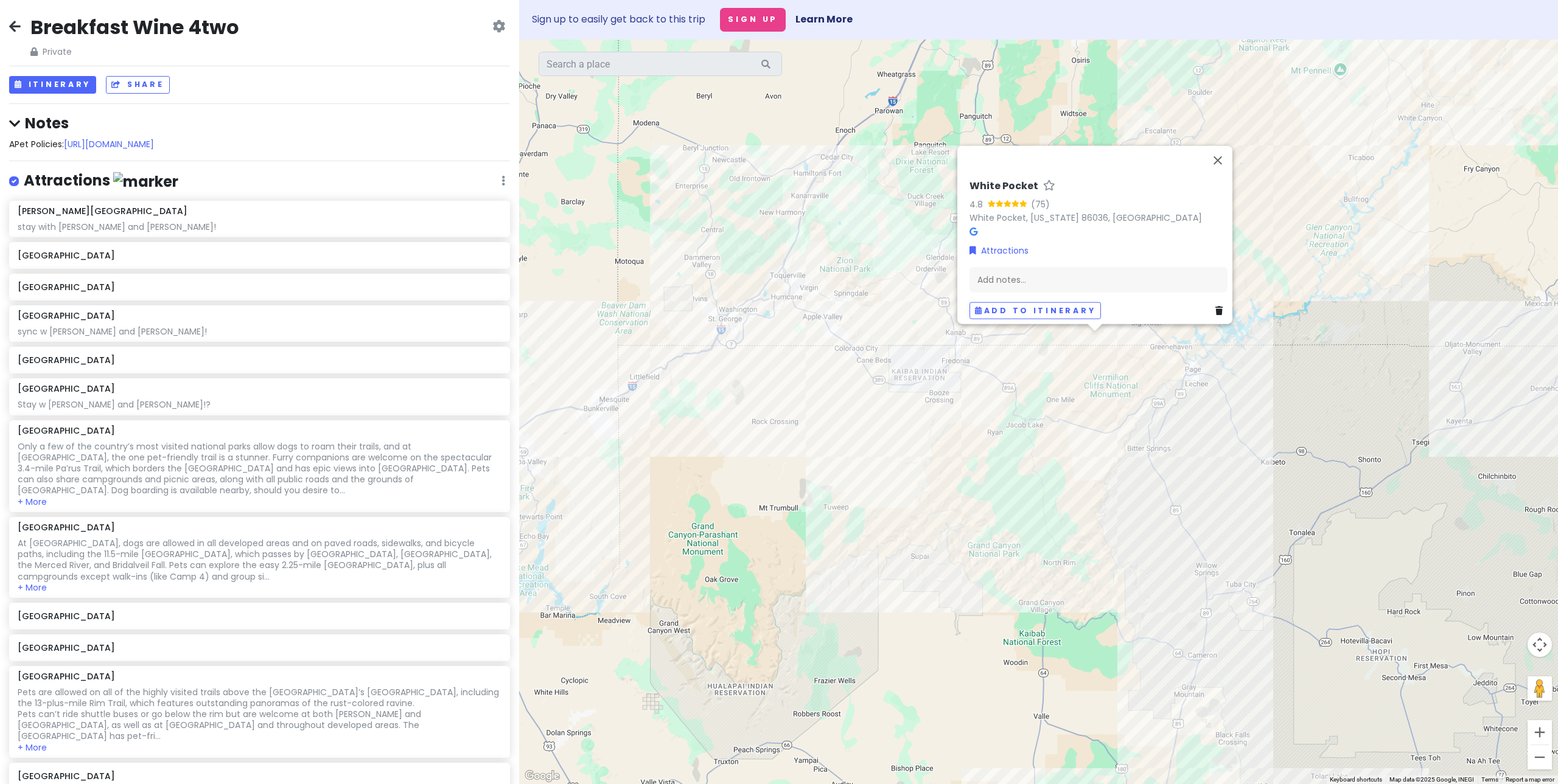
click at [1104, 373] on div "White Pocket 4.8 (75) White Pocket, [US_STATE] 86036, [GEOGRAPHIC_DATA] Attract…" at bounding box center [1038, 412] width 1039 height 744
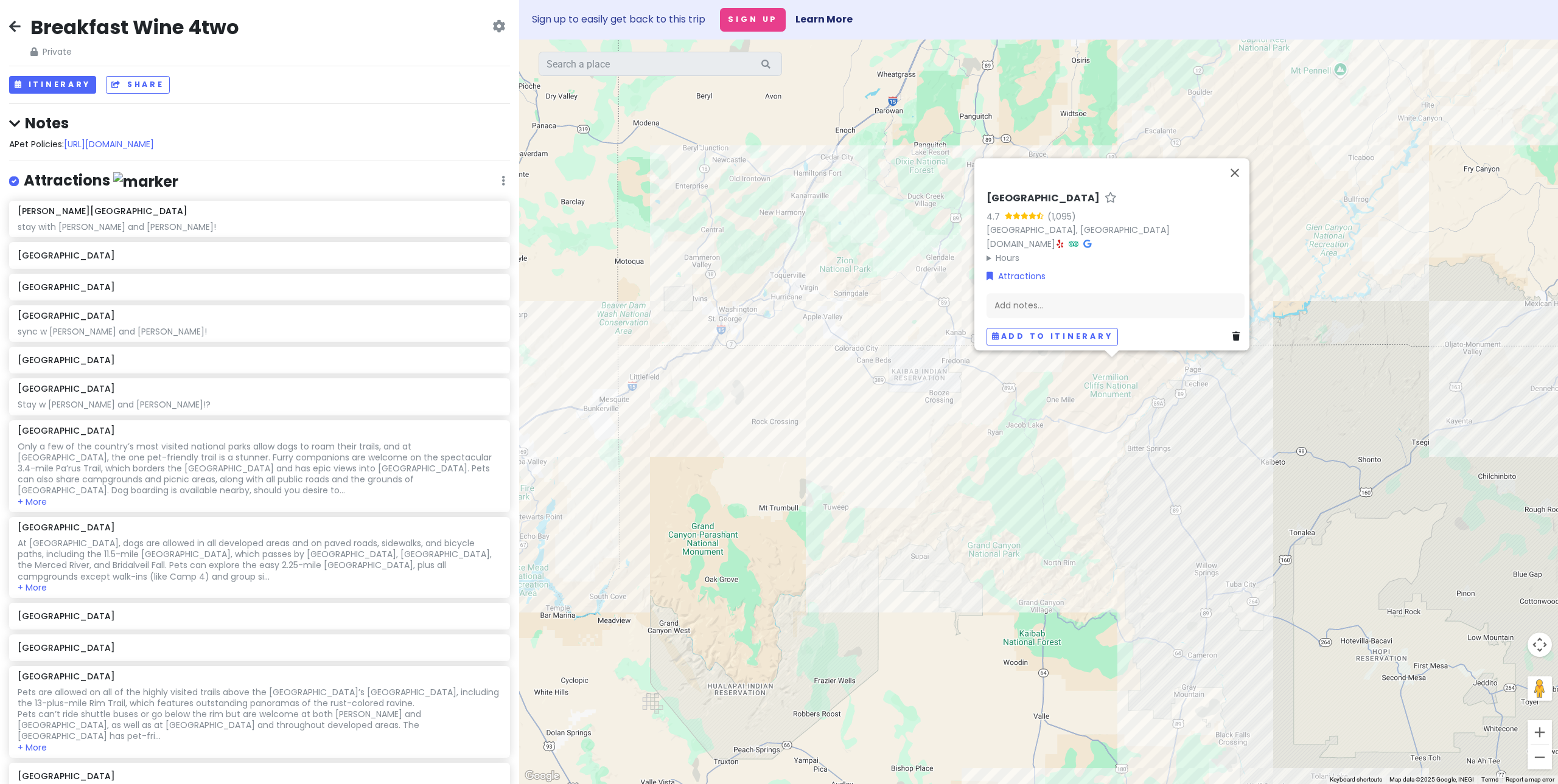
click at [1181, 370] on div "[GEOGRAPHIC_DATA] 4.7 (1,095) [GEOGRAPHIC_DATA], [GEOGRAPHIC_DATA] [DOMAIN_NAME…" at bounding box center [1038, 412] width 1039 height 744
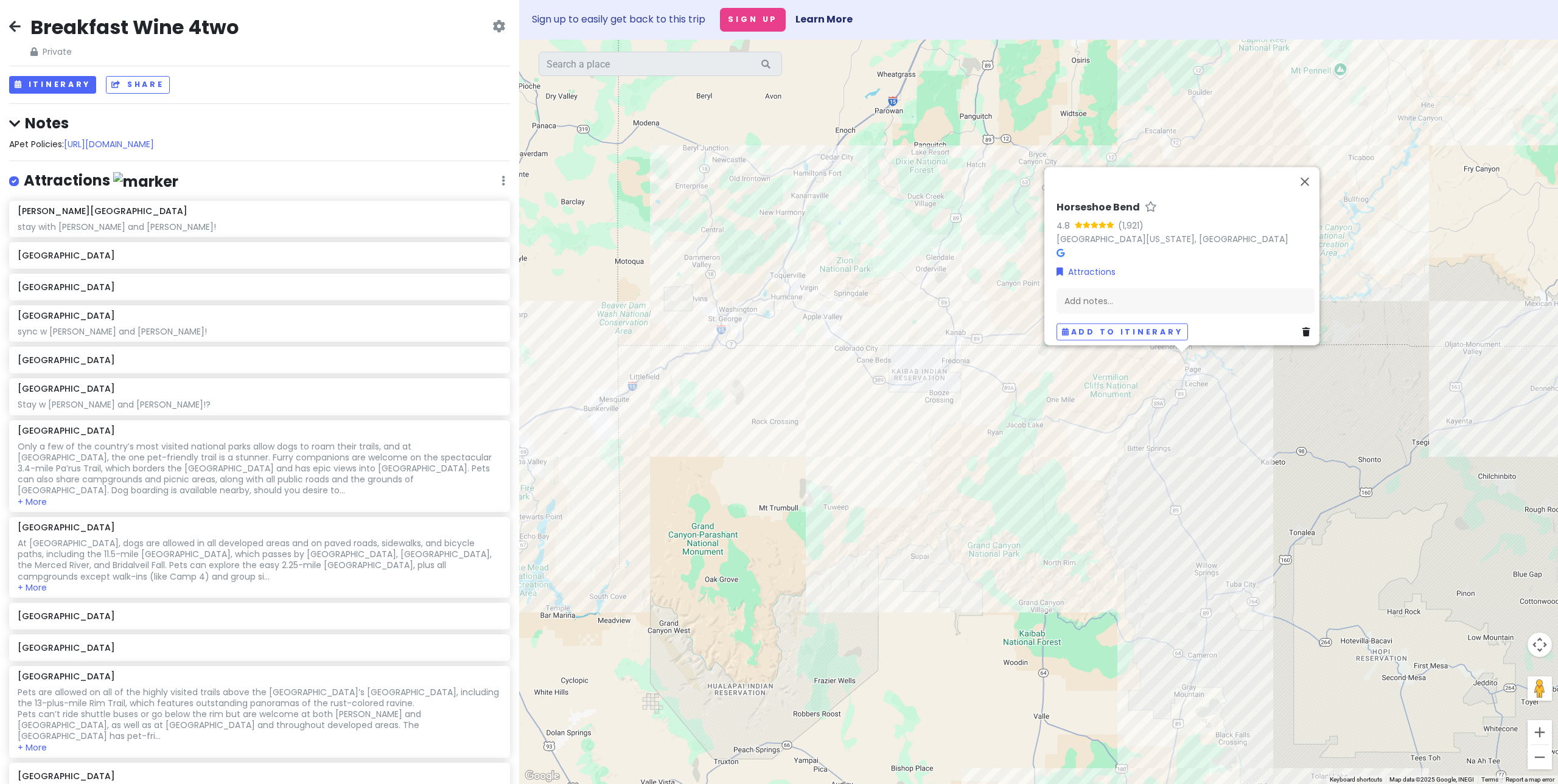
click at [1204, 368] on div "Horseshoe Bend 4.8 (1,921) [GEOGRAPHIC_DATA][US_STATE], [GEOGRAPHIC_DATA] Attra…" at bounding box center [1038, 412] width 1039 height 744
click at [1236, 428] on div "Antelope Canyon 4.6 (3,657) [GEOGRAPHIC_DATA][US_STATE], [GEOGRAPHIC_DATA] Attr…" at bounding box center [1038, 412] width 1039 height 744
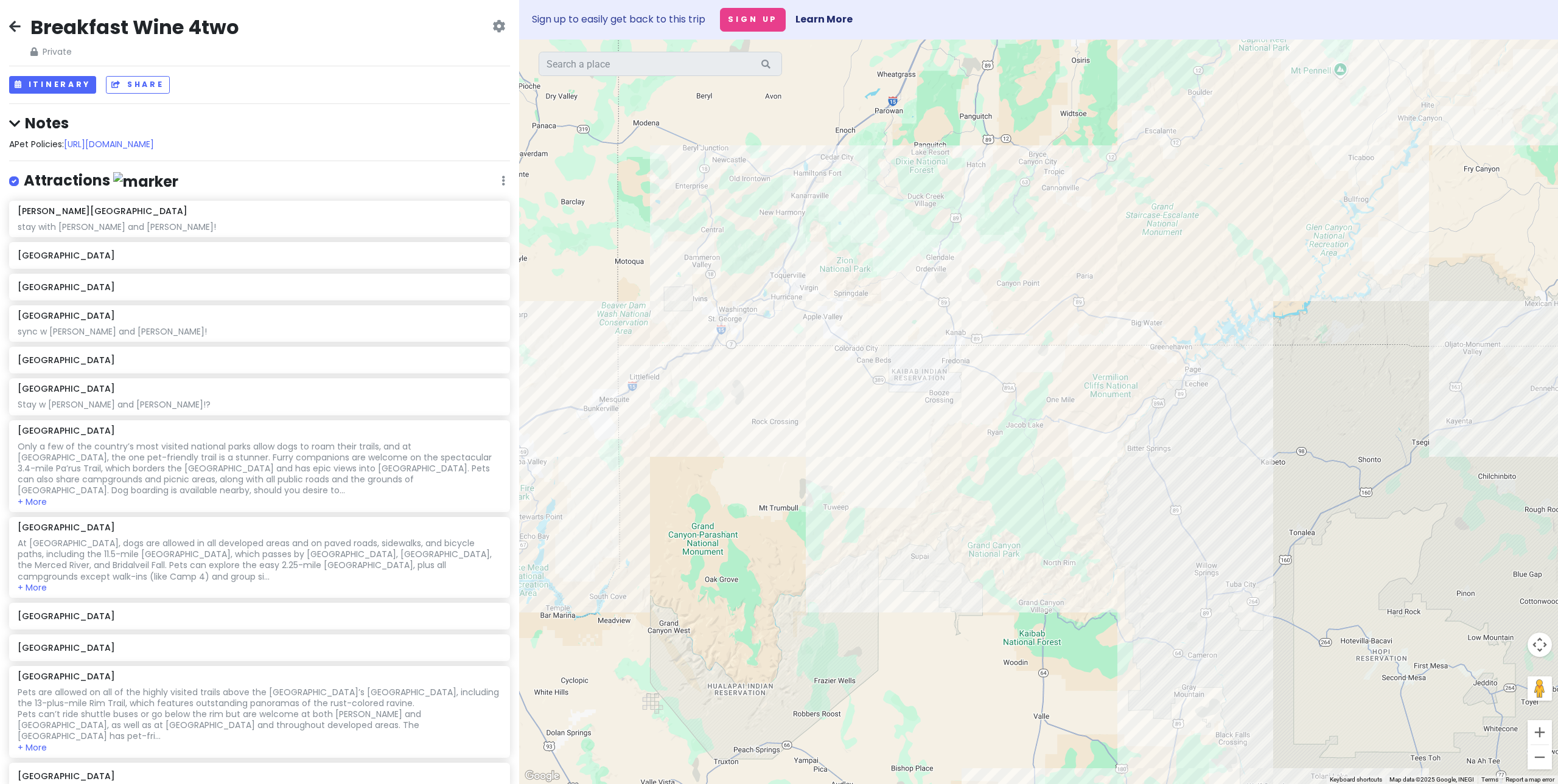
click at [1187, 346] on div at bounding box center [1038, 412] width 1039 height 744
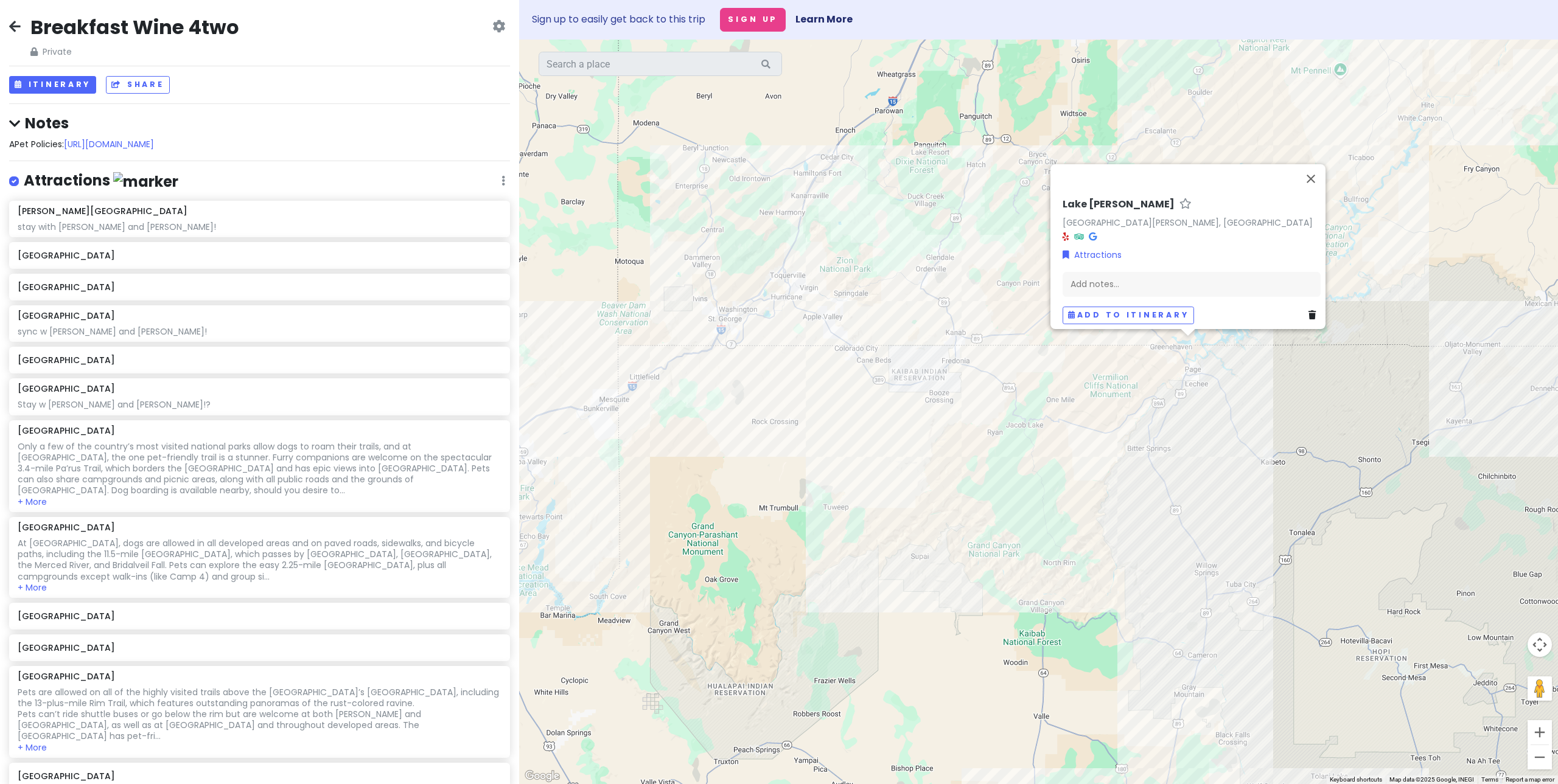
click at [1305, 409] on div "[GEOGRAPHIC_DATA][PERSON_NAME][PERSON_NAME], [GEOGRAPHIC_DATA] Attractions Add …" at bounding box center [1038, 412] width 1039 height 744
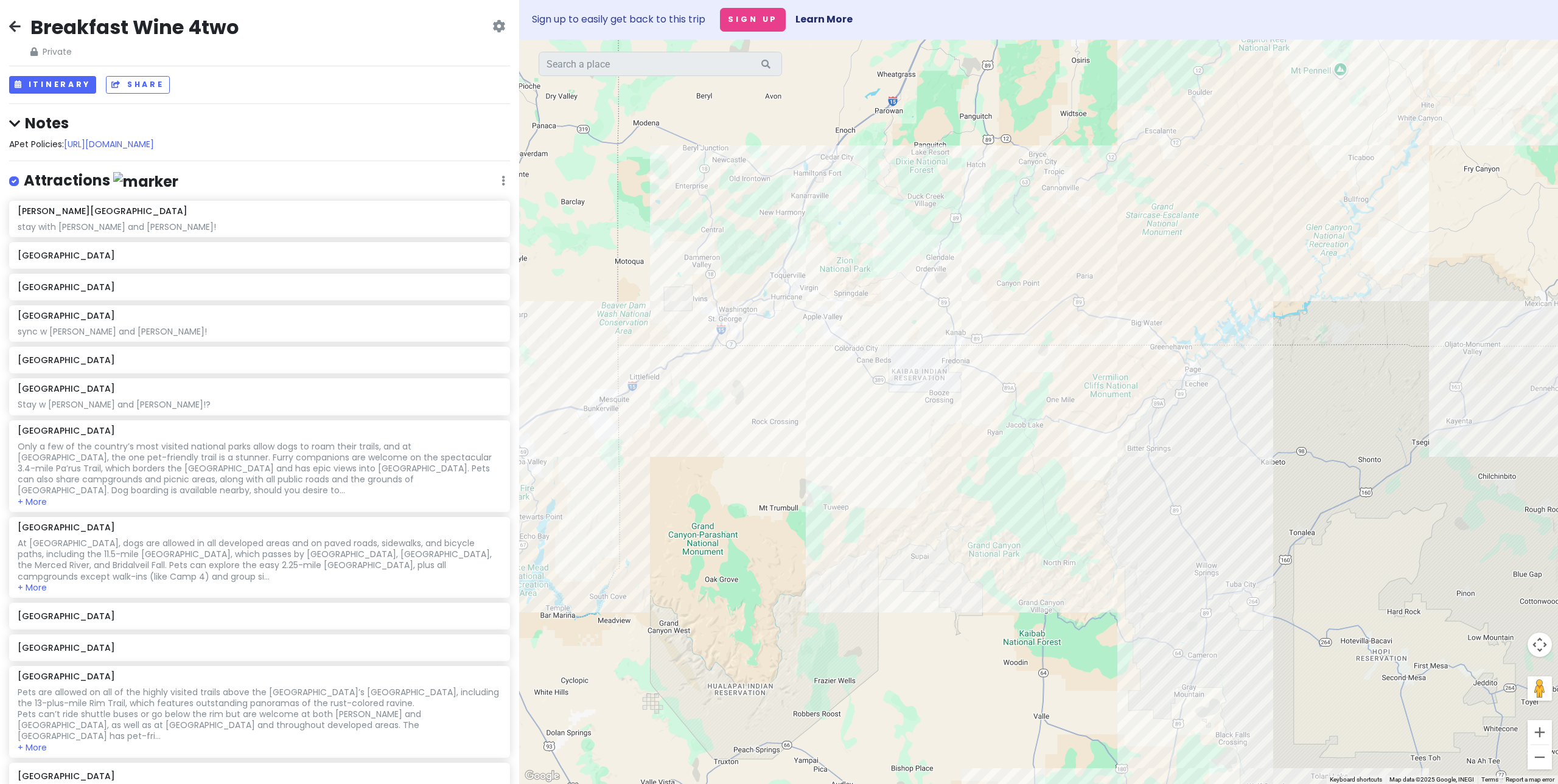
click at [1318, 280] on div at bounding box center [1038, 412] width 1039 height 744
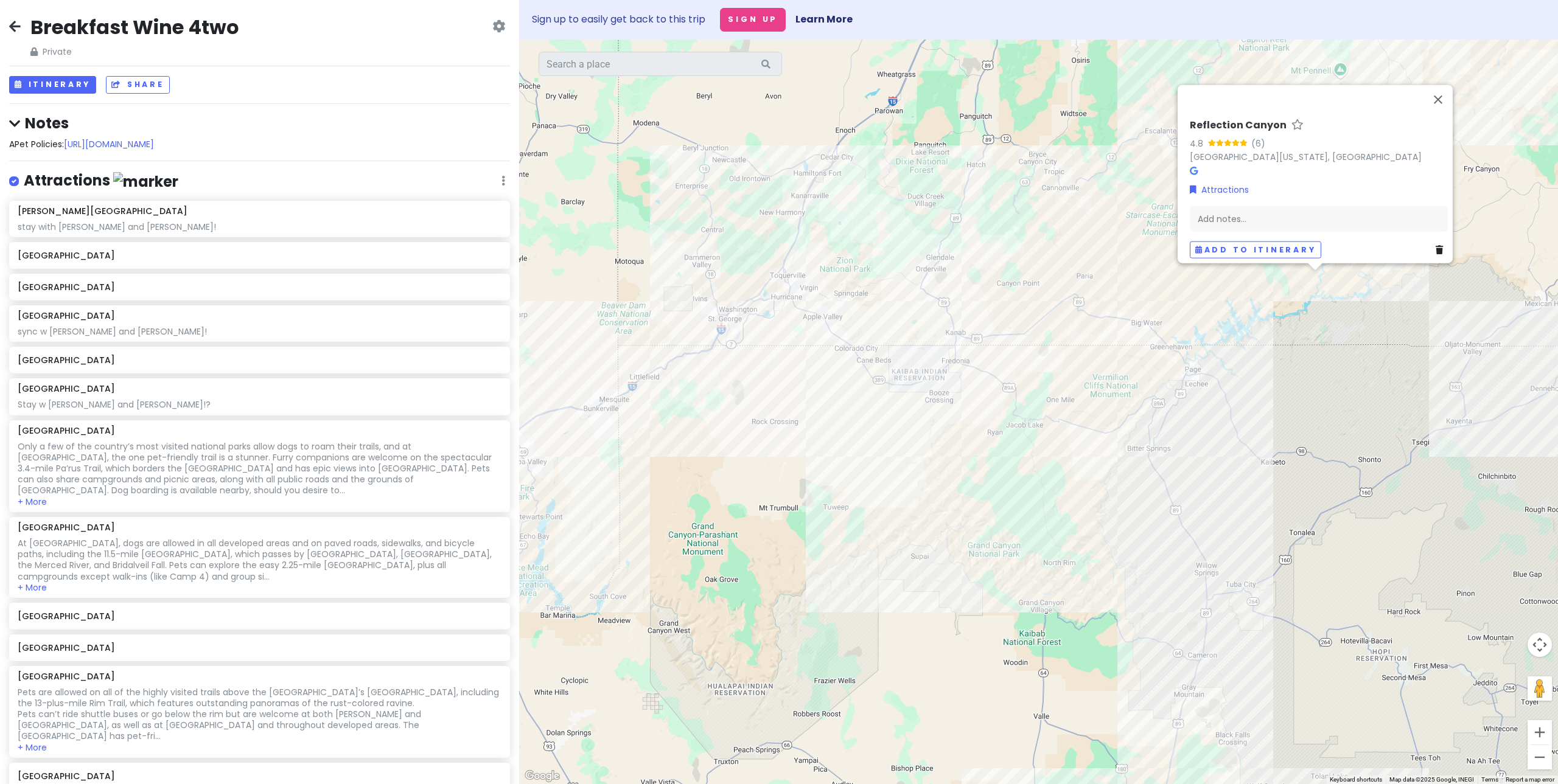
click at [1313, 387] on div "Reflection Canyon 4.8 (6) [GEOGRAPHIC_DATA][US_STATE], [GEOGRAPHIC_DATA] Attrac…" at bounding box center [1038, 412] width 1039 height 744
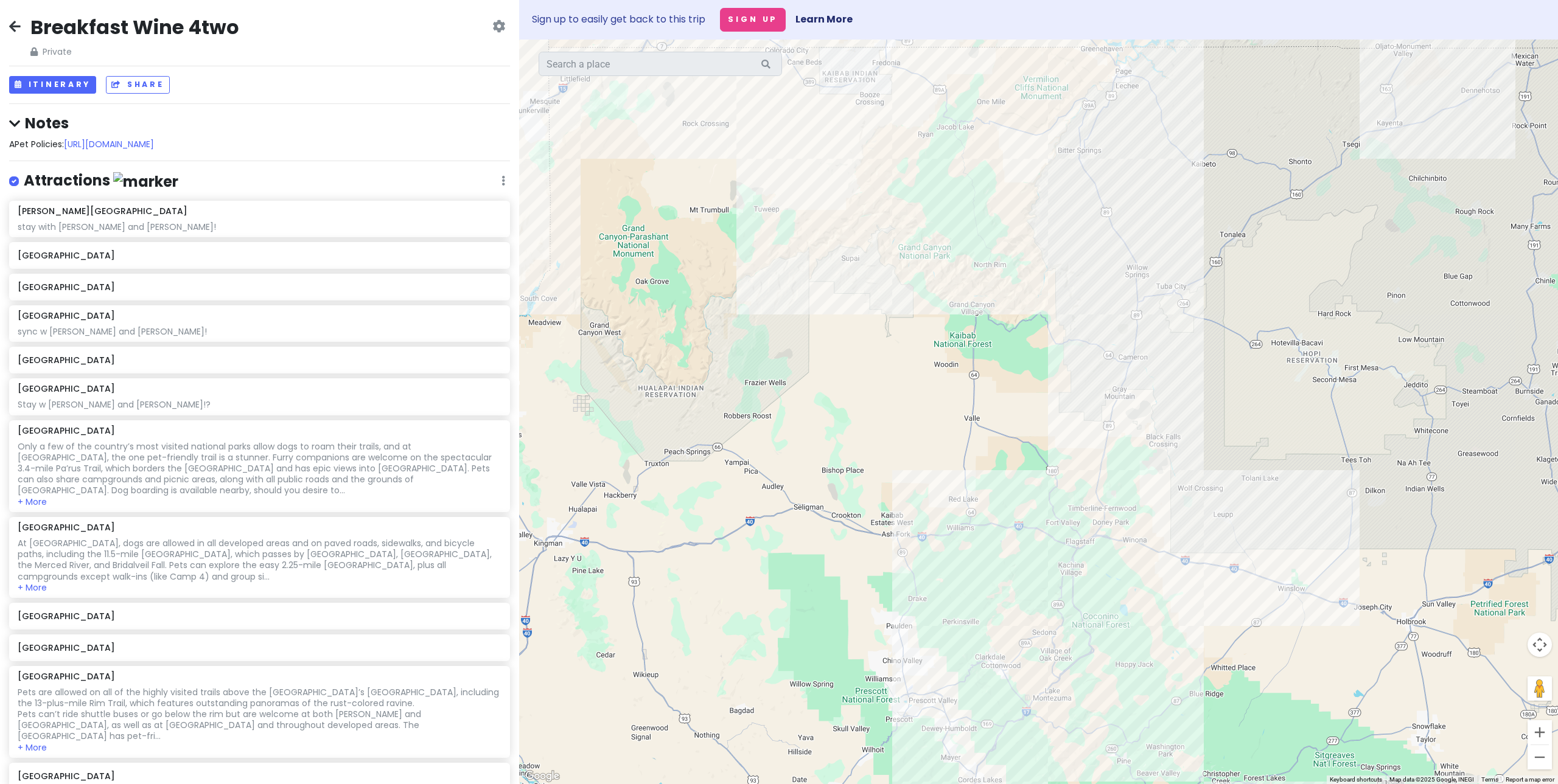
drag, startPoint x: 1272, startPoint y: 450, endPoint x: 1246, endPoint y: 296, distance: 156.2
click at [1246, 296] on div at bounding box center [1038, 412] width 1039 height 744
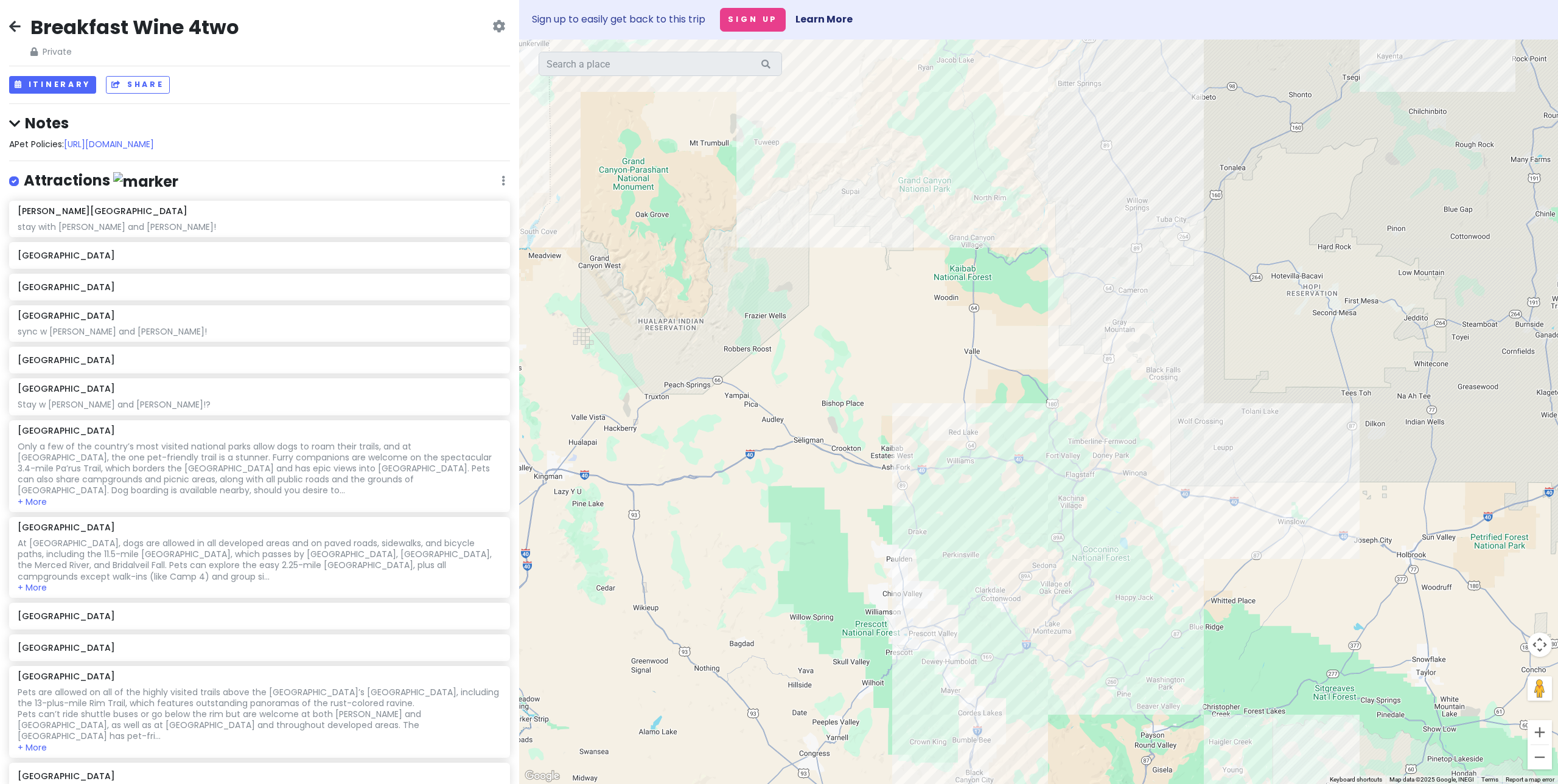
click at [1284, 409] on div at bounding box center [1038, 412] width 1039 height 744
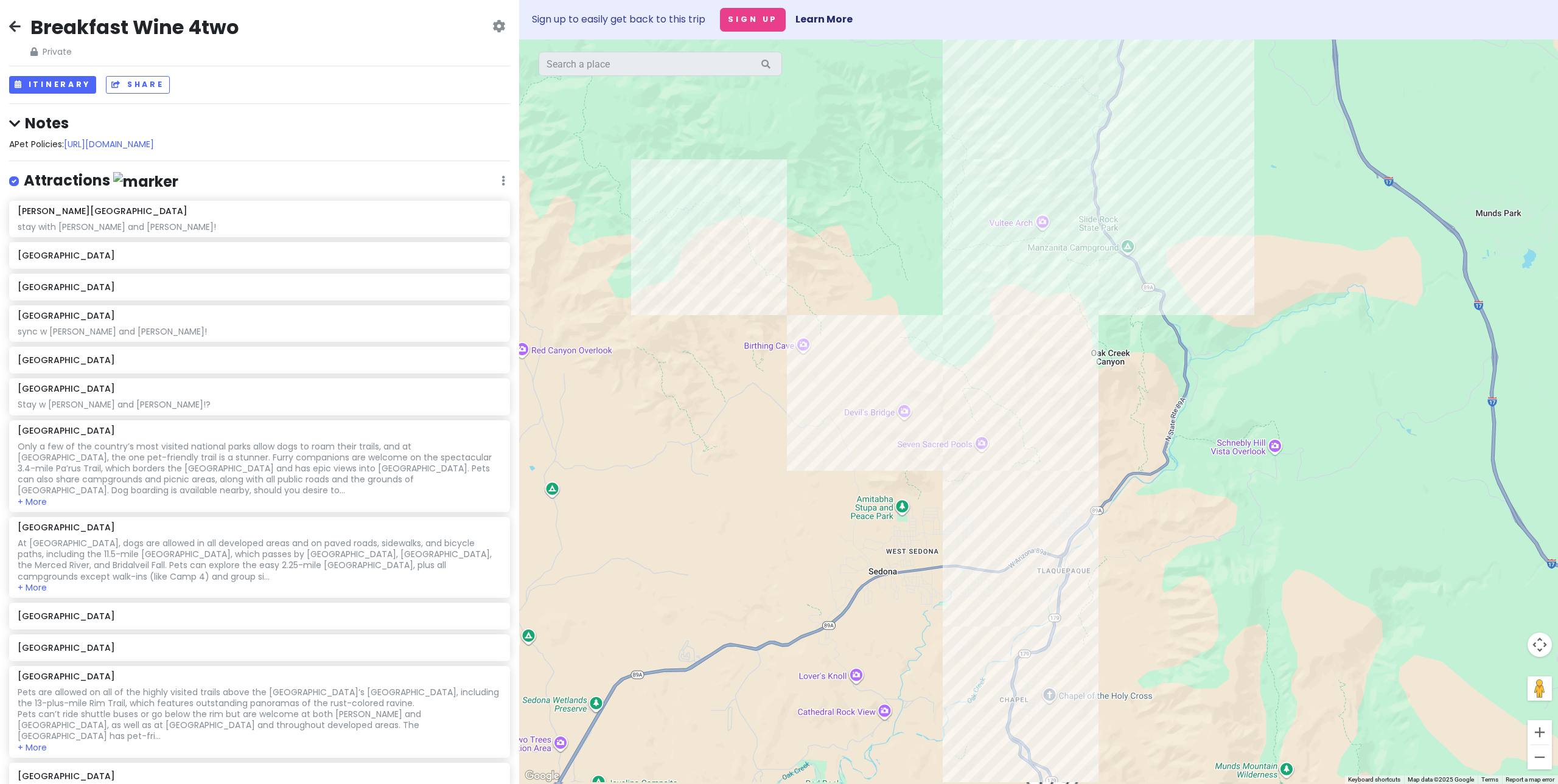
click at [1149, 460] on div at bounding box center [1038, 412] width 1039 height 744
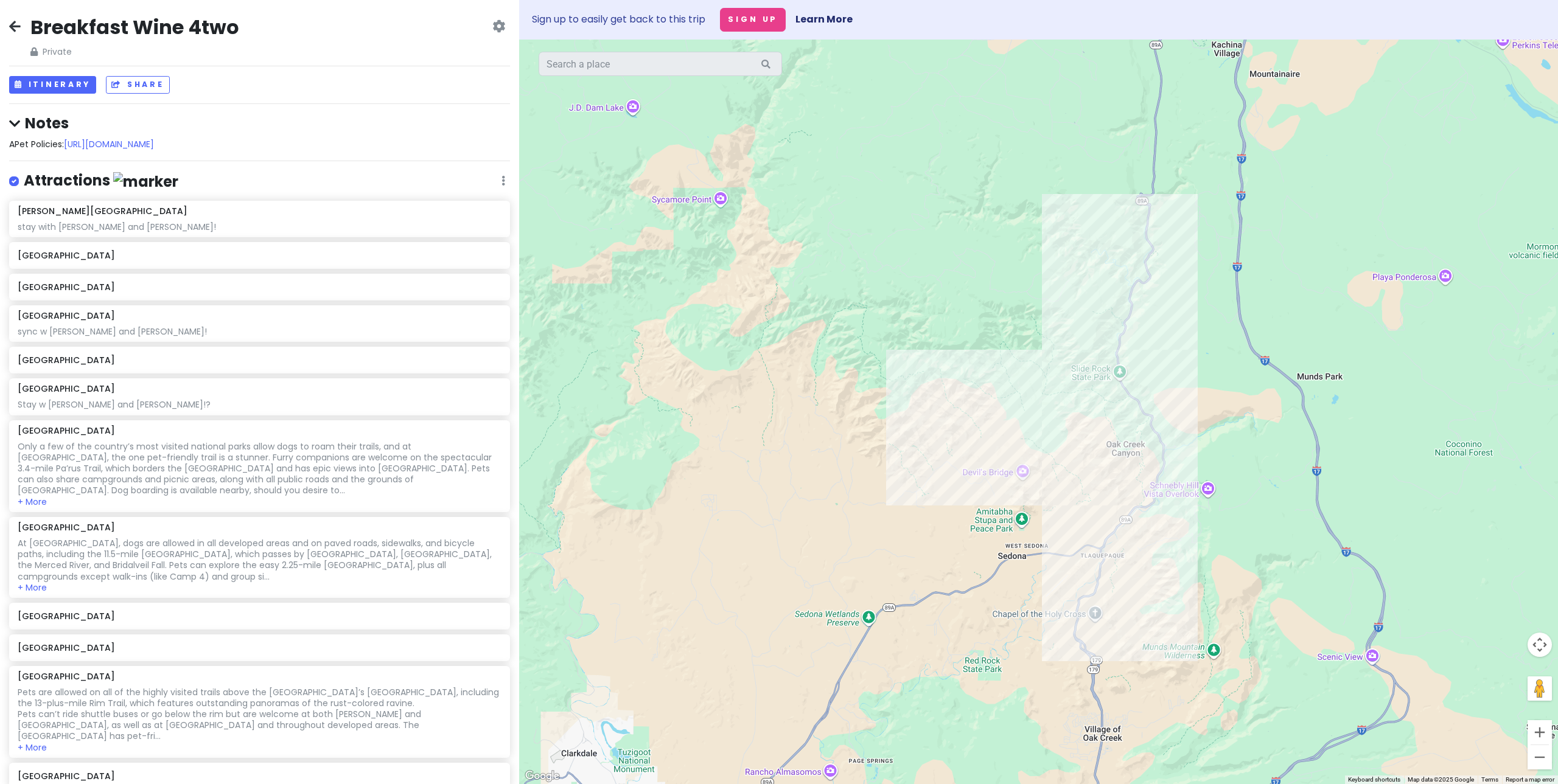
click at [1132, 265] on div at bounding box center [1038, 412] width 1039 height 744
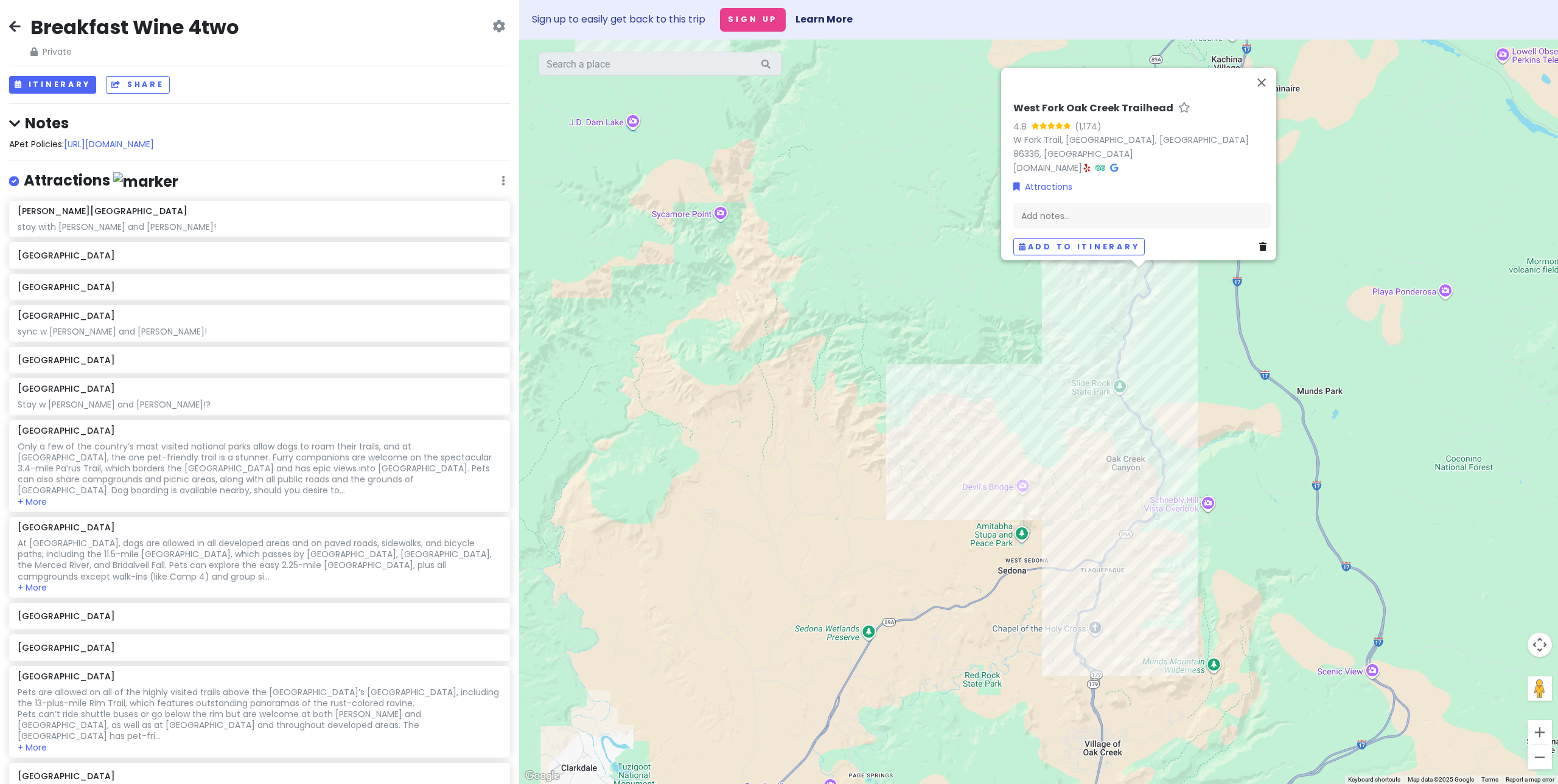
drag, startPoint x: 1228, startPoint y: 381, endPoint x: 1199, endPoint y: 337, distance: 52.7
click at [1228, 381] on div "West Fork Oak Creek Trailhead 4.8 (1,174) W [GEOGRAPHIC_DATA], [GEOGRAPHIC_DATA…" at bounding box center [1038, 412] width 1039 height 744
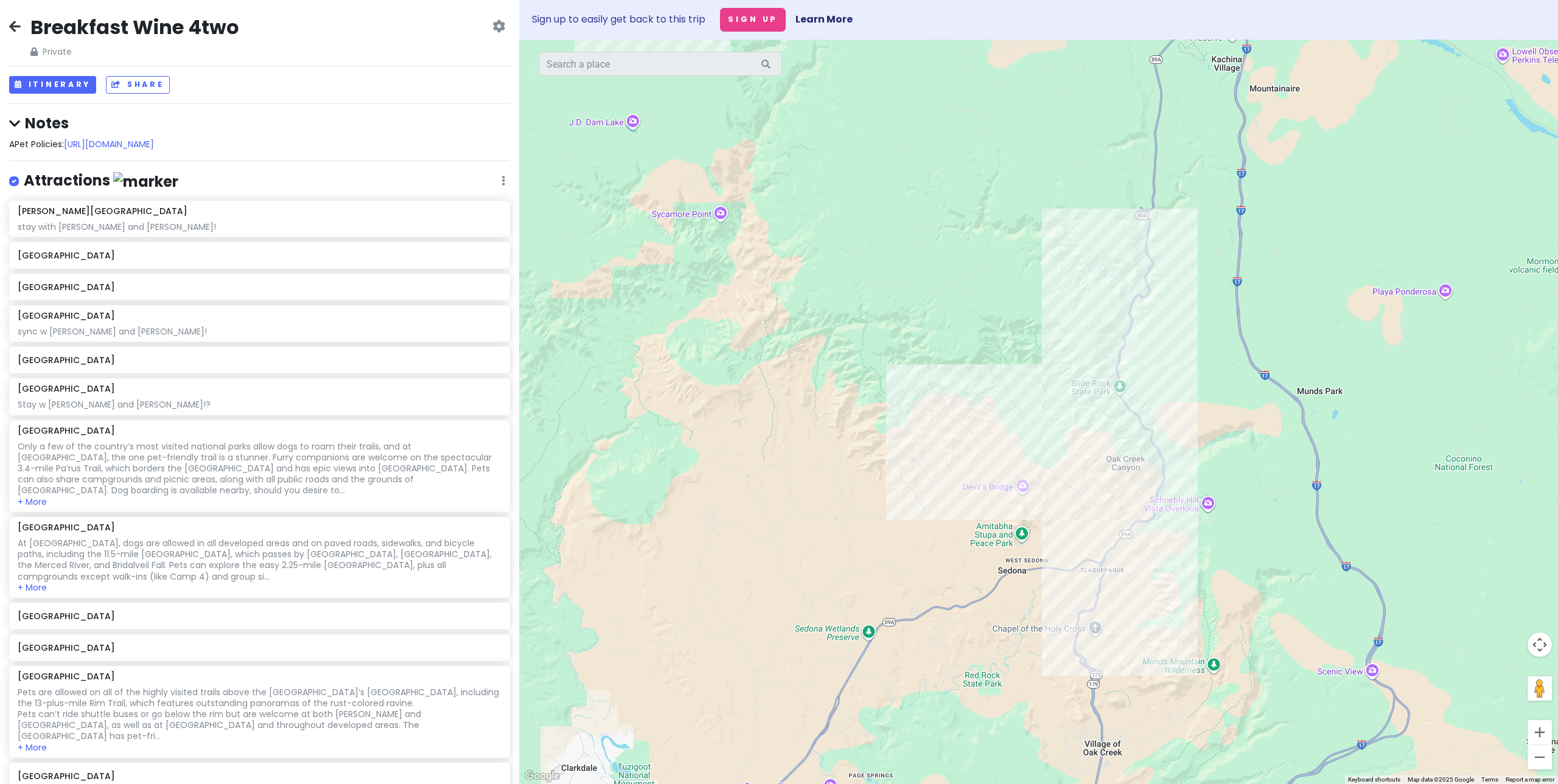
click at [1083, 340] on div at bounding box center [1038, 412] width 1039 height 744
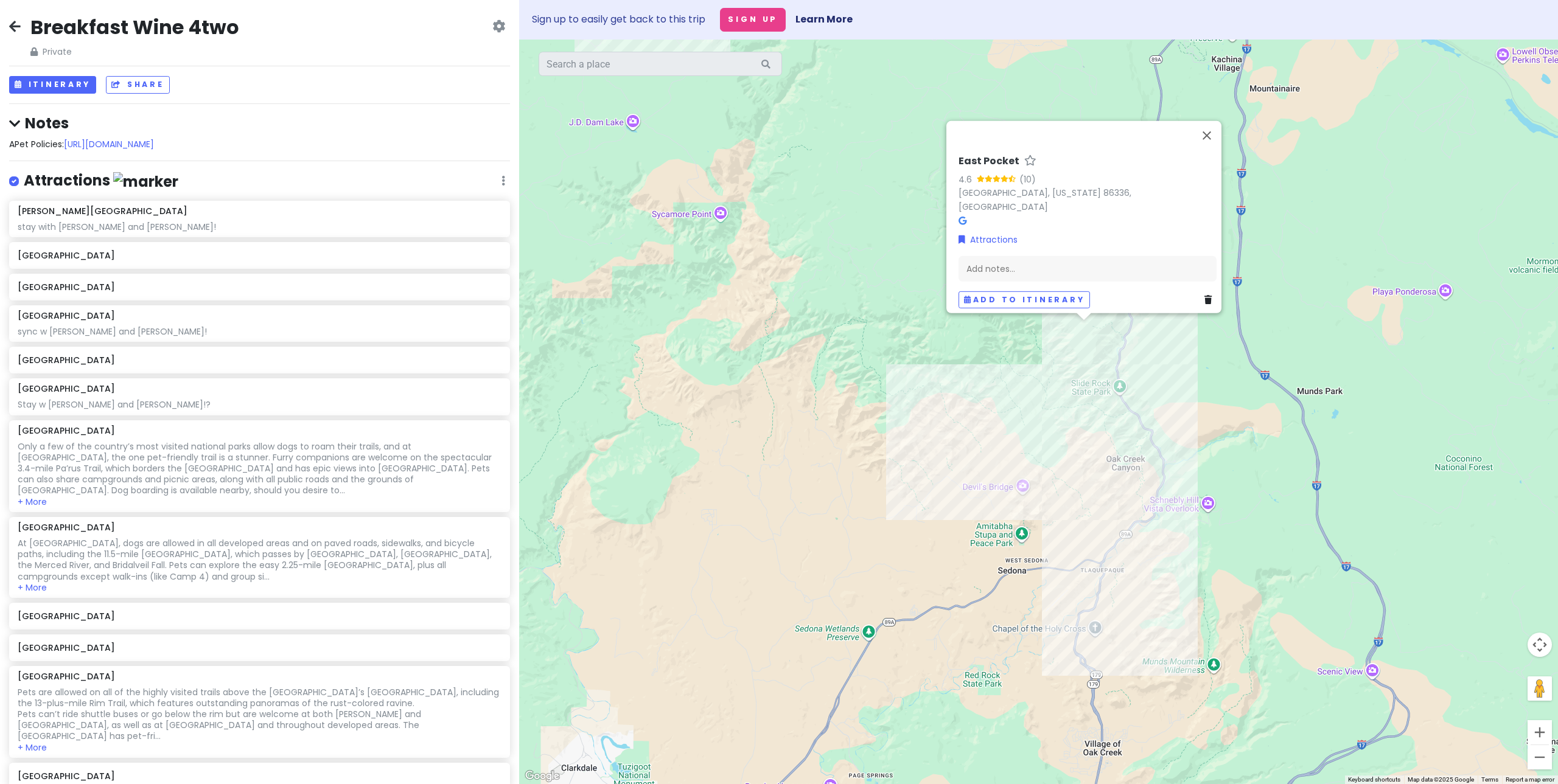
click at [769, 318] on div "East Pocket 4.6 (10) [GEOGRAPHIC_DATA], [US_STATE] 86336, [GEOGRAPHIC_DATA] Att…" at bounding box center [1038, 412] width 1039 height 744
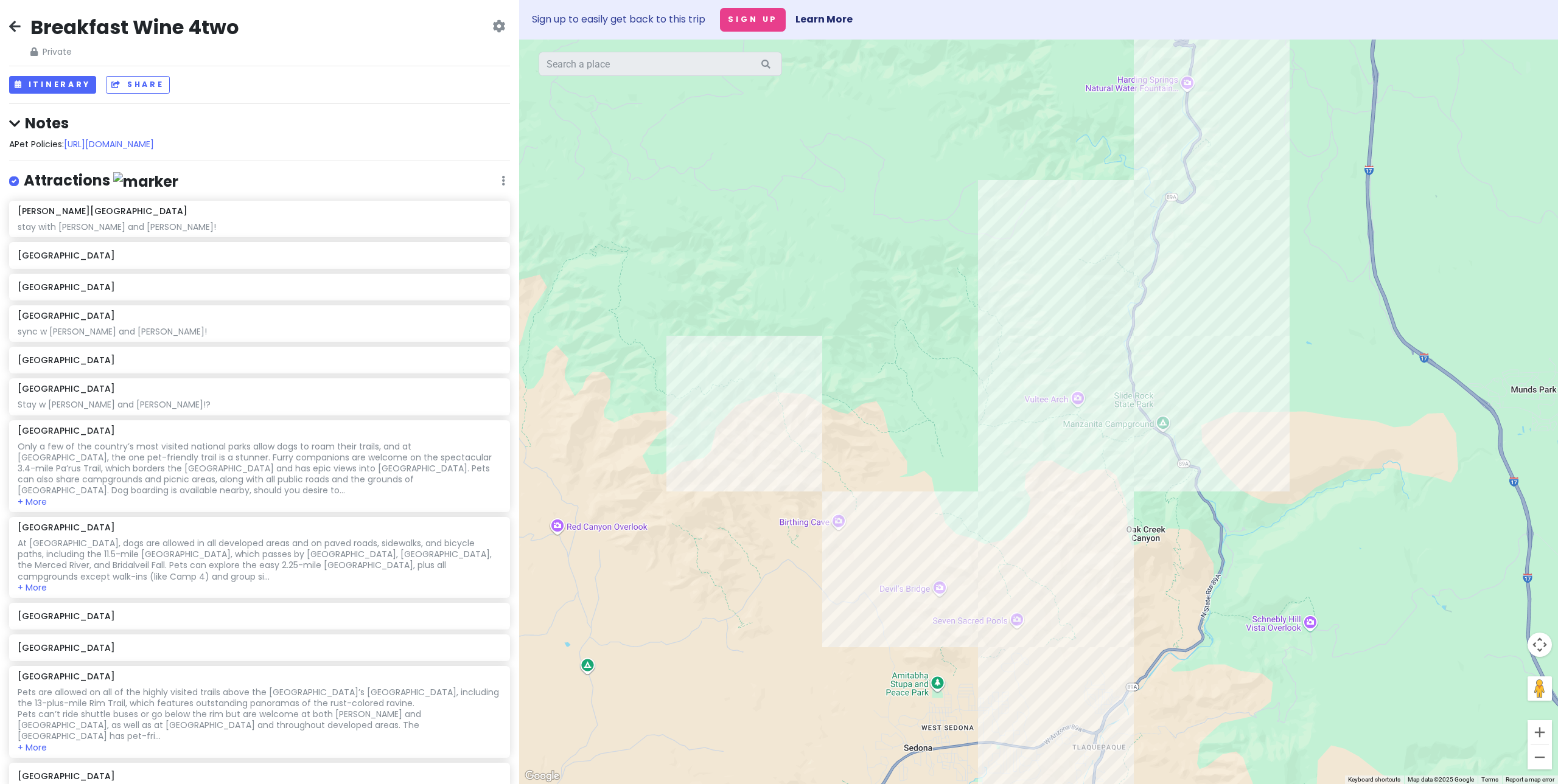
click at [1133, 387] on div at bounding box center [1038, 412] width 1039 height 744
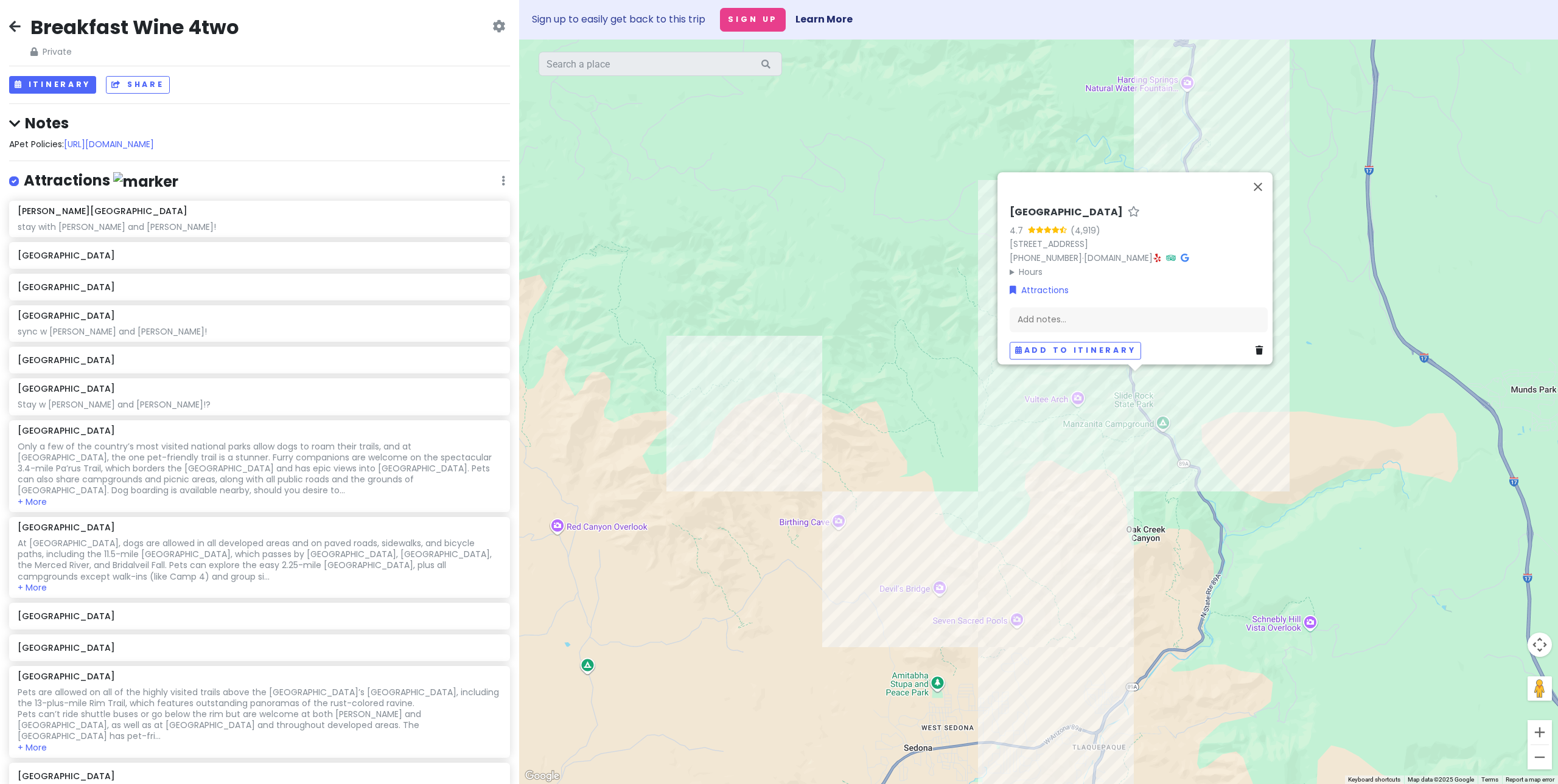
click at [1322, 438] on div "[GEOGRAPHIC_DATA] 4.7 (4,919) [STREET_ADDRESS] [PHONE_NUMBER] · [DOMAIN_NAME] ·…" at bounding box center [1038, 412] width 1039 height 744
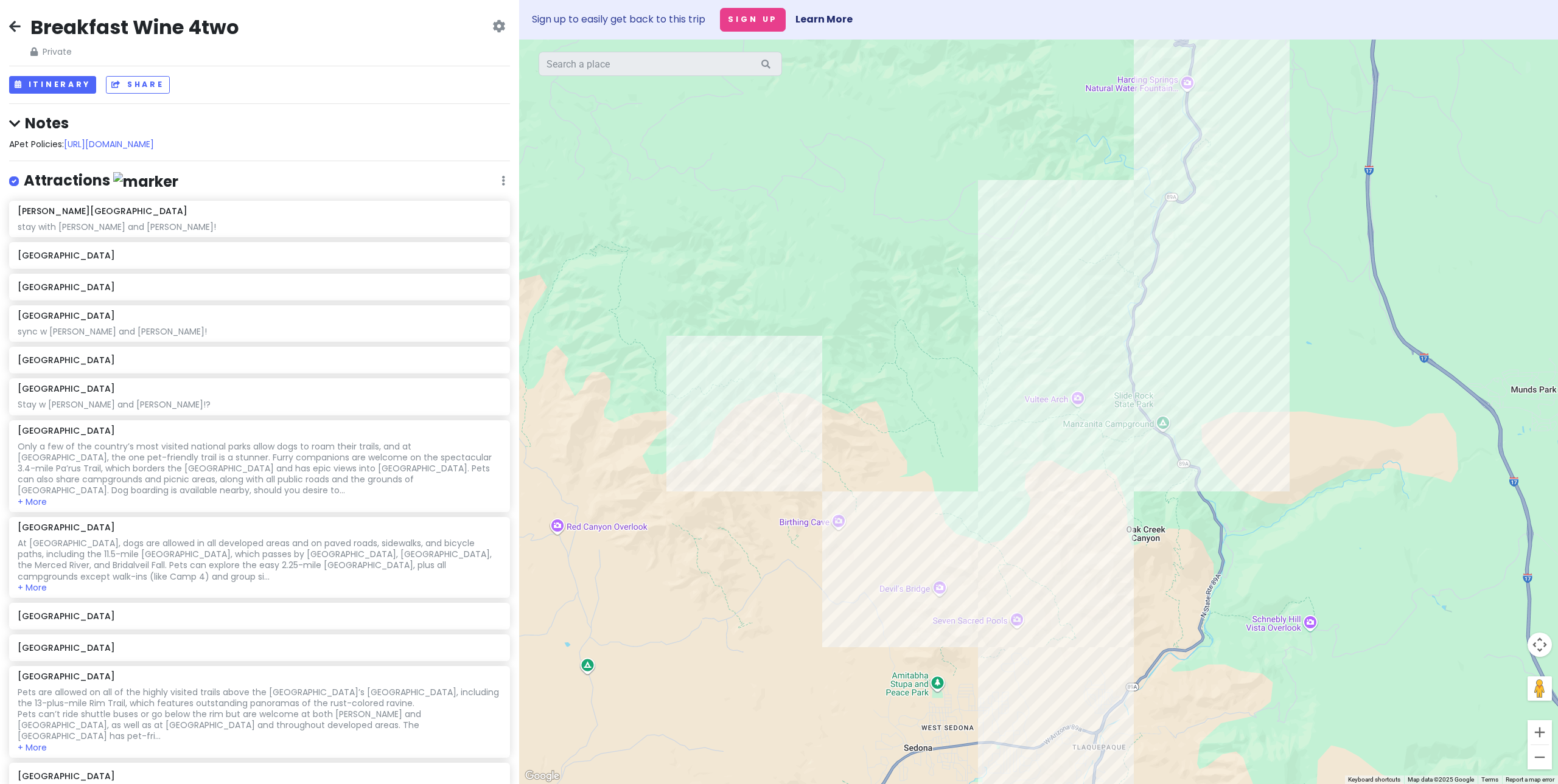
drag, startPoint x: 1237, startPoint y: 374, endPoint x: 1212, endPoint y: 411, distance: 44.7
click at [1237, 374] on div at bounding box center [1038, 412] width 1039 height 744
click at [1214, 408] on div at bounding box center [1038, 412] width 1039 height 744
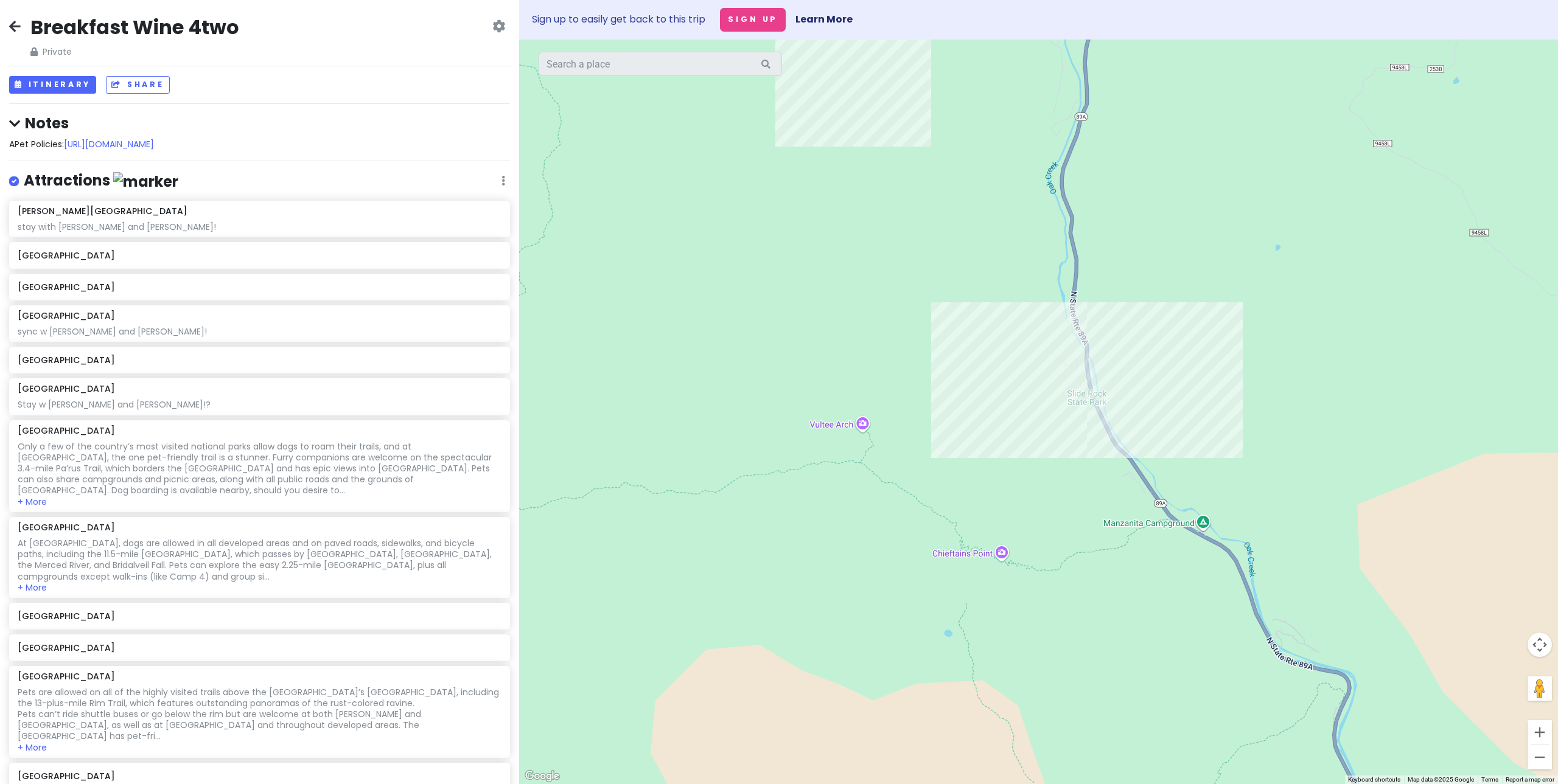
click at [1208, 440] on div at bounding box center [1038, 412] width 1039 height 744
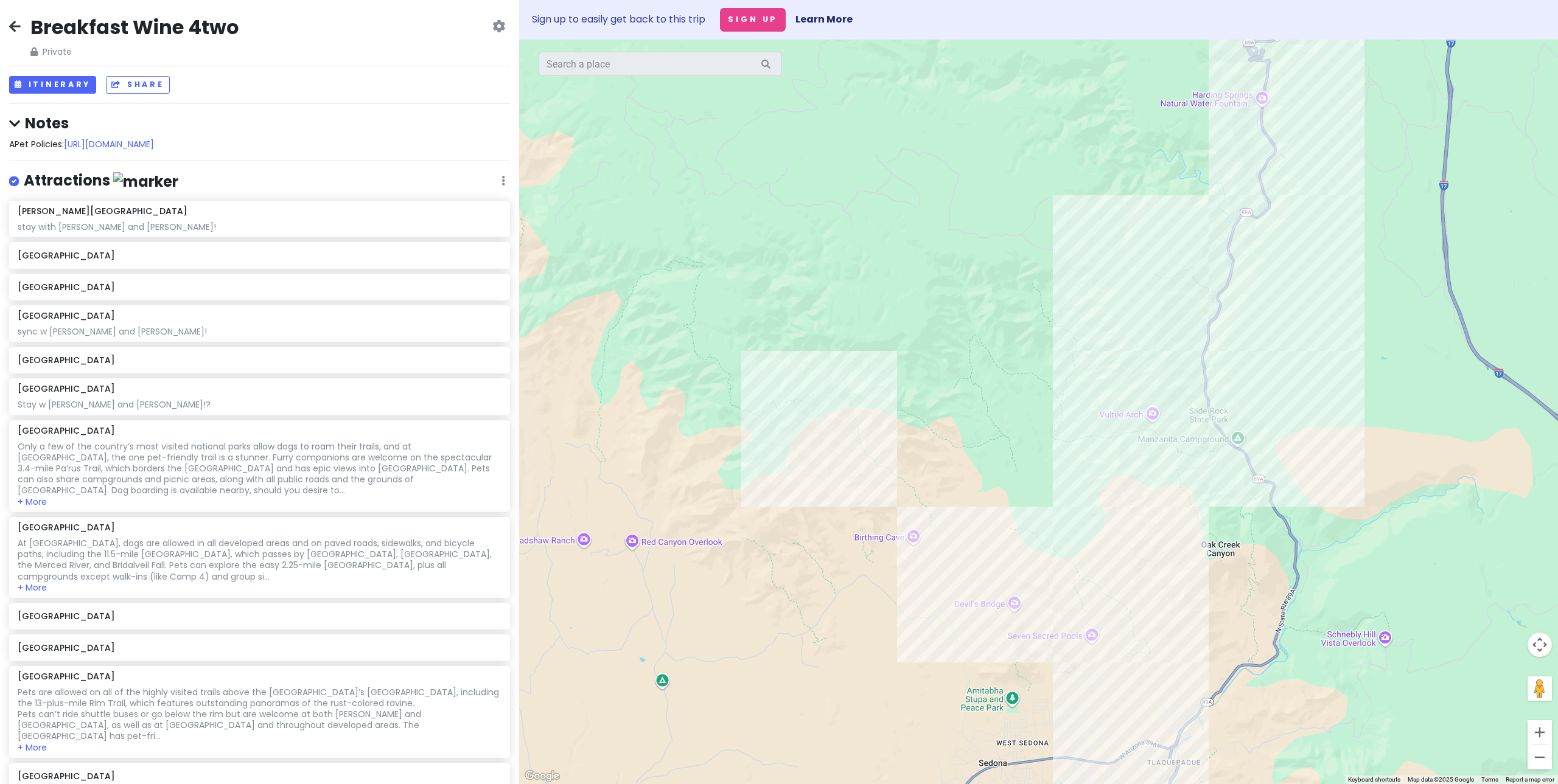
click at [813, 447] on div at bounding box center [1038, 412] width 1039 height 744
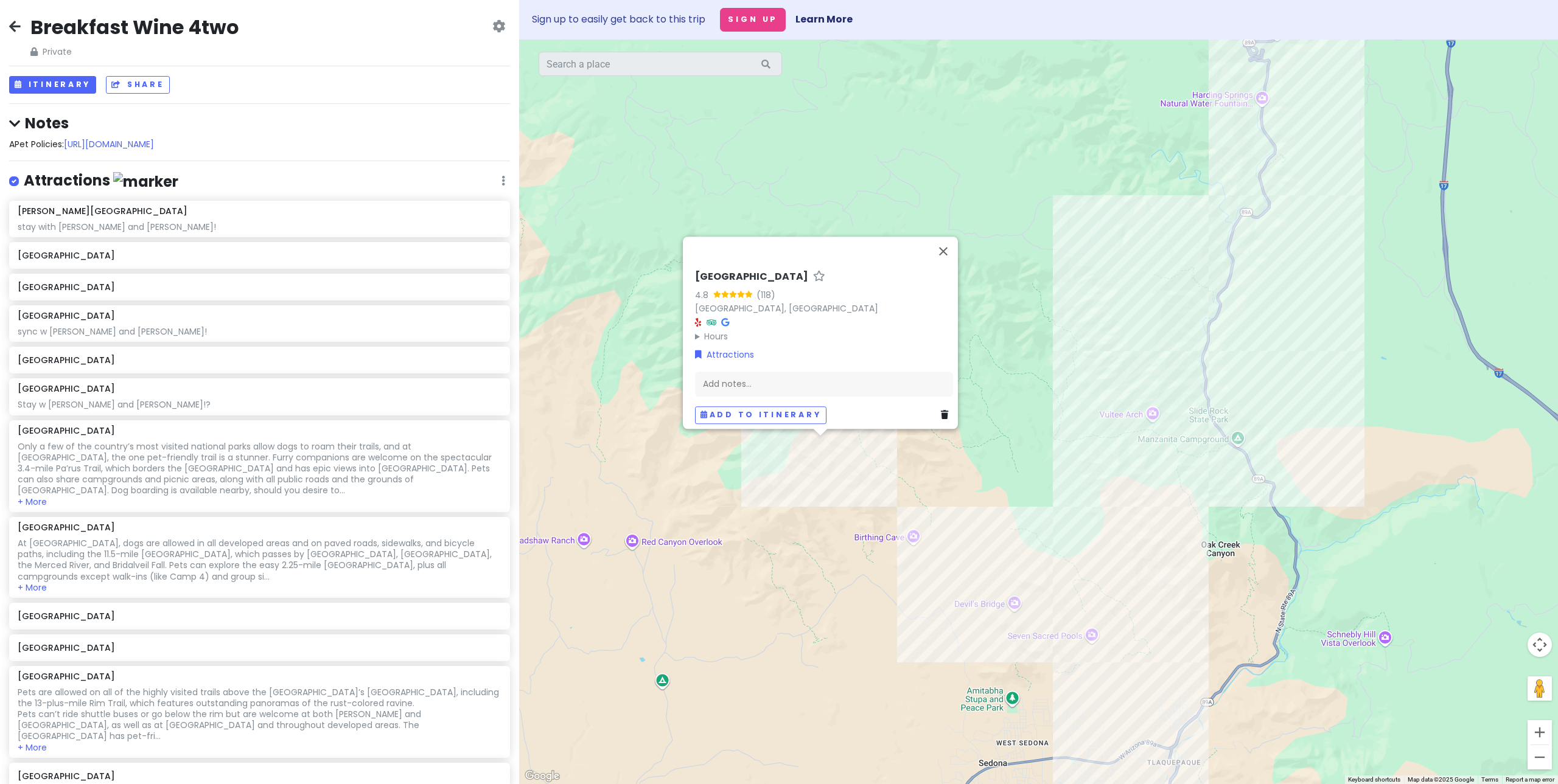
click at [1069, 493] on div "[GEOGRAPHIC_DATA] 4.8 ([STREET_ADDRESS] Hours [DATE] Open 24 hours [DATE] Open …" at bounding box center [1038, 412] width 1039 height 744
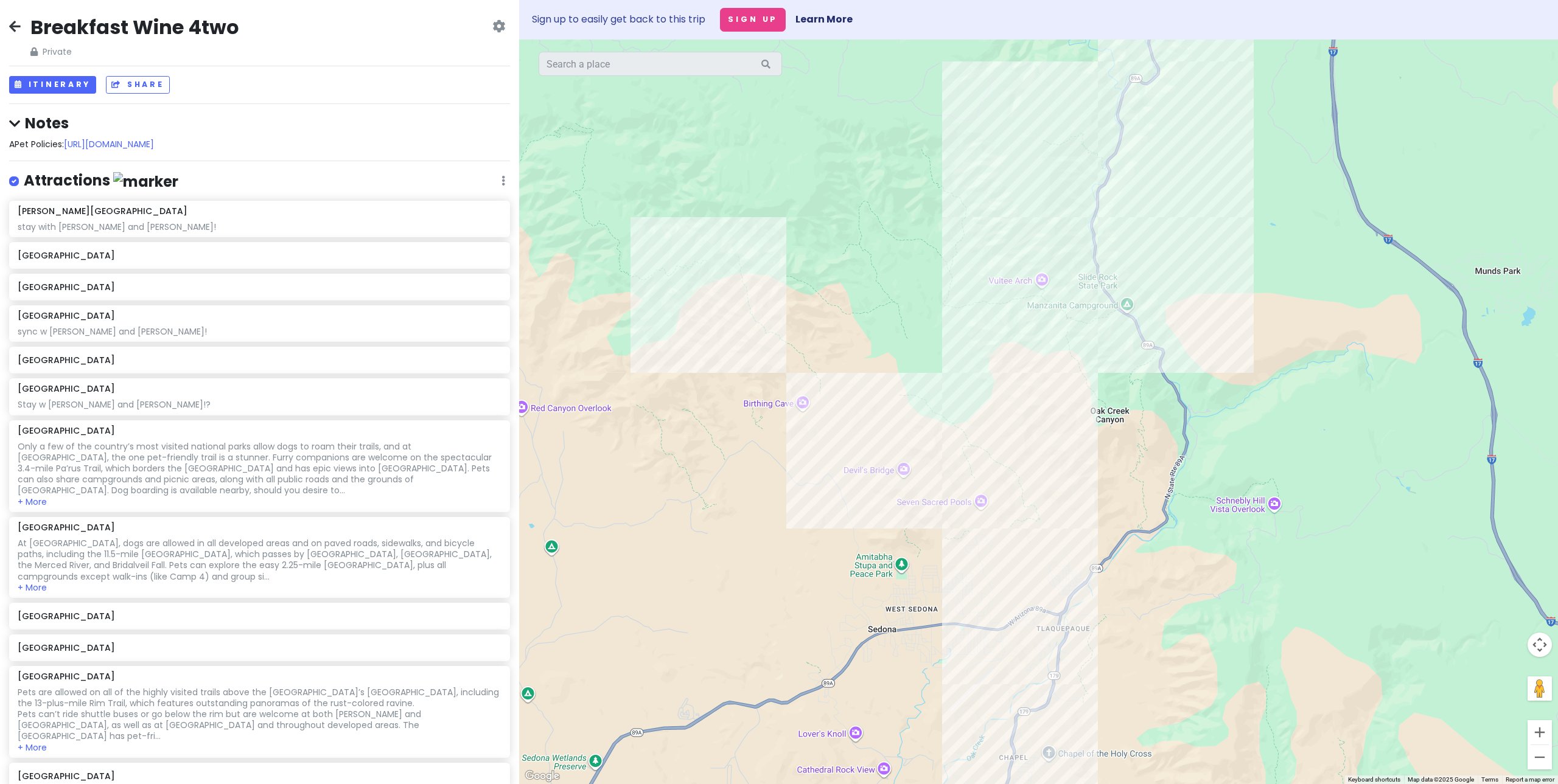
drag, startPoint x: 1100, startPoint y: 483, endPoint x: 990, endPoint y: 349, distance: 173.4
click at [990, 349] on div at bounding box center [1038, 412] width 1039 height 744
click at [879, 438] on div at bounding box center [1038, 412] width 1039 height 744
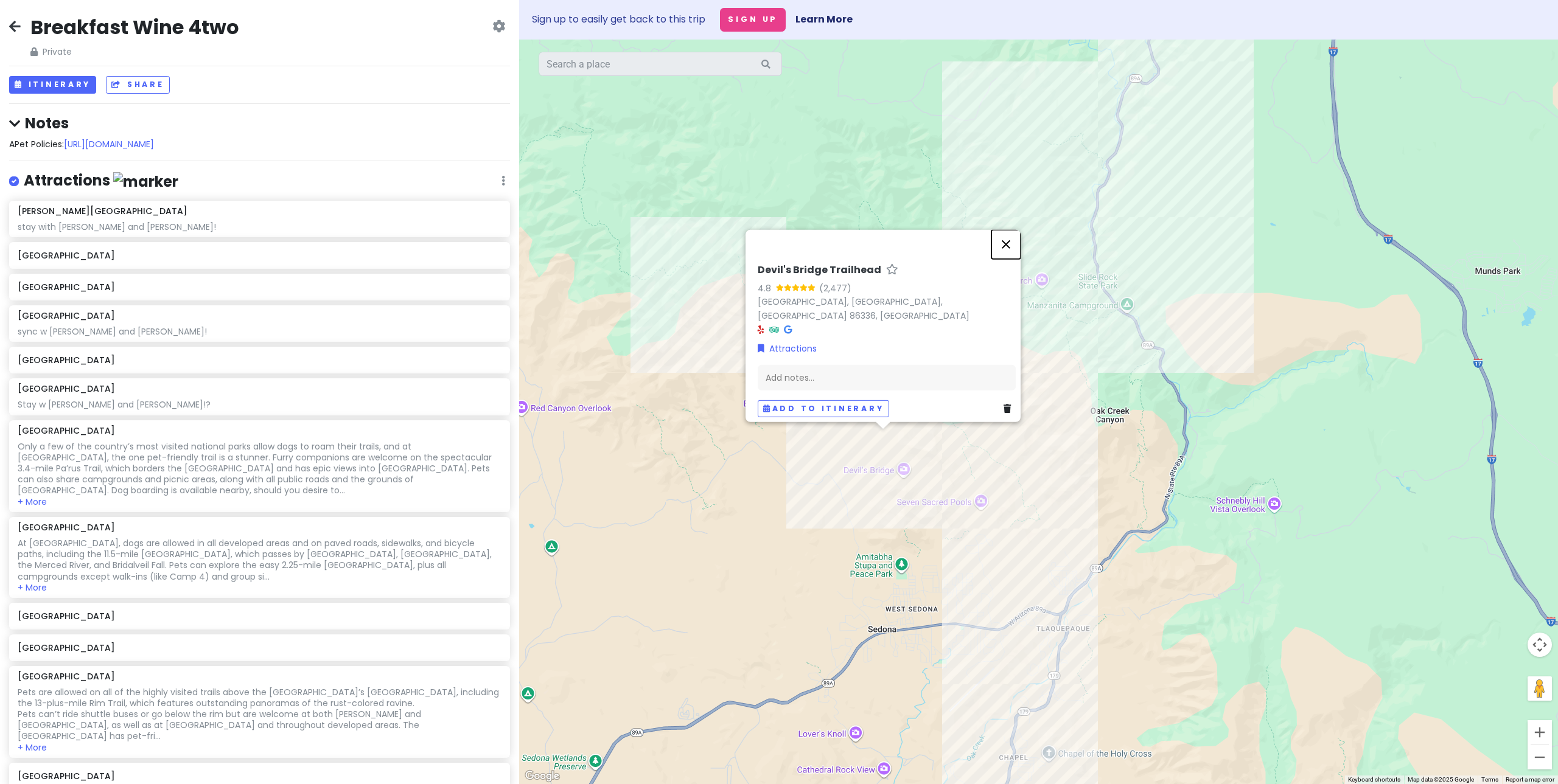
click at [1007, 251] on button "Close" at bounding box center [1006, 245] width 29 height 29
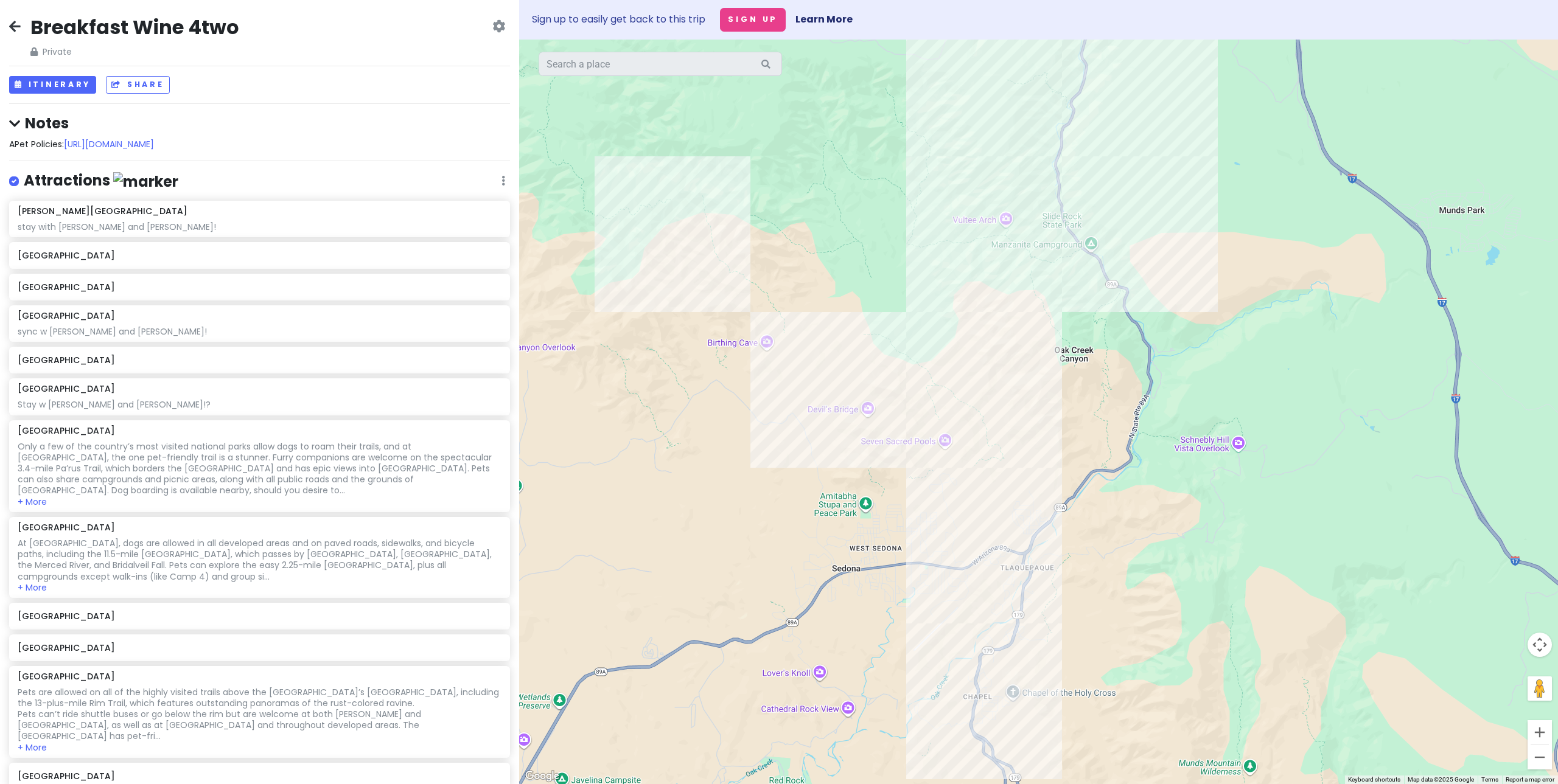
drag, startPoint x: 1373, startPoint y: 631, endPoint x: 1254, endPoint y: 569, distance: 134.2
click at [1254, 569] on div at bounding box center [1038, 412] width 1039 height 744
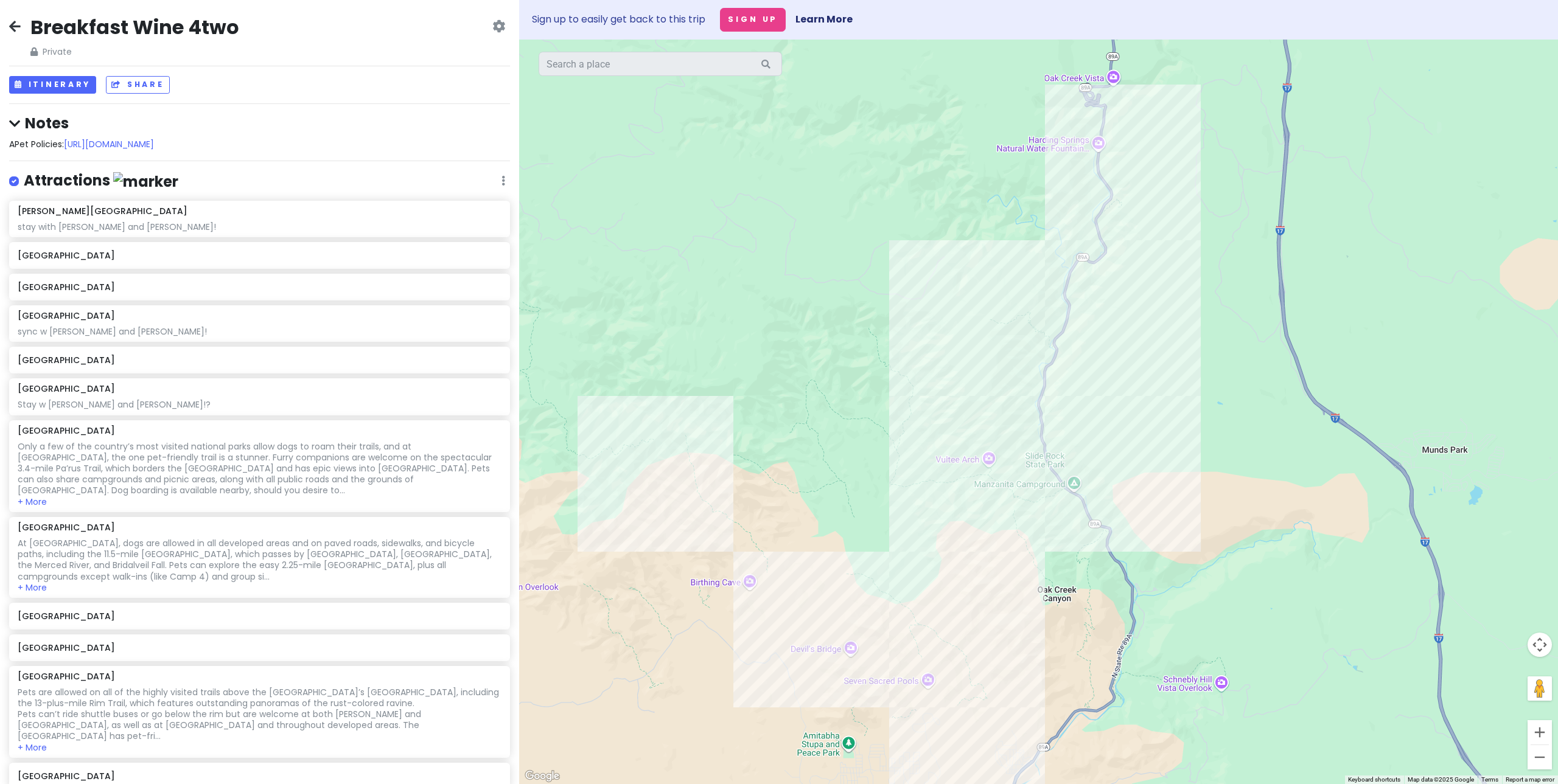
drag, startPoint x: 1155, startPoint y: 155, endPoint x: 1167, endPoint y: 135, distance: 23.3
click at [1167, 135] on div at bounding box center [1038, 412] width 1039 height 744
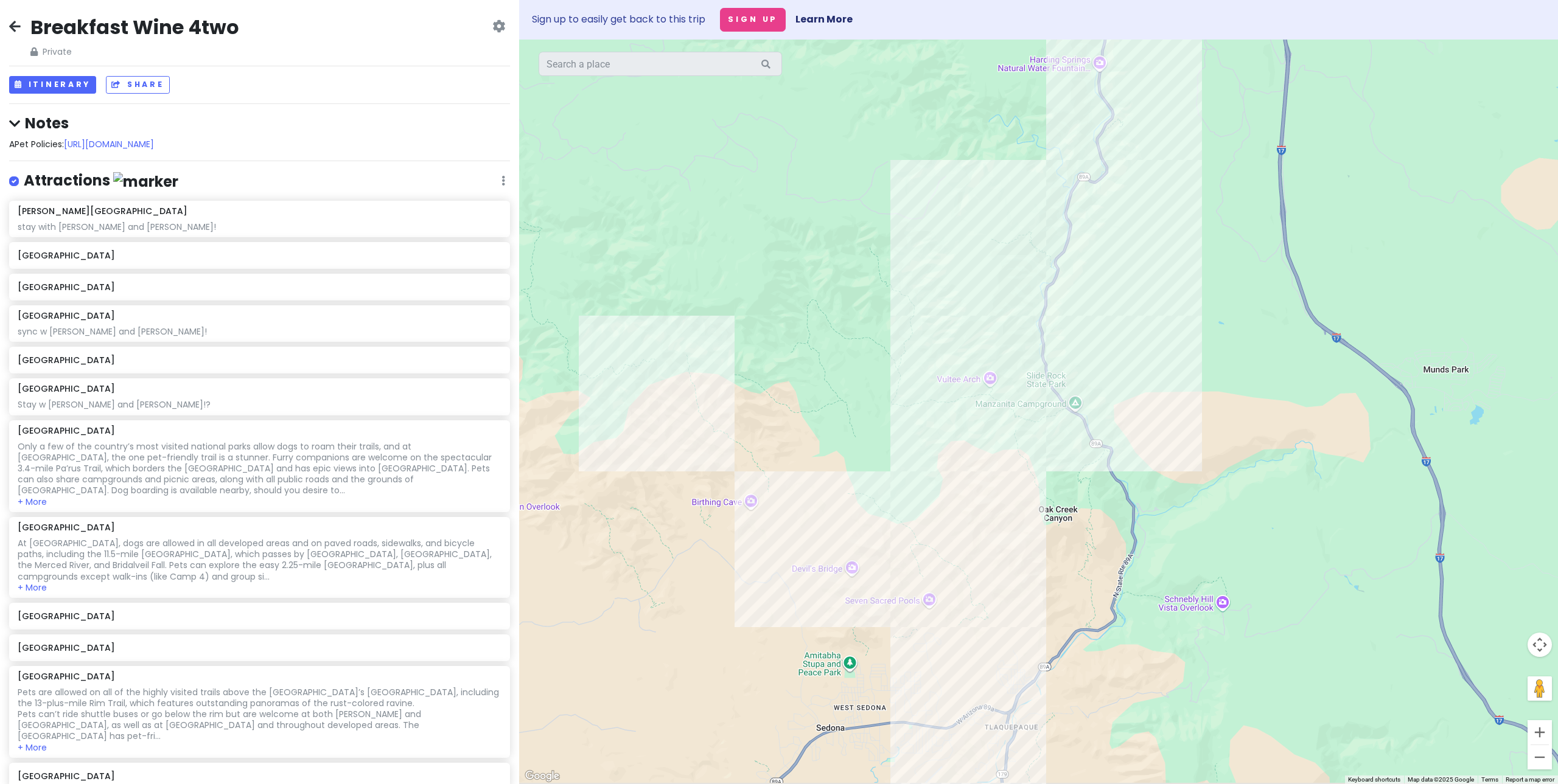
drag, startPoint x: 1214, startPoint y: 496, endPoint x: 1250, endPoint y: 441, distance: 65.7
click at [1205, 323] on div at bounding box center [1038, 412] width 1039 height 744
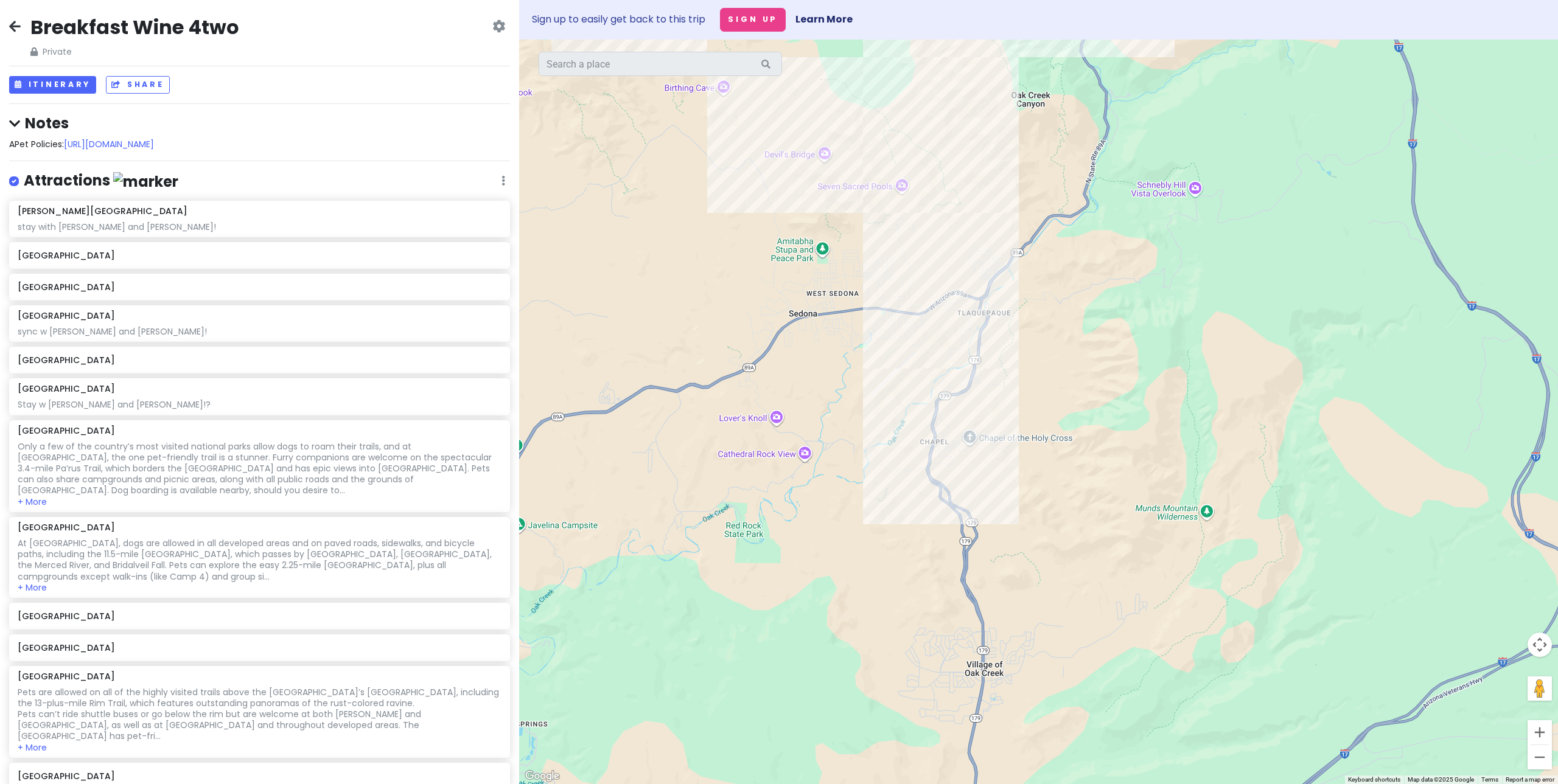
drag, startPoint x: 1244, startPoint y: 369, endPoint x: 1233, endPoint y: 329, distance: 41.5
click at [1242, 362] on div at bounding box center [1038, 412] width 1039 height 744
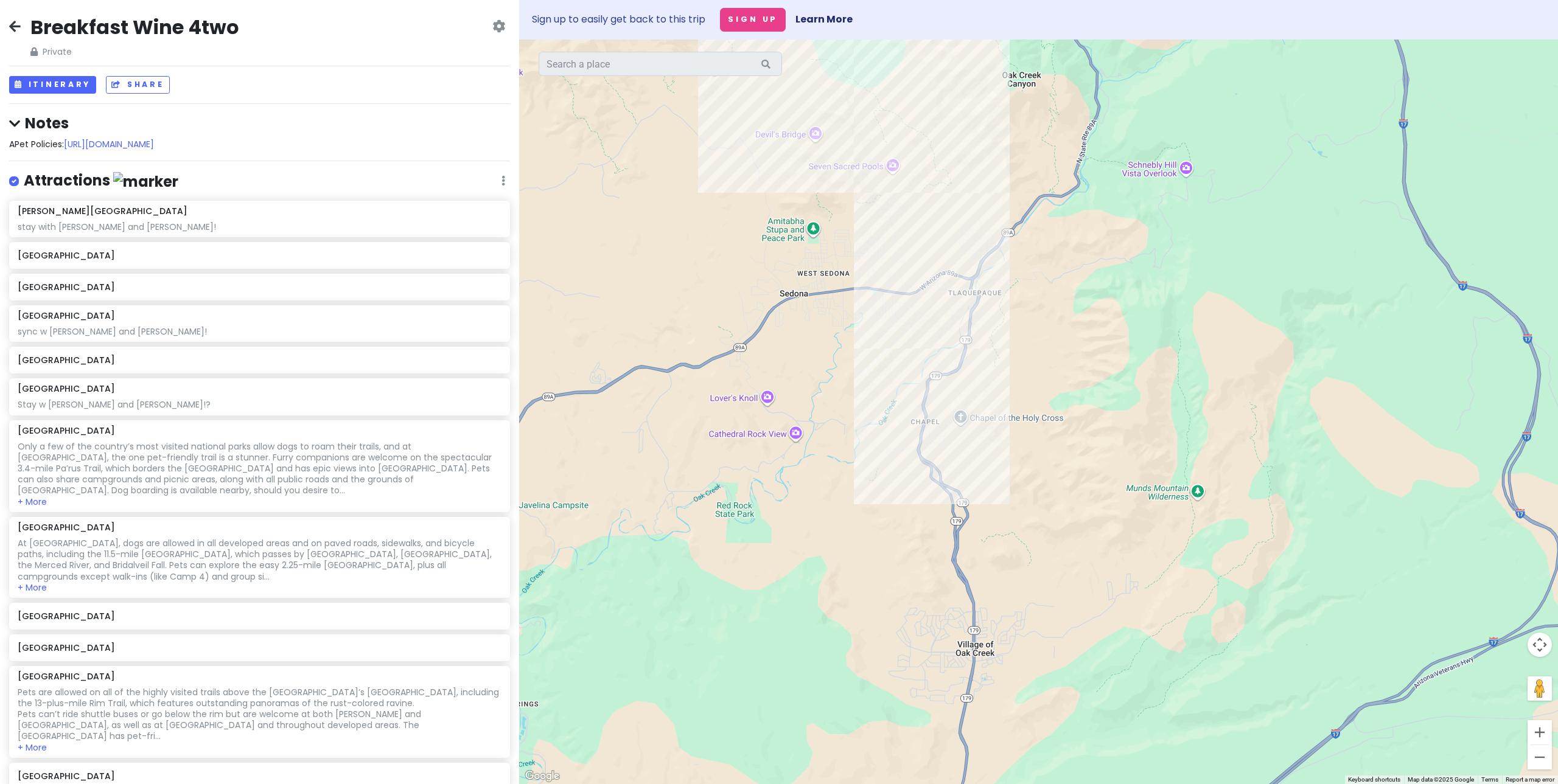
click at [1186, 167] on div at bounding box center [1038, 412] width 1039 height 744
click at [1068, 327] on div at bounding box center [1038, 412] width 1039 height 744
click at [976, 245] on div at bounding box center [1038, 412] width 1039 height 744
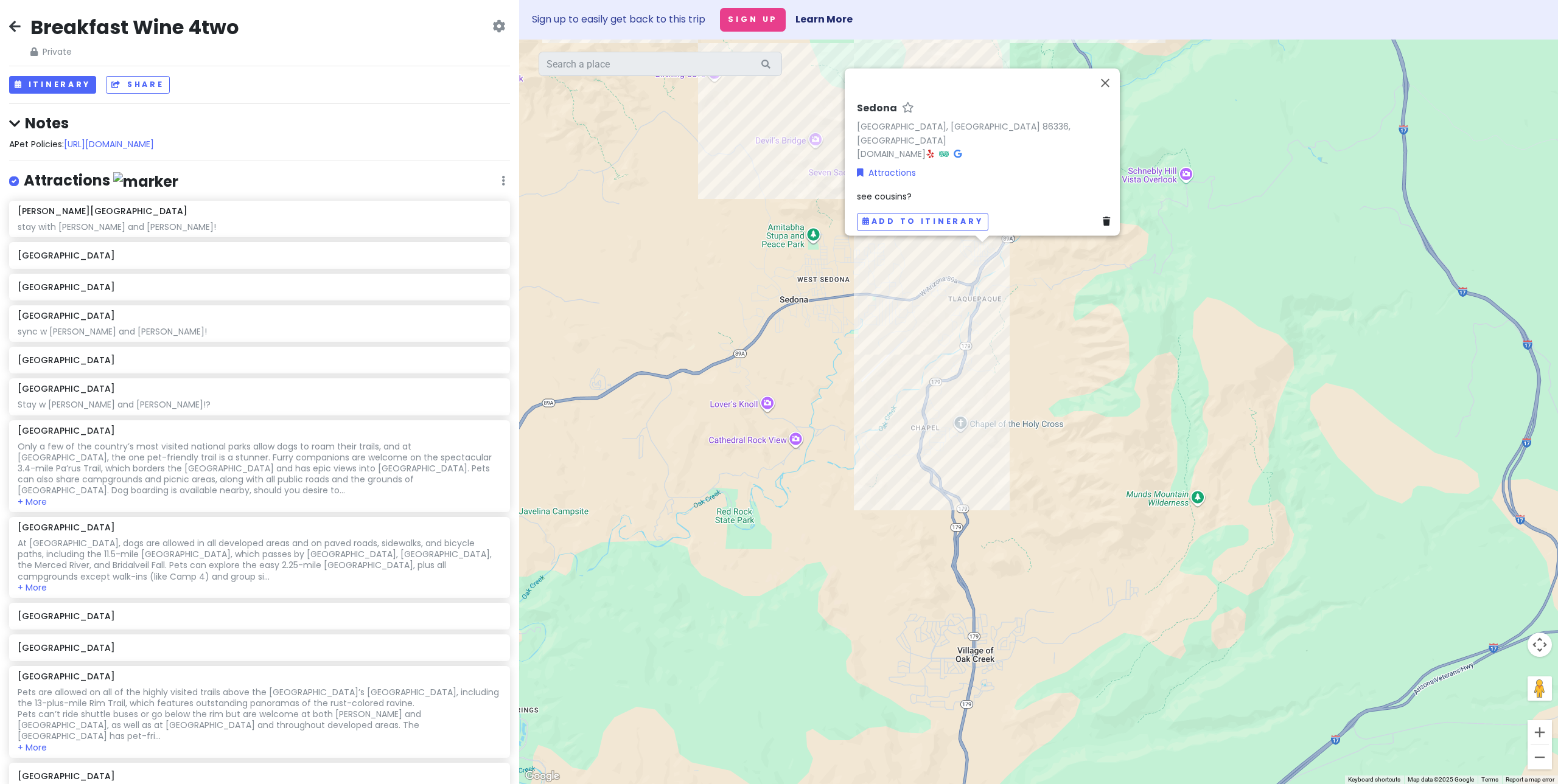
click at [977, 275] on div "[GEOGRAPHIC_DATA], [GEOGRAPHIC_DATA] [DOMAIN_NAME] · Attractions see cousins? A…" at bounding box center [1038, 412] width 1039 height 744
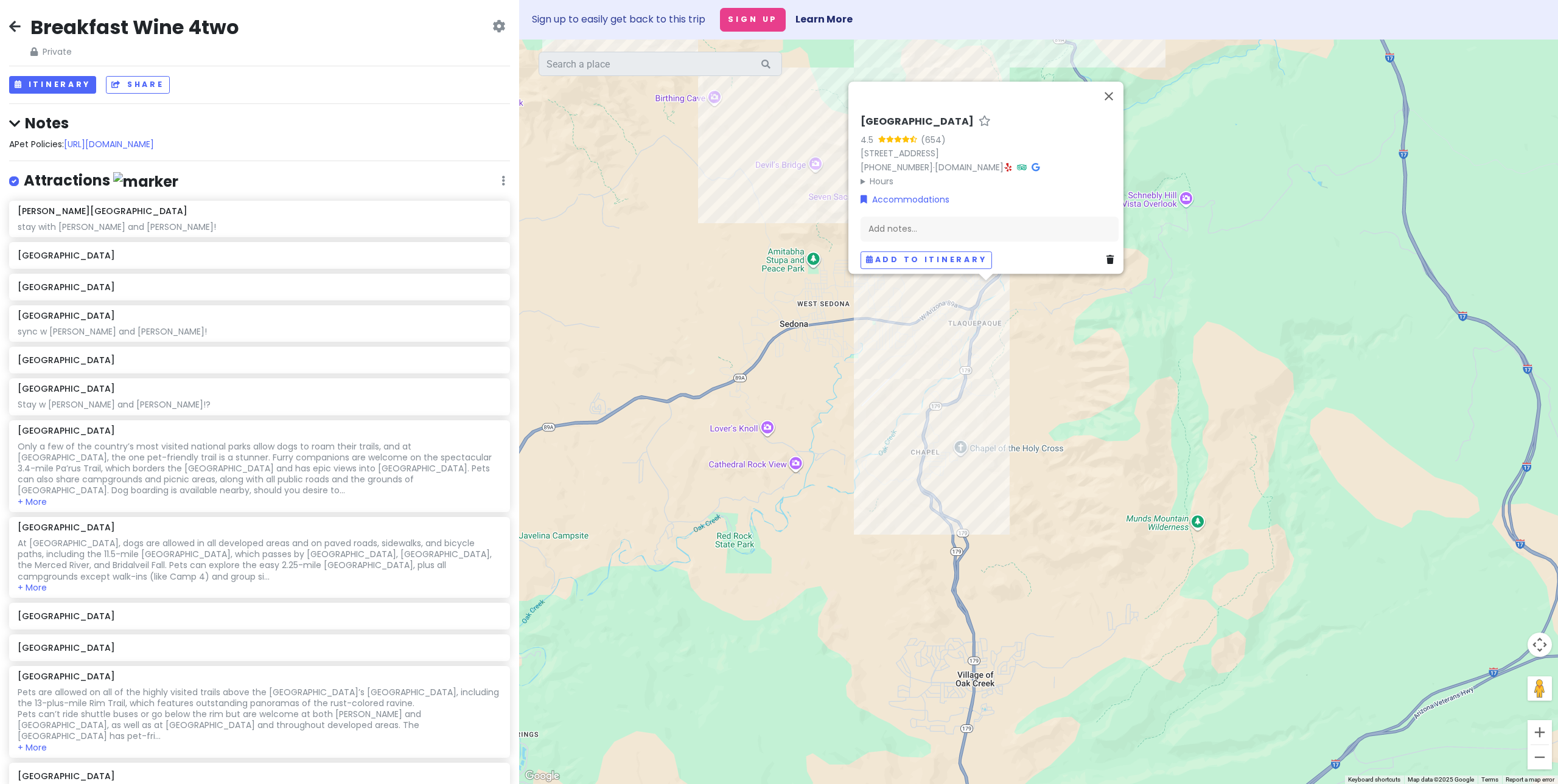
click at [920, 299] on div "[GEOGRAPHIC_DATA] 4.5 (654) [STREET_ADDRESS] [PHONE_NUMBER] · [DOMAIN_NAME] · H…" at bounding box center [1038, 412] width 1039 height 744
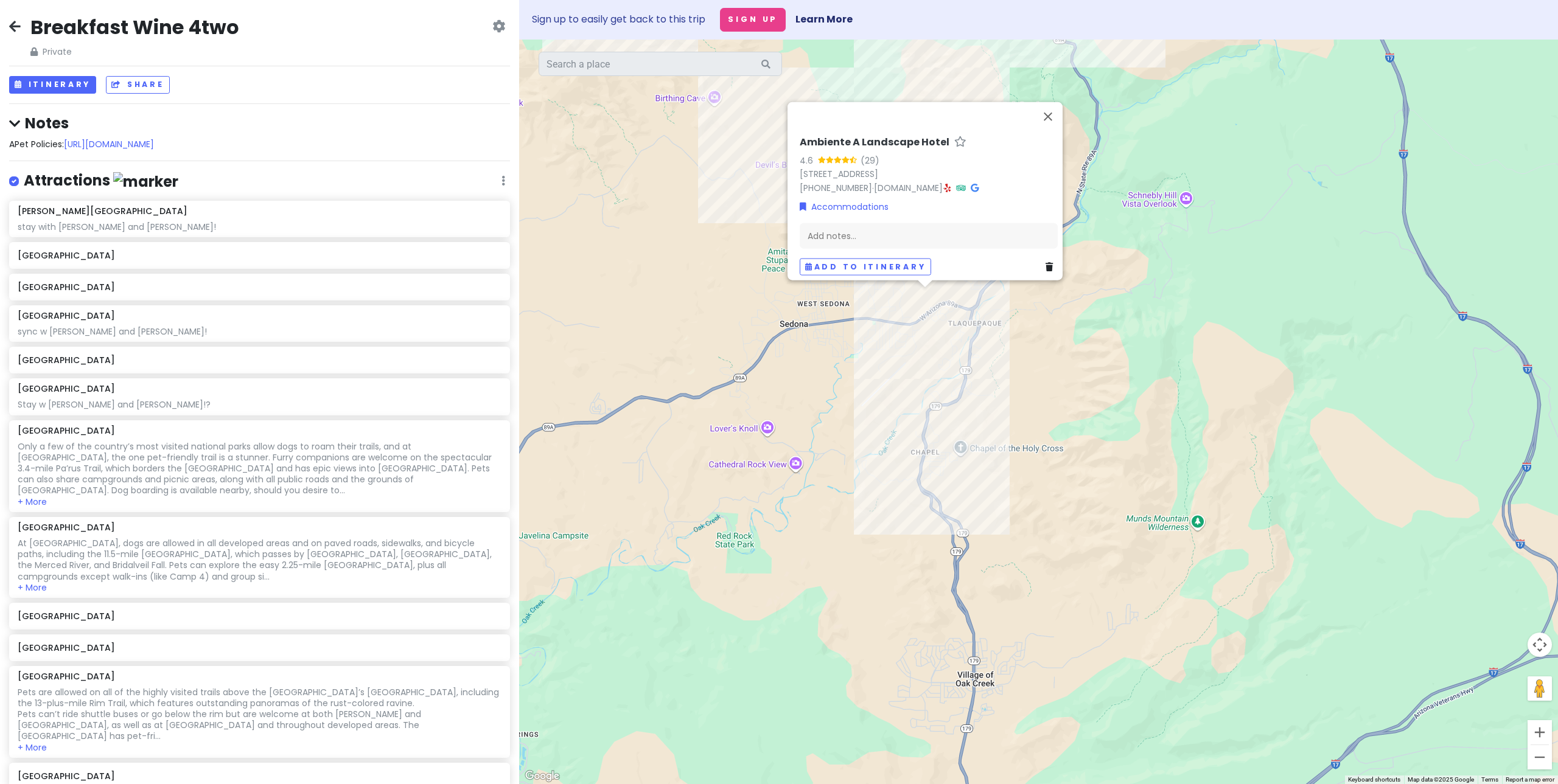
click at [1055, 351] on div "Ambiente A Landscape Hotel 4.6 (29) [STREET_ADDRESS] [PHONE_NUMBER] · [DOMAIN_N…" at bounding box center [1038, 412] width 1039 height 744
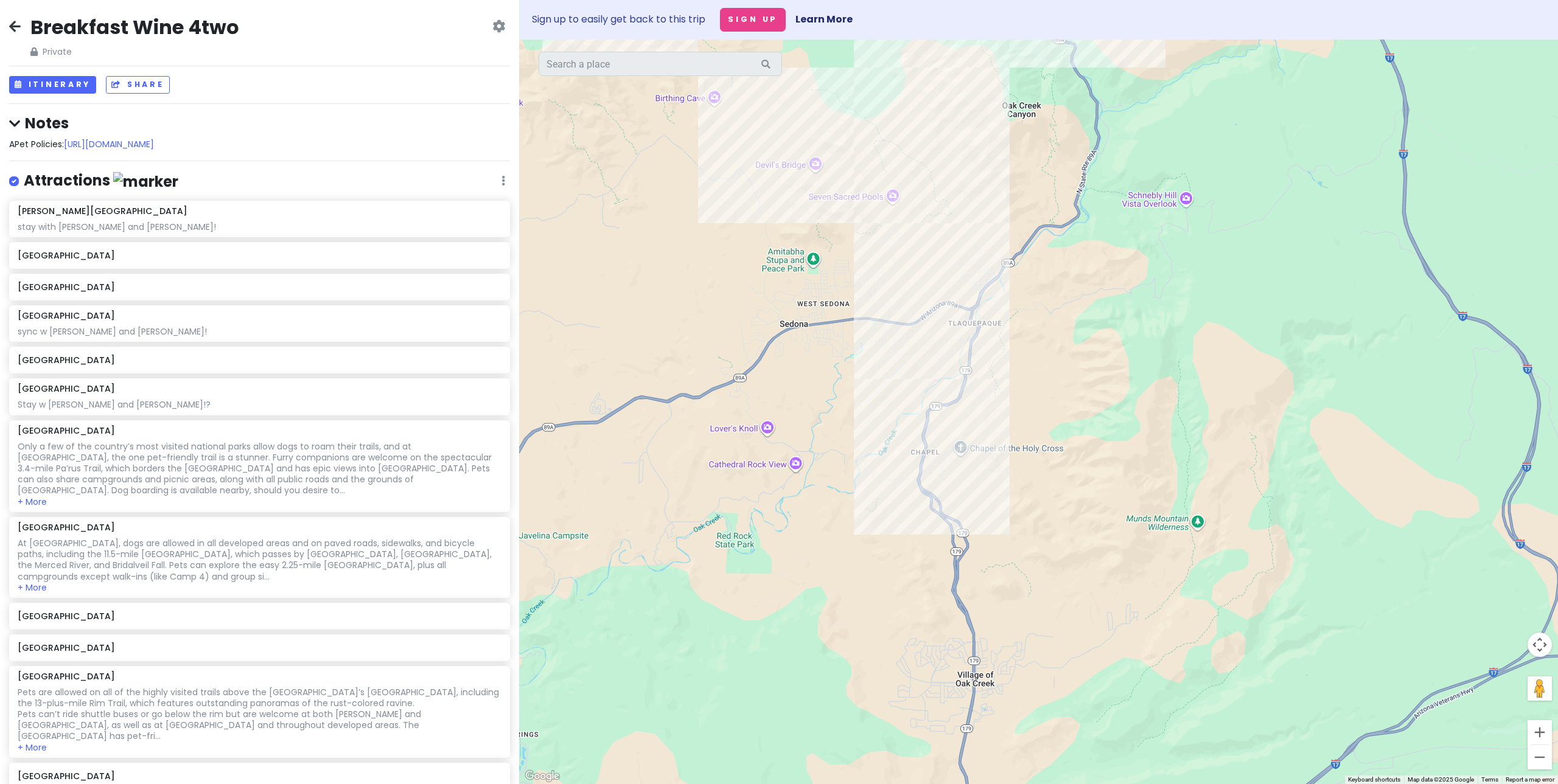
click at [888, 474] on div at bounding box center [1038, 412] width 1039 height 744
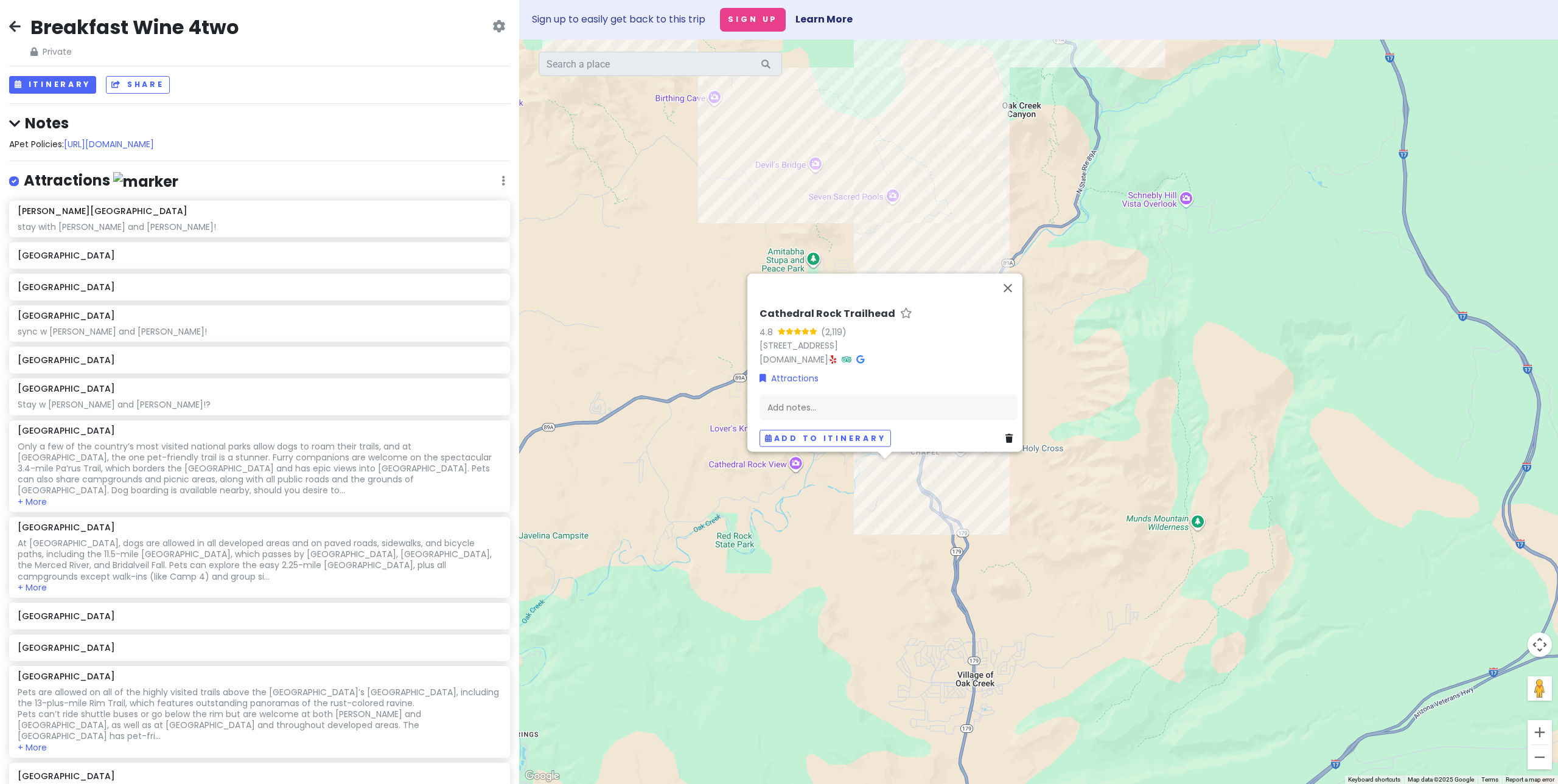
click at [661, 313] on div "Cathedral Rock Trailhead 4.8 (2,119) [STREET_ADDRESS] [DOMAIN_NAME] · Attractio…" at bounding box center [1038, 412] width 1039 height 744
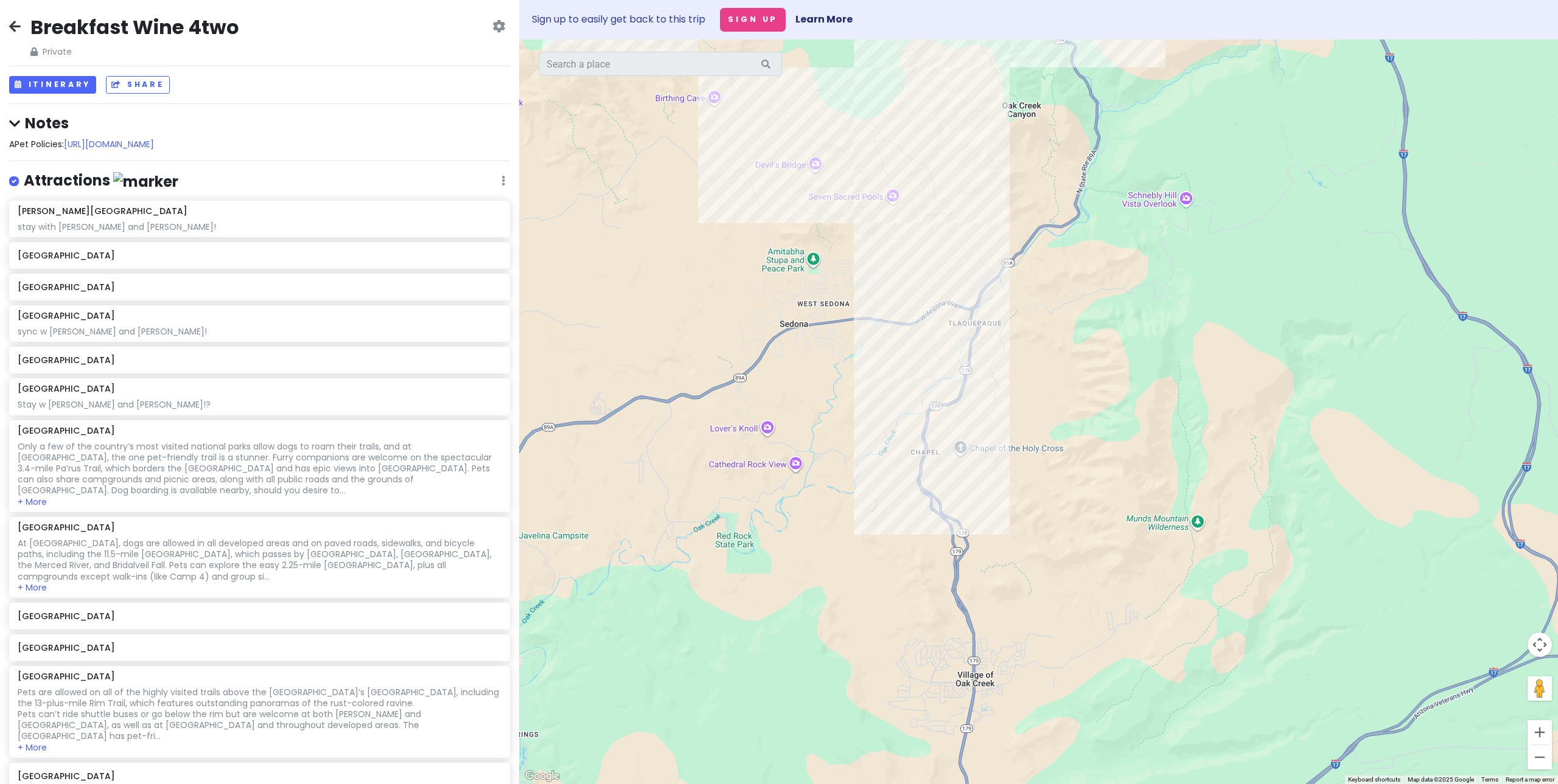
click at [953, 440] on div at bounding box center [1038, 412] width 1039 height 744
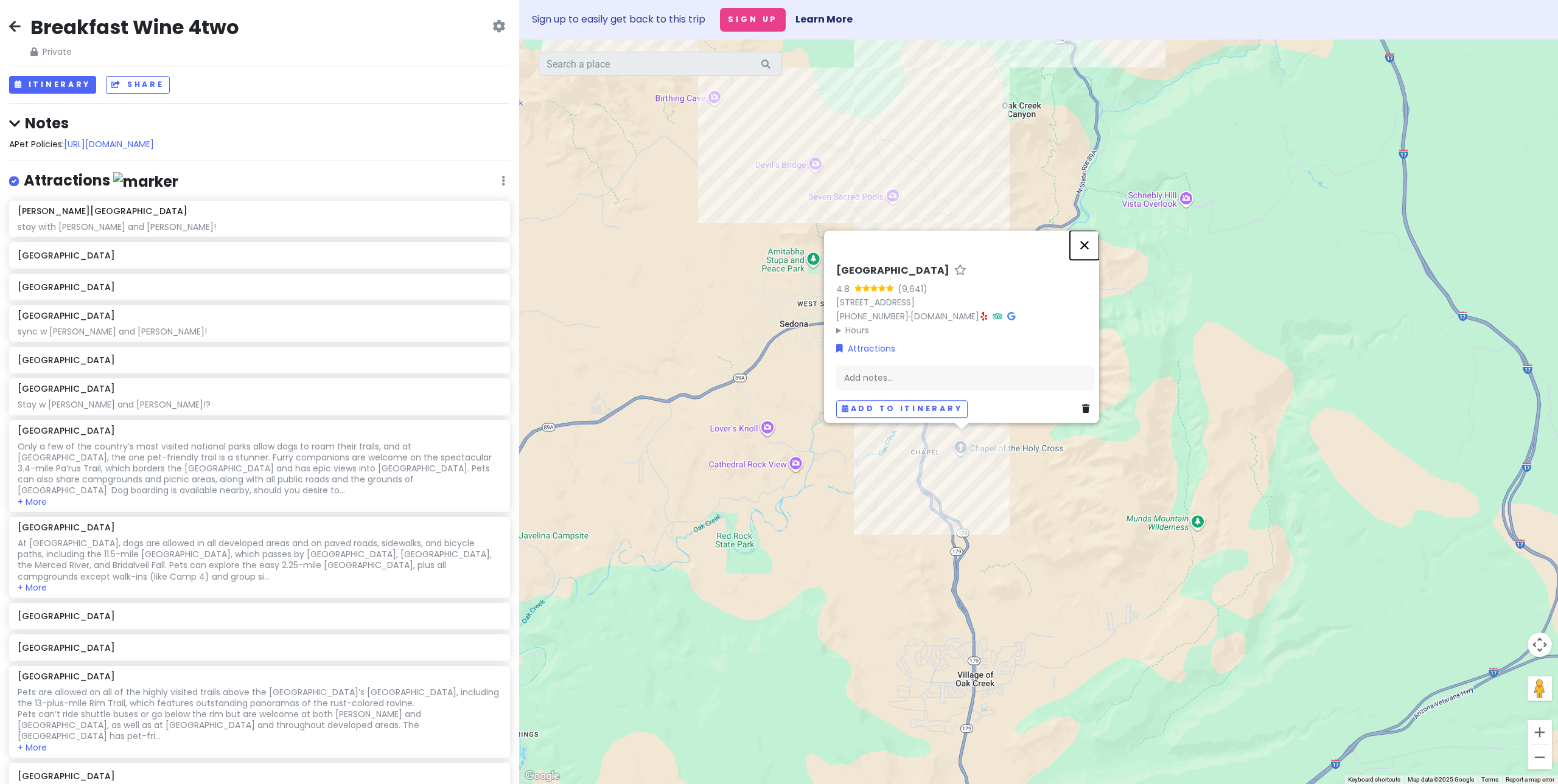
click at [1093, 241] on button "Close" at bounding box center [1085, 245] width 29 height 29
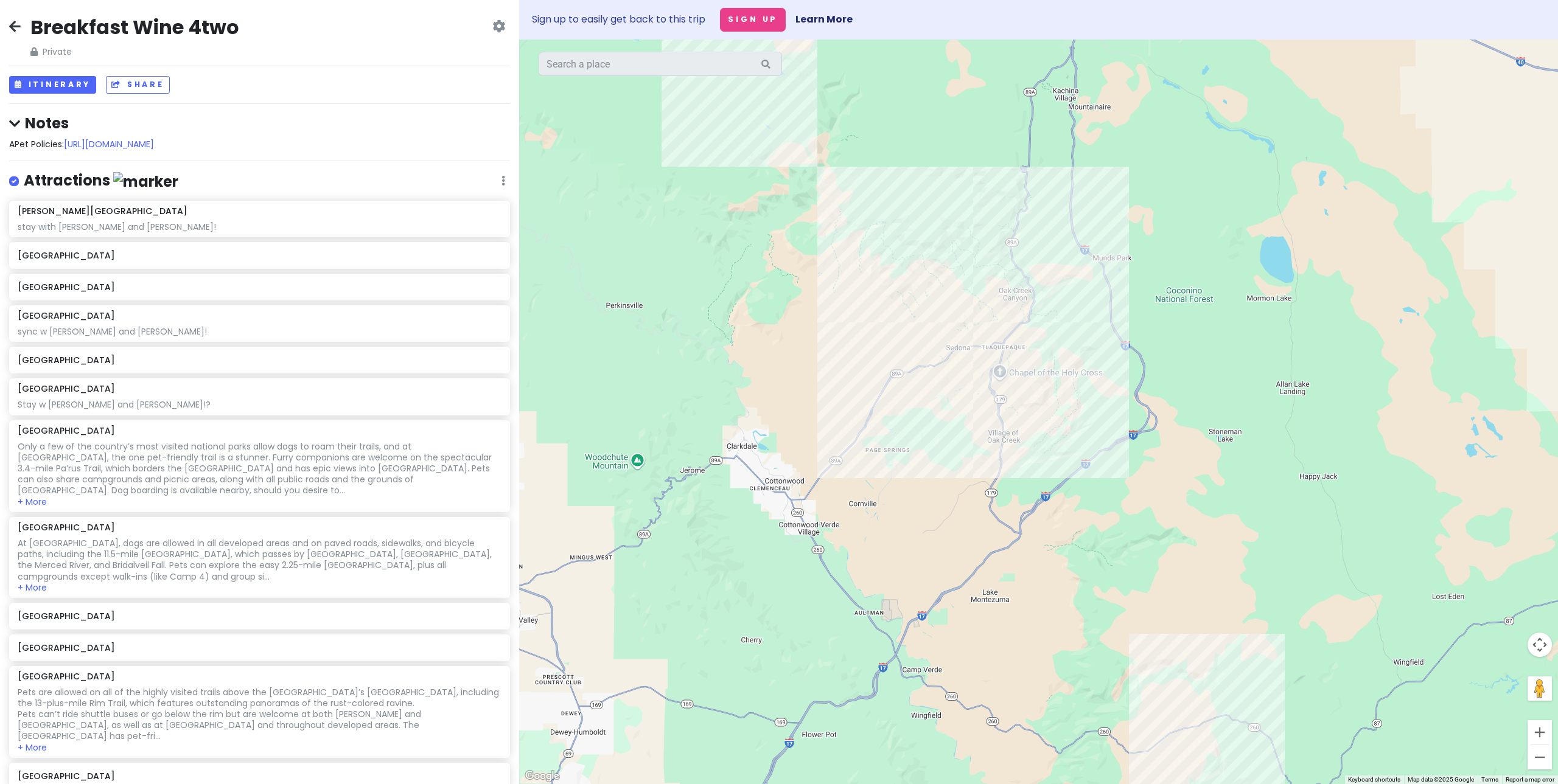
click at [1205, 680] on div at bounding box center [1038, 412] width 1039 height 744
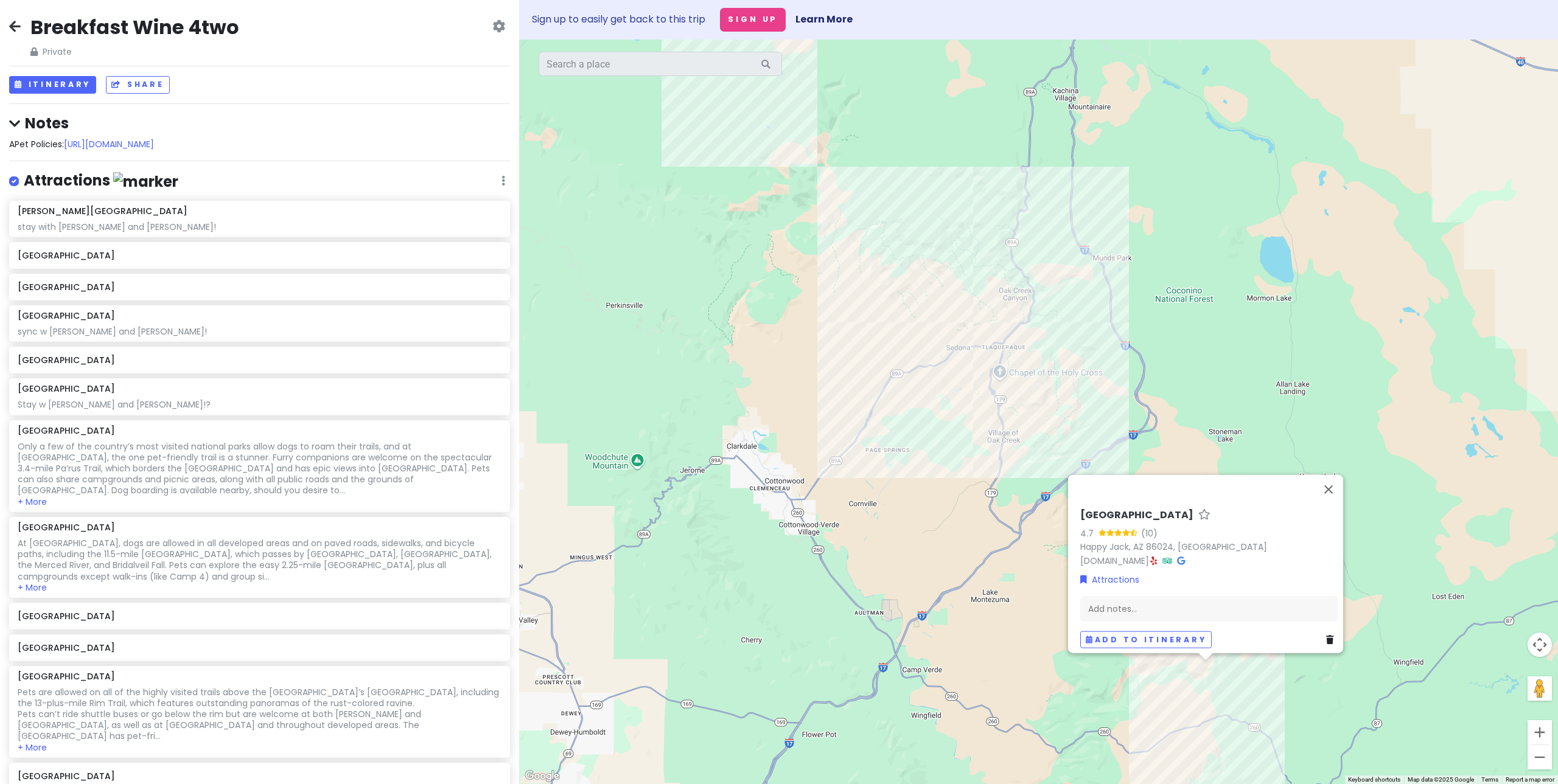
drag, startPoint x: 1159, startPoint y: 315, endPoint x: 1088, endPoint y: 308, distance: 71.3
click at [1159, 312] on div "[GEOGRAPHIC_DATA] 4.7 (10) [GEOGRAPHIC_DATA], [GEOGRAPHIC_DATA] [DOMAIN_NAME] ·…" at bounding box center [1038, 412] width 1039 height 744
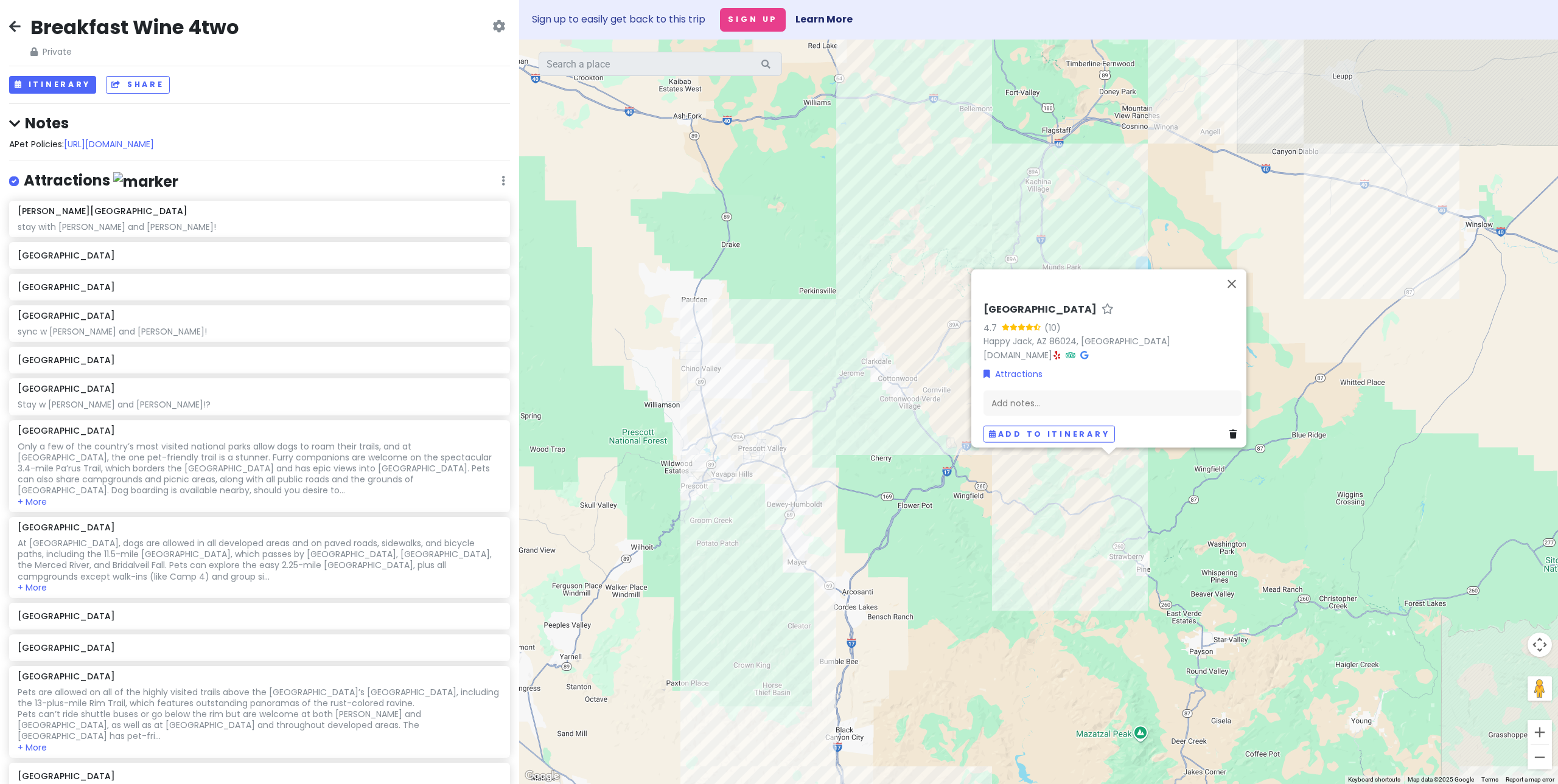
click at [866, 262] on div "[GEOGRAPHIC_DATA] 4.7 (10) [GEOGRAPHIC_DATA], [GEOGRAPHIC_DATA] [DOMAIN_NAME] ·…" at bounding box center [1038, 412] width 1039 height 744
